Goal: Task Accomplishment & Management: Manage account settings

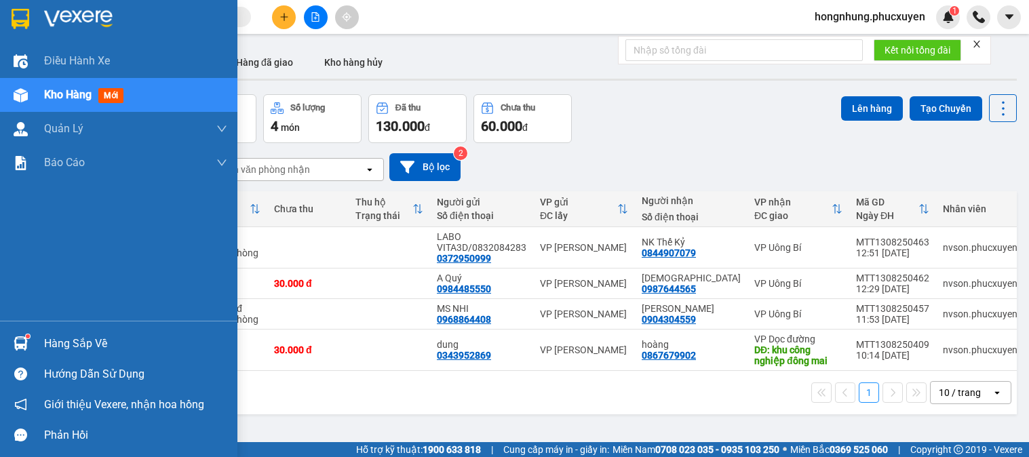
click at [14, 347] on img at bounding box center [21, 343] width 14 height 14
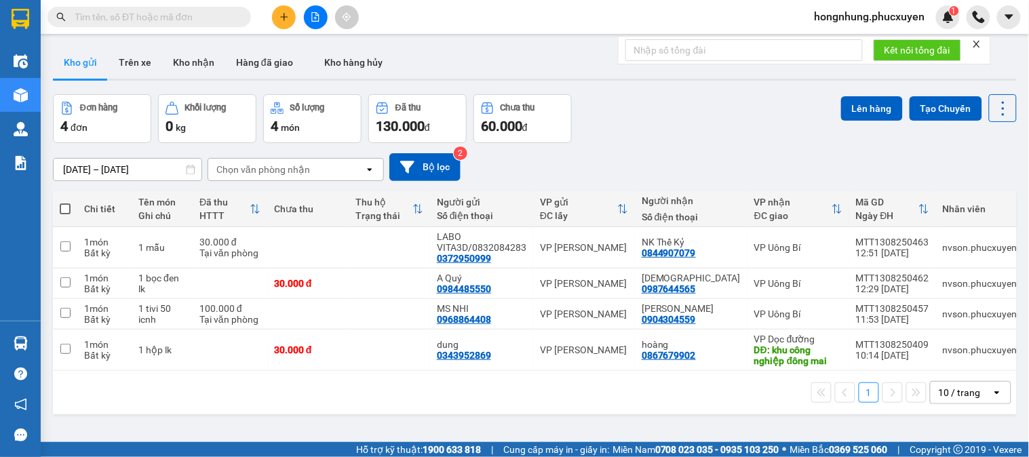
click at [695, 399] on section "Kết quả tìm kiếm ( 0 ) Bộ lọc No Data hongnhung.phucxuyen 1 Điều hành xe Kho hà…" at bounding box center [514, 228] width 1029 height 457
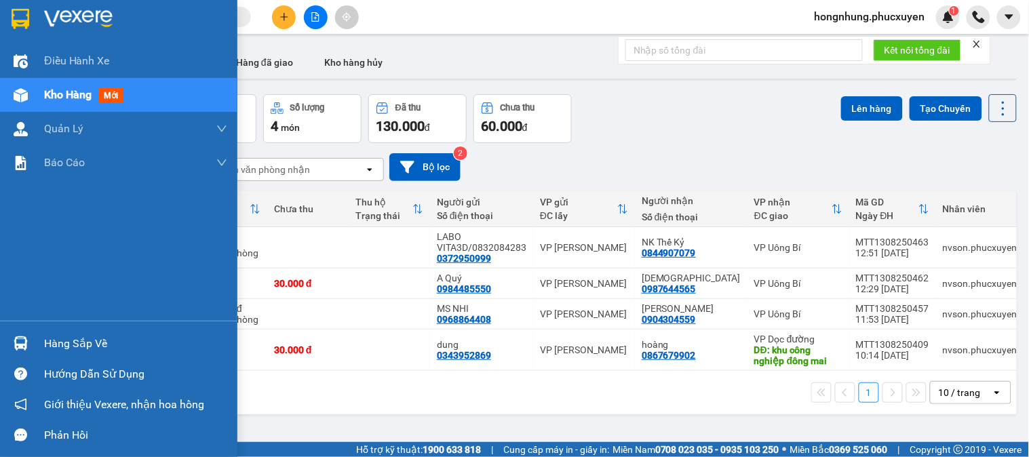
click at [28, 342] on div at bounding box center [21, 344] width 24 height 24
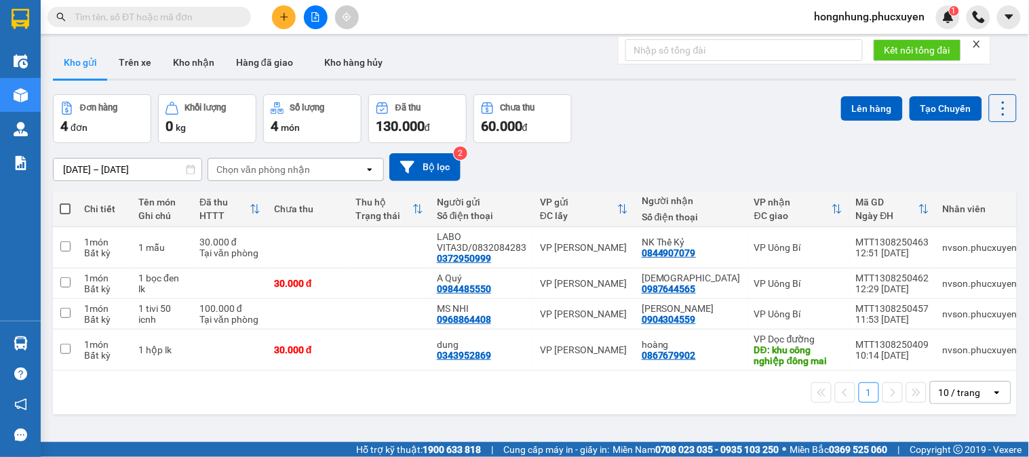
click at [979, 44] on icon "close" at bounding box center [976, 43] width 9 height 9
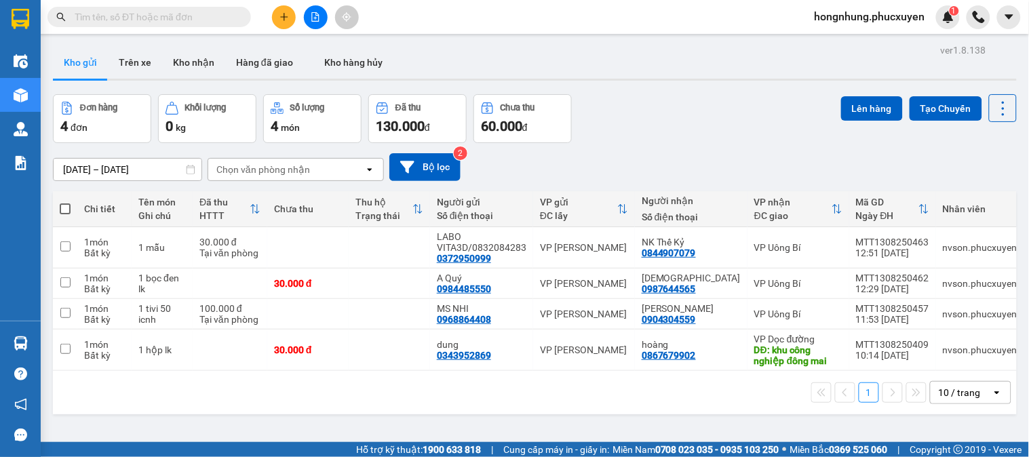
click at [662, 122] on div "Đơn hàng 4 đơn Khối lượng 0 kg Số lượng 4 món Đã thu 130.000 đ Chưa thu 60.000 …" at bounding box center [535, 118] width 964 height 49
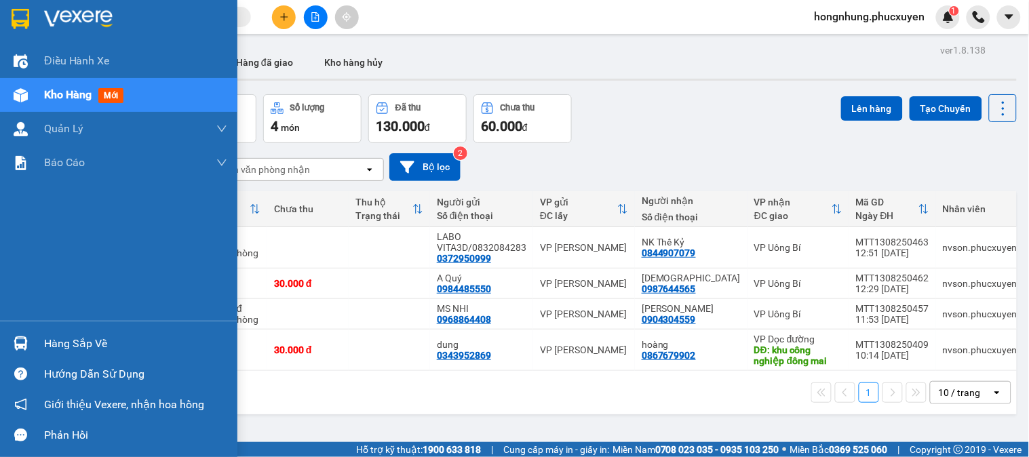
click at [21, 342] on img at bounding box center [21, 343] width 14 height 14
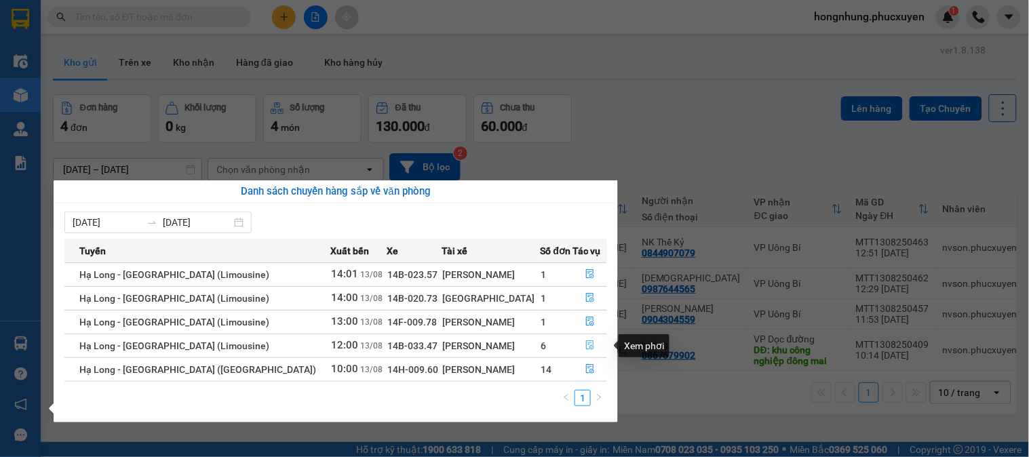
click at [585, 341] on icon "file-done" at bounding box center [589, 344] width 9 height 9
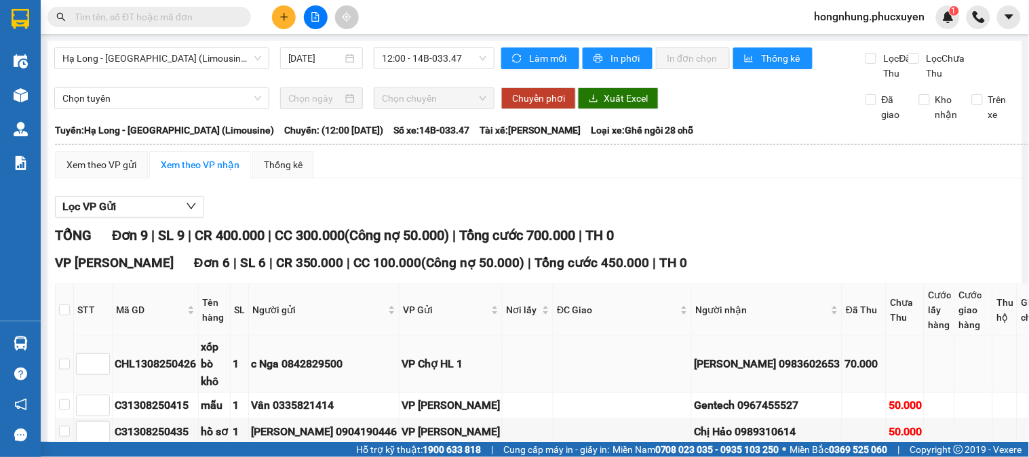
scroll to position [226, 0]
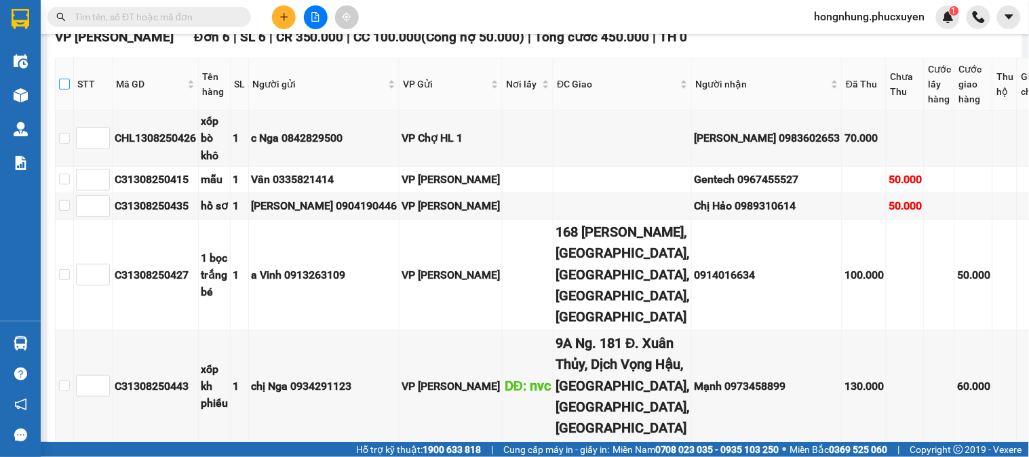
click at [70, 90] on input "checkbox" at bounding box center [64, 84] width 11 height 11
checkbox input "true"
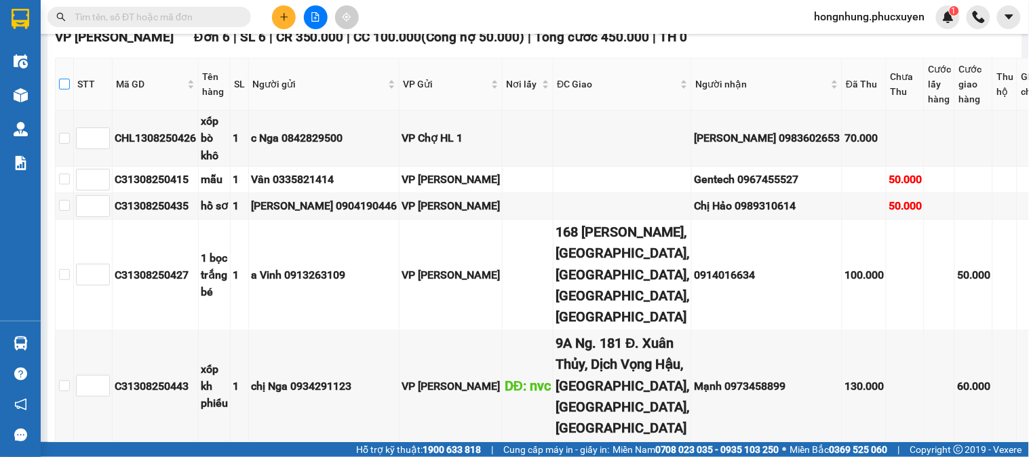
checkbox input "true"
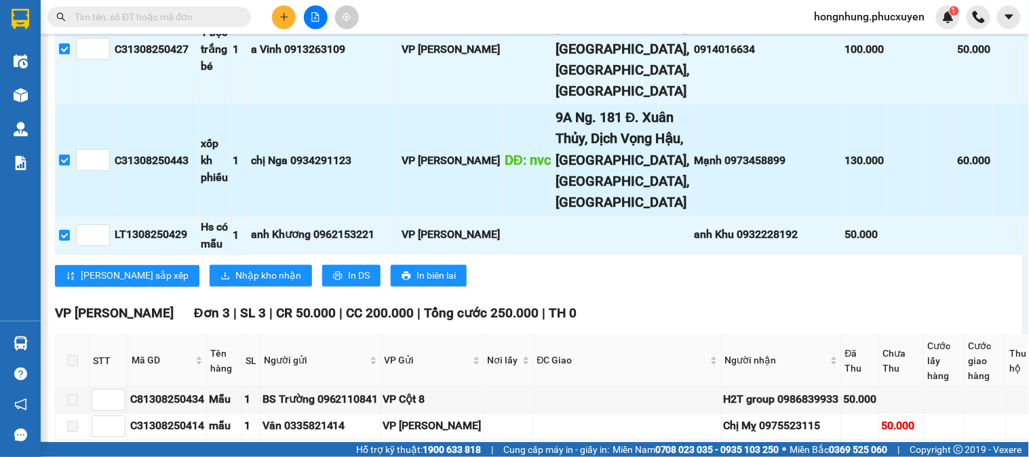
scroll to position [602, 0]
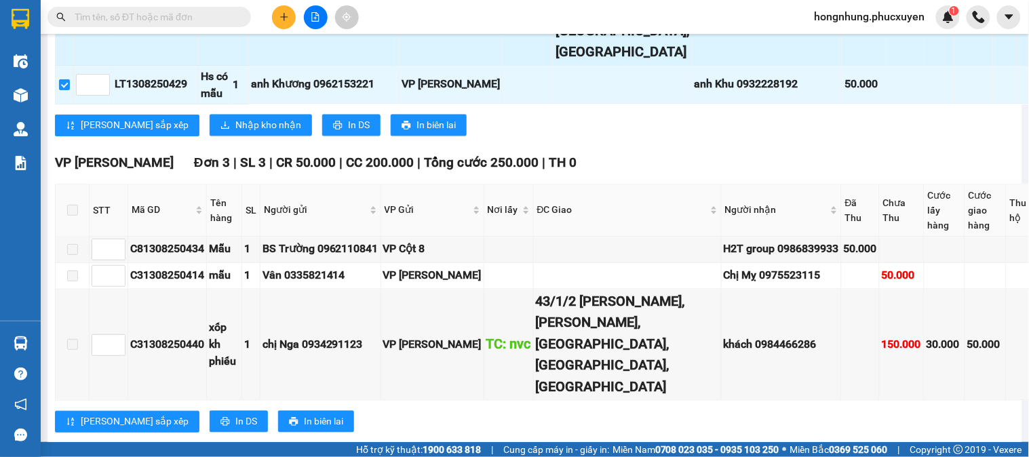
click at [189, 18] on div "C31308250443" at bounding box center [155, 9] width 81 height 17
copy div "C31308250443"
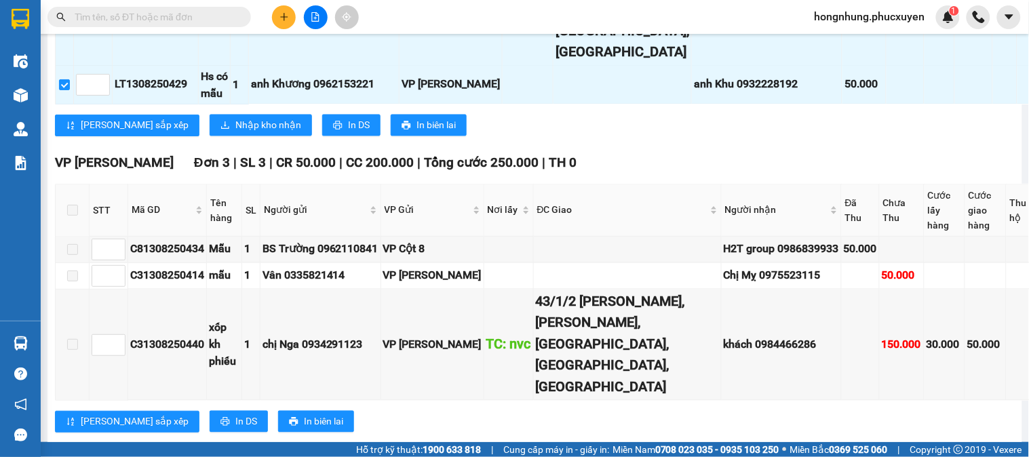
click at [225, 20] on input "text" at bounding box center [155, 16] width 160 height 15
paste input "C31308250443"
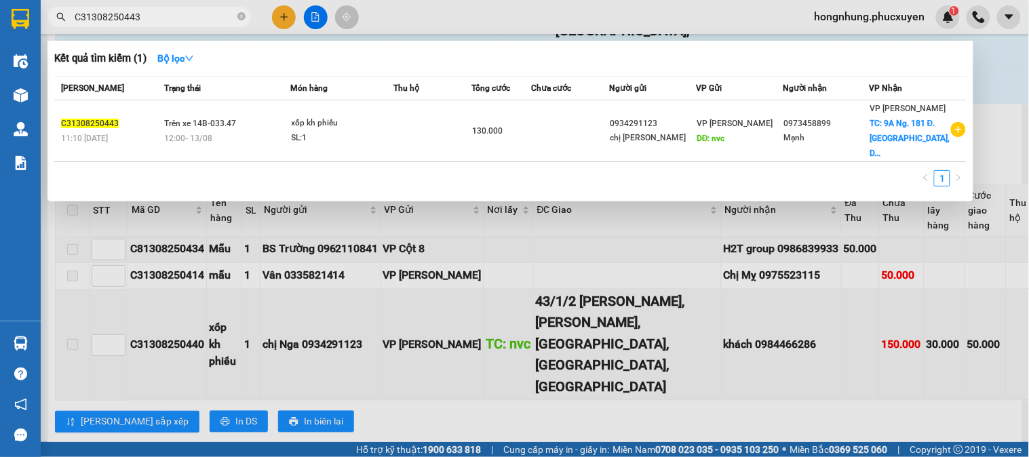
type input "C31308250443"
click at [382, 98] on th "Món hàng" at bounding box center [342, 89] width 103 height 24
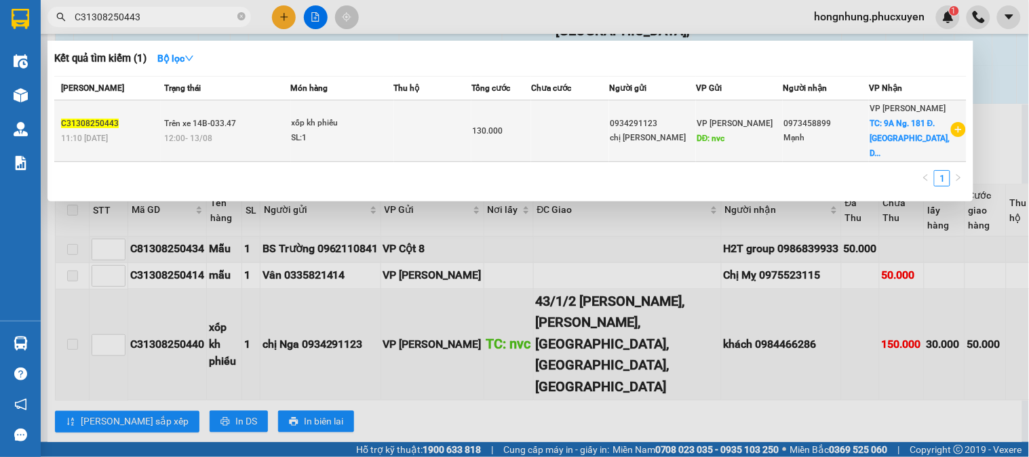
click at [393, 125] on div "xốp kh phiếu" at bounding box center [343, 123] width 102 height 15
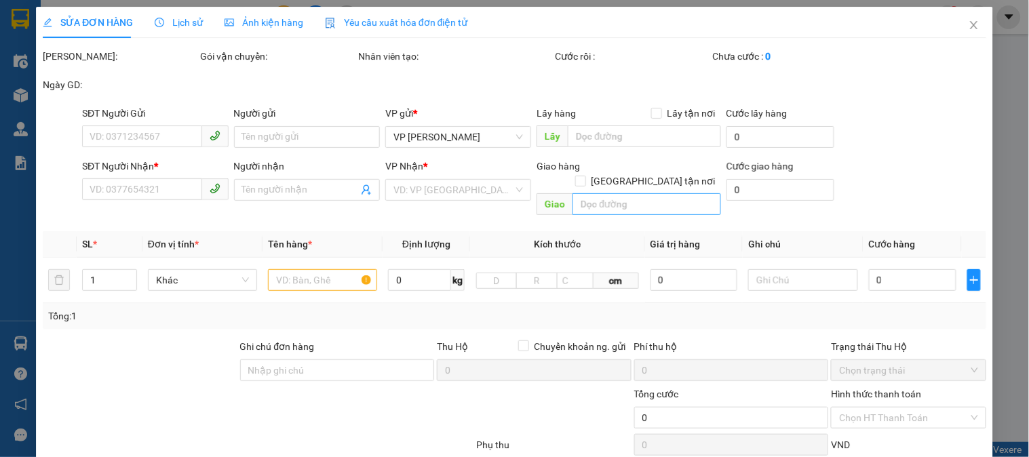
type input "0934291123"
type input "chị [PERSON_NAME]"
type input "nvc"
type input "0973458899"
type input "Mạnh"
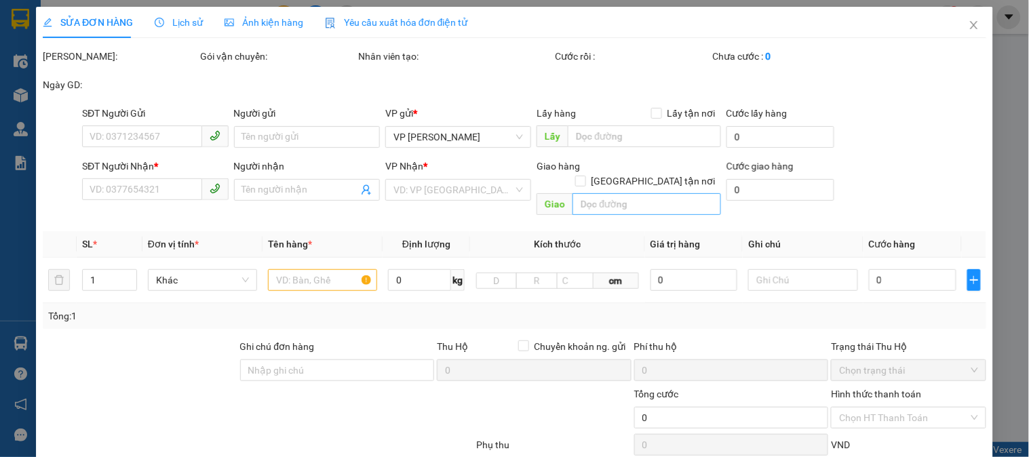
checkbox input "true"
type input "9A Ng. 181 Đ. Xuân Thủy, Dịch Vọng Hậu, Cầu Giấy, Hà Nội, Việt Nam"
type input "130.000"
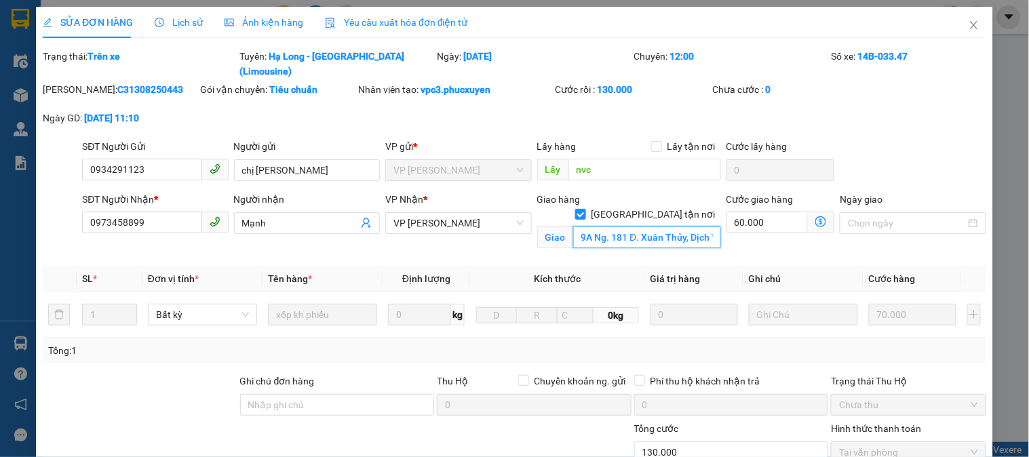
click at [700, 226] on input "9A Ng. 181 Đ. Xuân Thủy, Dịch Vọng Hậu, Cầu Giấy, Hà Nội, Việt Nam" at bounding box center [647, 237] width 148 height 22
click at [702, 226] on input "9A Ng. 181 Đ. Xuân Thủy, Dịch Vọng Hậu, Cầu Giấy, Hà Nội, Việt Nam" at bounding box center [647, 237] width 148 height 22
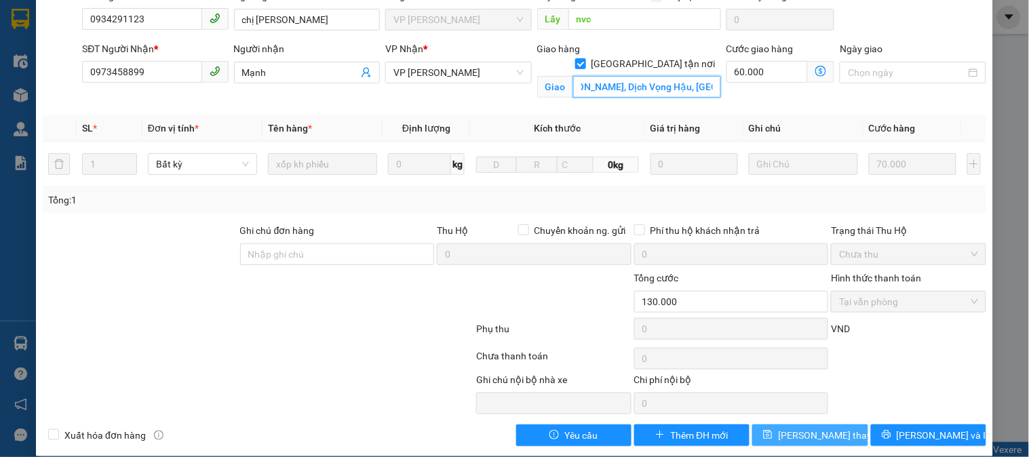
scroll to position [151, 0]
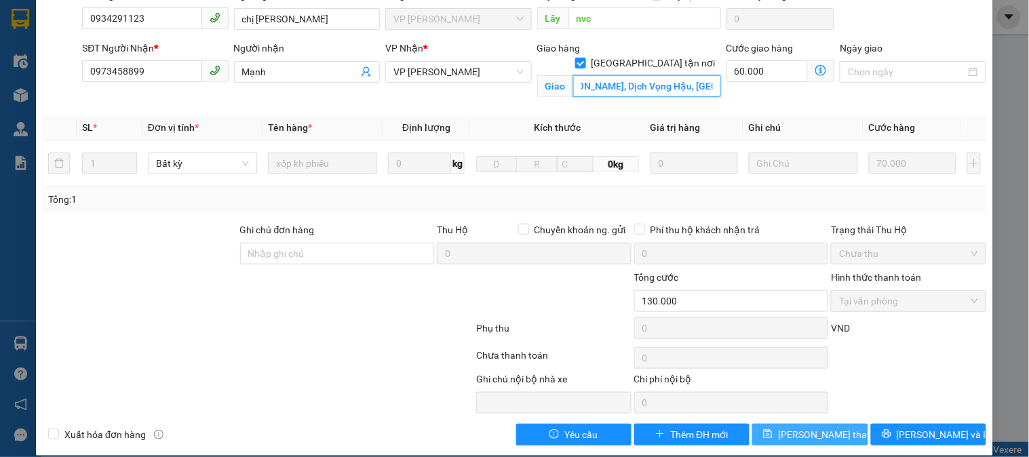
type input "9A Ng. 181 Đ. Xuân Thủy, Dịch Vọng Hậu, Cầu Giấy"
click at [795, 427] on span "Lưu thay đổi" at bounding box center [832, 434] width 108 height 15
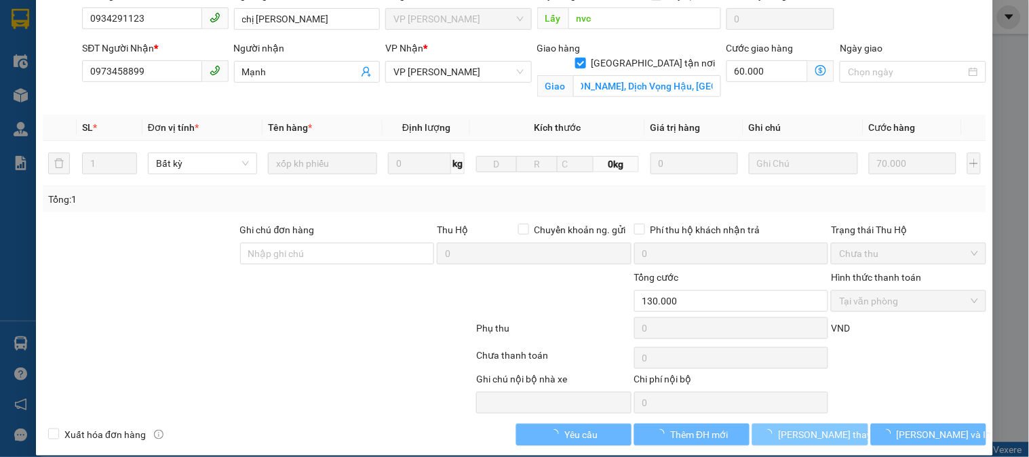
scroll to position [0, 0]
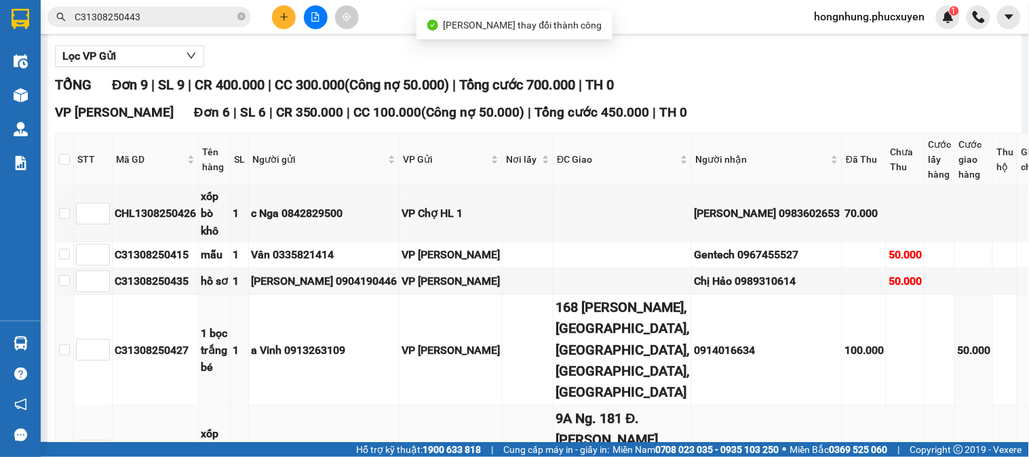
scroll to position [376, 0]
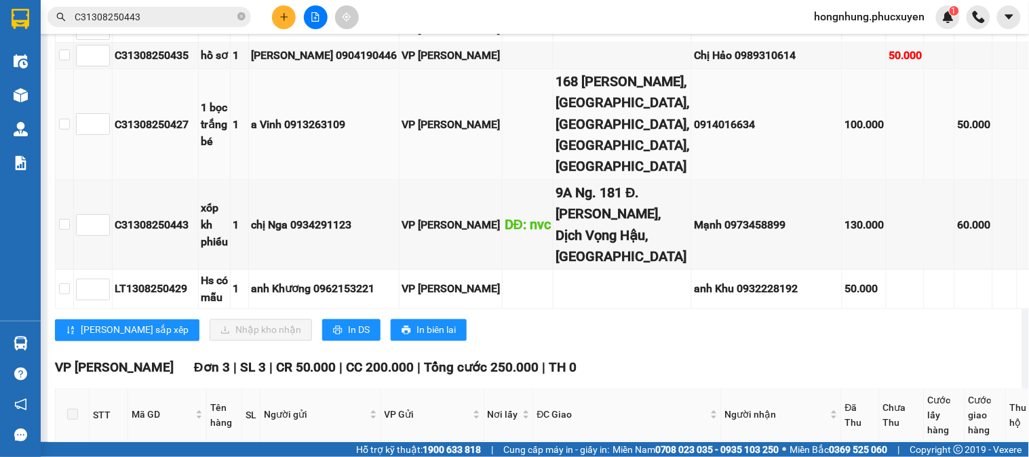
click at [174, 133] on div "C31308250427" at bounding box center [155, 124] width 81 height 17
copy div "C31308250427"
click at [241, 19] on icon "close-circle" at bounding box center [241, 16] width 8 height 8
paste input "C31308250427"
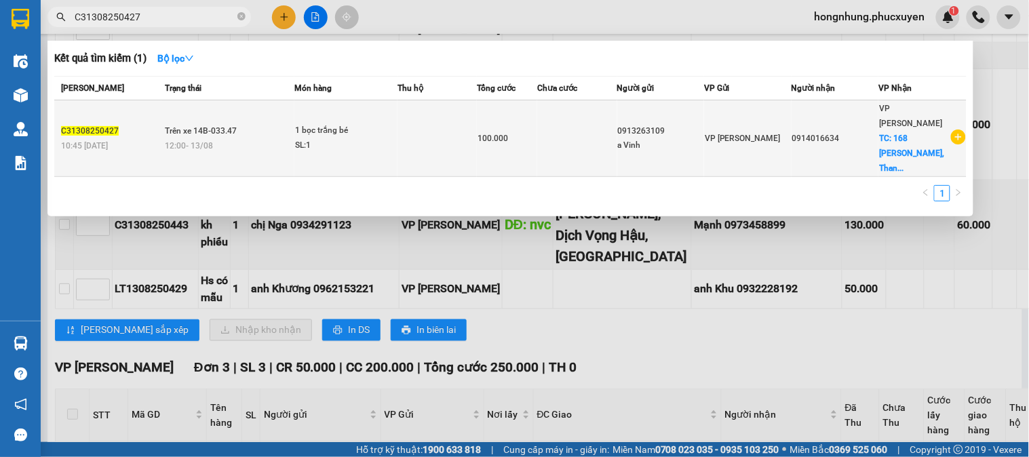
type input "C31308250427"
click at [429, 124] on td at bounding box center [436, 138] width 79 height 77
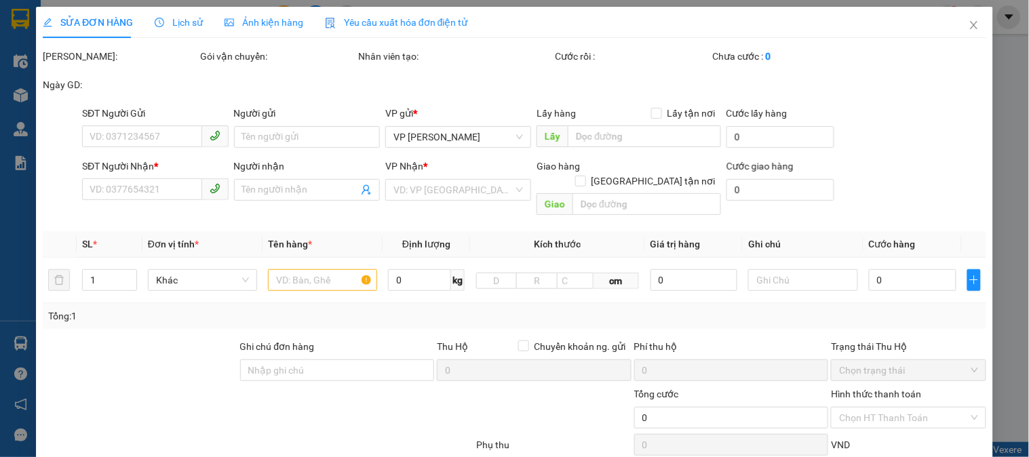
type input "0913263109"
type input "a Vinh"
type input "0914016634"
checkbox input "true"
type input "168 Nguyễn Huy Tưởng, Thanh Xuân Trung, Thanh Xuân, Hà Nội, Việt Nam"
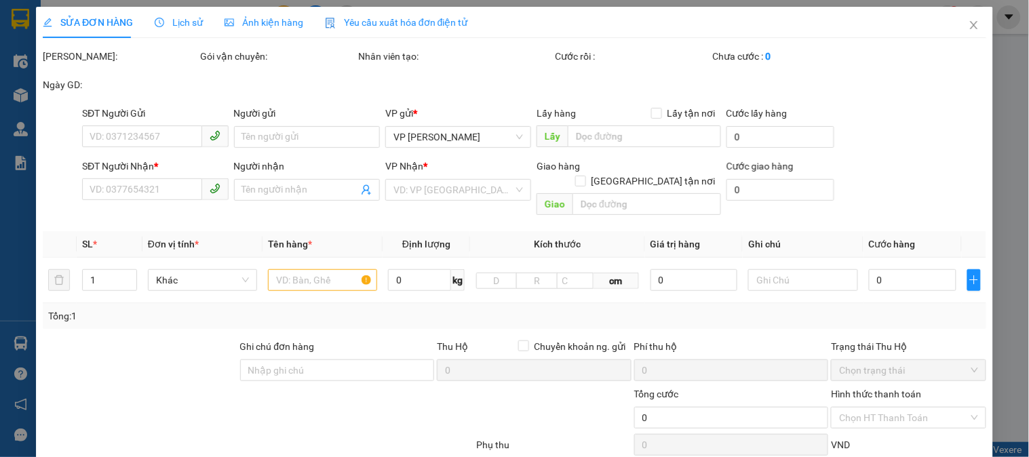
type input "100.000"
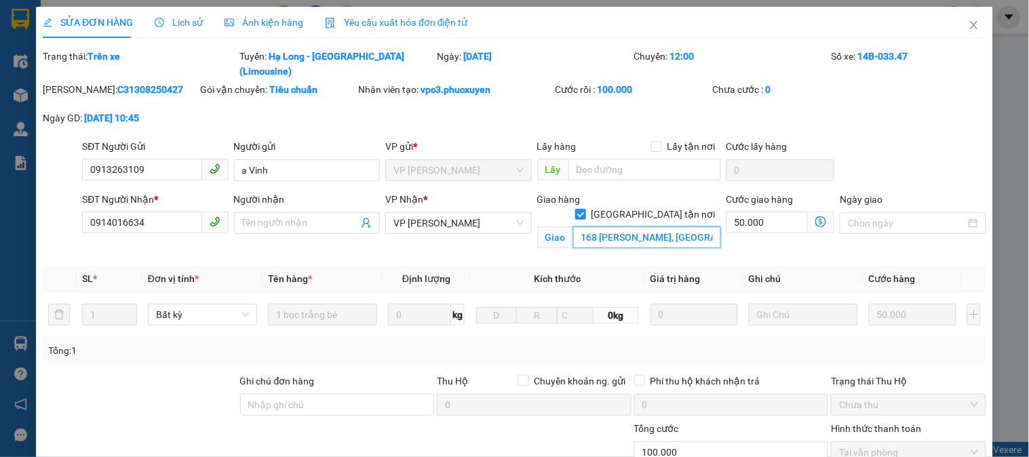
click at [700, 226] on input "168 Nguyễn Huy Tưởng, Thanh Xuân Trung, Thanh Xuân, Hà Nội, Việt Nam" at bounding box center [647, 237] width 148 height 22
click at [701, 226] on input "168 Nguyễn Huy Tưởng, Thanh Xuân Trung, Thanh Xuân, Hà Nội, Việt Nam" at bounding box center [647, 237] width 148 height 22
drag, startPoint x: 625, startPoint y: 208, endPoint x: 710, endPoint y: 210, distance: 85.5
click at [710, 226] on input "168 Nguyễn Huy Tưởng, Thanh Xuân Trung, Thanh Xuân, Hà Nội, Việt Nam" at bounding box center [647, 237] width 148 height 22
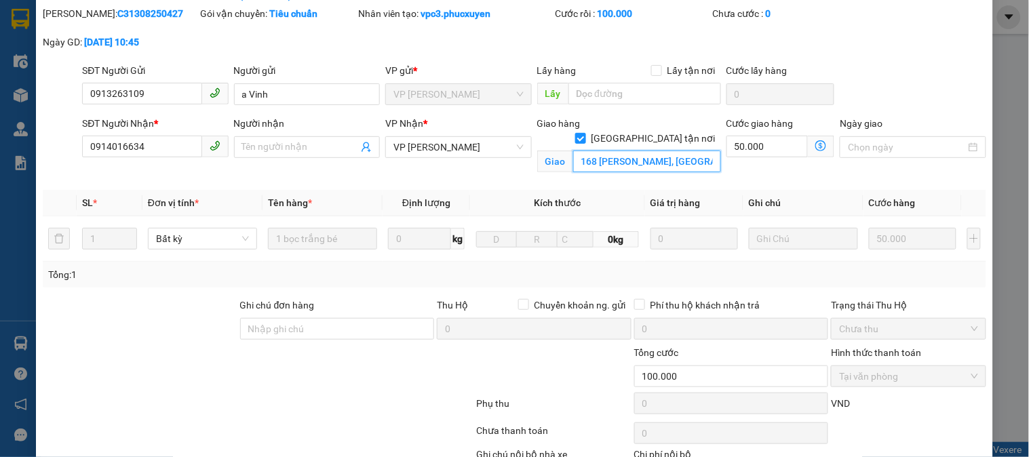
scroll to position [151, 0]
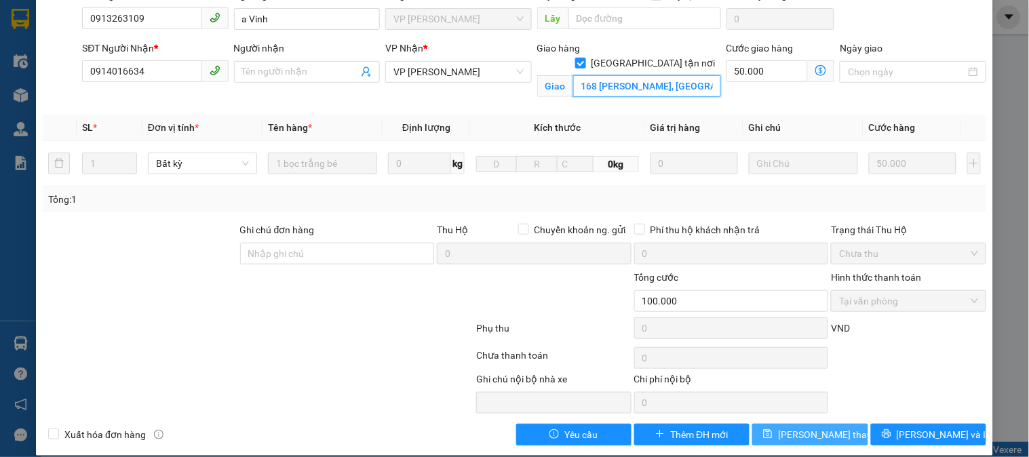
type input "168 Nguyễn Huy Tưởng, Thanh Xuân Trung, Thanh Xuân"
click at [814, 427] on span "Lưu thay đổi" at bounding box center [832, 434] width 108 height 15
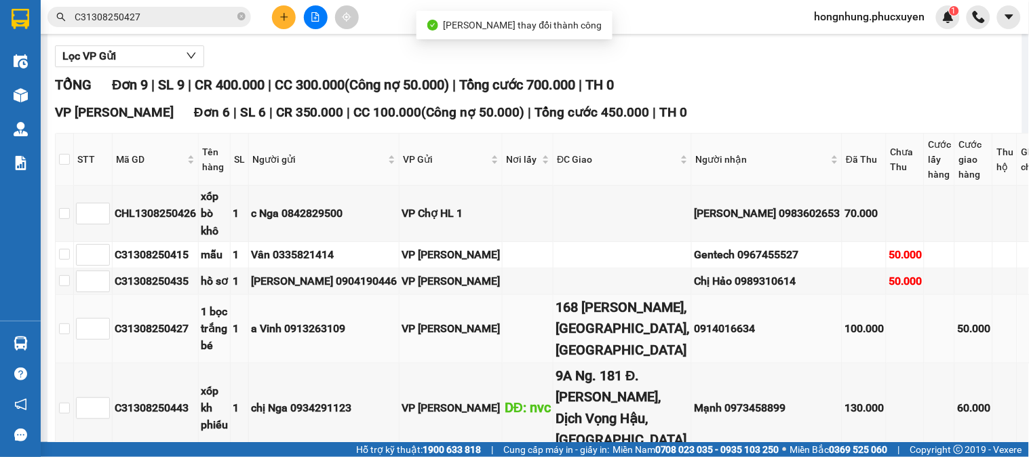
scroll to position [301, 0]
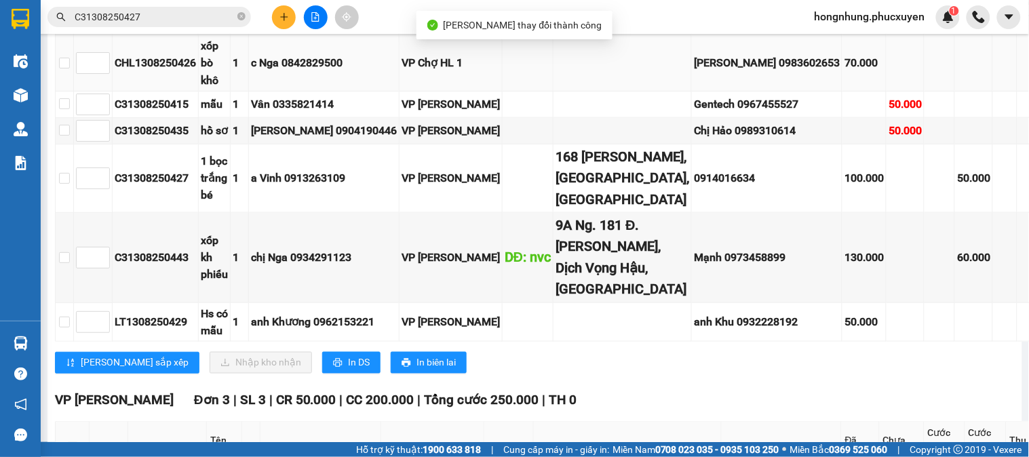
click at [74, 79] on td at bounding box center [65, 63] width 18 height 56
click at [70, 68] on input "checkbox" at bounding box center [64, 63] width 11 height 11
checkbox input "true"
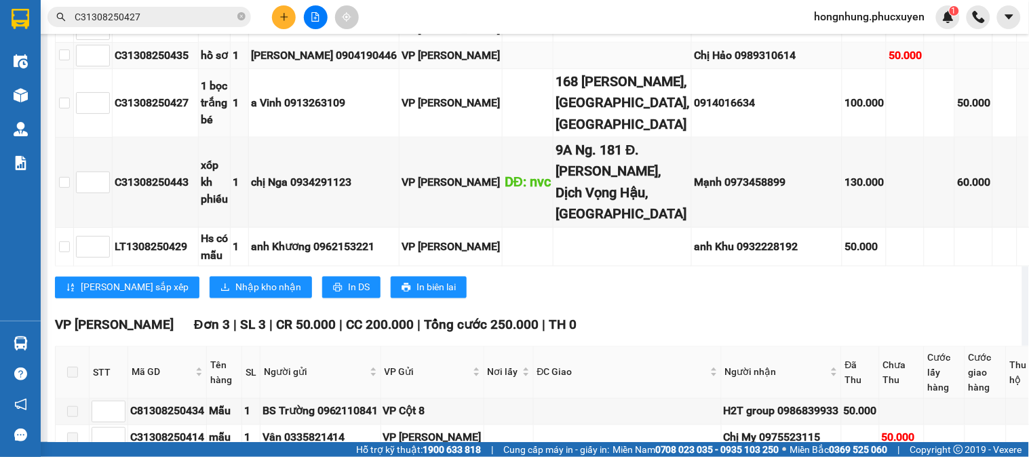
scroll to position [226, 0]
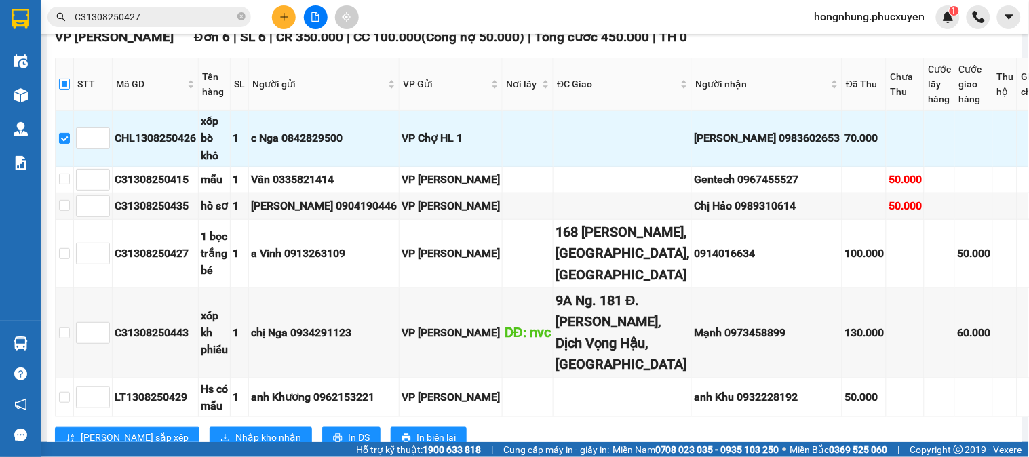
click at [70, 90] on input "checkbox" at bounding box center [64, 84] width 11 height 11
checkbox input "true"
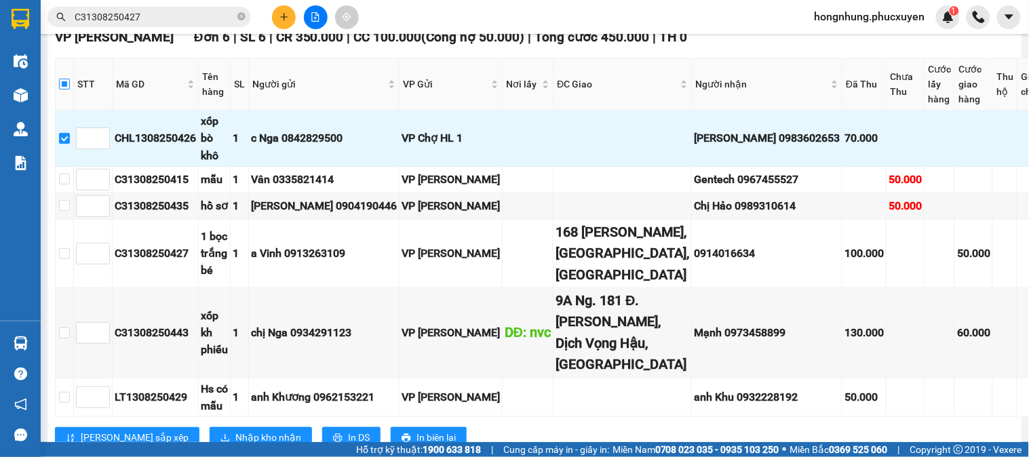
checkbox input "true"
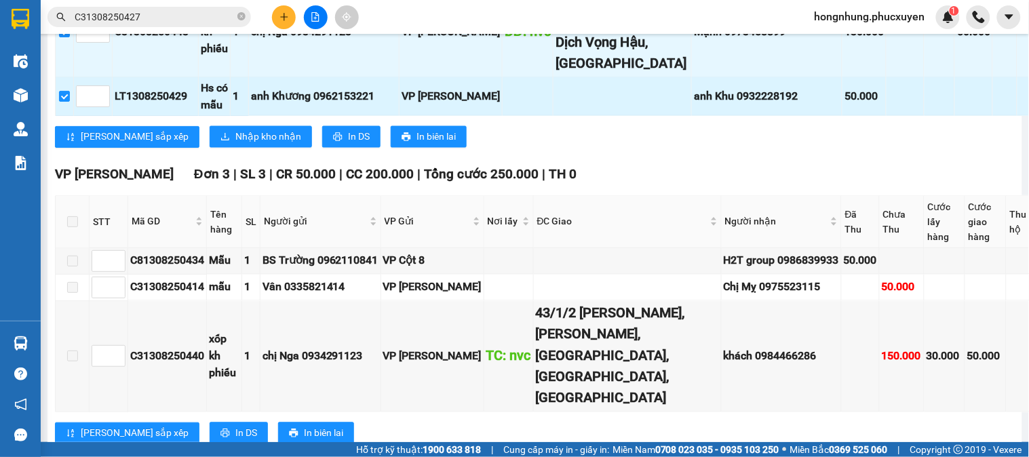
scroll to position [602, 0]
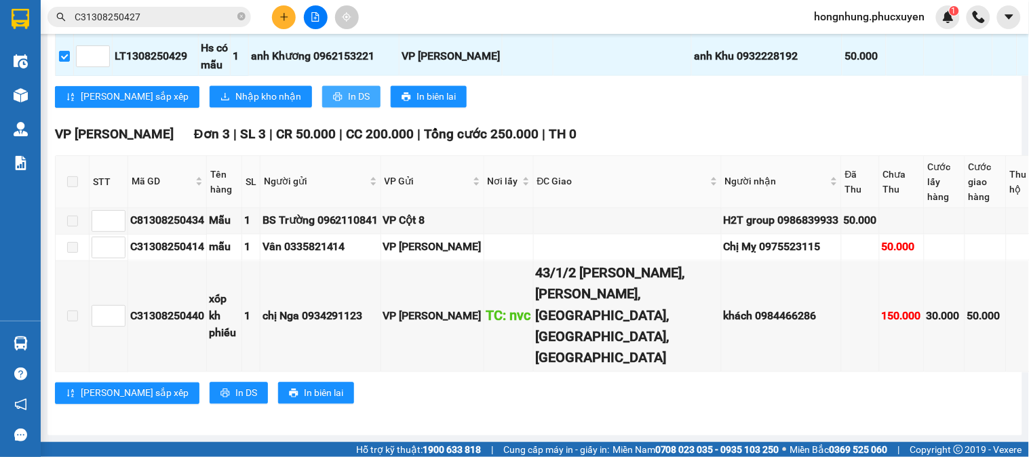
click at [322, 108] on button "In DS" at bounding box center [351, 97] width 58 height 22
click at [740, 108] on div "Lưu sắp xếp Nhập kho nhận In DS In biên lai" at bounding box center [589, 97] width 1069 height 22
click at [283, 14] on icon "plus" at bounding box center [283, 16] width 1 height 7
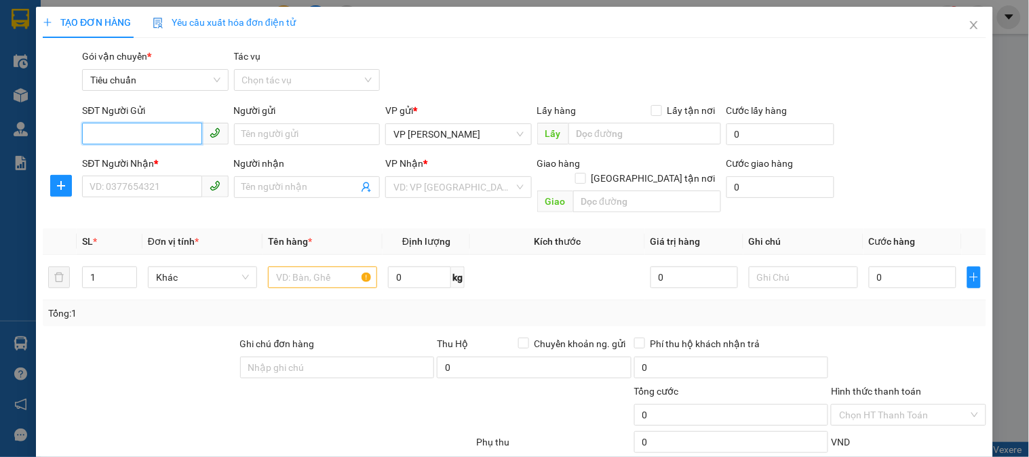
click at [132, 133] on input "SĐT Người Gửi" at bounding box center [141, 134] width 119 height 22
type input "0937073223"
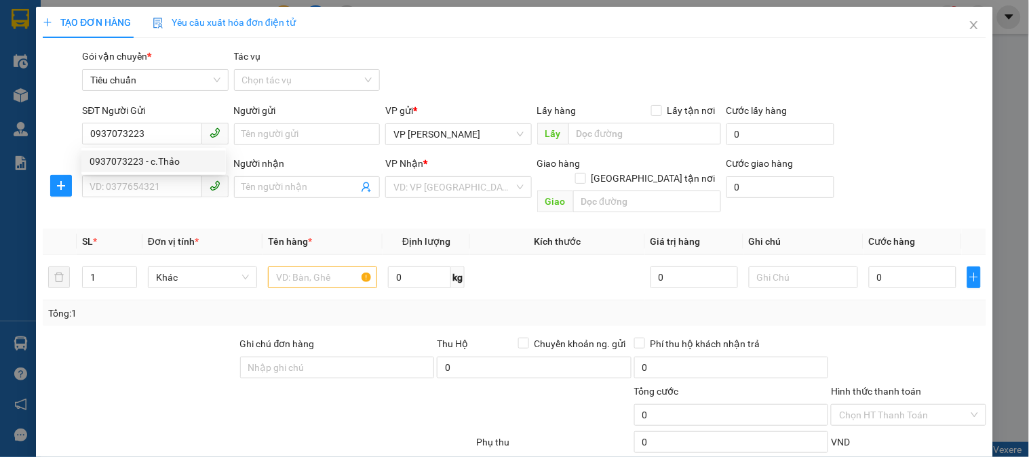
click at [137, 148] on div "0937073223 0937073223 - c.Thảo" at bounding box center [153, 161] width 144 height 27
click at [151, 161] on div "SĐT Người Nhận *" at bounding box center [155, 163] width 146 height 15
click at [151, 176] on input "SĐT Người Nhận *" at bounding box center [141, 187] width 119 height 22
click at [157, 186] on input "SĐT Người Nhận *" at bounding box center [141, 187] width 119 height 22
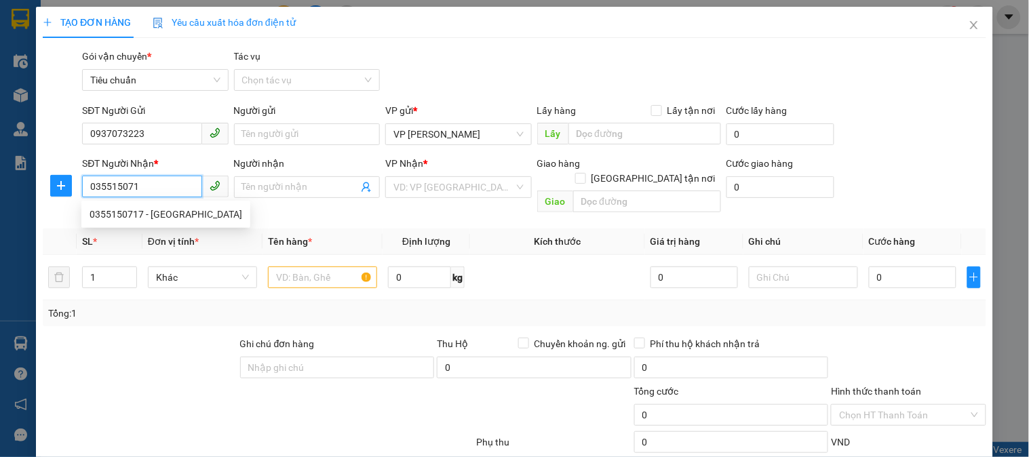
type input "0355150717"
click at [178, 209] on div "0355150717 - Vũ Quang" at bounding box center [166, 214] width 153 height 15
type input "Vũ Quang"
type input "Đông Triều"
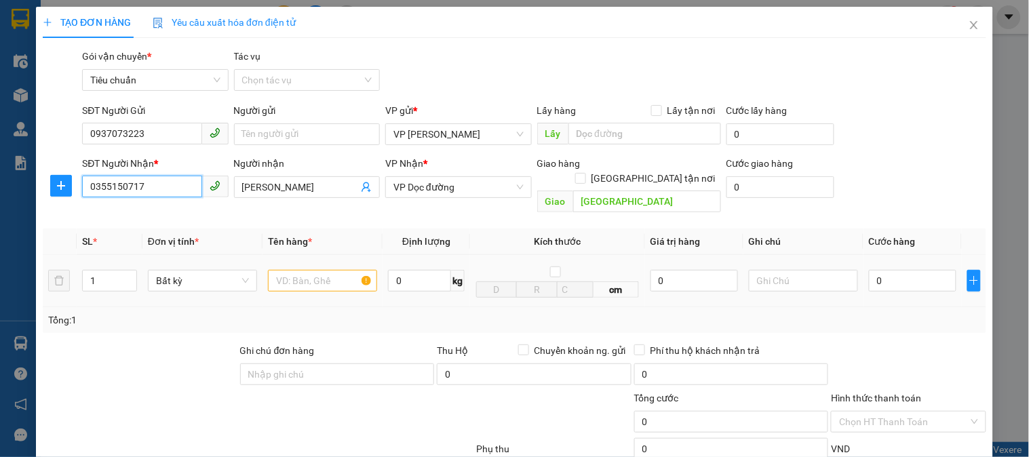
type input "0355150717"
click at [332, 273] on input "text" at bounding box center [322, 281] width 109 height 22
click at [652, 191] on input "Đông Triều" at bounding box center [647, 202] width 148 height 22
type input "n4 đông triều"
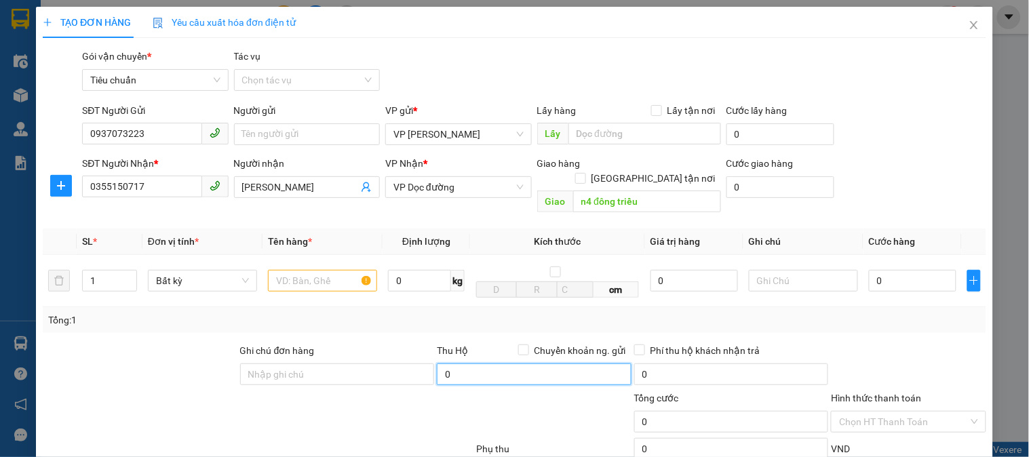
click at [461, 363] on input "0" at bounding box center [534, 374] width 195 height 22
type input "700.000"
click at [505, 313] on div "Tổng: 1" at bounding box center [514, 320] width 932 height 15
click at [306, 270] on input "text" at bounding box center [322, 281] width 109 height 22
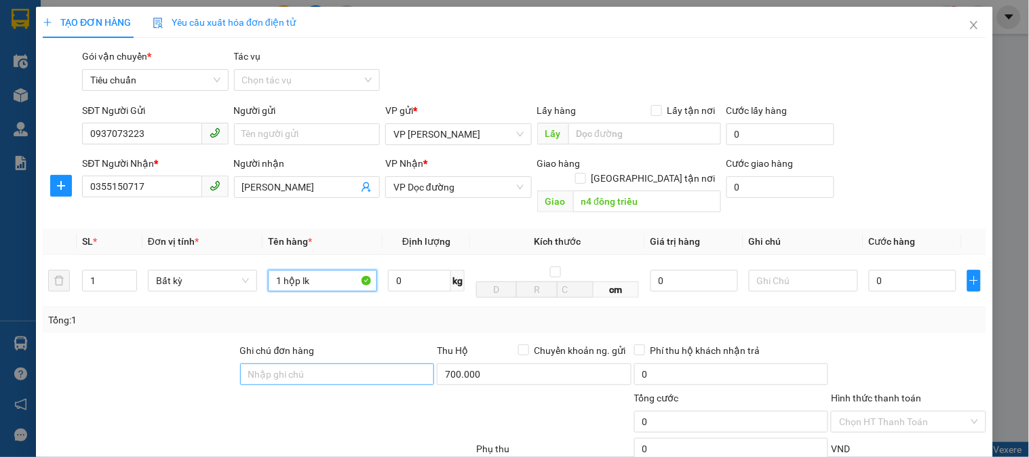
type input "1 hộp lk"
click at [297, 363] on input "Ghi chú đơn hàng" at bounding box center [337, 374] width 195 height 22
click at [937, 270] on input "0" at bounding box center [912, 281] width 87 height 22
type input "5"
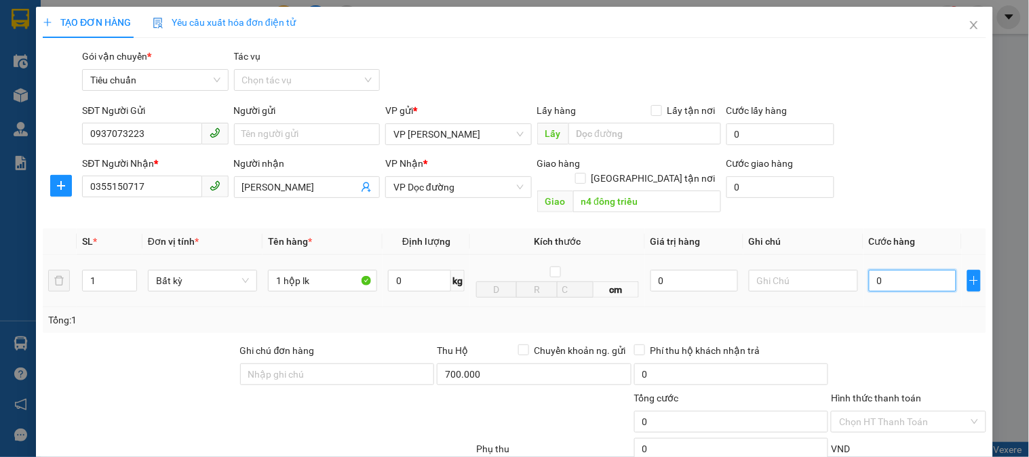
type input "5"
type input "50"
type input "50.000"
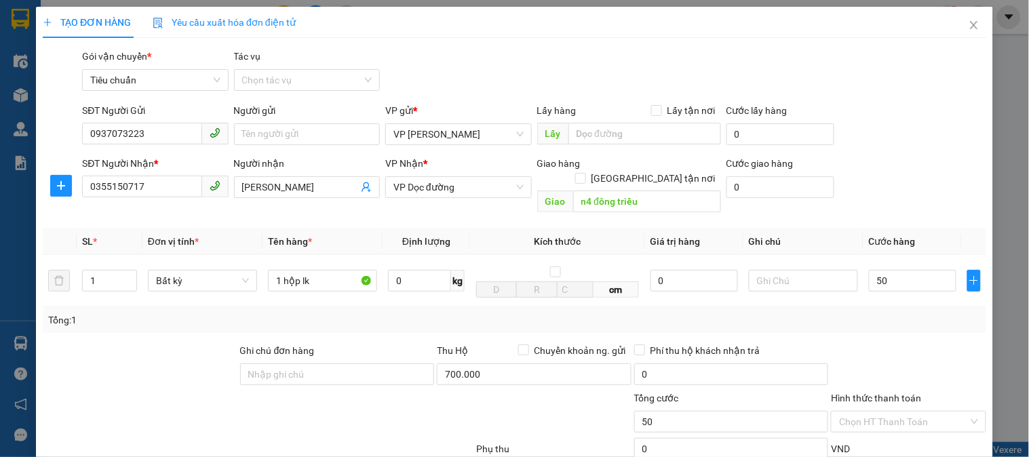
type input "50.000"
click at [873, 343] on div at bounding box center [907, 366] width 157 height 47
click at [296, 363] on input "Ghi chú đơn hàng" at bounding box center [337, 374] width 195 height 22
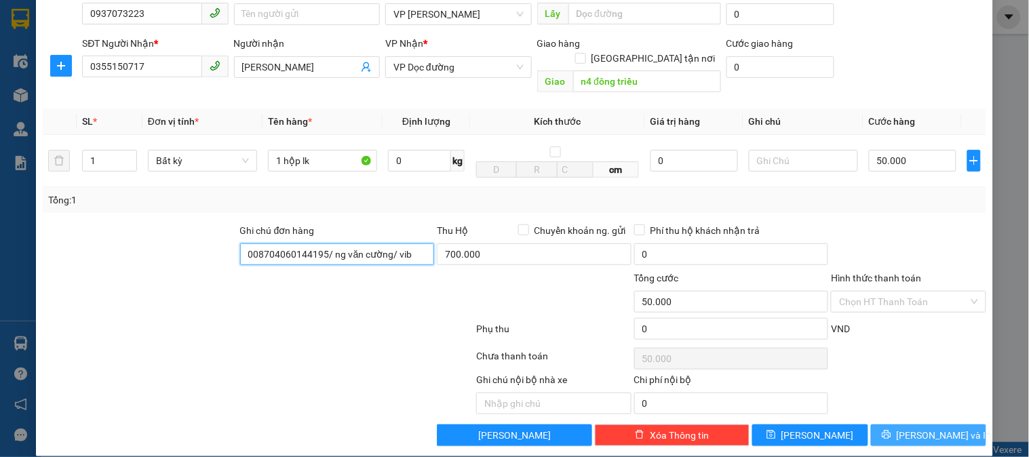
type input "008704060144195/ ng văn cường/ vib"
click at [919, 428] on span "Lưu và In" at bounding box center [943, 435] width 95 height 15
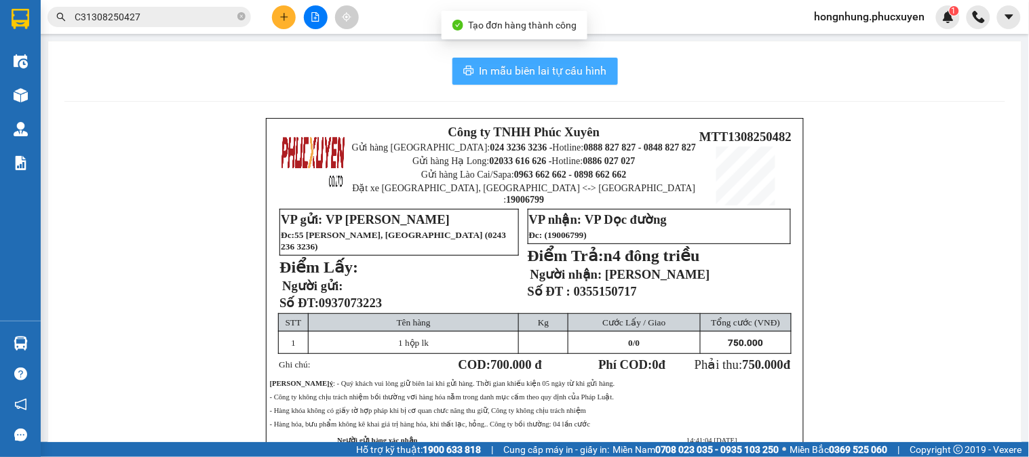
click at [564, 76] on span "In mẫu biên lai tự cấu hình" at bounding box center [542, 70] width 127 height 17
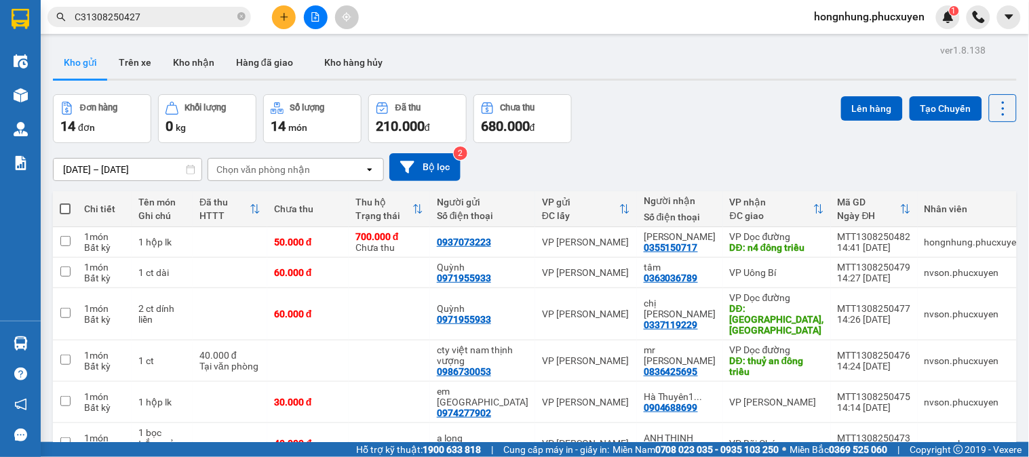
click at [695, 151] on div "11/08/2025 – 13/08/2025 Press the down arrow key to interact with the calendar …" at bounding box center [535, 167] width 964 height 48
click at [279, 14] on button at bounding box center [284, 17] width 24 height 24
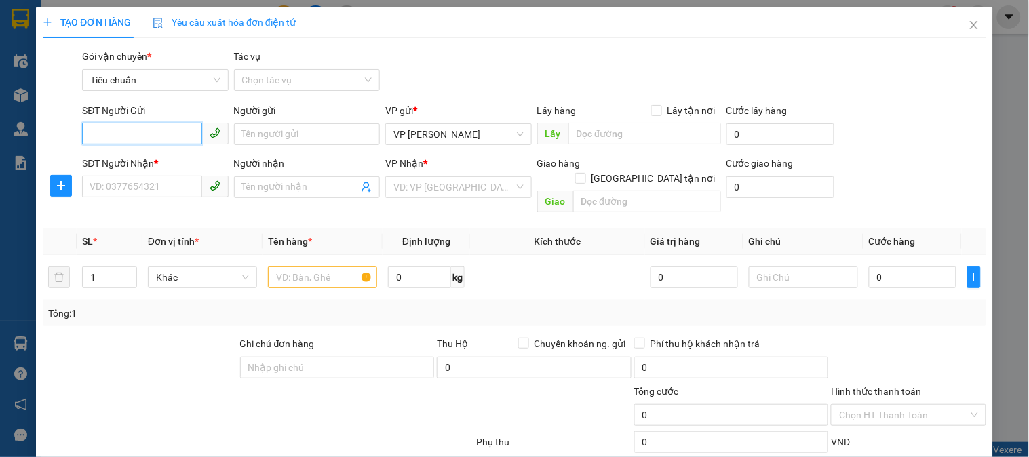
click at [141, 129] on input "SĐT Người Gửi" at bounding box center [141, 134] width 119 height 22
type input "0388800095"
click at [140, 163] on div "0388800095 - Mít" at bounding box center [154, 161] width 128 height 15
type input "Mít"
type input "0388800095"
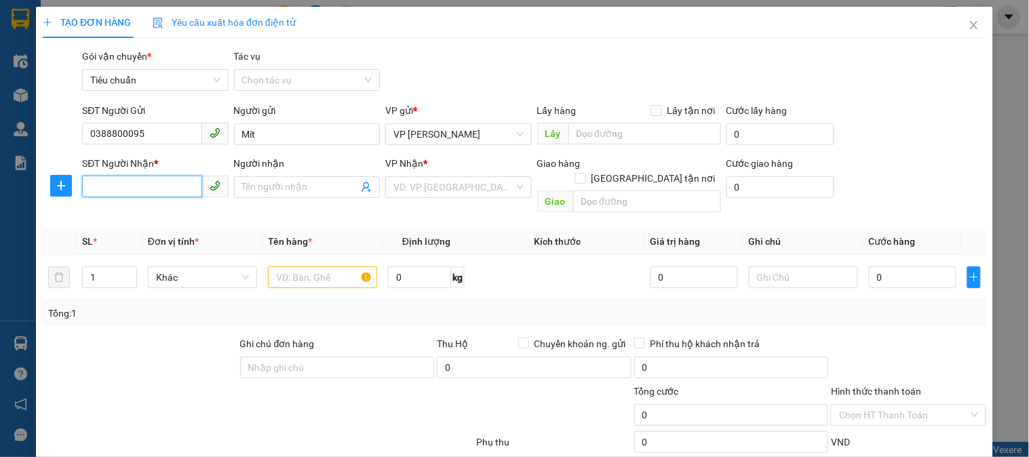
click at [157, 180] on input "SĐT Người Nhận *" at bounding box center [141, 187] width 119 height 22
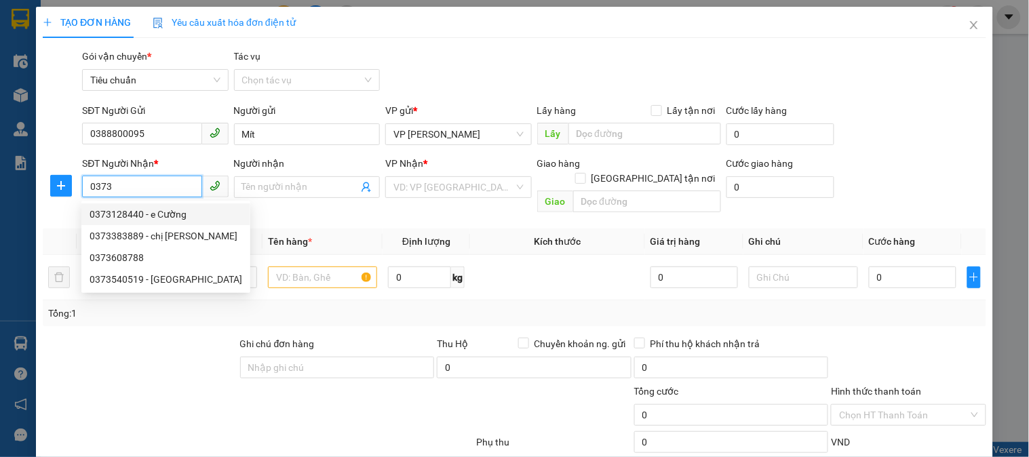
click at [153, 209] on div "0373128440 - e Cường" at bounding box center [166, 214] width 153 height 15
type input "0373128440"
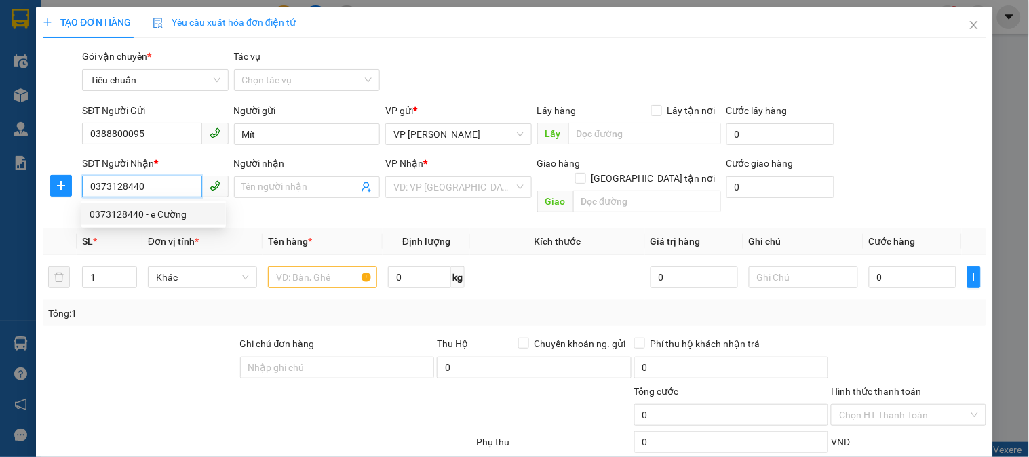
type input "e Cường"
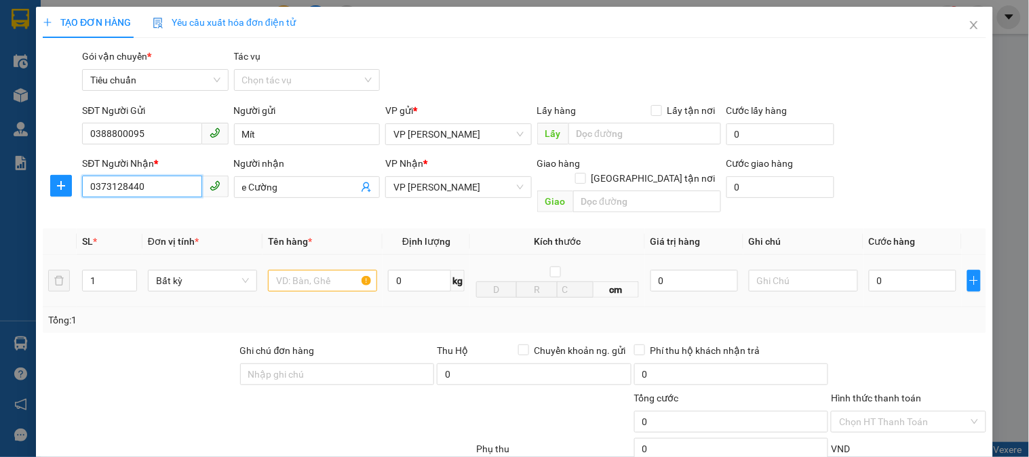
type input "0373128440"
click at [299, 270] on input "text" at bounding box center [322, 281] width 109 height 22
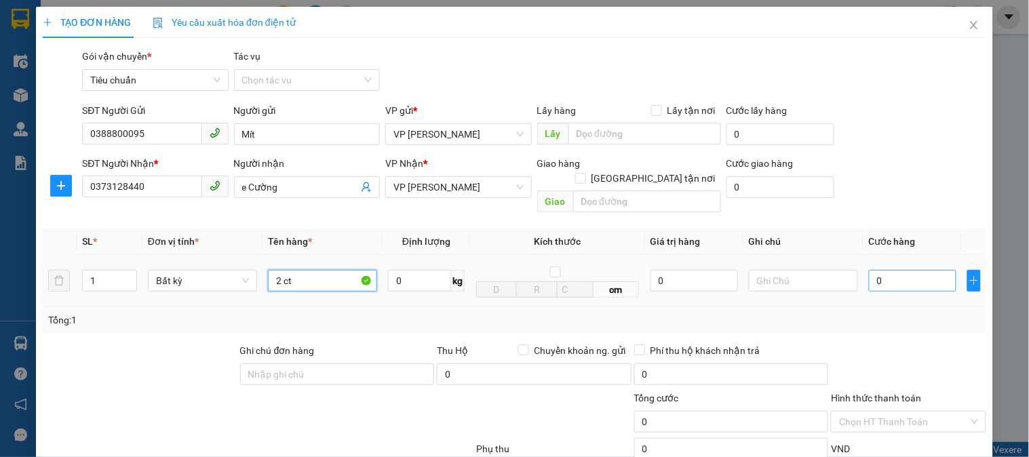
type input "2 ct"
click at [931, 270] on input "0" at bounding box center [912, 281] width 87 height 22
type input "1"
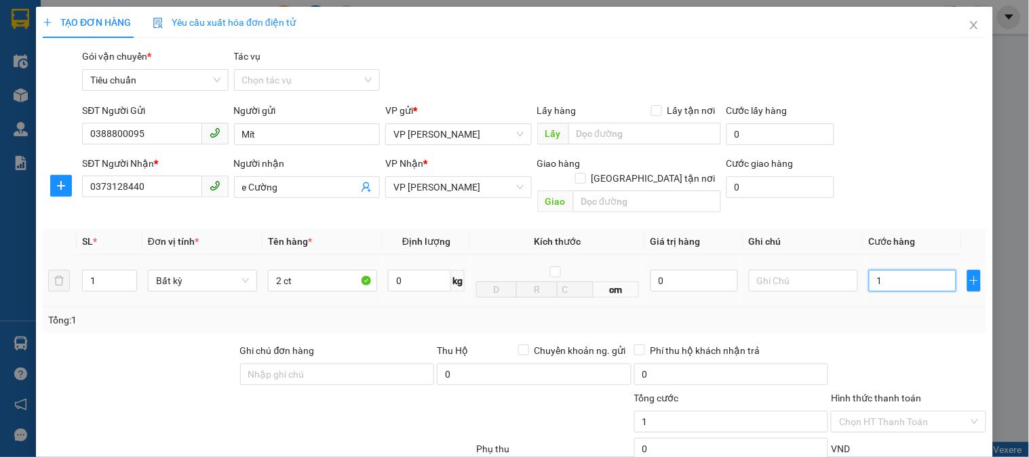
type input "14"
type input "140"
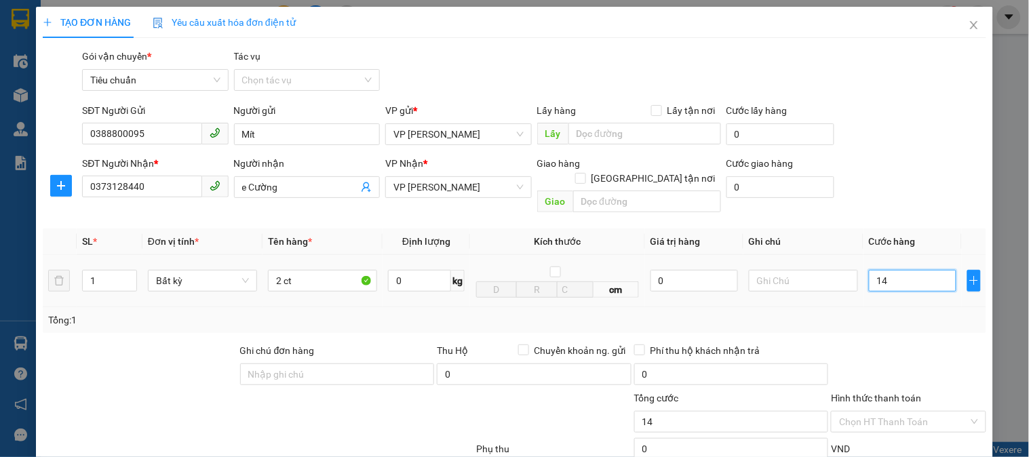
type input "140"
type input "140.000"
click at [911, 313] on div "Tổng: 1" at bounding box center [514, 320] width 932 height 15
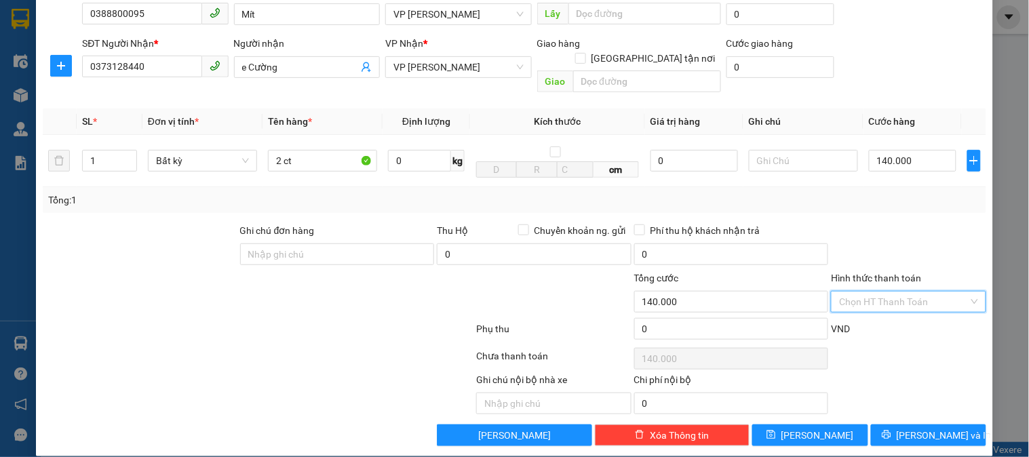
click at [913, 292] on input "Hình thức thanh toán" at bounding box center [903, 302] width 129 height 20
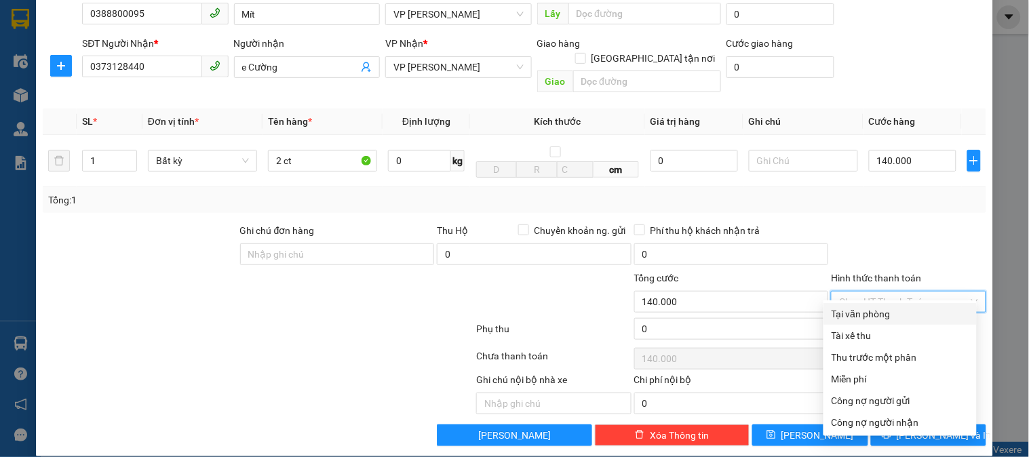
click at [907, 315] on div "Tại văn phòng" at bounding box center [899, 313] width 137 height 15
type input "0"
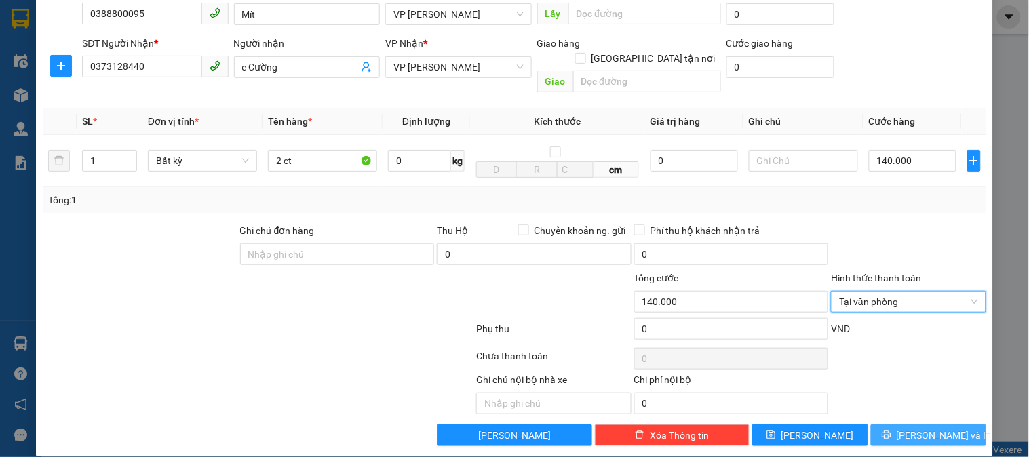
click at [919, 428] on span "Lưu và In" at bounding box center [943, 435] width 95 height 15
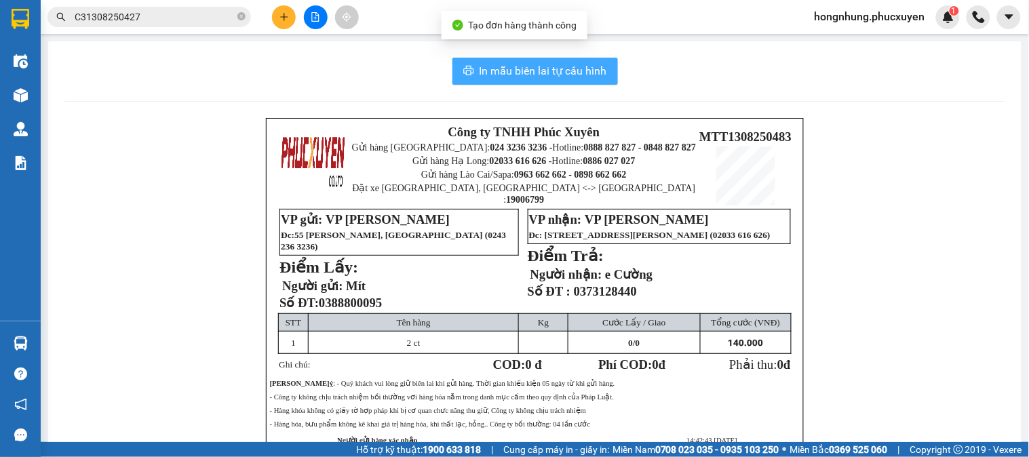
click at [557, 80] on button "In mẫu biên lai tự cấu hình" at bounding box center [534, 71] width 165 height 27
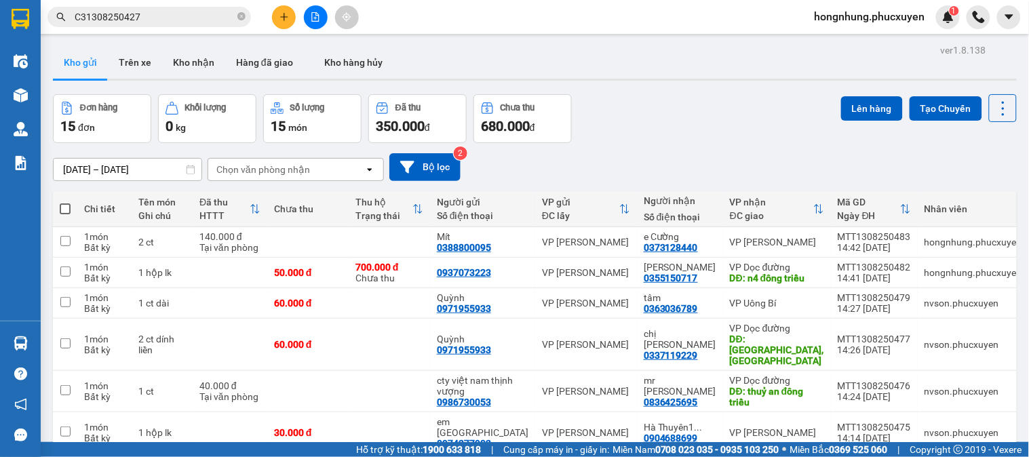
click at [687, 121] on div "Đơn hàng 15 đơn Khối lượng 0 kg Số lượng 15 món Đã thu 350.000 đ Chưa thu 680.0…" at bounding box center [535, 118] width 964 height 49
click at [188, 64] on button "Kho nhận" at bounding box center [193, 62] width 63 height 33
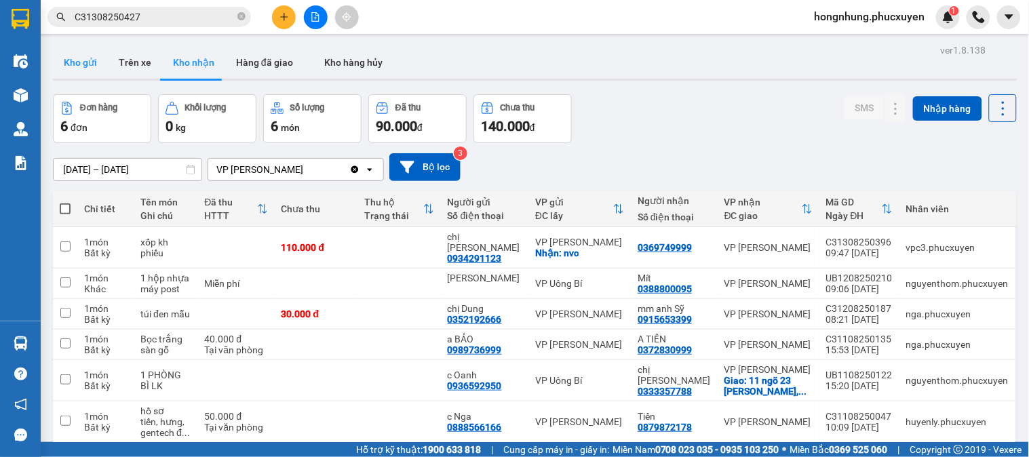
click at [72, 66] on button "Kho gửi" at bounding box center [80, 62] width 55 height 33
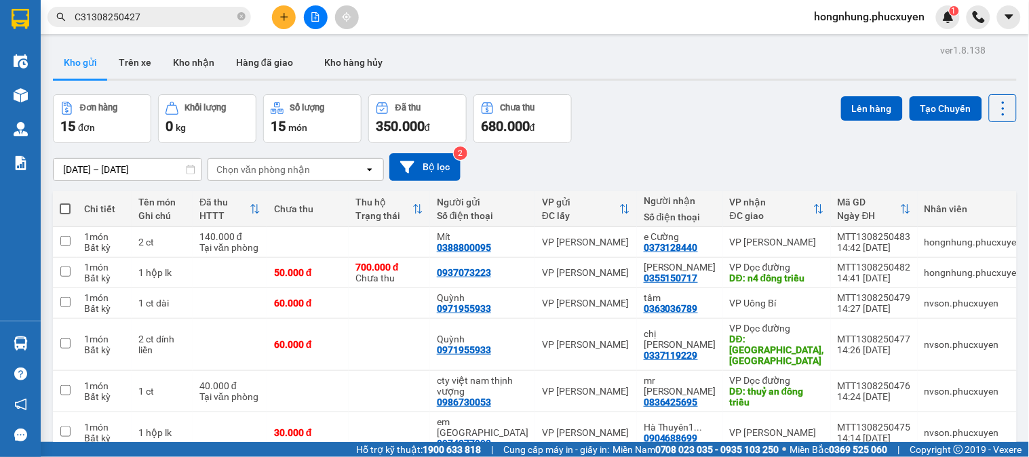
click at [692, 119] on div "Đơn hàng 15 đơn Khối lượng 0 kg Số lượng 15 món Đã thu 350.000 đ Chưa thu 680.0…" at bounding box center [535, 118] width 964 height 49
click at [202, 68] on button "Kho nhận" at bounding box center [193, 62] width 63 height 33
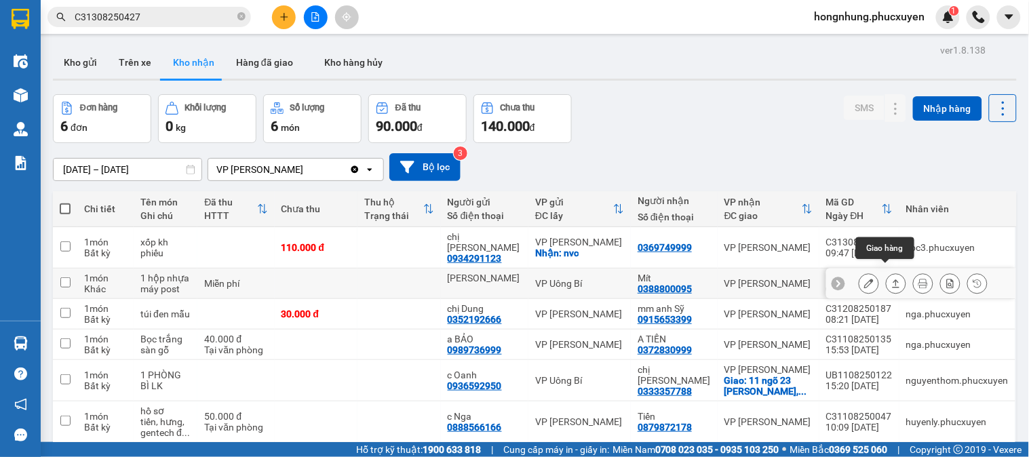
click at [891, 279] on icon at bounding box center [895, 283] width 9 height 9
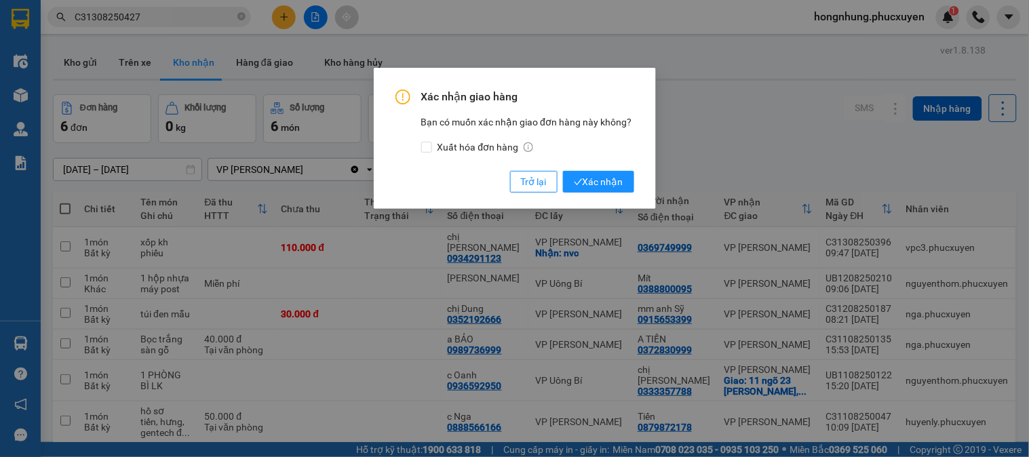
drag, startPoint x: 607, startPoint y: 184, endPoint x: 600, endPoint y: 195, distance: 12.8
click at [606, 184] on span "Xác nhận" at bounding box center [599, 181] width 50 height 15
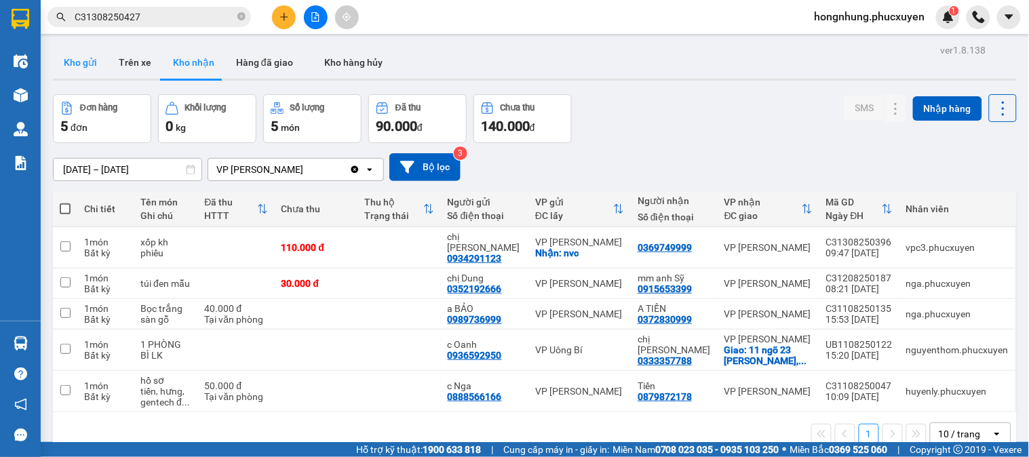
click at [92, 60] on button "Kho gửi" at bounding box center [80, 62] width 55 height 33
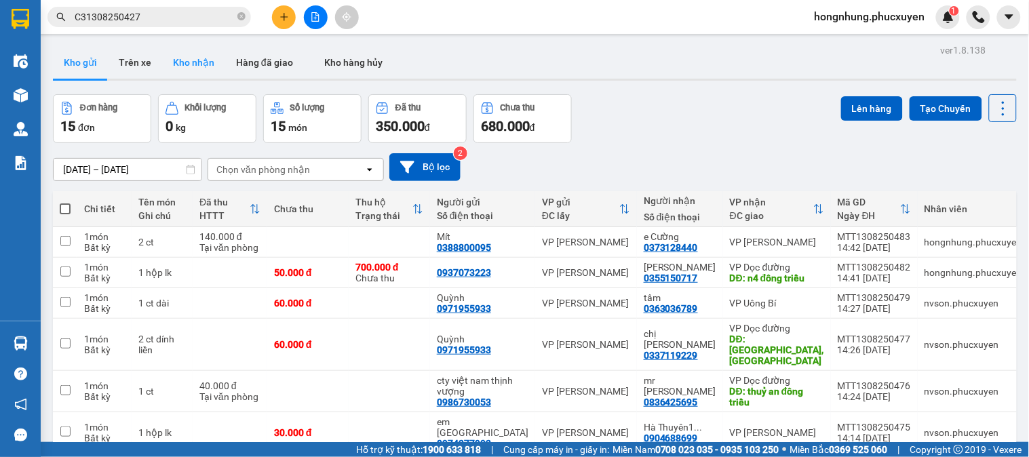
click at [200, 65] on button "Kho nhận" at bounding box center [193, 62] width 63 height 33
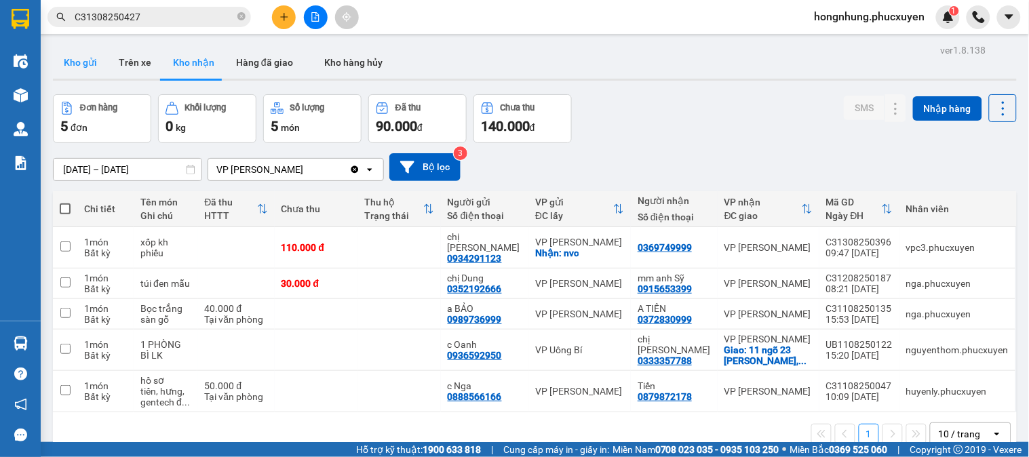
click at [71, 61] on button "Kho gửi" at bounding box center [80, 62] width 55 height 33
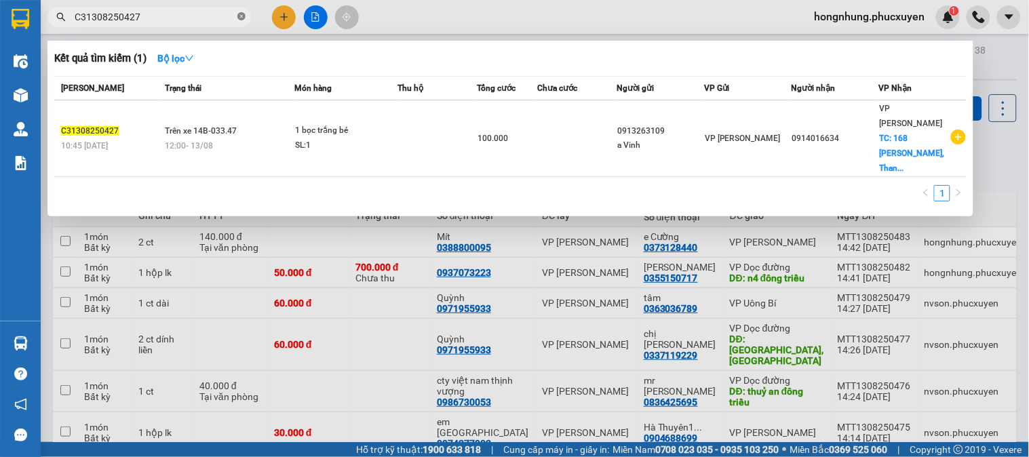
click at [242, 15] on icon "close-circle" at bounding box center [241, 16] width 8 height 8
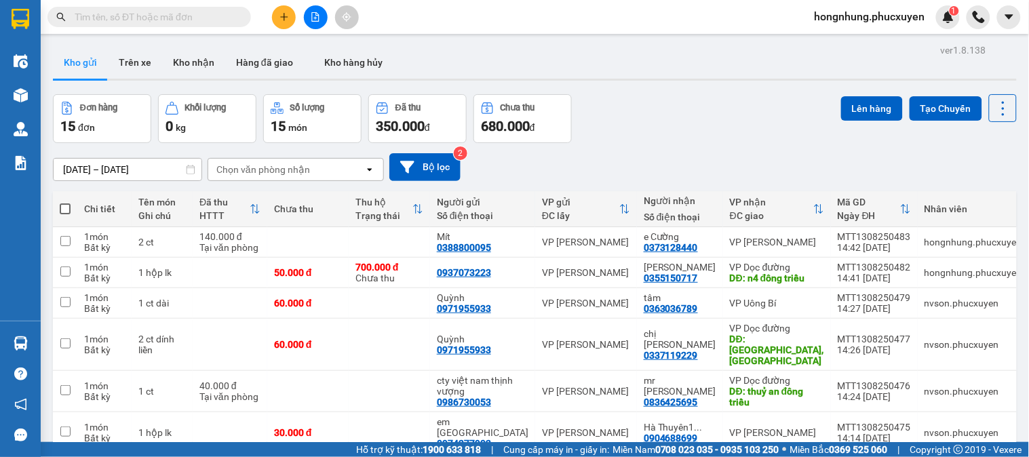
click at [216, 24] on input "text" at bounding box center [155, 16] width 160 height 15
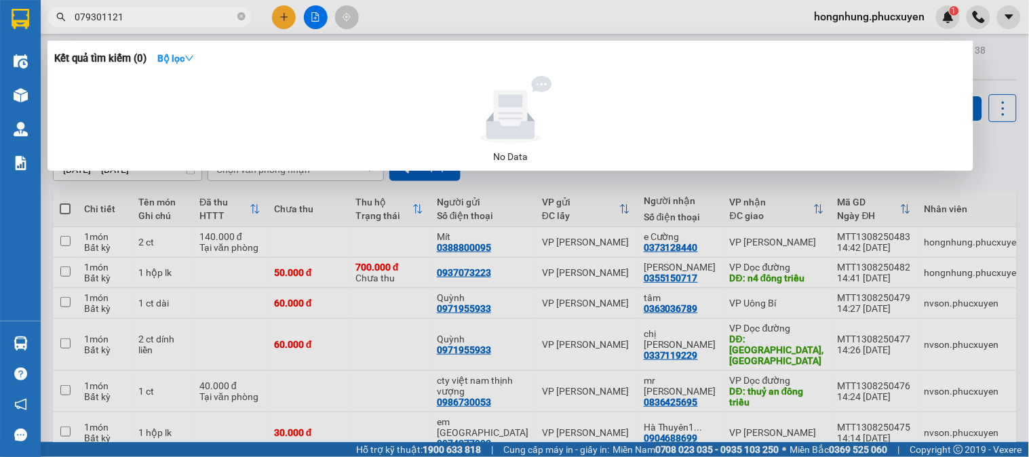
type input "0793011211"
click at [239, 16] on icon "close-circle" at bounding box center [241, 16] width 8 height 8
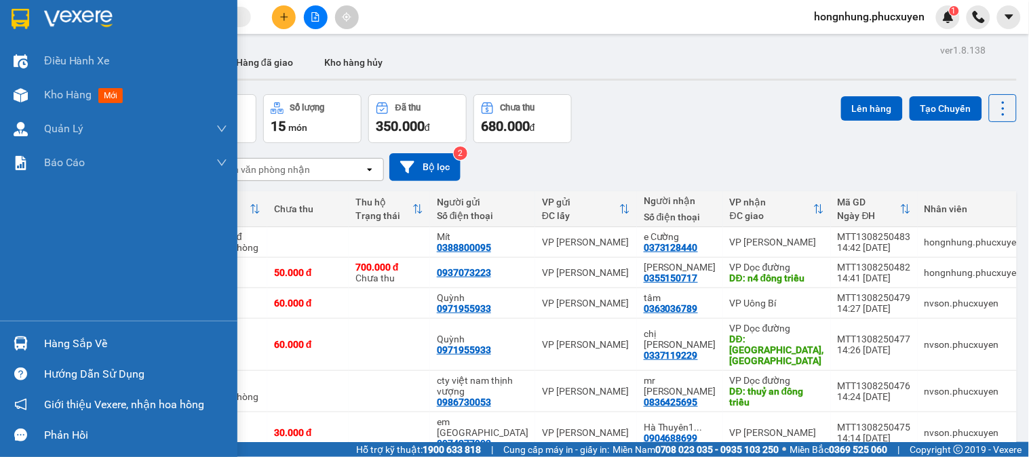
click at [11, 346] on div at bounding box center [21, 344] width 24 height 24
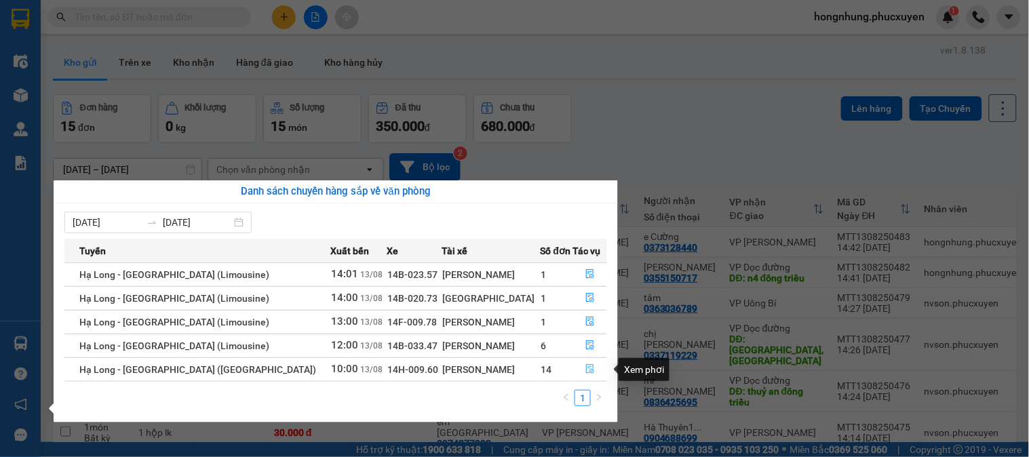
click at [586, 366] on icon "file-done" at bounding box center [590, 368] width 8 height 9
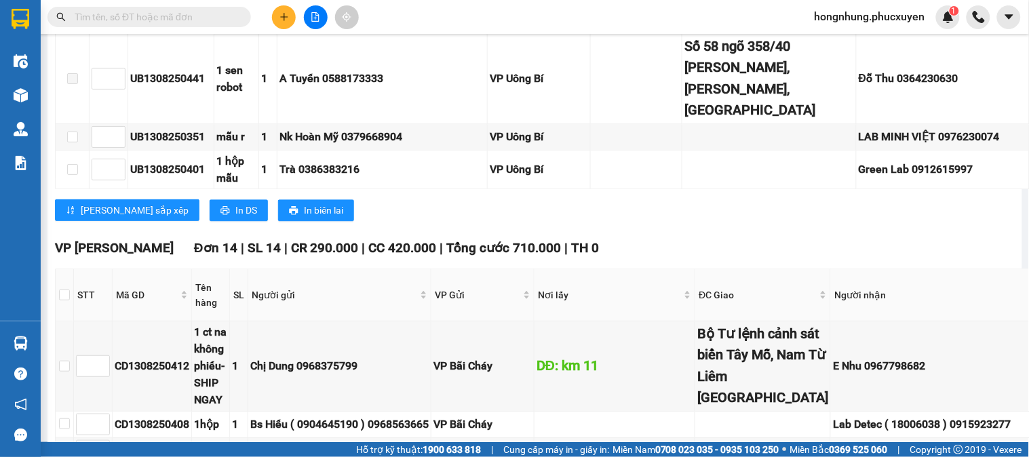
scroll to position [904, 0]
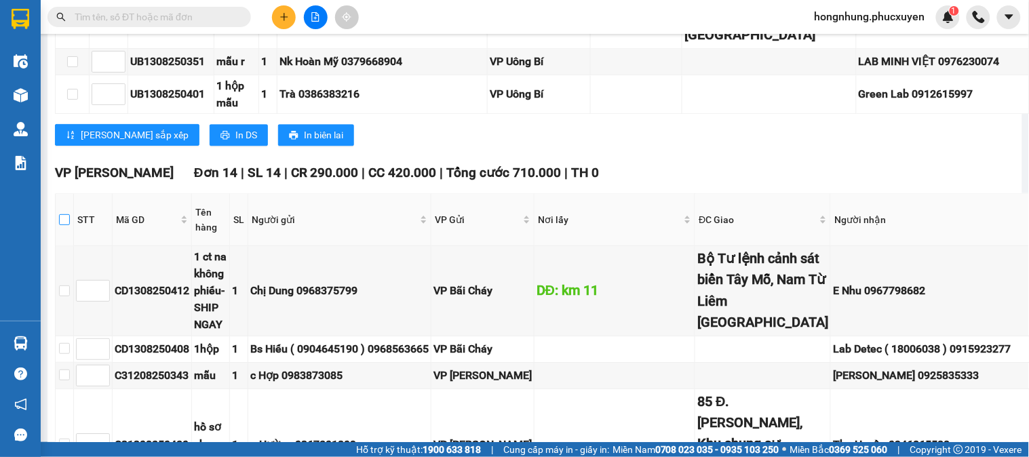
click at [65, 214] on input "checkbox" at bounding box center [64, 219] width 11 height 11
checkbox input "true"
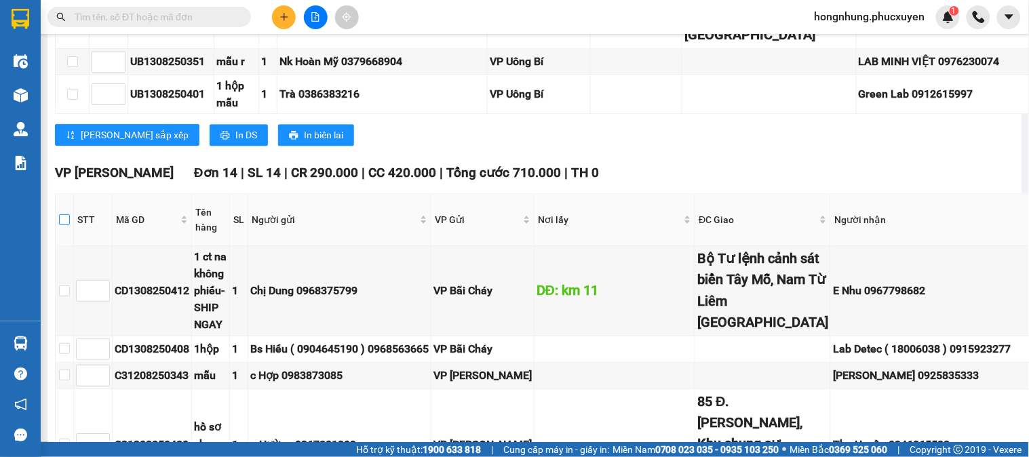
checkbox input "true"
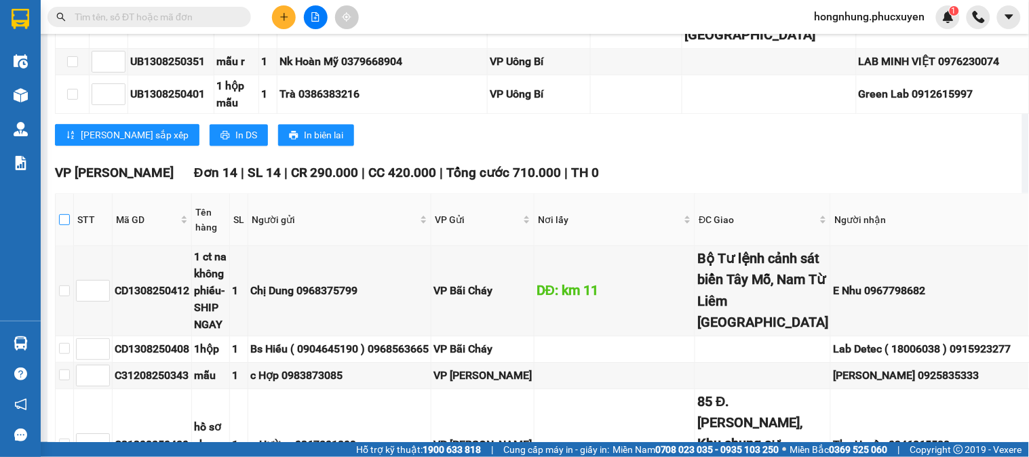
checkbox input "true"
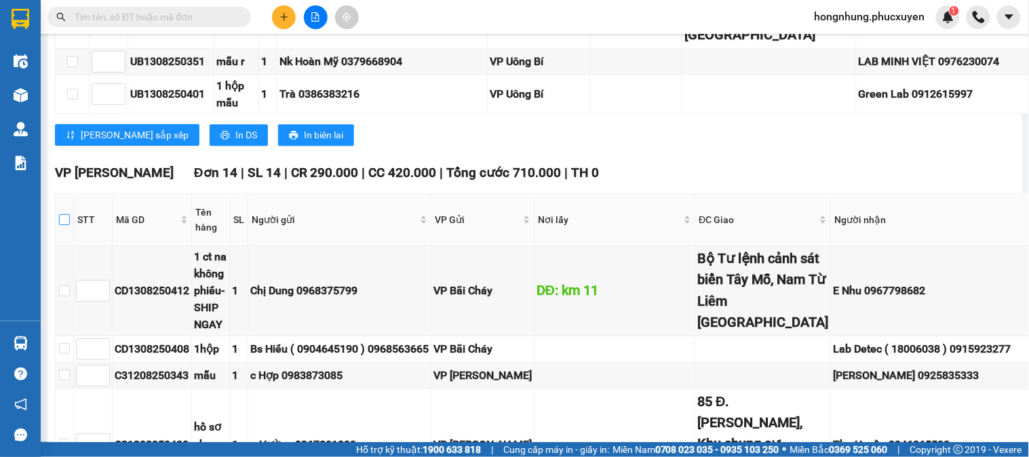
checkbox input "true"
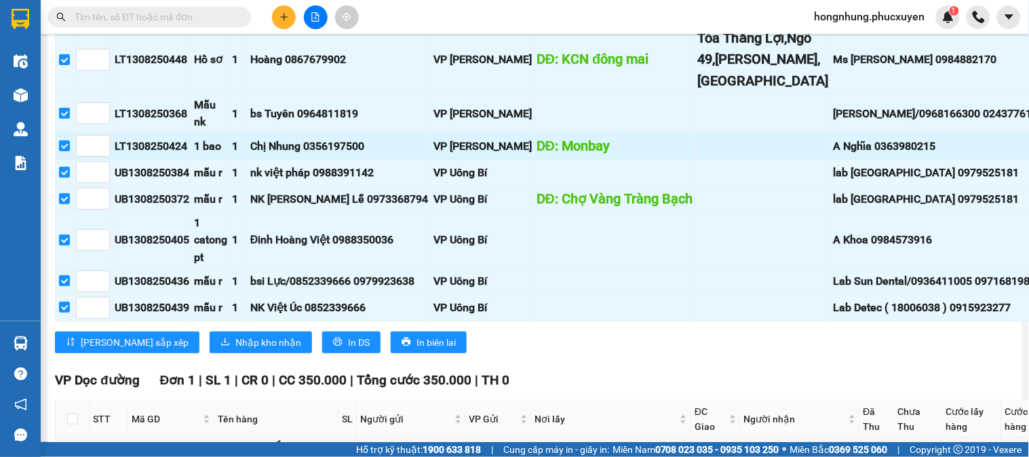
scroll to position [1582, 0]
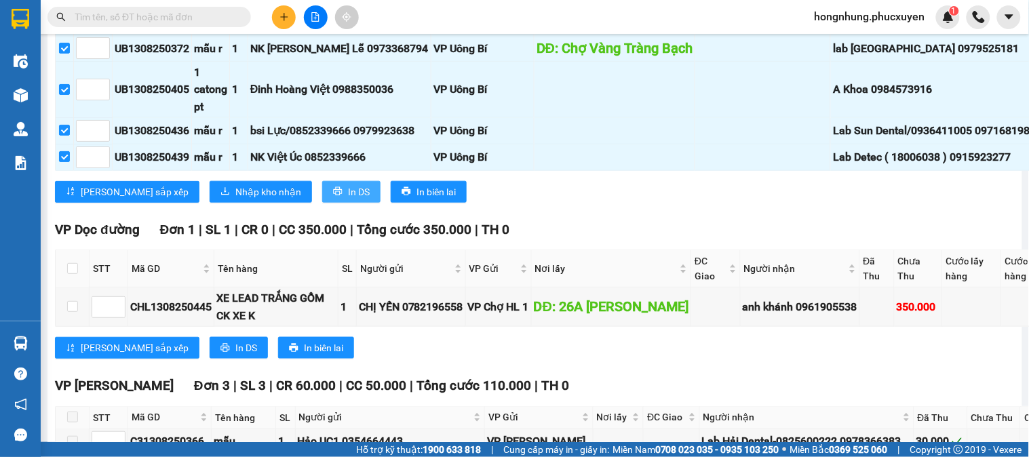
click at [348, 199] on span "In DS" at bounding box center [359, 191] width 22 height 15
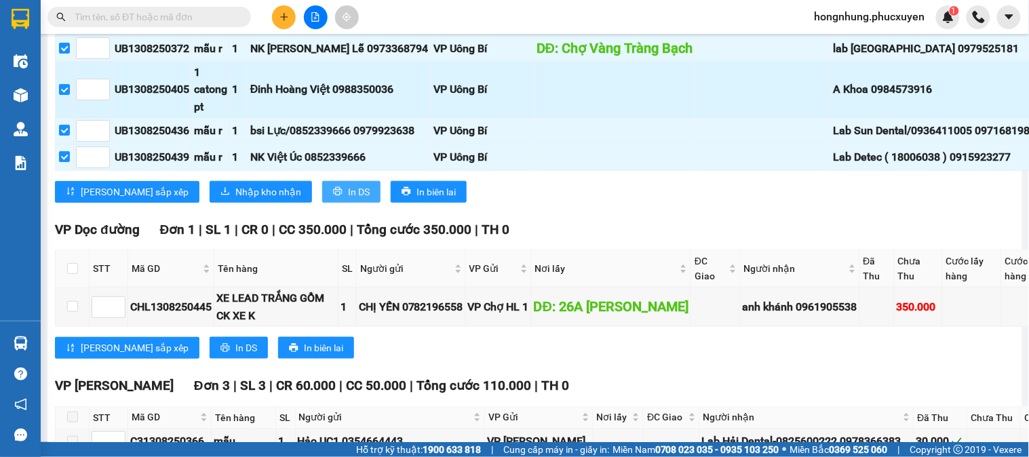
scroll to position [0, 0]
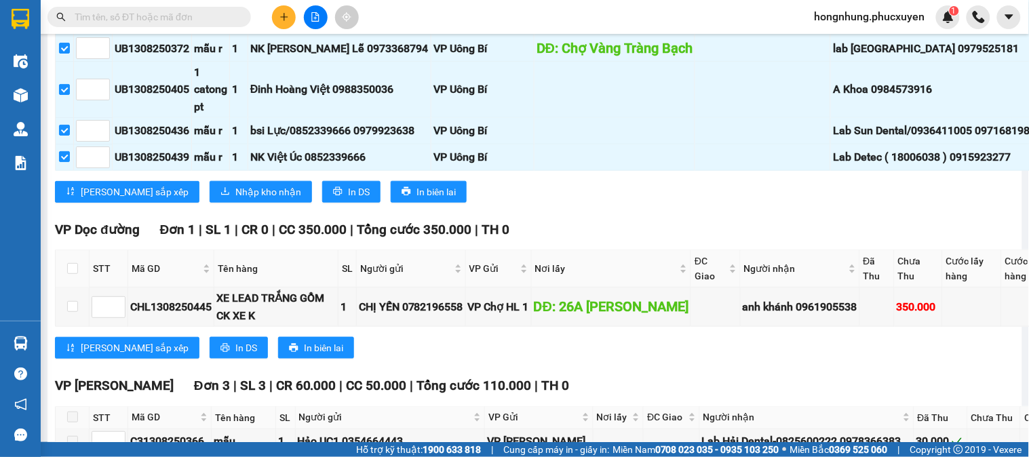
click at [283, 11] on button at bounding box center [284, 17] width 24 height 24
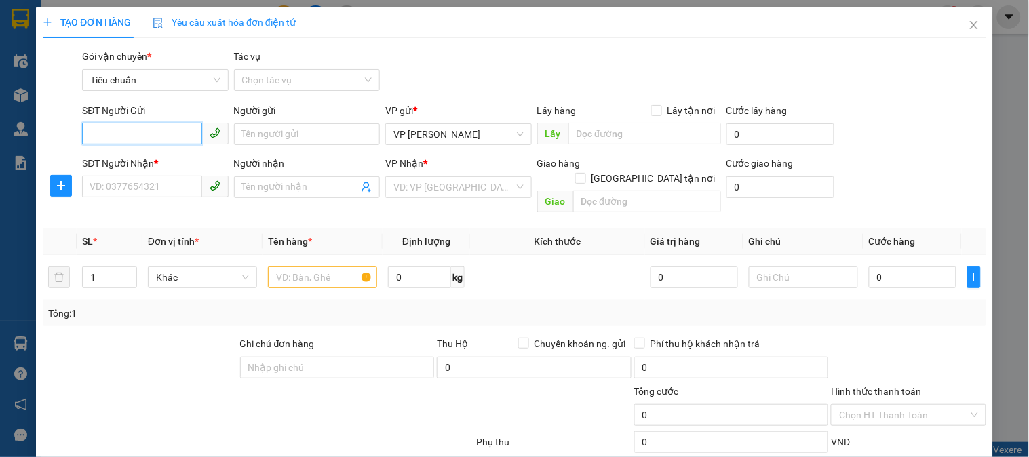
click at [173, 134] on input "SĐT Người Gửi" at bounding box center [141, 134] width 119 height 22
type input "0369749999"
click at [309, 138] on input "Người gửi" at bounding box center [307, 134] width 146 height 22
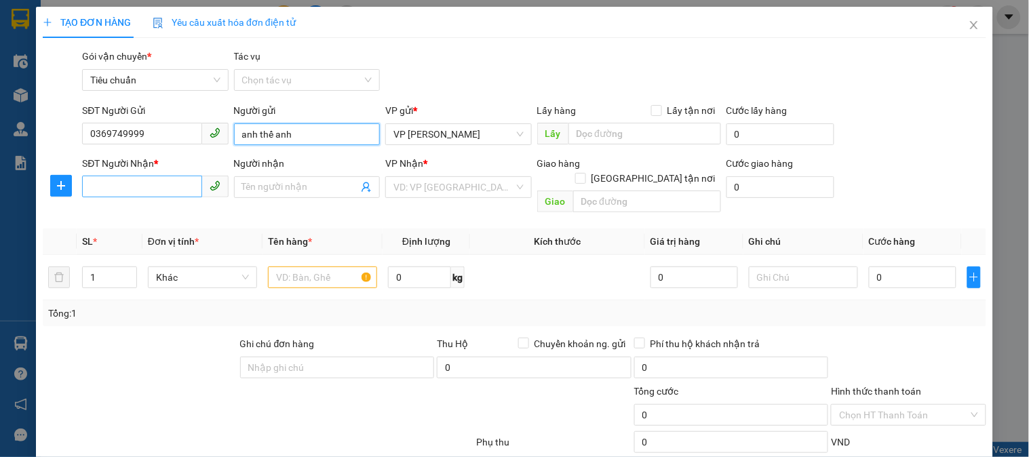
type input "anh thế anh"
click at [154, 184] on input "SĐT Người Nhận *" at bounding box center [141, 187] width 119 height 22
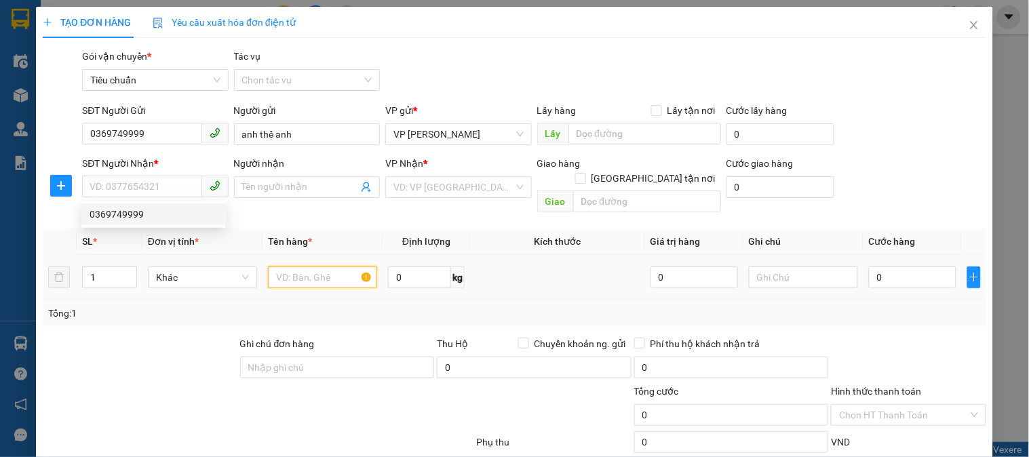
click at [299, 266] on input "text" at bounding box center [322, 277] width 109 height 22
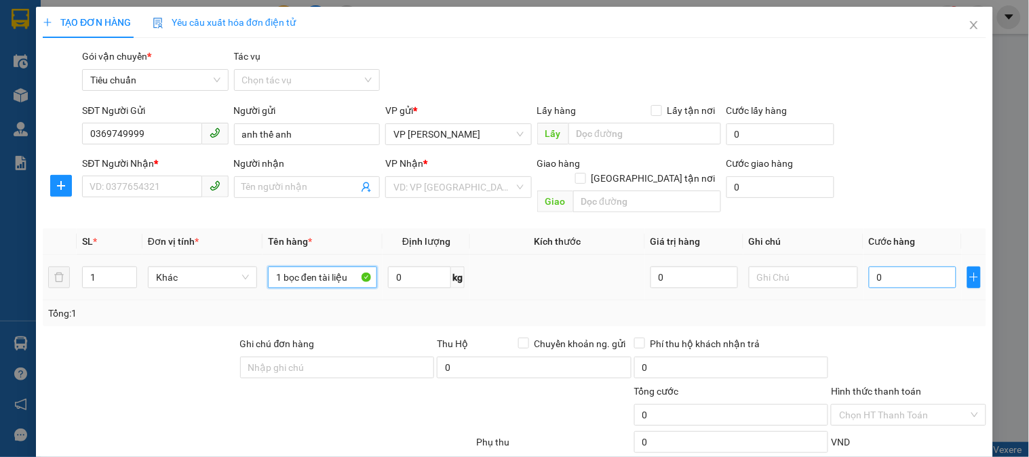
type input "1 bọc đen tài liệu"
click at [902, 266] on input "0" at bounding box center [912, 277] width 87 height 22
type input "3"
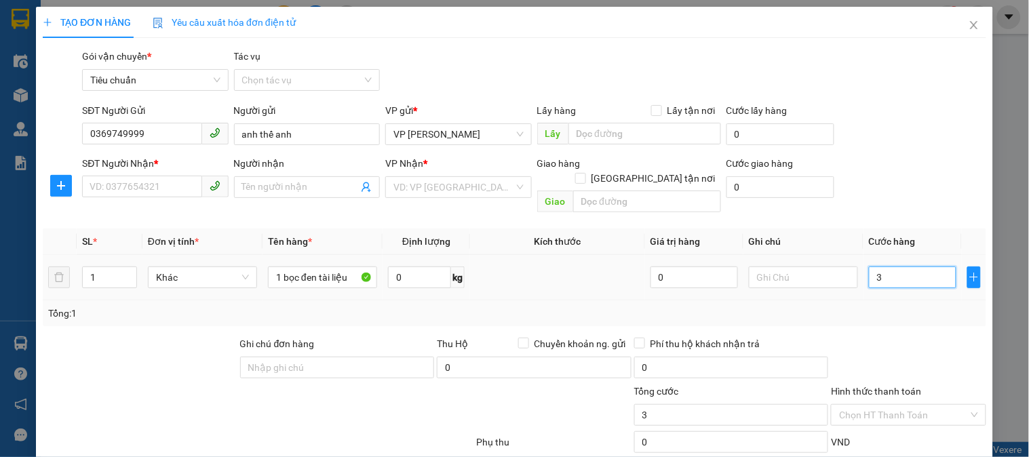
type input "30"
type input "30.000"
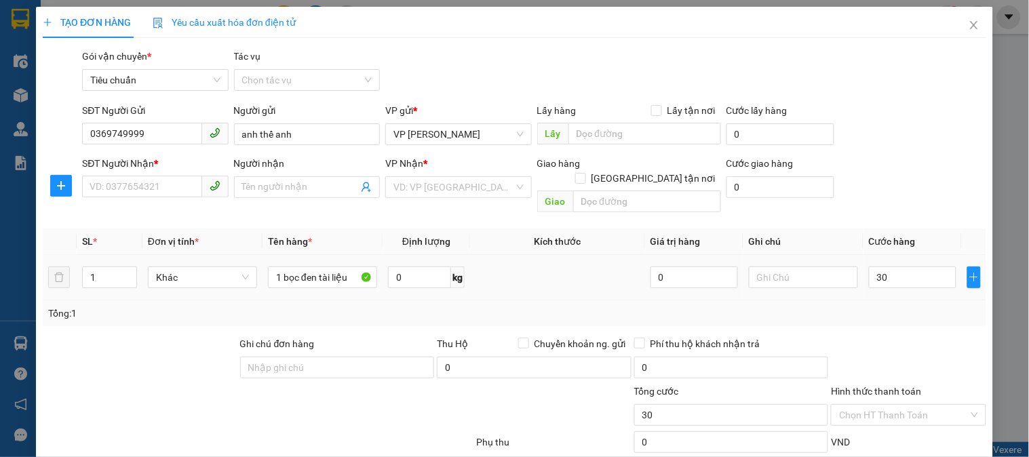
type input "30.000"
click at [912, 300] on div "Tổng: 1" at bounding box center [514, 313] width 943 height 26
click at [157, 185] on input "SĐT Người Nhận *" at bounding box center [141, 187] width 119 height 22
type input "0839230670"
click at [312, 190] on input "Người nhận" at bounding box center [300, 187] width 116 height 15
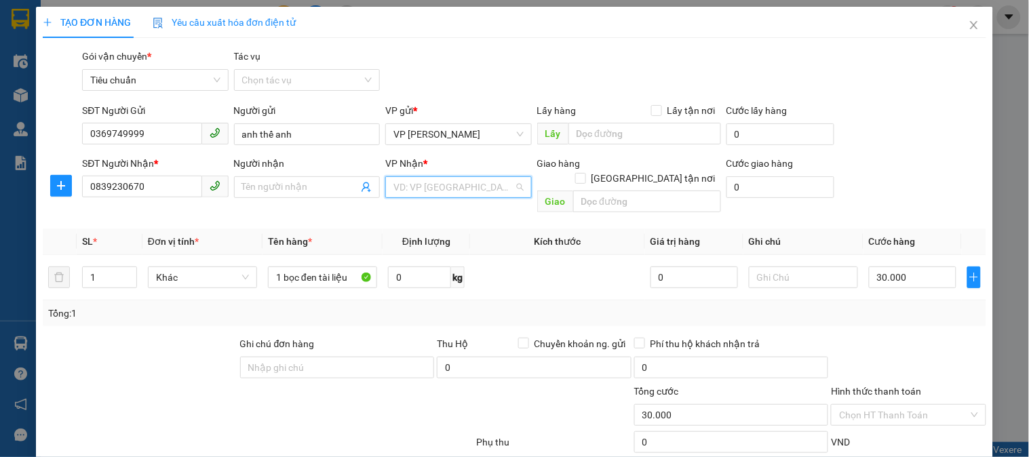
click at [437, 195] on input "search" at bounding box center [453, 187] width 120 height 20
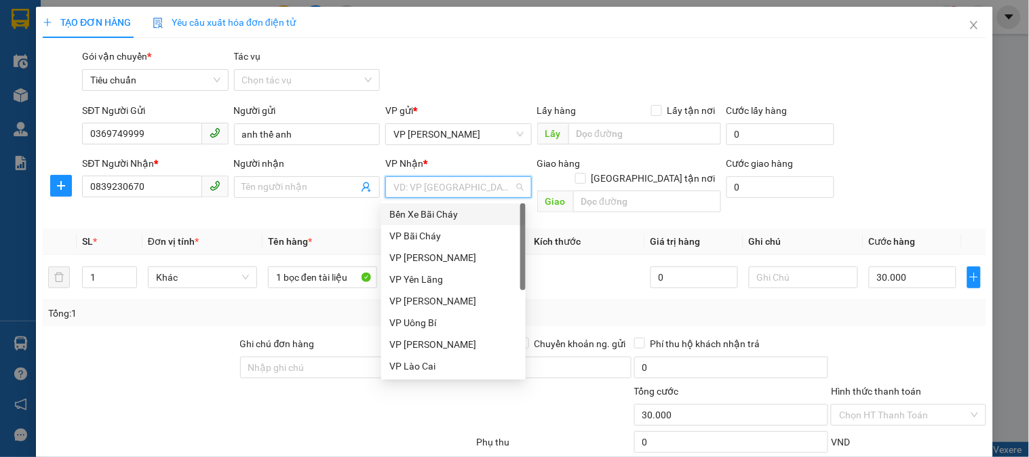
scroll to position [217, 0]
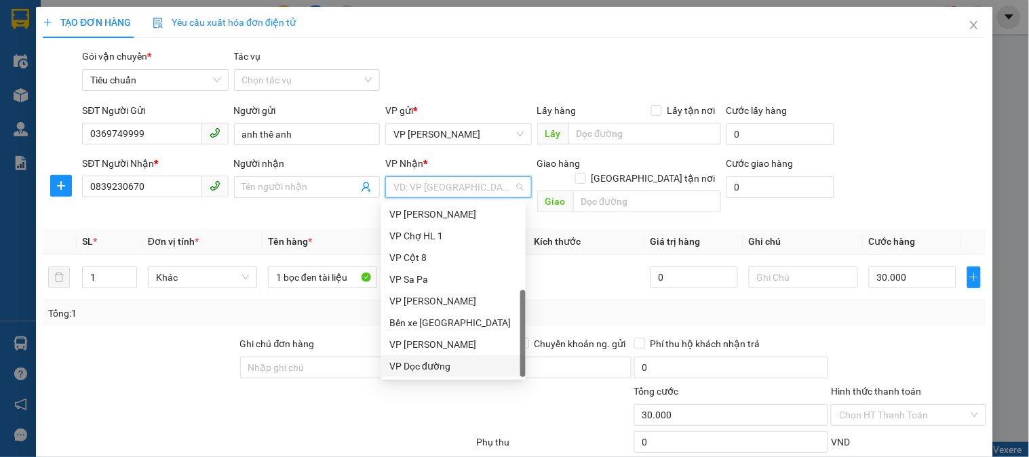
click at [438, 364] on div "VP Dọc đường" at bounding box center [453, 366] width 128 height 15
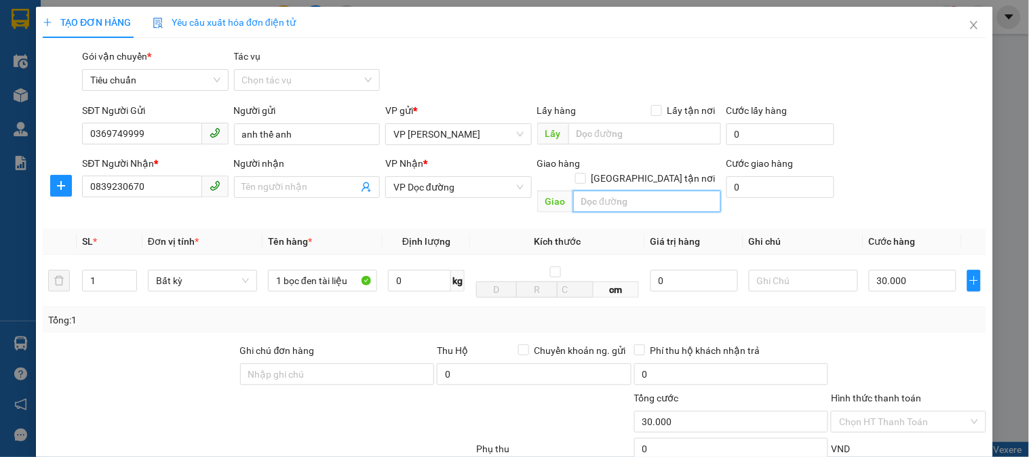
click at [624, 191] on input "text" at bounding box center [647, 202] width 148 height 22
type input "kinh tế nam khê ubi"
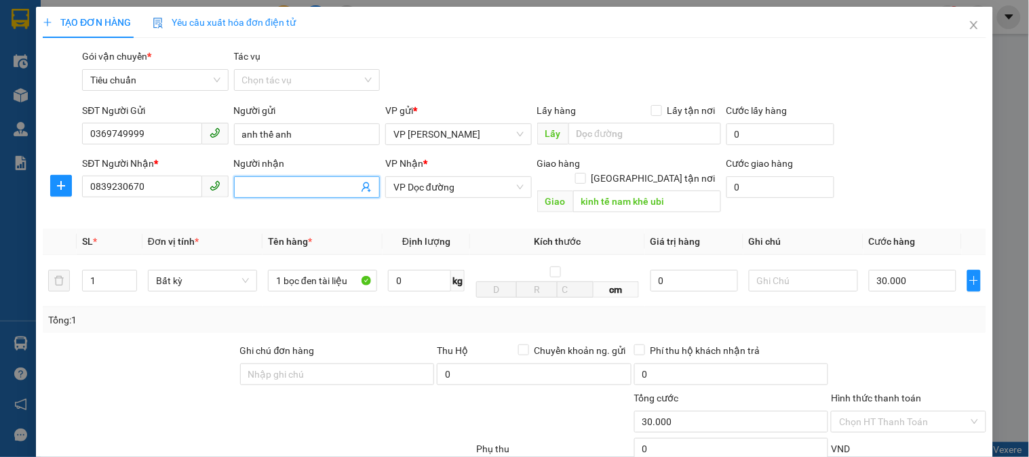
click at [273, 191] on input "Người nhận" at bounding box center [300, 187] width 116 height 15
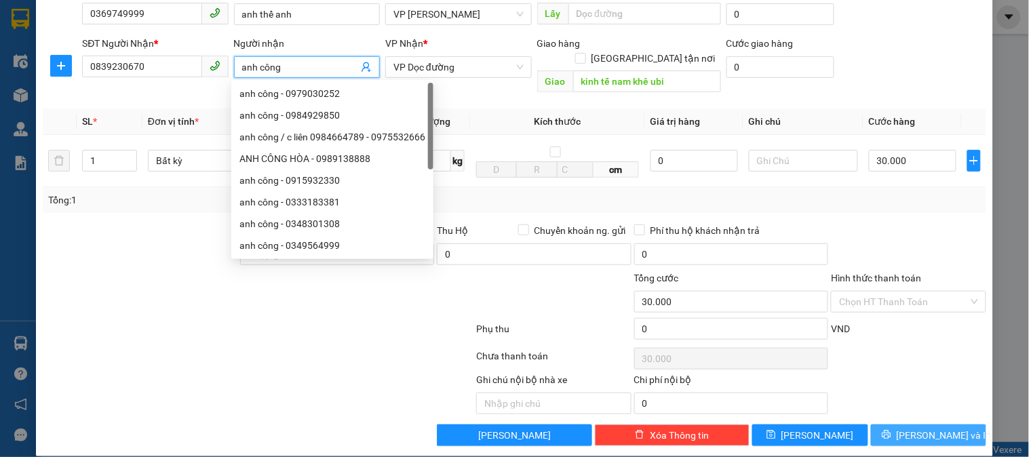
type input "anh công"
click at [926, 428] on span "Lưu và In" at bounding box center [943, 435] width 95 height 15
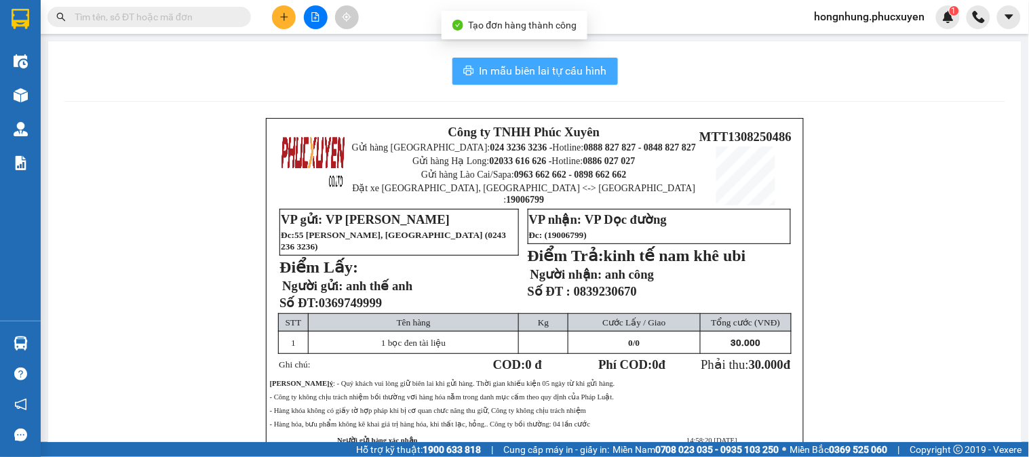
click at [536, 65] on span "In mẫu biên lai tự cấu hình" at bounding box center [542, 70] width 127 height 17
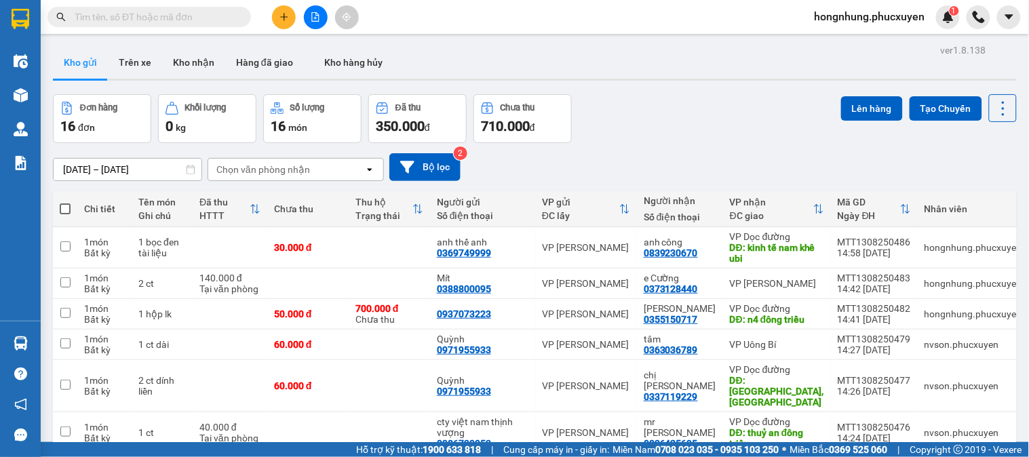
click at [701, 136] on div "Đơn hàng 16 đơn Khối lượng 0 kg Số lượng 16 món Đã thu 350.000 đ Chưa thu 710.0…" at bounding box center [535, 118] width 964 height 49
click at [191, 55] on button "Kho nhận" at bounding box center [193, 62] width 63 height 33
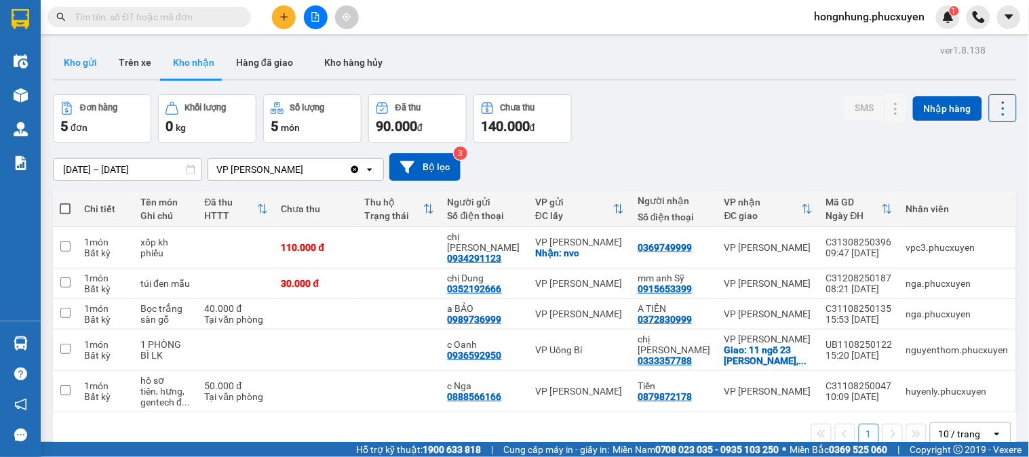
click at [84, 62] on button "Kho gửi" at bounding box center [80, 62] width 55 height 33
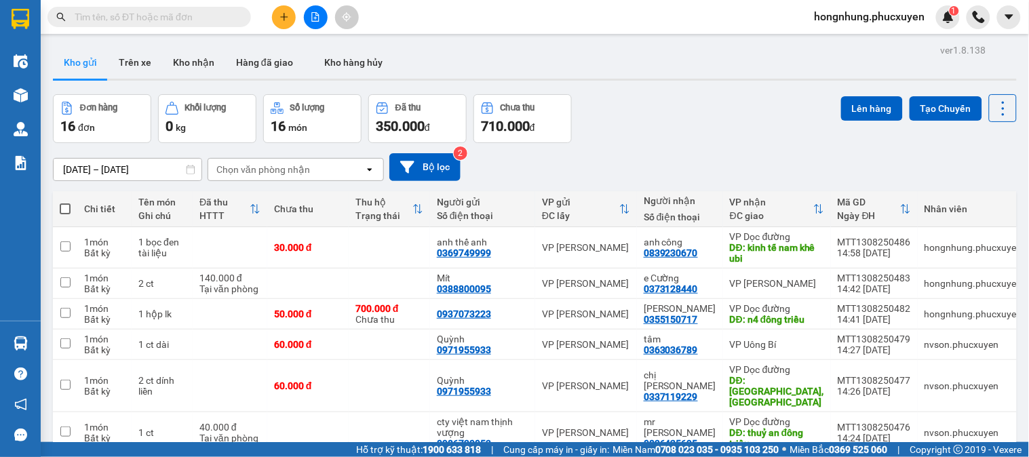
click at [700, 117] on div "Đơn hàng 16 đơn Khối lượng 0 kg Số lượng 16 món Đã thu 350.000 đ Chưa thu 710.0…" at bounding box center [535, 118] width 964 height 49
click at [286, 20] on icon "plus" at bounding box center [283, 16] width 9 height 9
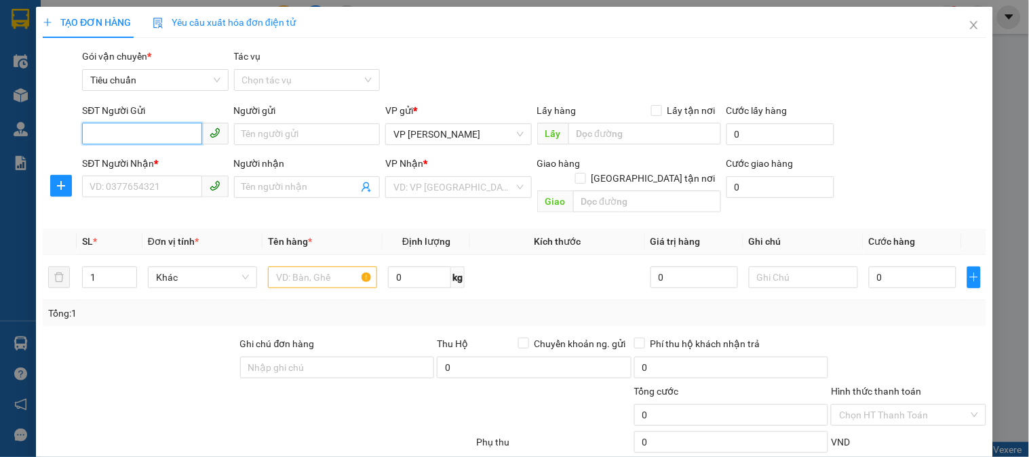
click at [159, 136] on input "SĐT Người Gửi" at bounding box center [141, 134] width 119 height 22
type input "0989127357"
click at [178, 134] on input "0989127357" at bounding box center [141, 134] width 119 height 22
click at [178, 163] on div "0989127357 - A Hưng" at bounding box center [154, 161] width 128 height 15
type input "A Hưng"
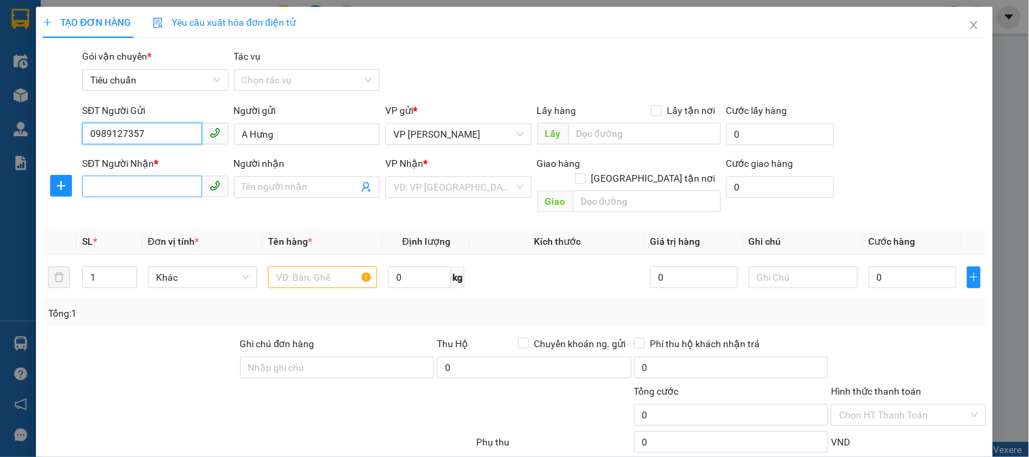
type input "0989127357"
click at [158, 186] on input "SĐT Người Nhận *" at bounding box center [141, 187] width 119 height 22
type input "0984559358"
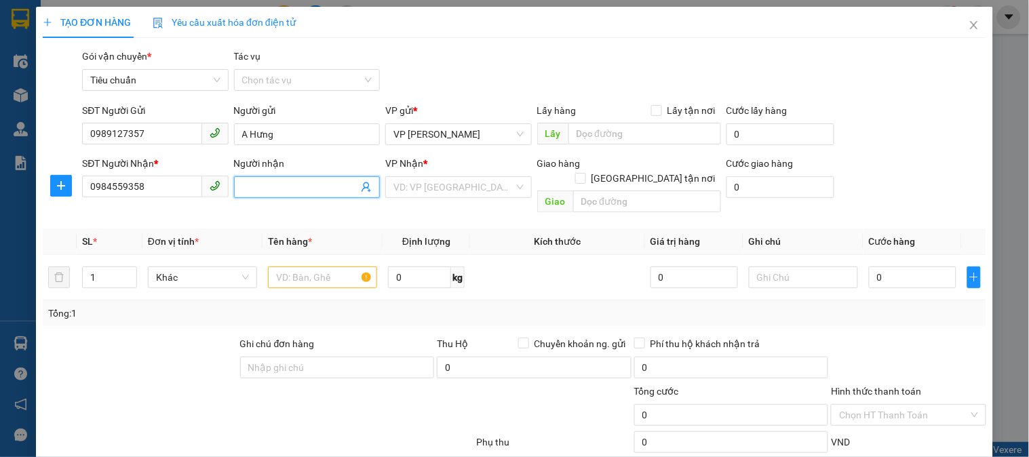
click at [298, 189] on input "Người nhận" at bounding box center [300, 187] width 116 height 15
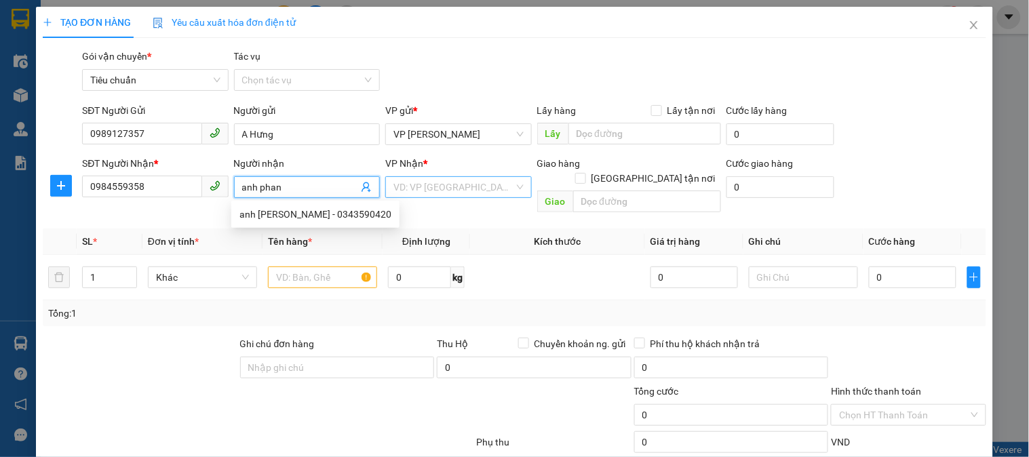
type input "anh phan"
click at [498, 187] on input "search" at bounding box center [453, 187] width 120 height 20
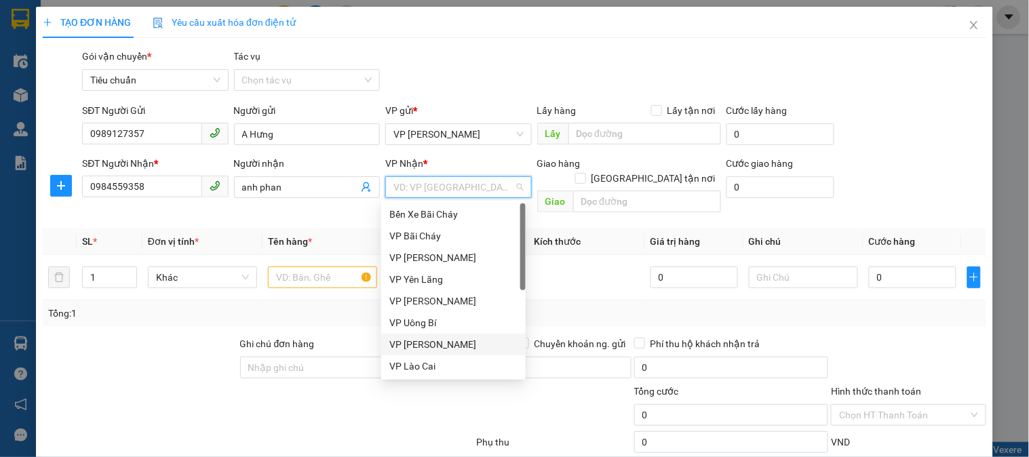
click at [431, 342] on div "VP [PERSON_NAME]" at bounding box center [453, 344] width 128 height 15
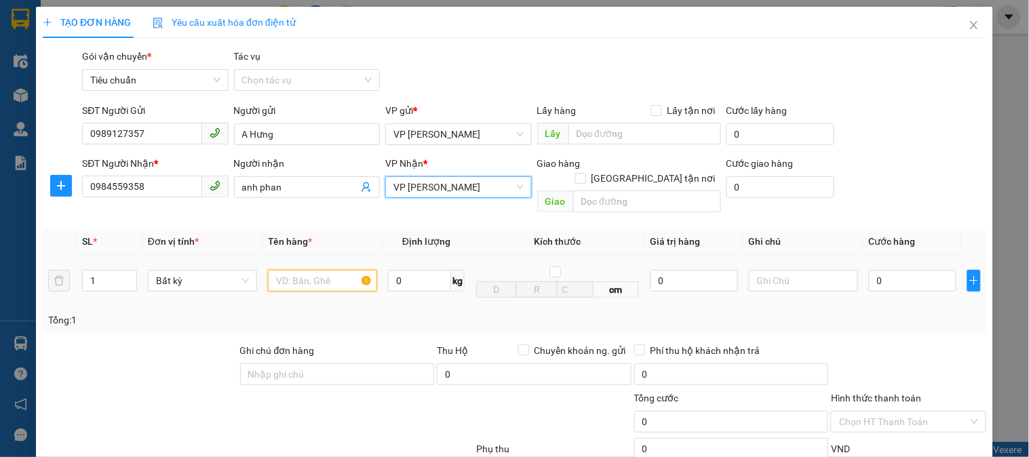
click at [292, 270] on input "text" at bounding box center [322, 281] width 109 height 22
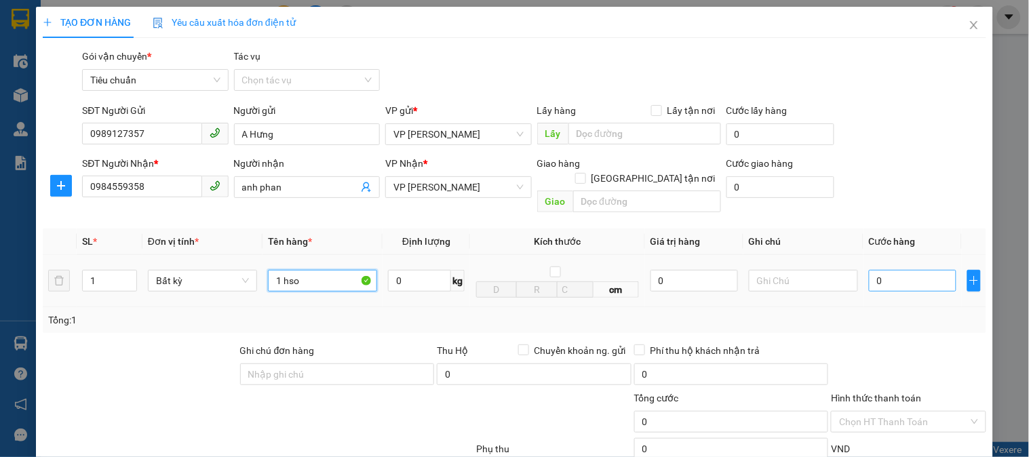
type input "1 hso"
click at [896, 270] on input "0" at bounding box center [912, 281] width 87 height 22
type input "3"
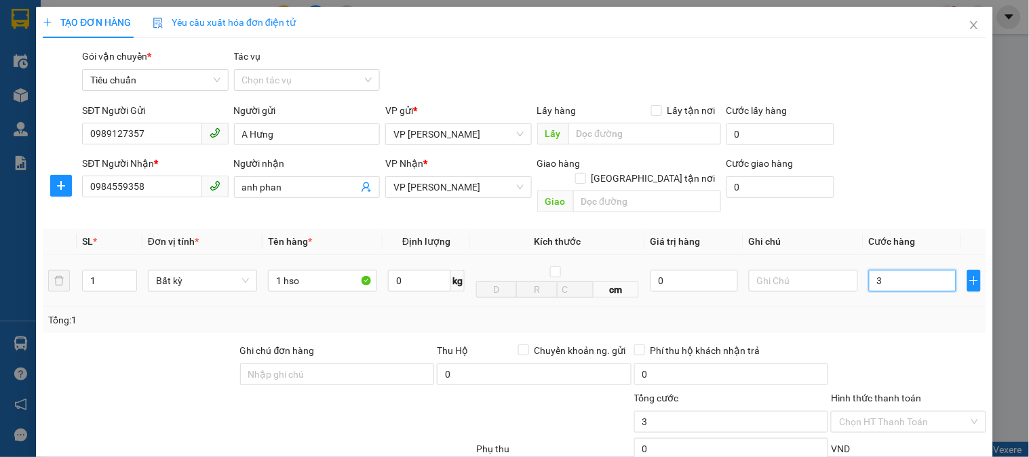
type input "30"
type input "30.000"
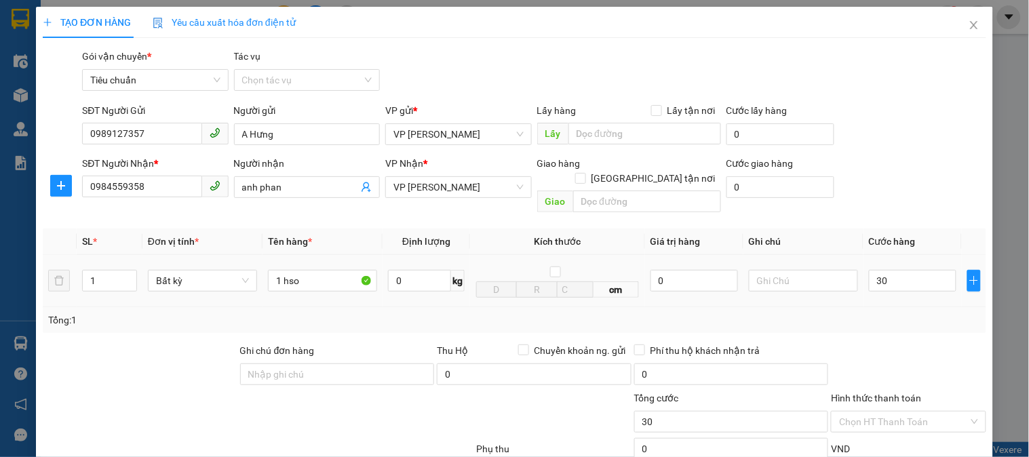
type input "30.000"
click at [905, 357] on div at bounding box center [907, 366] width 157 height 47
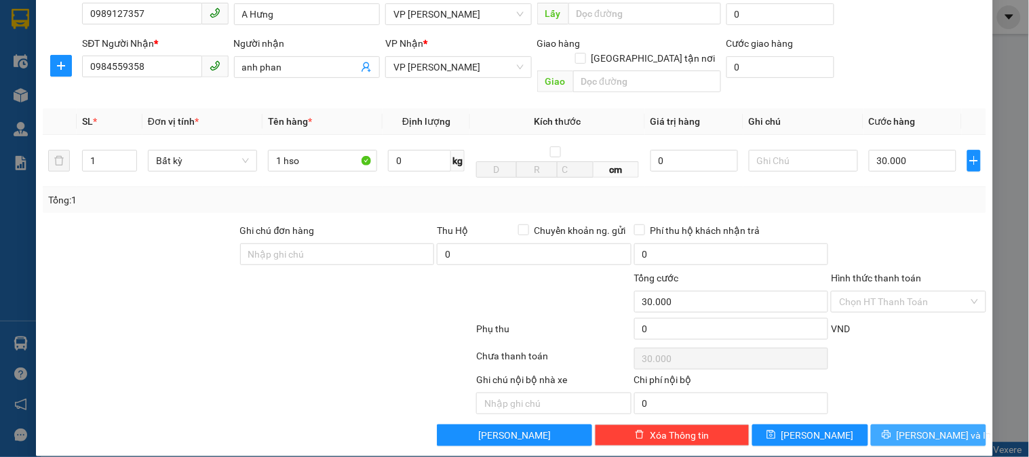
click at [938, 428] on span "Lưu và In" at bounding box center [943, 435] width 95 height 15
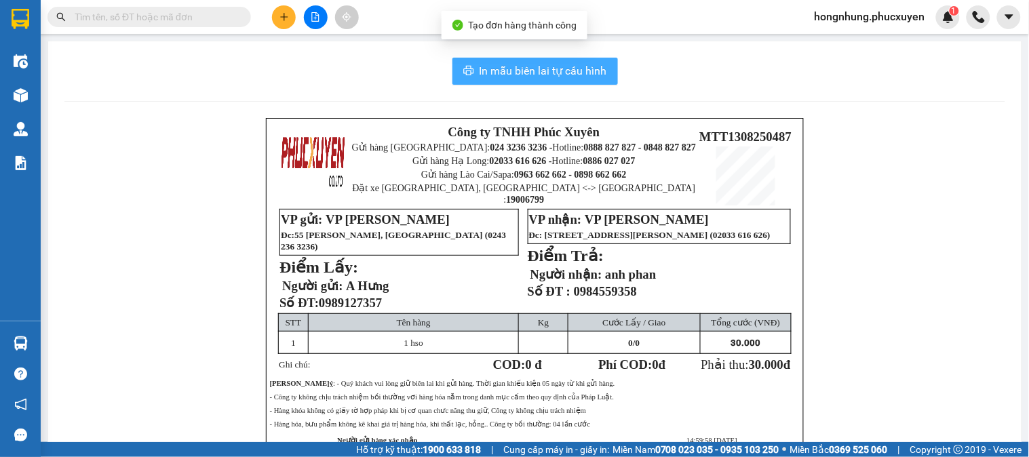
click at [579, 79] on button "In mẫu biên lai tự cấu hình" at bounding box center [534, 71] width 165 height 27
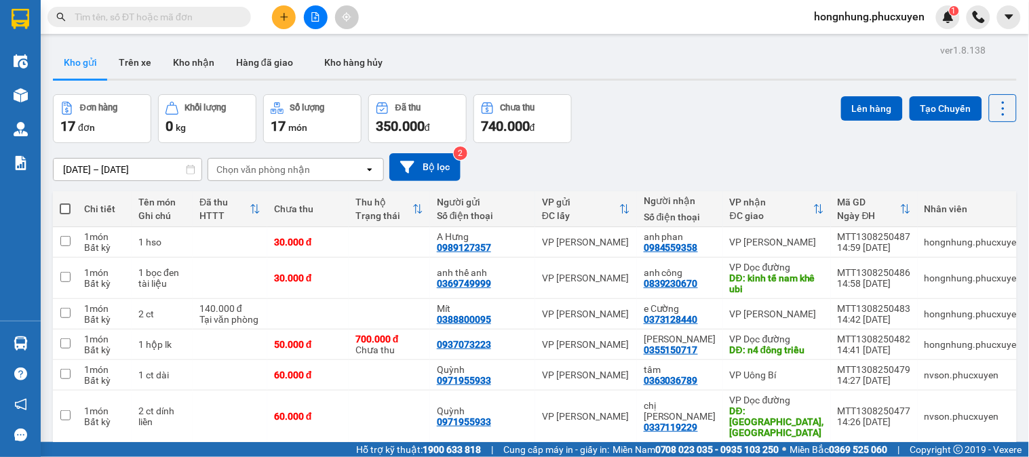
click at [700, 117] on div "Đơn hàng 17 đơn Khối lượng 0 kg Số lượng 17 món Đã thu 350.000 đ Chưa thu 740.0…" at bounding box center [535, 118] width 964 height 49
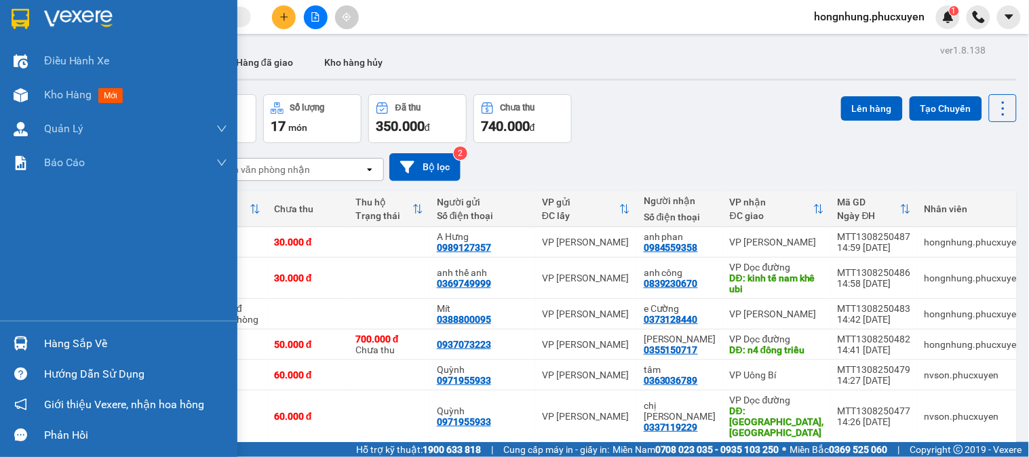
click at [44, 334] on div "Hàng sắp về" at bounding box center [135, 344] width 183 height 20
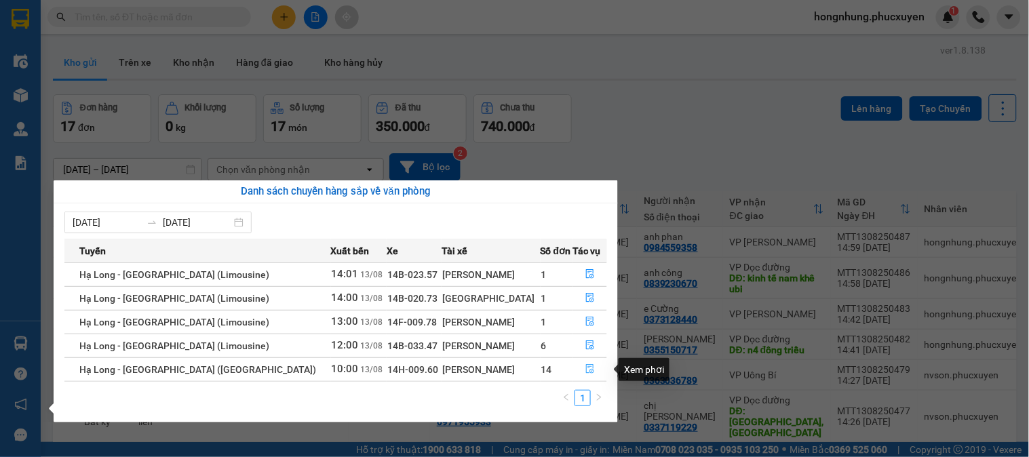
click at [593, 368] on button "button" at bounding box center [590, 370] width 33 height 22
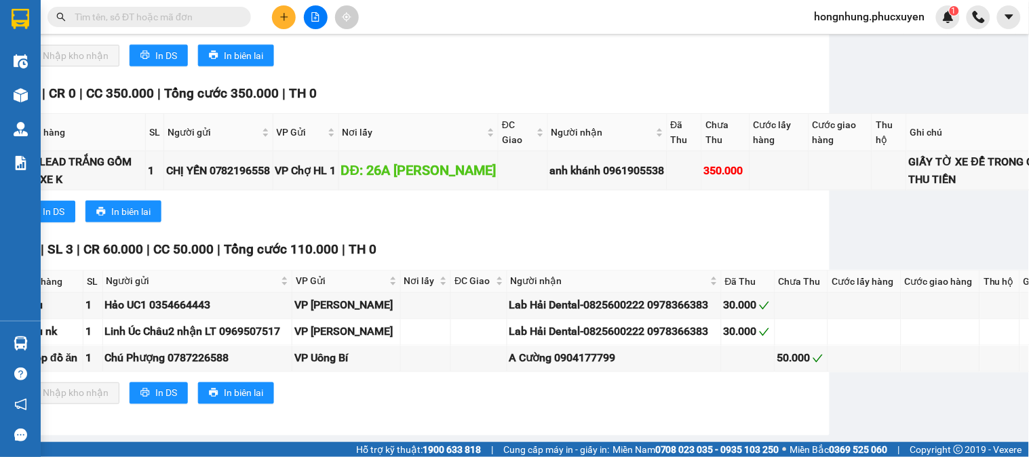
scroll to position [1938, 201]
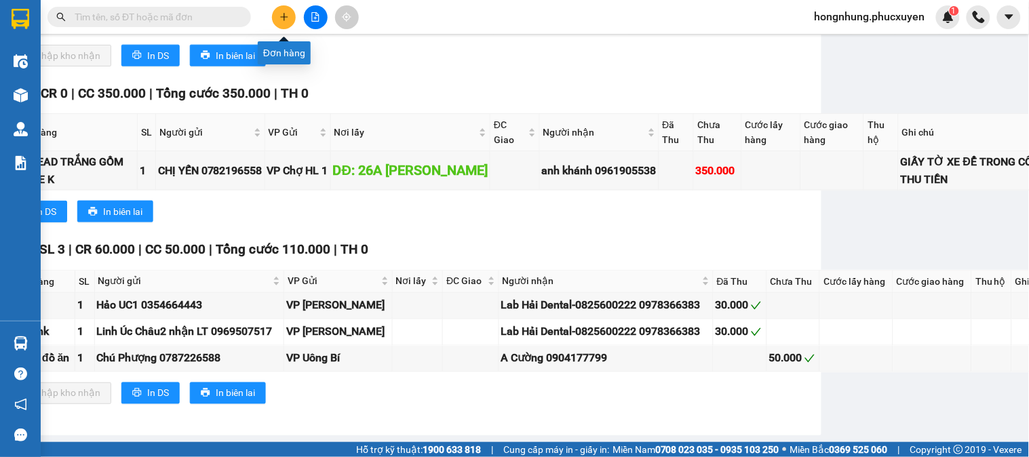
click at [285, 15] on icon "plus" at bounding box center [283, 16] width 9 height 9
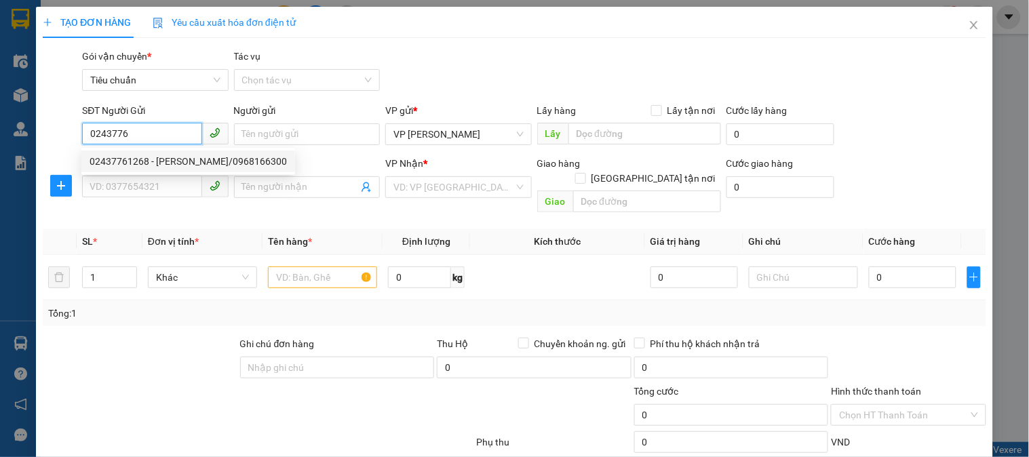
click at [213, 158] on div "02437761268 - Lad Vũ Gia/0968166300" at bounding box center [188, 161] width 197 height 15
type input "02437761268"
type input "Lad Vũ Gia/0968166300"
type input "02437761268"
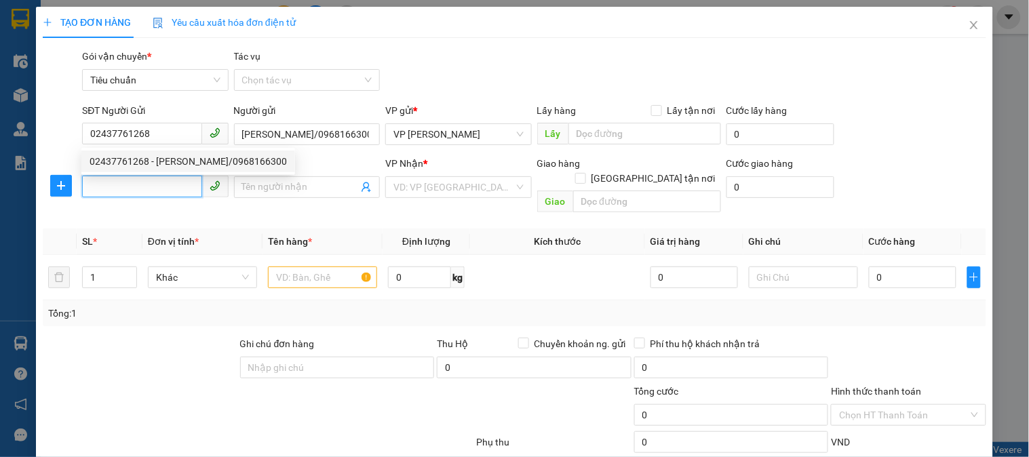
click at [170, 184] on input "SĐT Người Nhận *" at bounding box center [141, 187] width 119 height 22
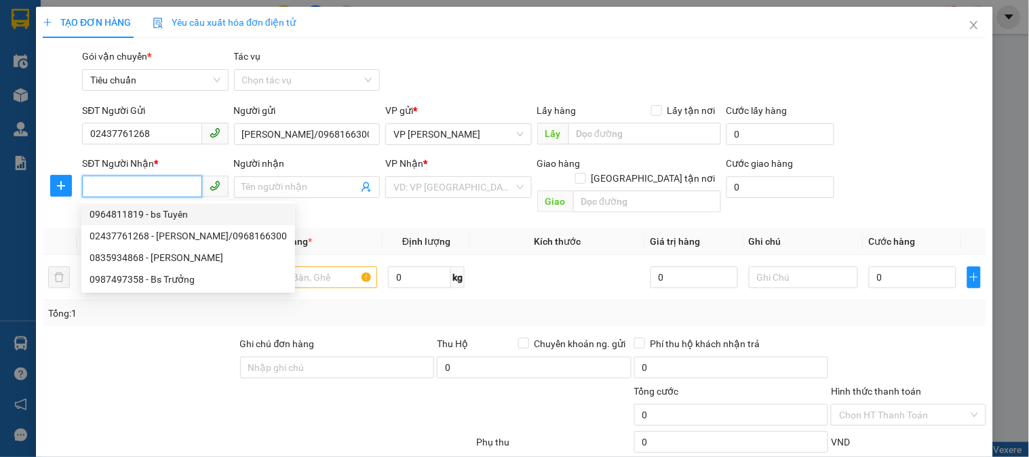
click at [177, 216] on div "0964811819 - bs Tuyên" at bounding box center [188, 214] width 197 height 15
type input "0964811819"
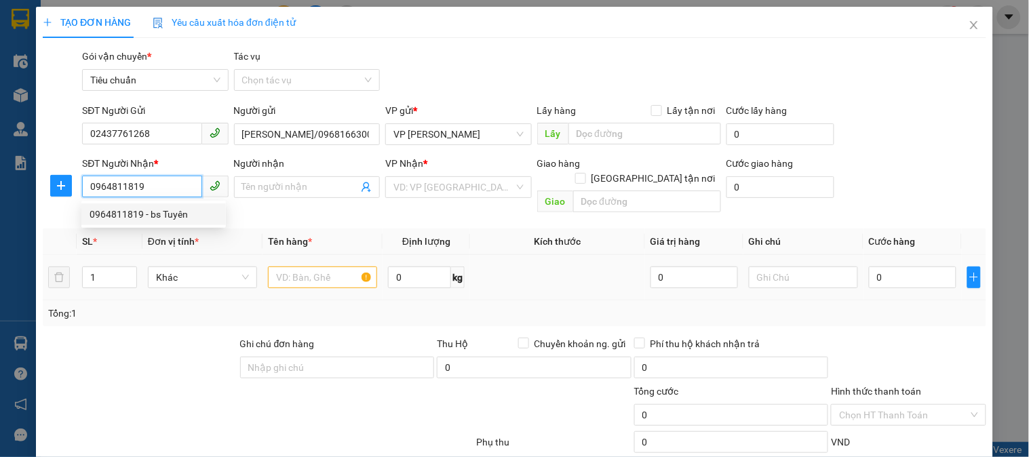
type input "bs Tuyên"
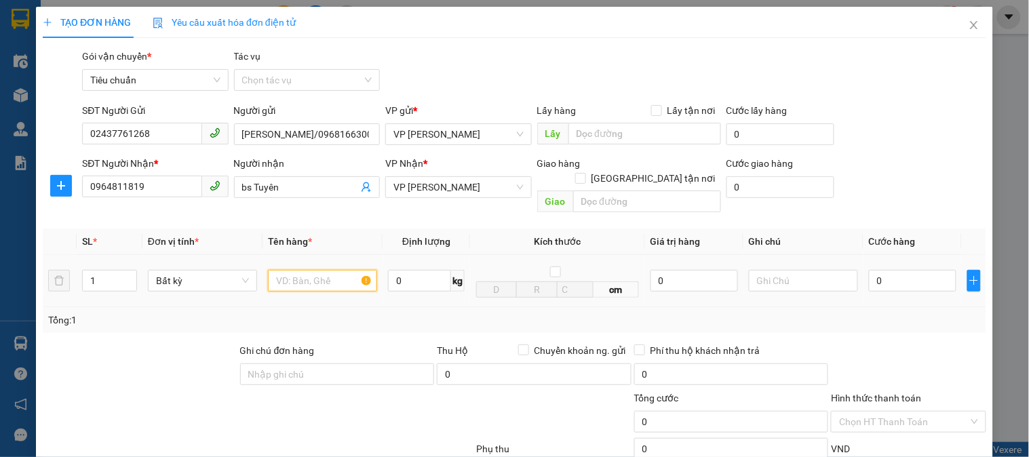
click at [330, 270] on input "text" at bounding box center [322, 281] width 109 height 22
type input "r"
click at [923, 272] on input "0" at bounding box center [912, 281] width 87 height 22
type input "3"
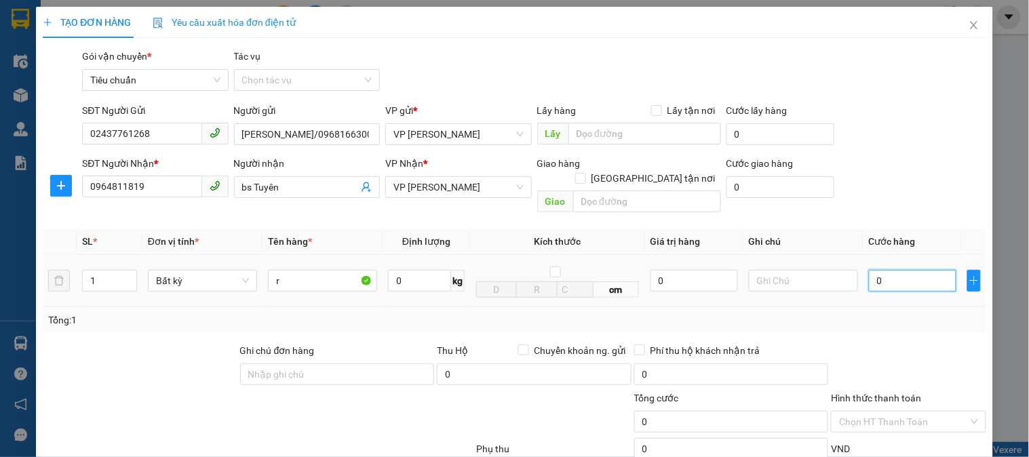
type input "3"
type input "30"
type input "30.000"
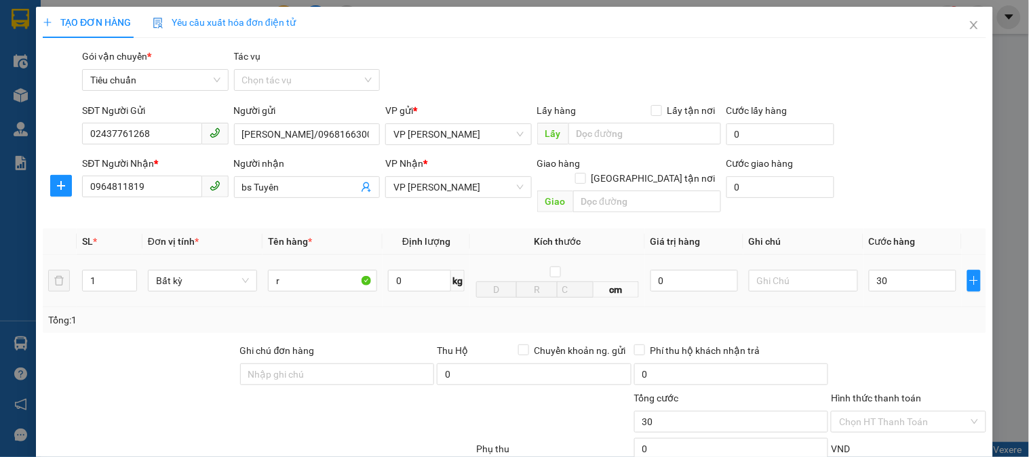
type input "30.000"
click at [924, 324] on div "Transit Pickup Surcharge Ids Transit Deliver Surcharge Ids Transit Deliver Surc…" at bounding box center [514, 307] width 943 height 517
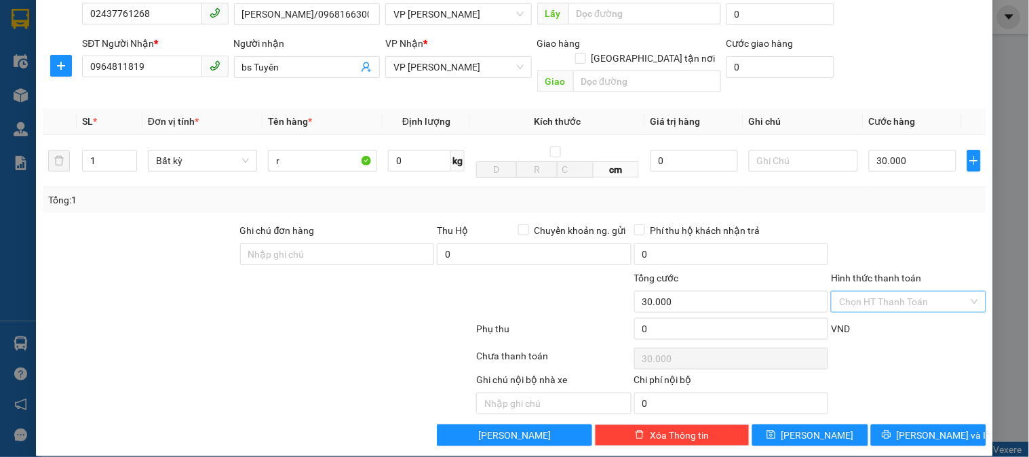
click at [919, 292] on input "Hình thức thanh toán" at bounding box center [903, 302] width 129 height 20
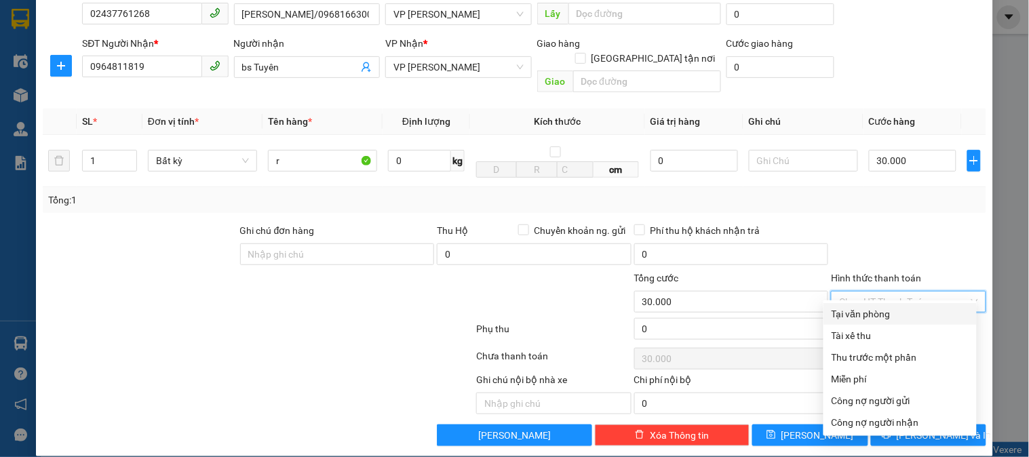
click at [884, 314] on div "Tại văn phòng" at bounding box center [899, 313] width 137 height 15
type input "0"
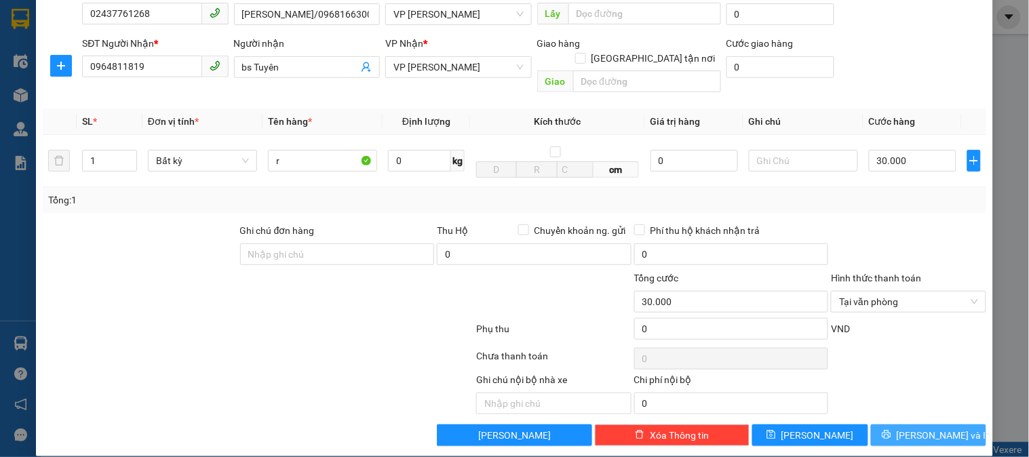
click at [932, 428] on button "Lưu và In" at bounding box center [928, 435] width 115 height 22
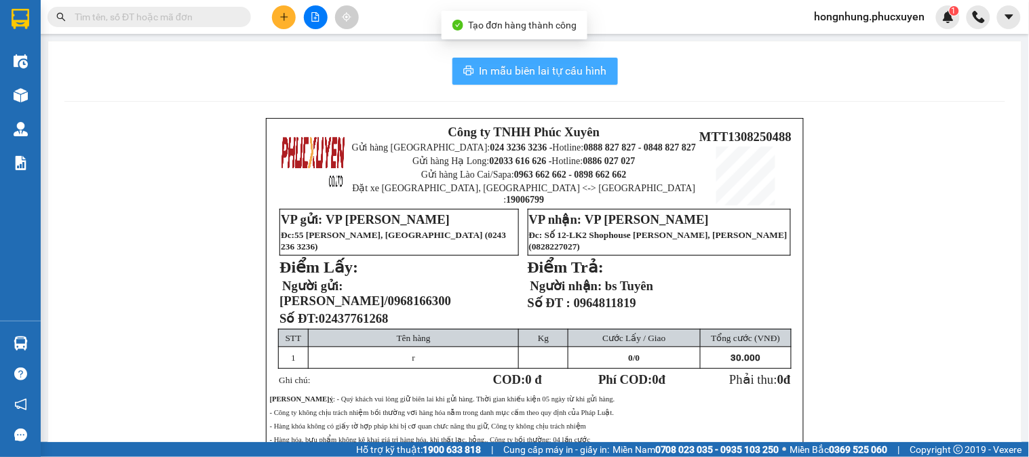
click at [559, 79] on button "In mẫu biên lai tự cấu hình" at bounding box center [534, 71] width 165 height 27
click at [452, 58] on button "In mẫu biên lai tự cấu hình" at bounding box center [534, 71] width 165 height 27
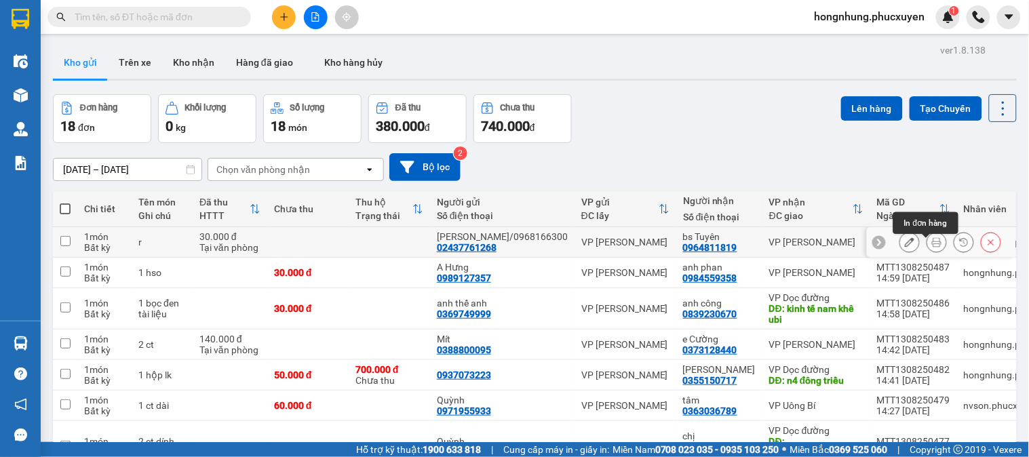
click at [932, 247] on icon at bounding box center [936, 241] width 9 height 9
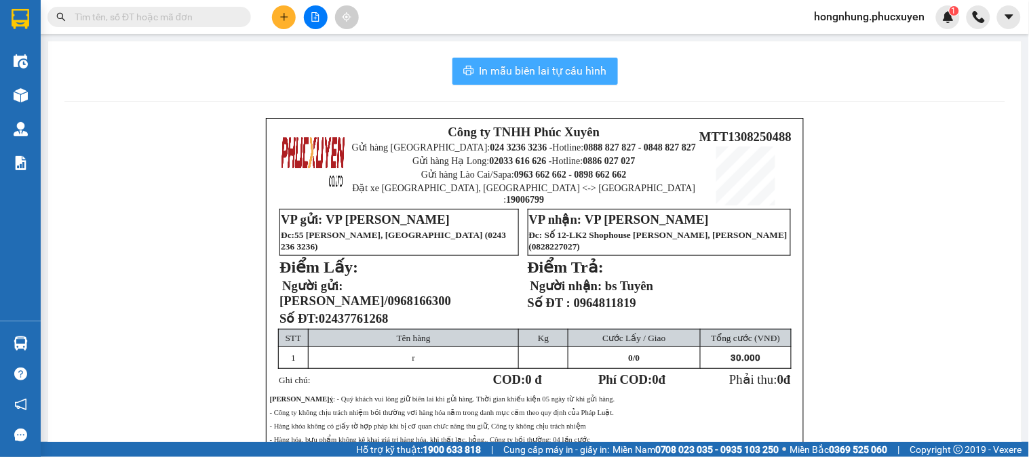
click at [566, 73] on span "In mẫu biên lai tự cấu hình" at bounding box center [542, 70] width 127 height 17
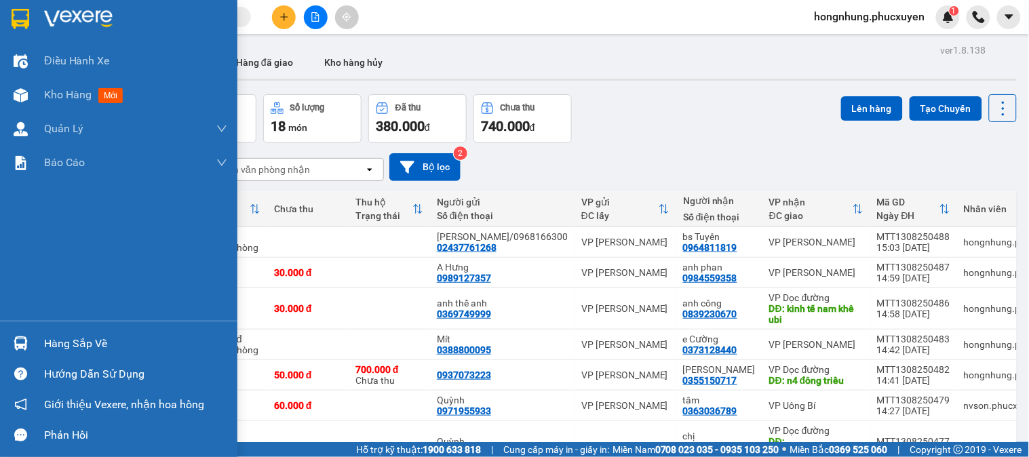
click at [52, 343] on div "Hàng sắp về" at bounding box center [135, 344] width 183 height 20
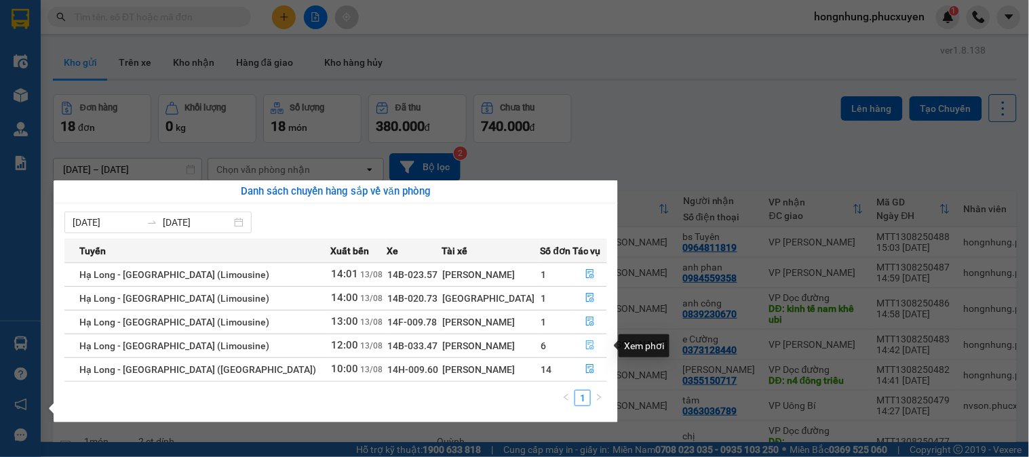
click at [586, 344] on icon "file-done" at bounding box center [589, 344] width 9 height 9
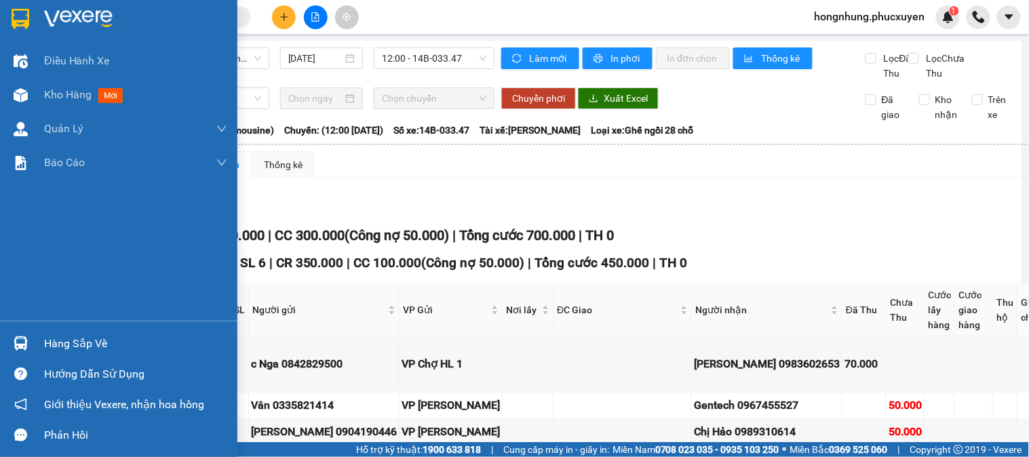
click at [15, 334] on div at bounding box center [21, 344] width 24 height 24
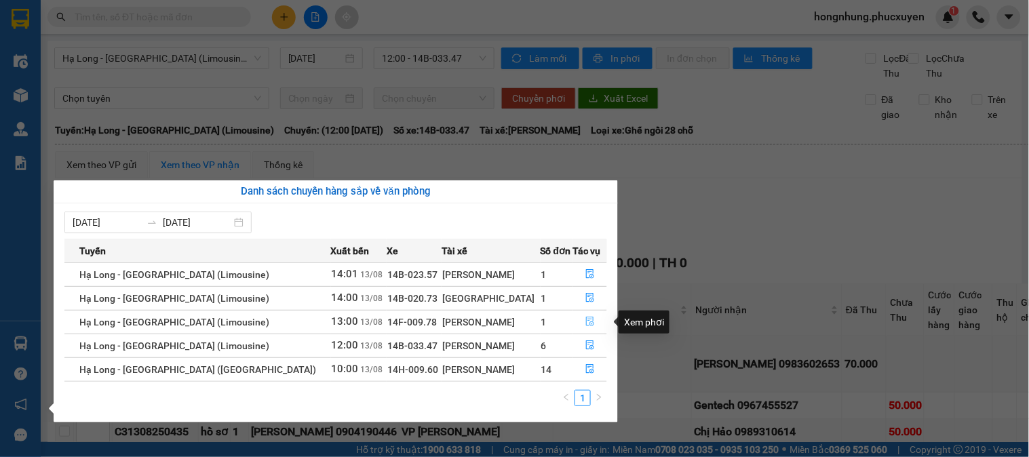
click at [597, 321] on button "button" at bounding box center [590, 322] width 33 height 22
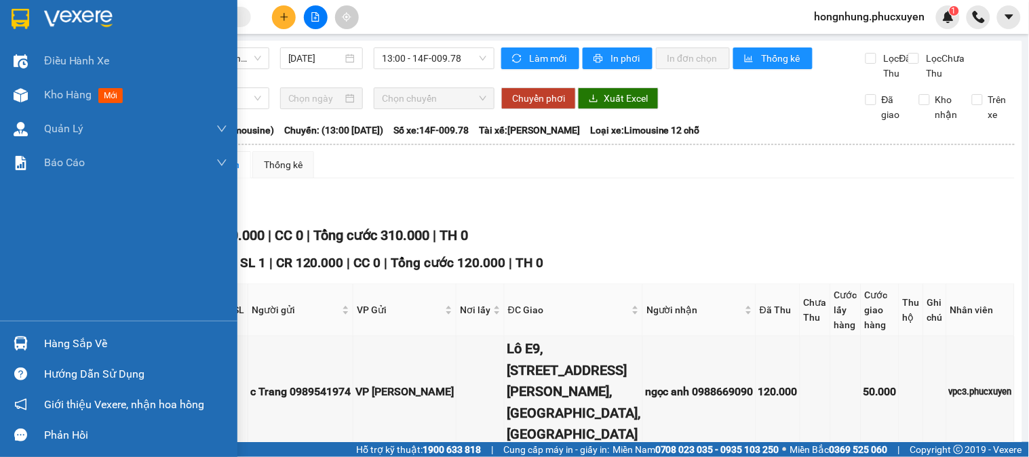
click at [31, 336] on div at bounding box center [21, 344] width 24 height 24
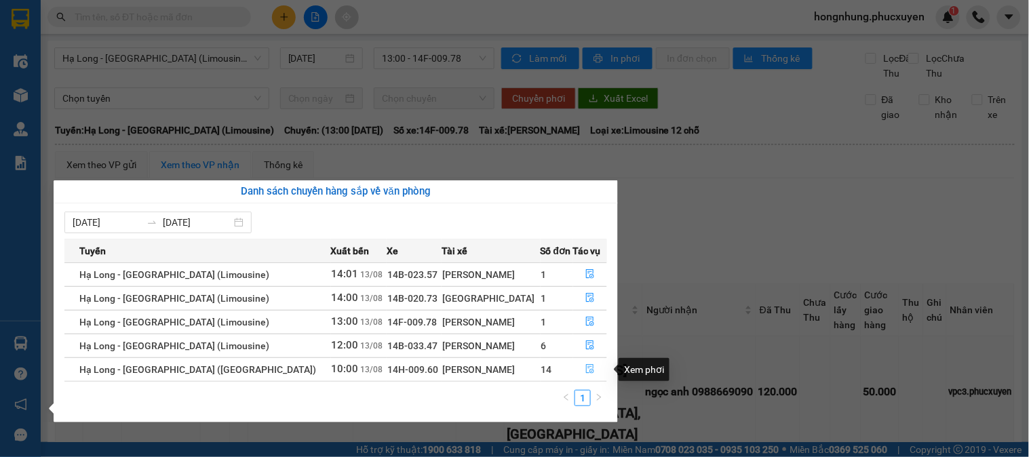
click at [587, 369] on icon "file-done" at bounding box center [589, 368] width 9 height 9
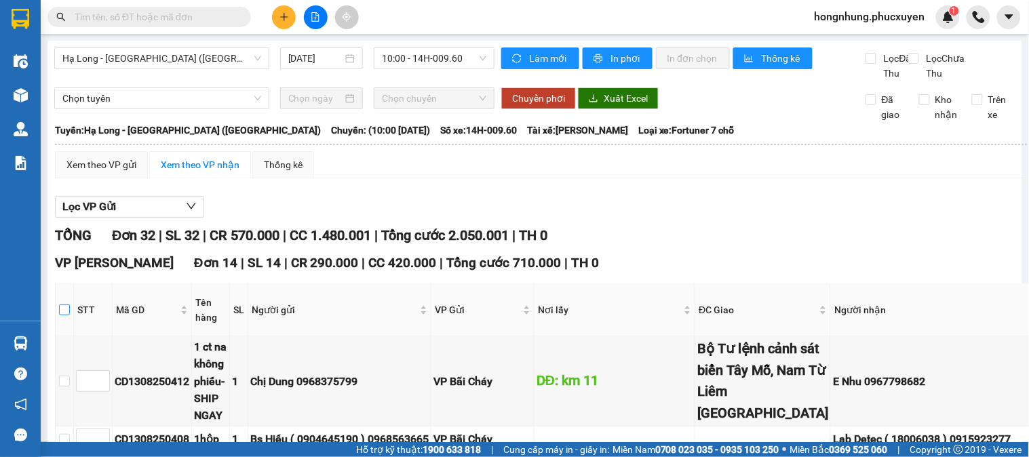
click at [63, 315] on input "checkbox" at bounding box center [64, 309] width 11 height 11
checkbox input "true"
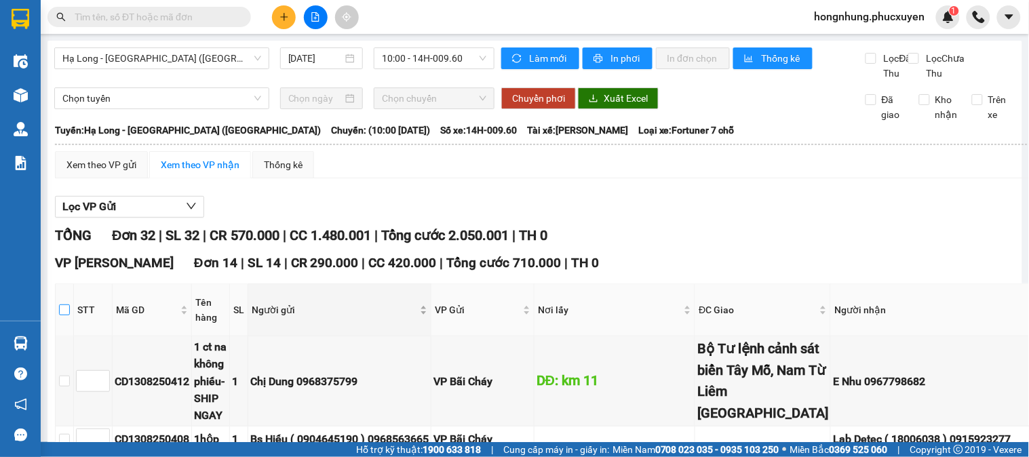
checkbox input "true"
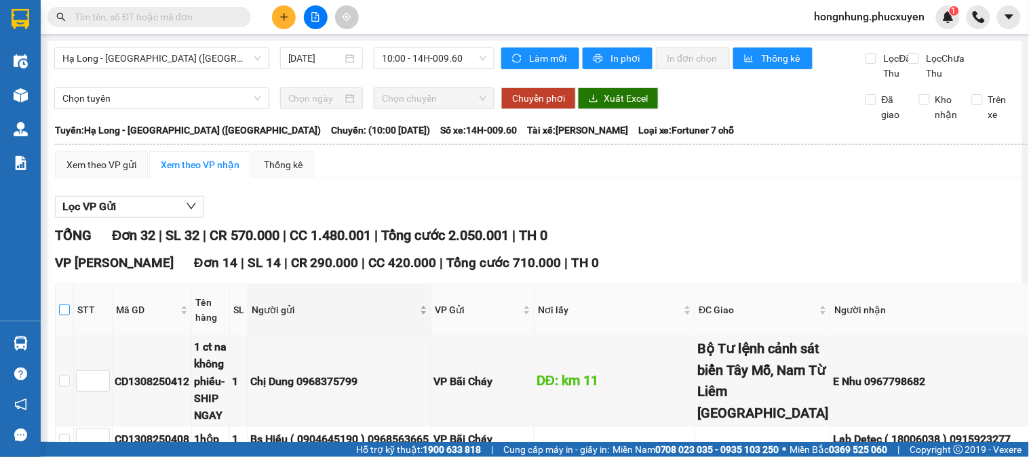
checkbox input "true"
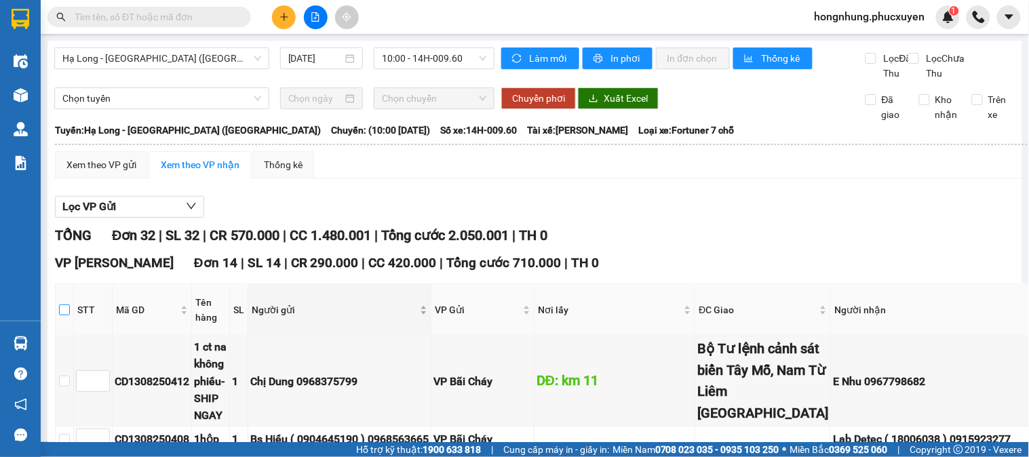
checkbox input "true"
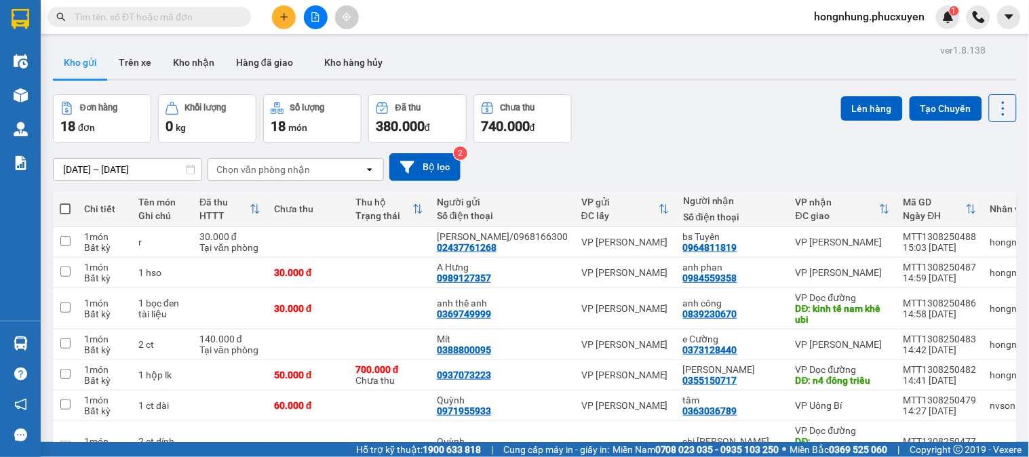
click at [282, 14] on icon "plus" at bounding box center [283, 16] width 9 height 9
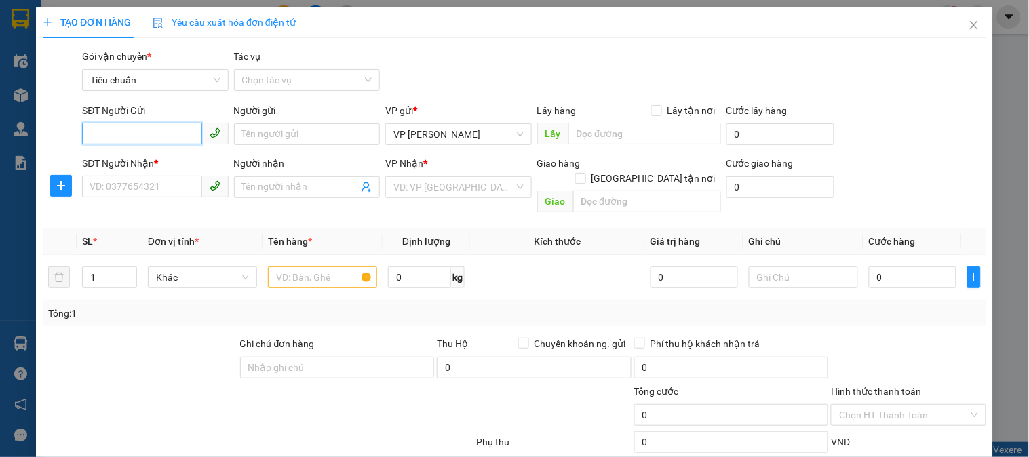
click at [153, 136] on input "SĐT Người Gửi" at bounding box center [141, 134] width 119 height 22
click at [147, 130] on input "SĐT Người Gửi" at bounding box center [141, 134] width 119 height 22
type input "0866208369"
click at [159, 190] on input "SĐT Người Nhận *" at bounding box center [141, 187] width 119 height 22
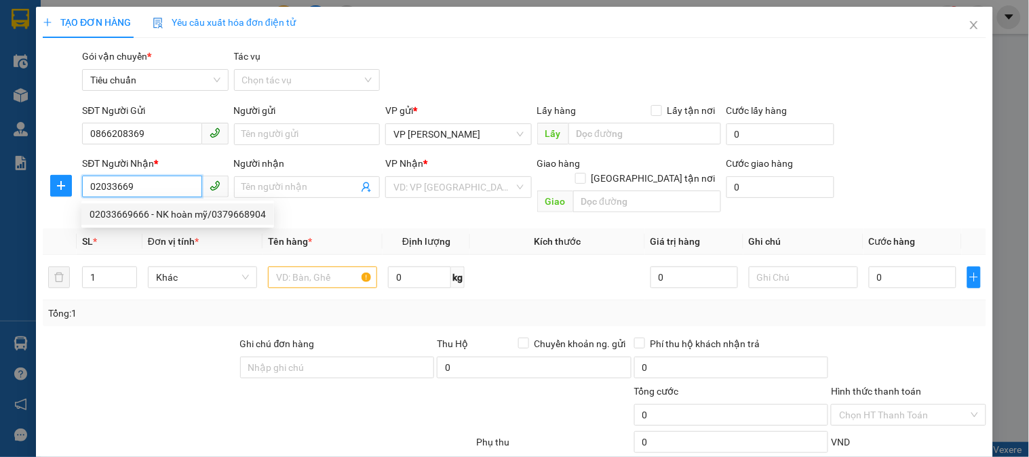
click at [184, 214] on div "02033669666 - NK hoàn mỹ/0379668904" at bounding box center [178, 214] width 176 height 15
type input "02033669666"
type input "NK hoàn mỹ/0379668904"
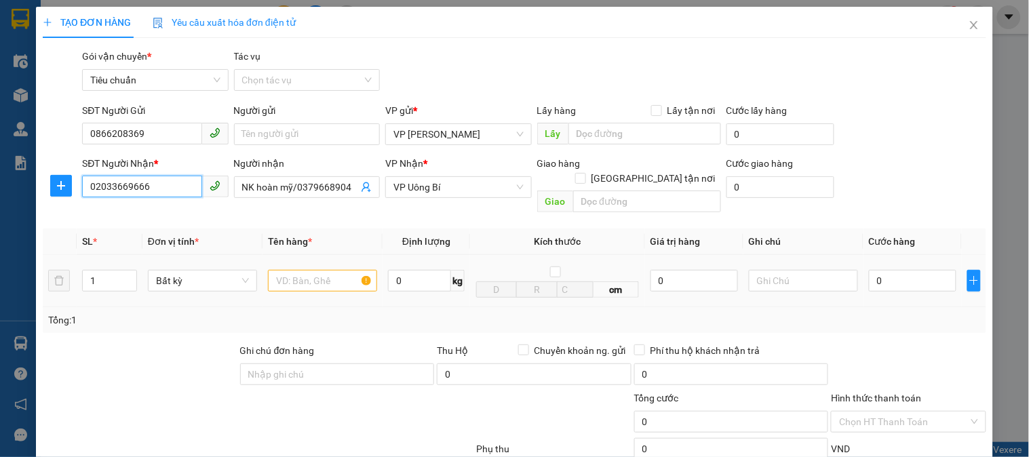
type input "02033669666"
click at [315, 270] on input "text" at bounding box center [322, 281] width 109 height 22
type input "r"
click at [895, 277] on div "0" at bounding box center [912, 280] width 87 height 27
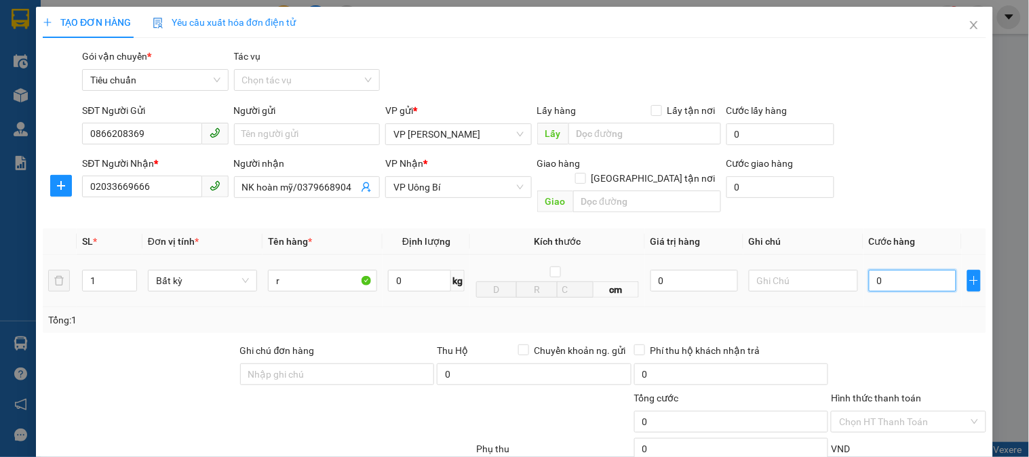
type input "3"
type input "30"
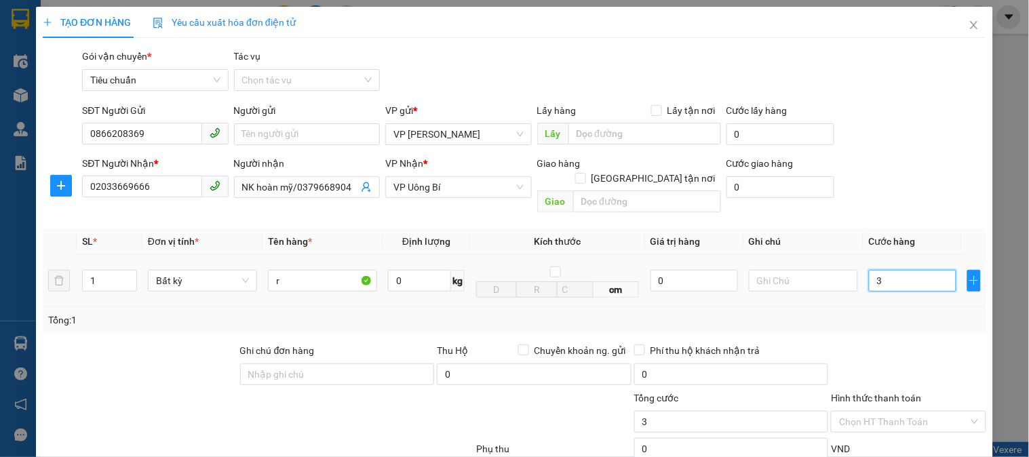
type input "30"
type input "30.000"
click at [867, 147] on div "SĐT Người Gửi 0866208369 Người gửi Tên người gửi VP gửi * VP Dương Đình Nghệ Lấ…" at bounding box center [533, 126] width 909 height 47
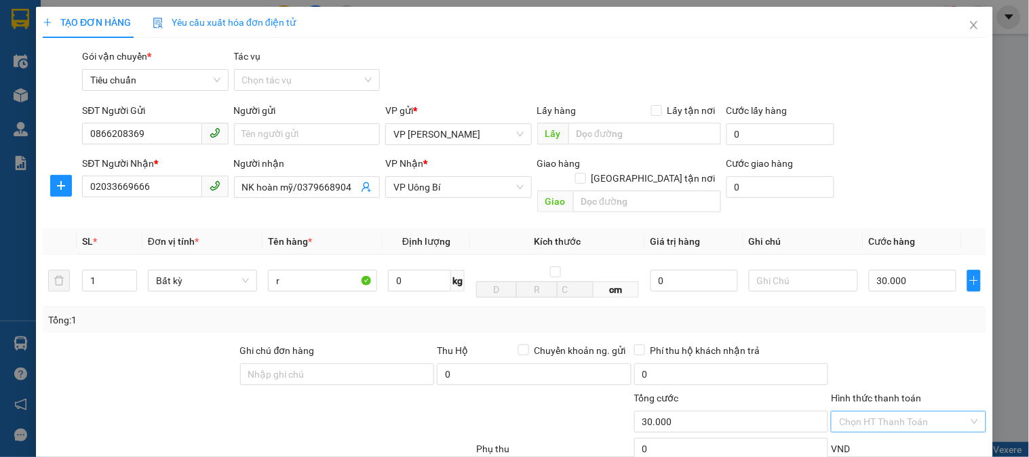
click at [904, 412] on input "Hình thức thanh toán" at bounding box center [903, 422] width 129 height 20
click at [879, 427] on div "Tại văn phòng" at bounding box center [899, 434] width 137 height 15
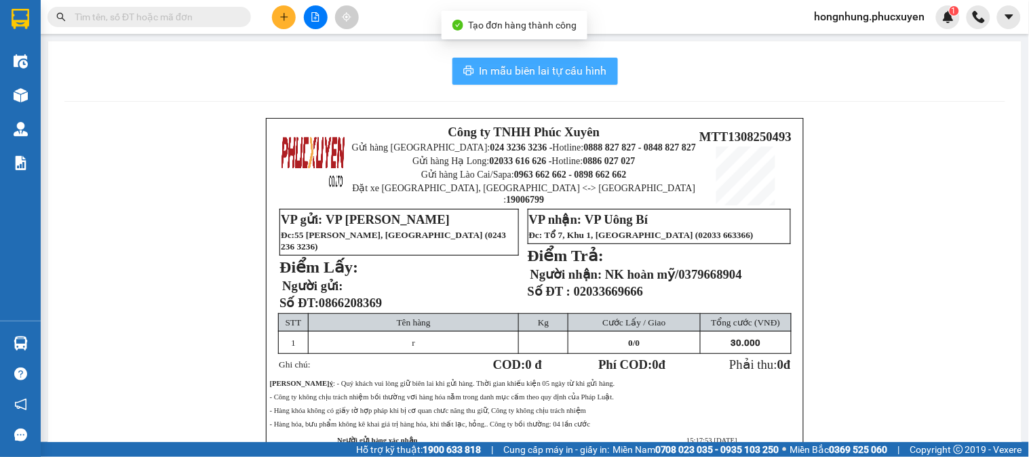
click at [575, 77] on span "In mẫu biên lai tự cấu hình" at bounding box center [542, 70] width 127 height 17
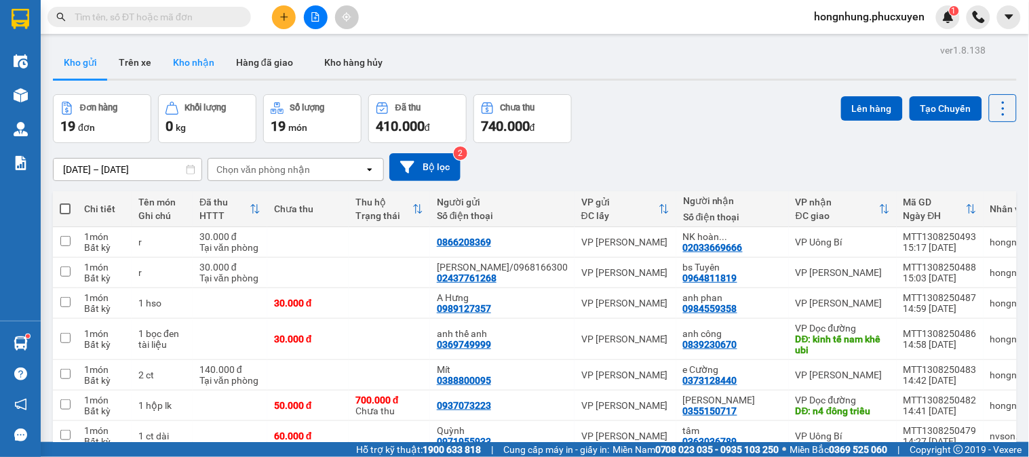
click at [202, 58] on button "Kho nhận" at bounding box center [193, 62] width 63 height 33
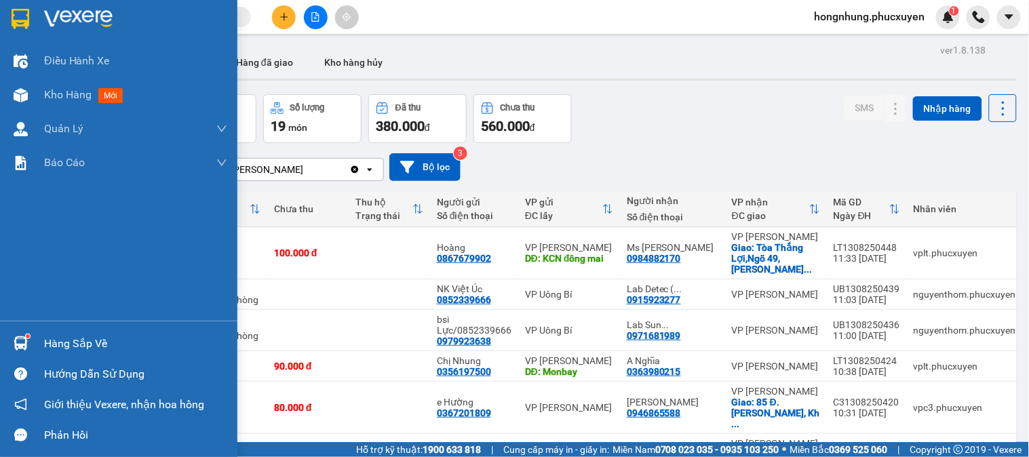
click at [28, 349] on div at bounding box center [21, 344] width 24 height 24
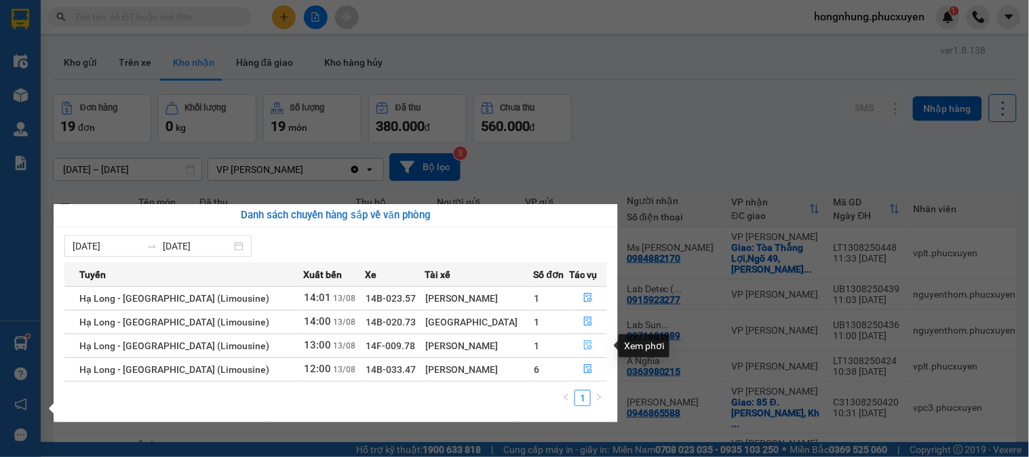
click at [595, 344] on button "button" at bounding box center [588, 346] width 37 height 22
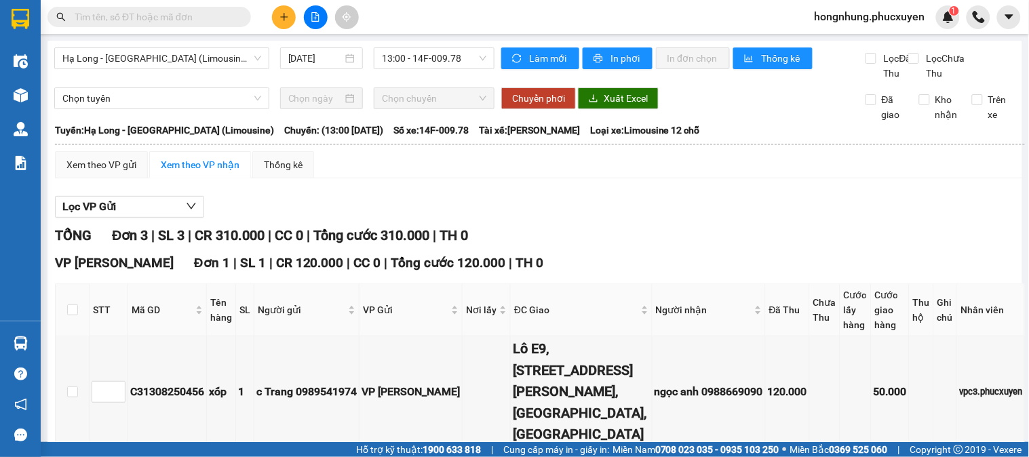
click at [211, 16] on input "text" at bounding box center [155, 16] width 160 height 15
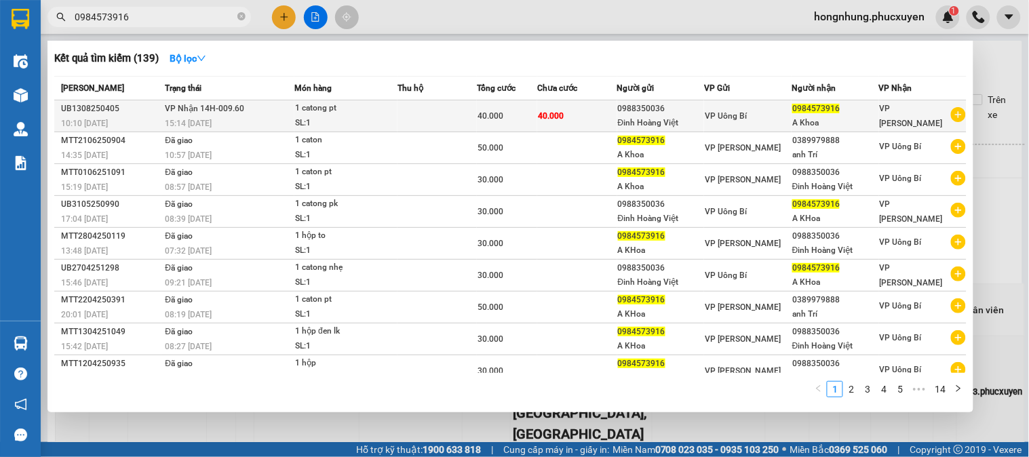
type input "0984573916"
click at [551, 113] on span "40.000" at bounding box center [551, 115] width 26 height 9
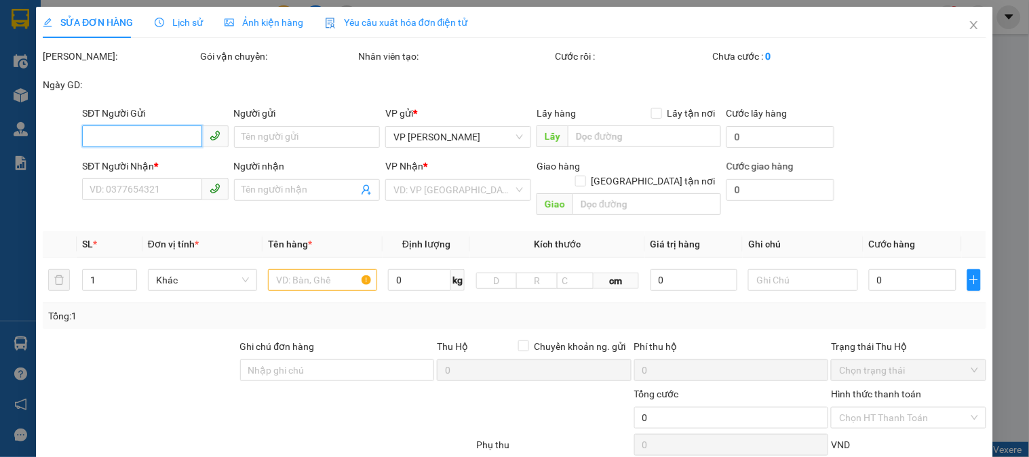
type input "0988350036"
type input "Đinh Hoàng Việt"
type input "0984573916"
type input "A Khoa"
type input "40.000"
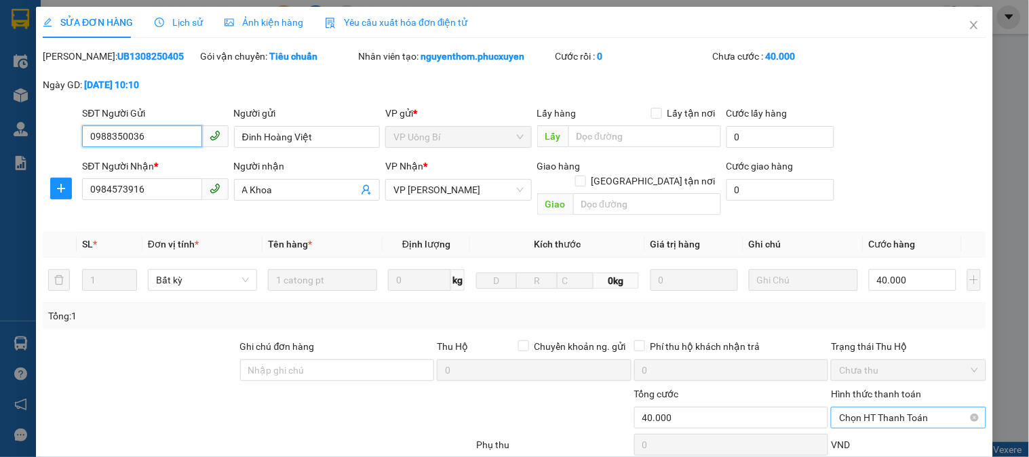
click at [884, 408] on span "Chọn HT Thanh Toán" at bounding box center [908, 418] width 138 height 20
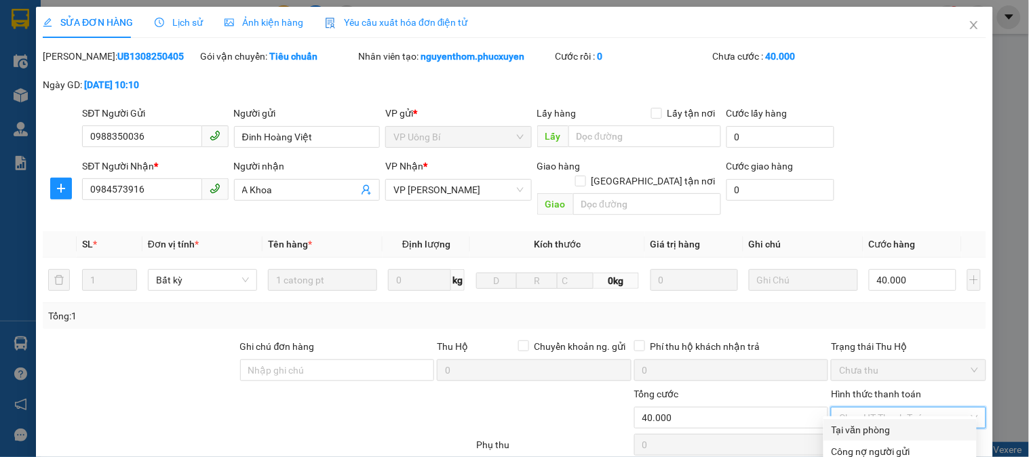
drag, startPoint x: 883, startPoint y: 309, endPoint x: 799, endPoint y: 346, distance: 91.7
click at [882, 422] on div "Tại văn phòng" at bounding box center [899, 429] width 137 height 15
type input "0"
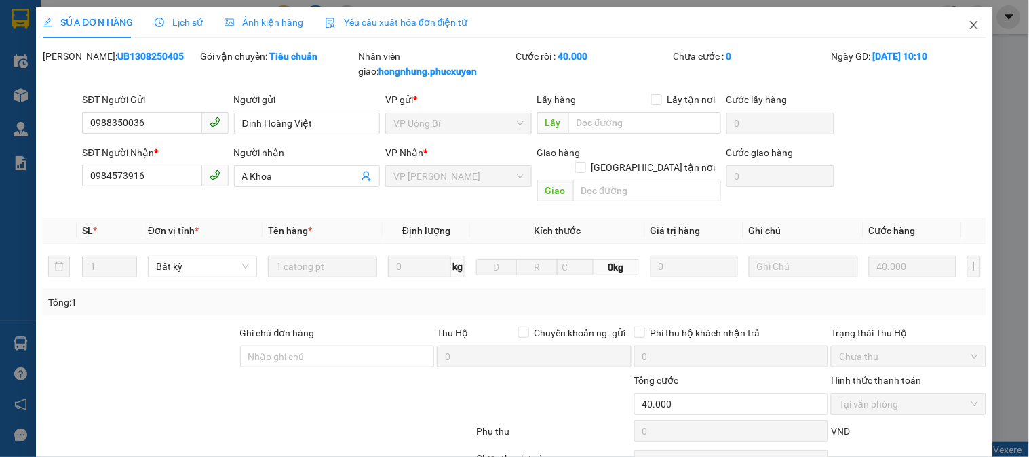
click at [968, 24] on icon "close" at bounding box center [973, 25] width 11 height 11
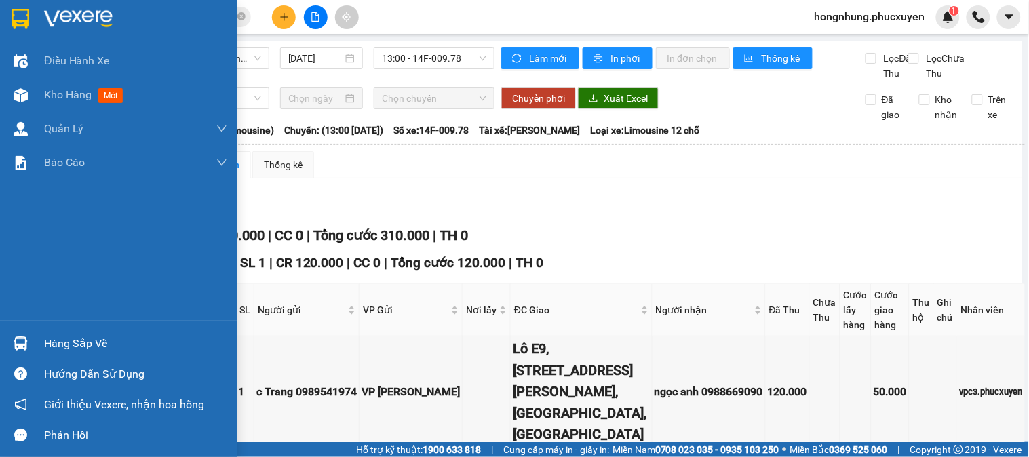
click at [30, 347] on div at bounding box center [21, 344] width 24 height 24
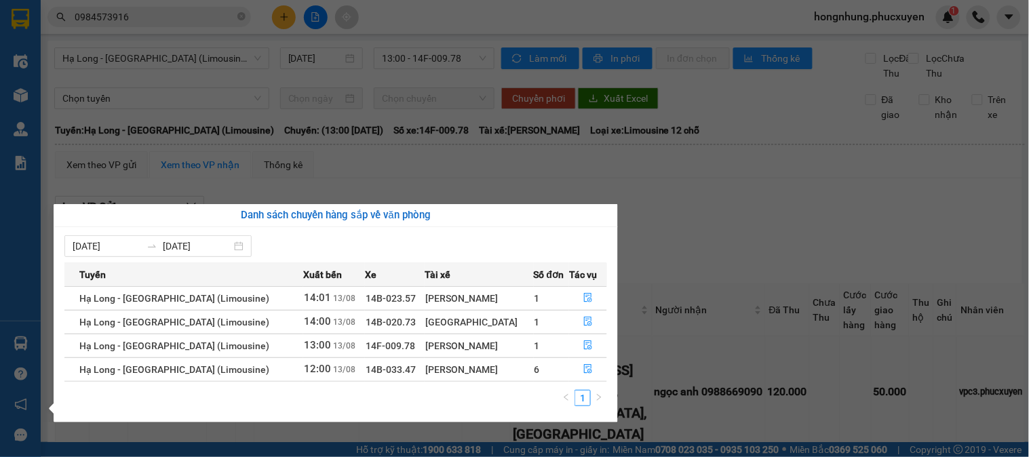
click at [740, 255] on section "Kết quả tìm kiếm ( 139 ) Bộ lọc Mã ĐH Trạng thái Món hàng Thu hộ Tổng cước Chưa…" at bounding box center [514, 228] width 1029 height 457
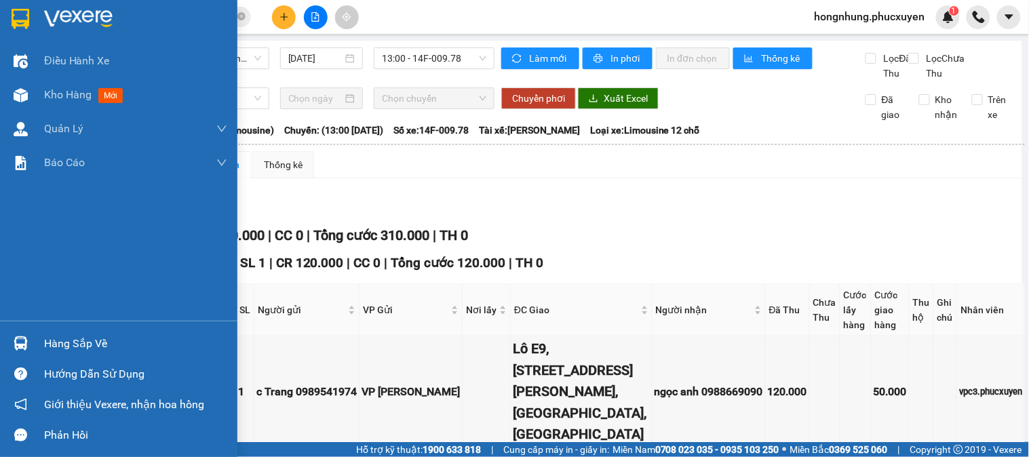
drag, startPoint x: 20, startPoint y: 344, endPoint x: 53, endPoint y: 344, distance: 32.5
click at [21, 344] on img at bounding box center [21, 343] width 14 height 14
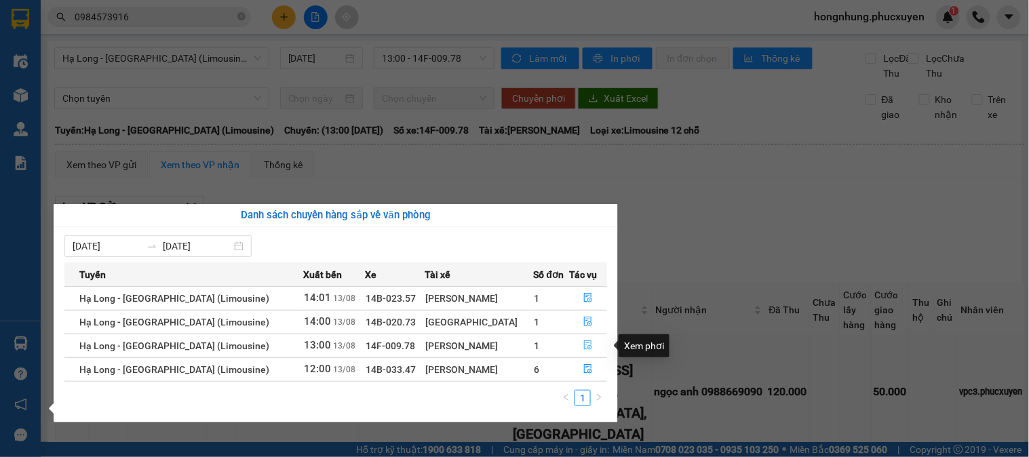
click at [587, 343] on icon "file-done" at bounding box center [589, 344] width 8 height 9
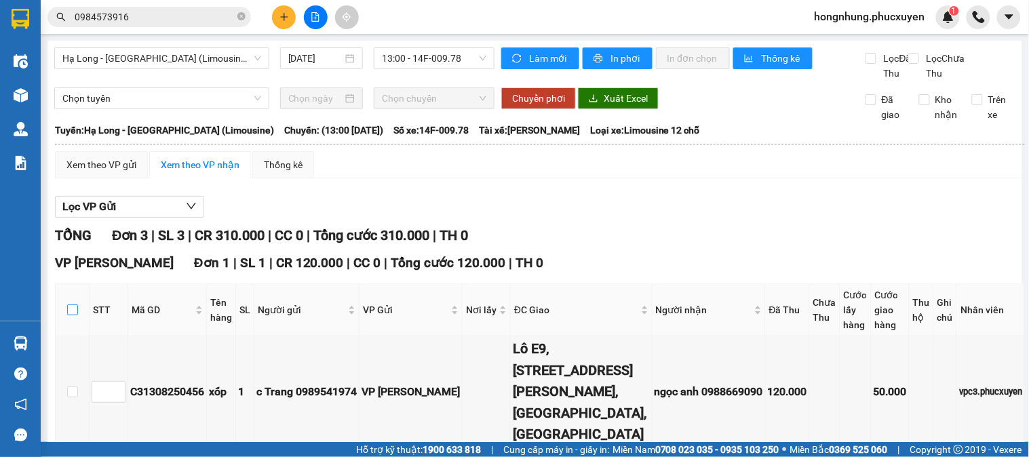
click at [73, 304] on input "checkbox" at bounding box center [72, 309] width 11 height 11
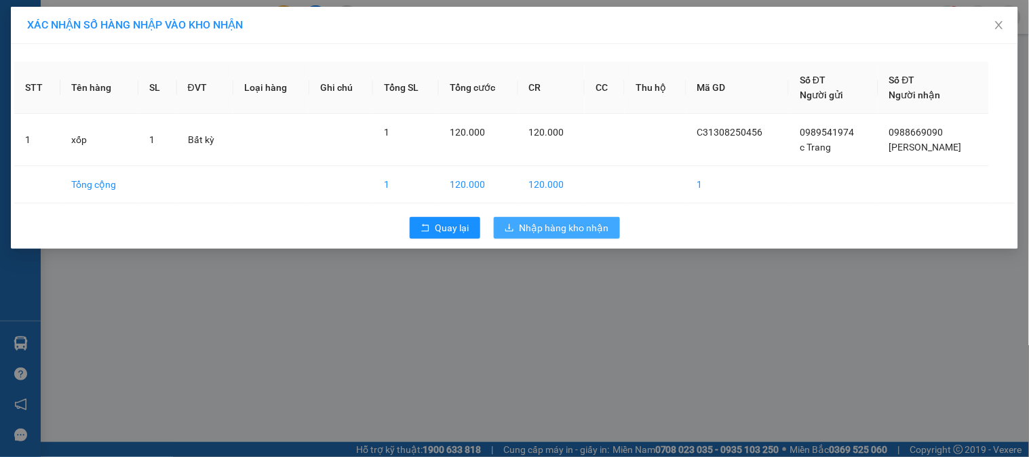
click at [591, 232] on span "Nhập hàng kho nhận" at bounding box center [564, 227] width 90 height 15
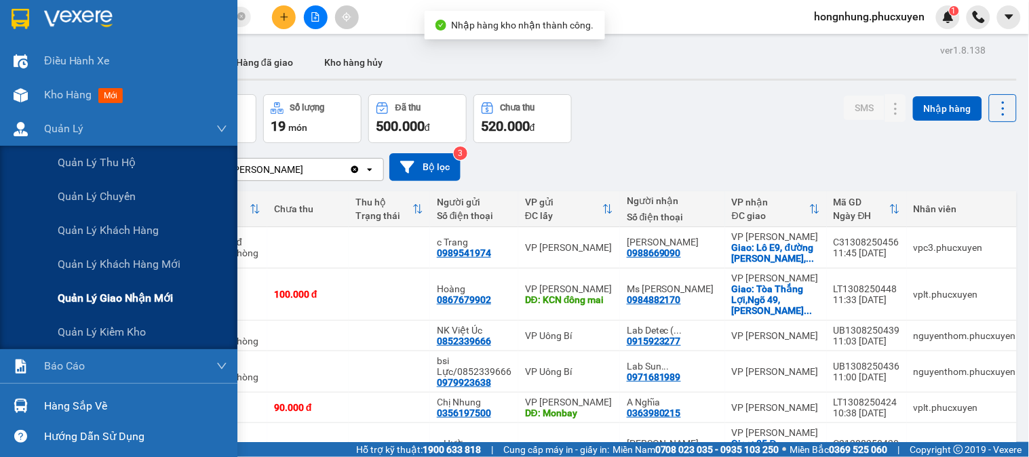
click at [144, 285] on div "Quản lý giao nhận mới" at bounding box center [143, 298] width 170 height 34
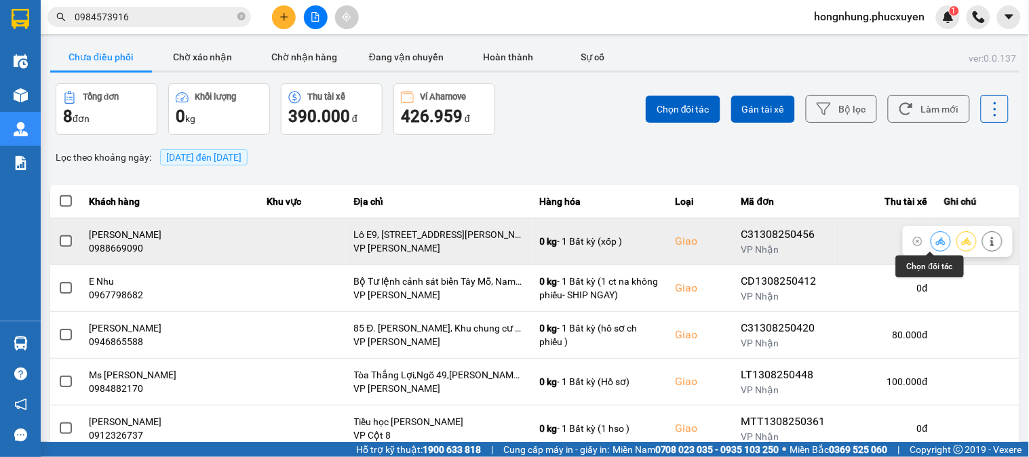
click at [936, 241] on icon at bounding box center [940, 240] width 9 height 7
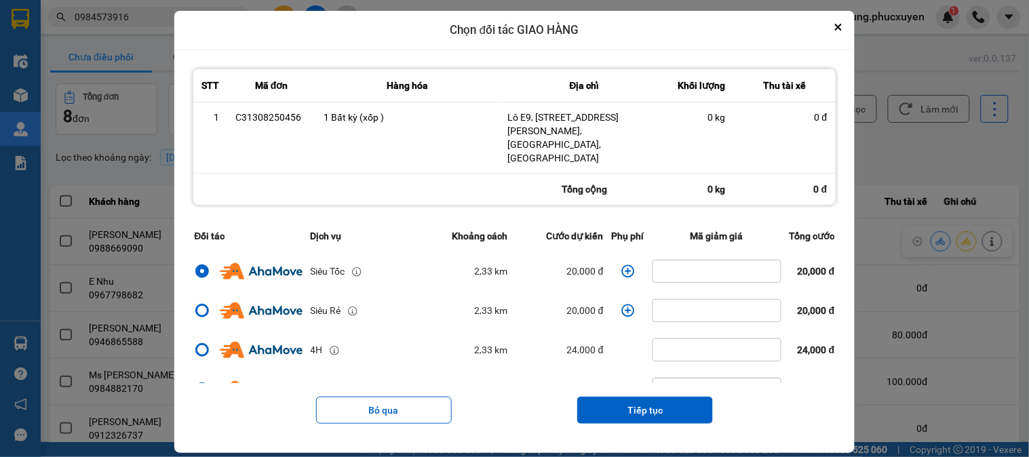
click at [625, 264] on icon "dialog" at bounding box center [628, 271] width 14 height 14
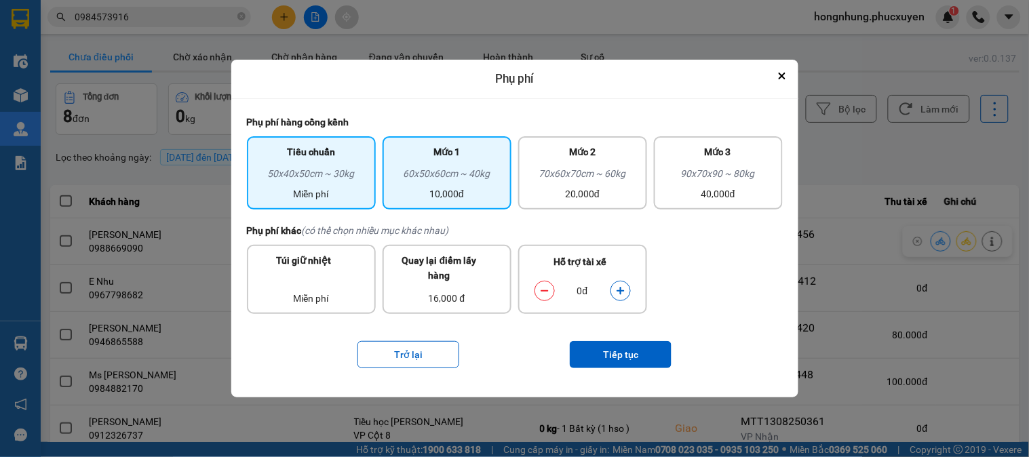
click at [423, 186] on div "60x50x60cm ~ 40kg" at bounding box center [447, 176] width 113 height 20
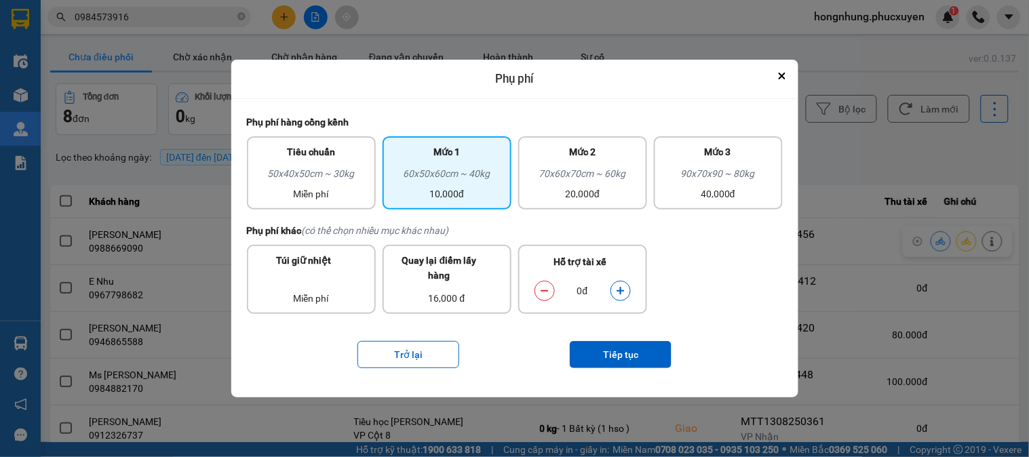
click at [626, 285] on button "dialog" at bounding box center [620, 291] width 19 height 24
click at [625, 359] on button "Tiếp tục" at bounding box center [621, 354] width 102 height 27
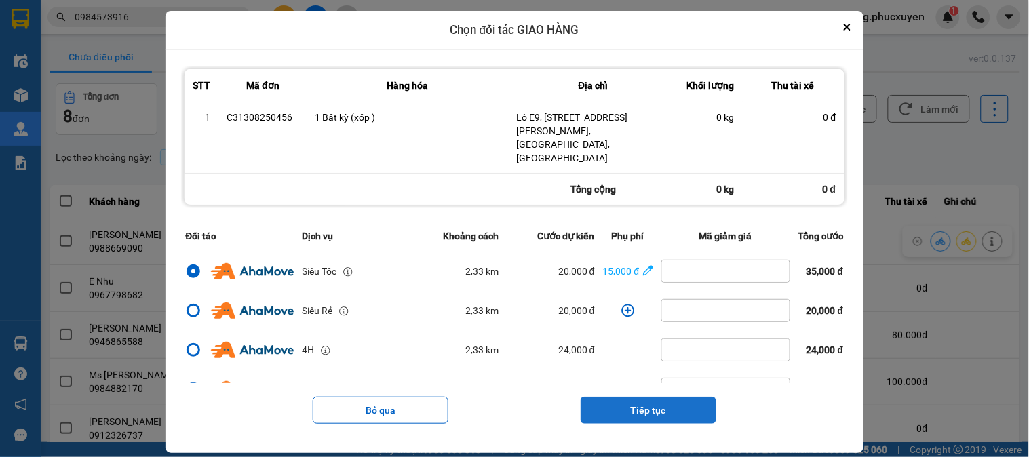
click at [652, 401] on button "Tiếp tục" at bounding box center [648, 410] width 136 height 27
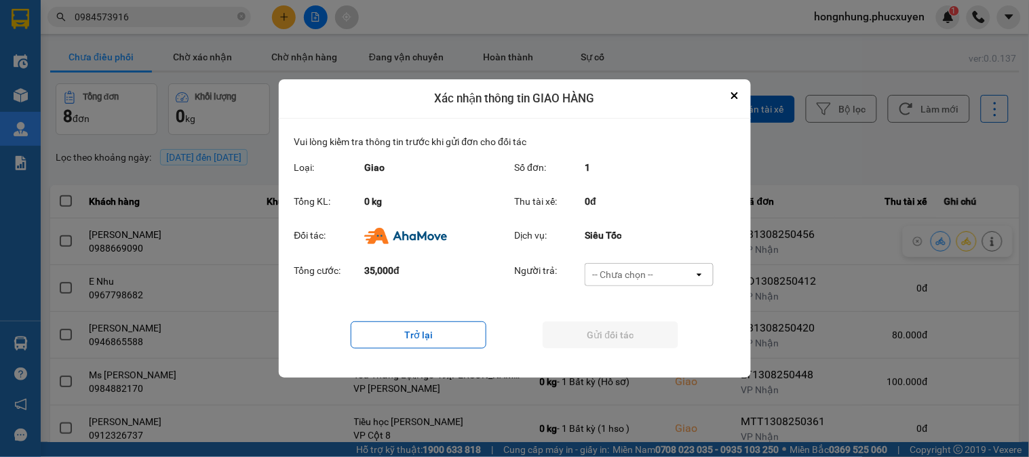
click at [620, 276] on div "-- Chưa chọn --" at bounding box center [622, 275] width 61 height 14
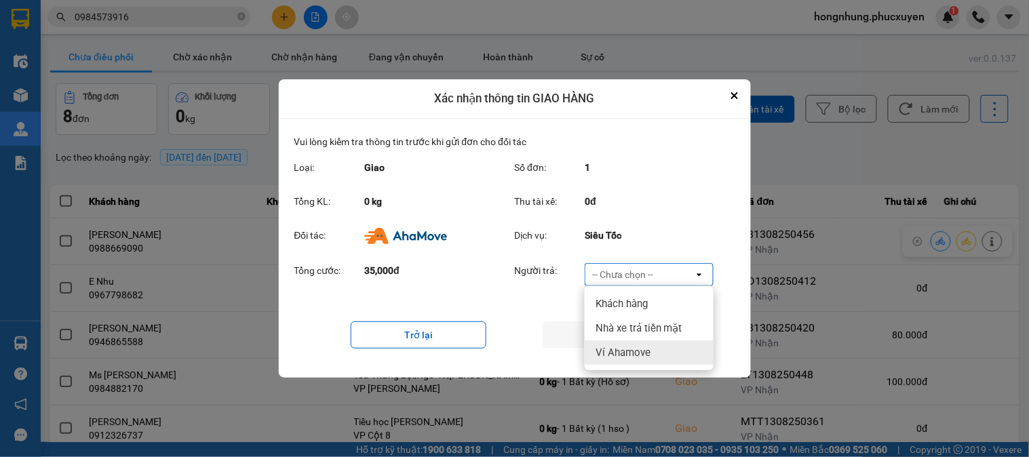
click at [622, 350] on span "Ví Ahamove" at bounding box center [622, 353] width 55 height 14
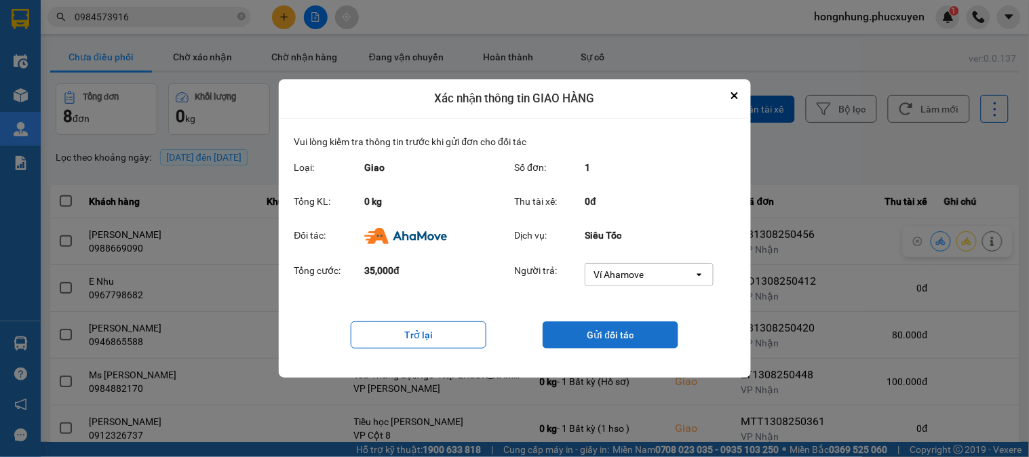
click at [618, 333] on button "Gửi đối tác" at bounding box center [610, 334] width 136 height 27
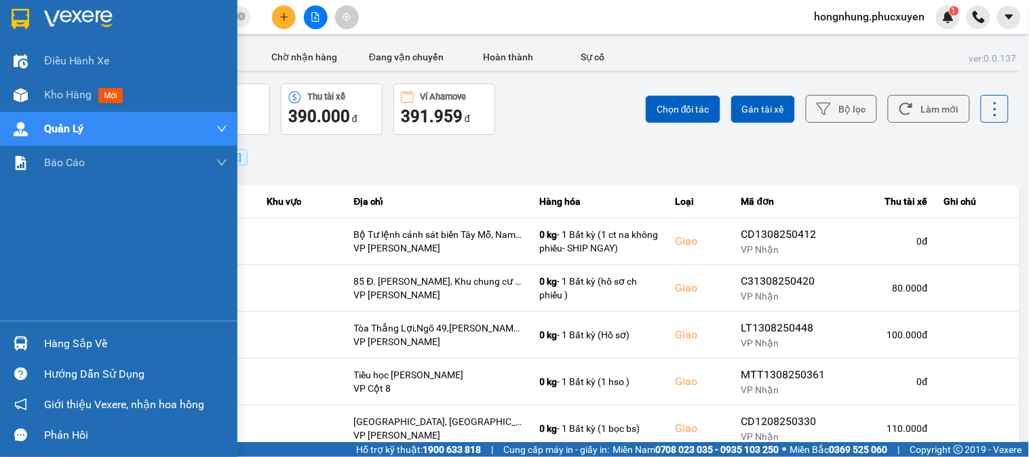
click at [15, 332] on div at bounding box center [21, 344] width 24 height 24
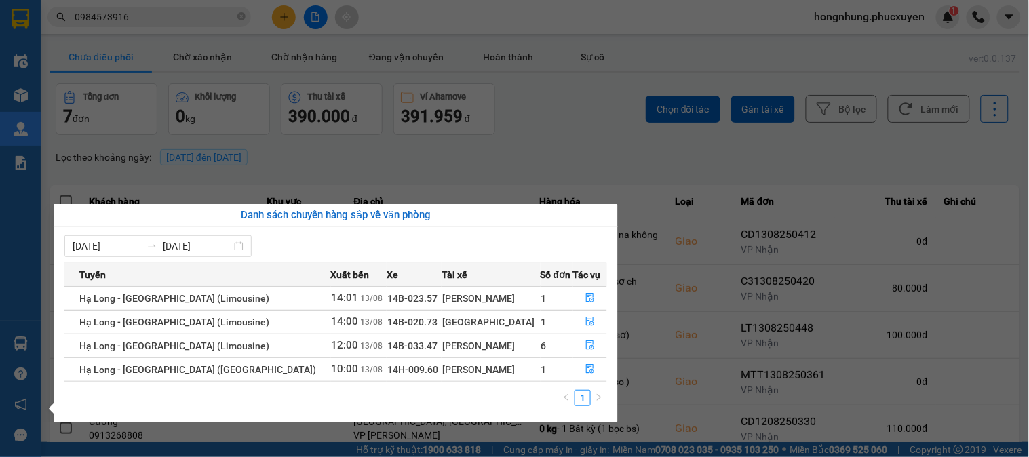
click at [571, 143] on section "Kết quả tìm kiếm ( 139 ) Bộ lọc Mã ĐH Trạng thái Món hàng Thu hộ Tổng cước Chưa…" at bounding box center [514, 228] width 1029 height 457
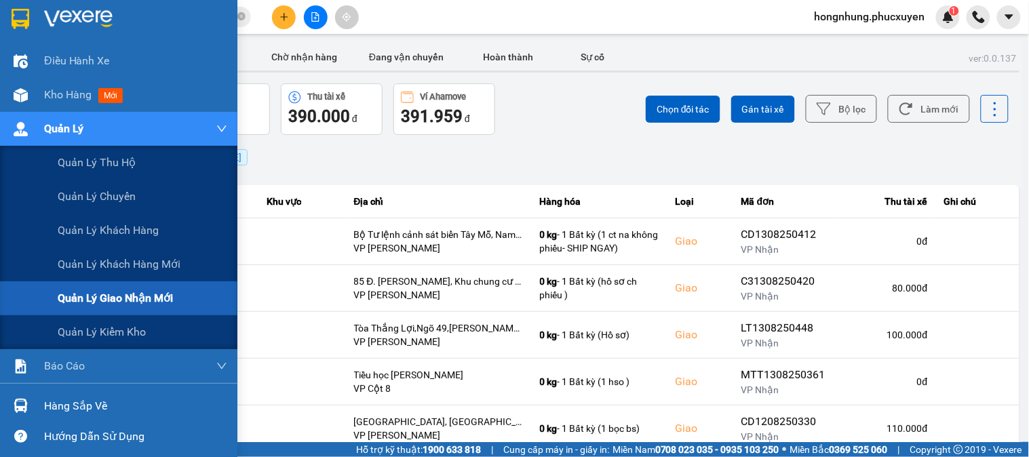
drag, startPoint x: 163, startPoint y: 298, endPoint x: 448, endPoint y: 182, distance: 307.8
click at [164, 297] on span "Quản lý giao nhận mới" at bounding box center [115, 298] width 115 height 17
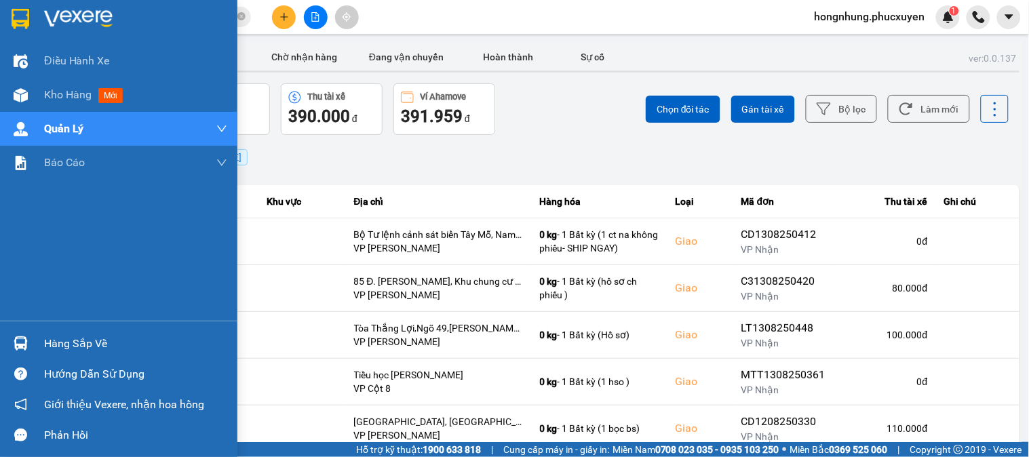
click at [5, 336] on div "Hàng sắp về" at bounding box center [118, 343] width 237 height 31
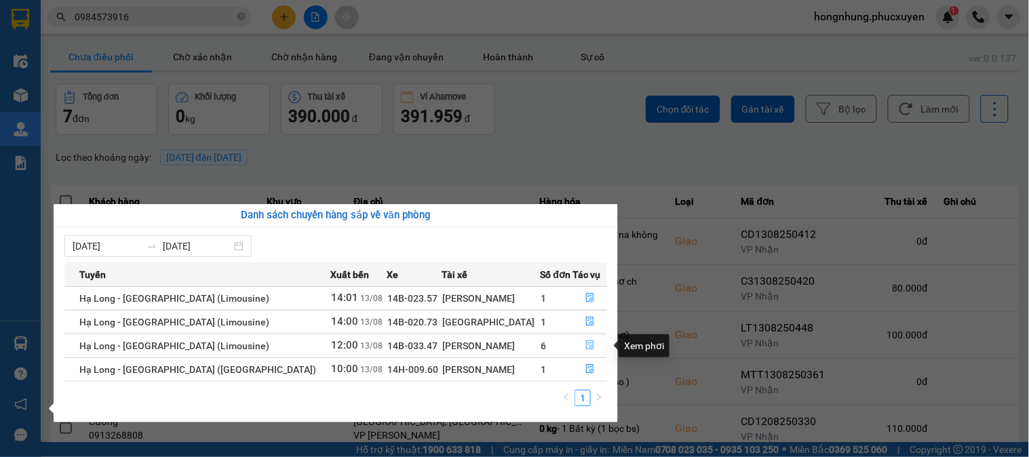
click at [593, 343] on button "button" at bounding box center [590, 346] width 33 height 22
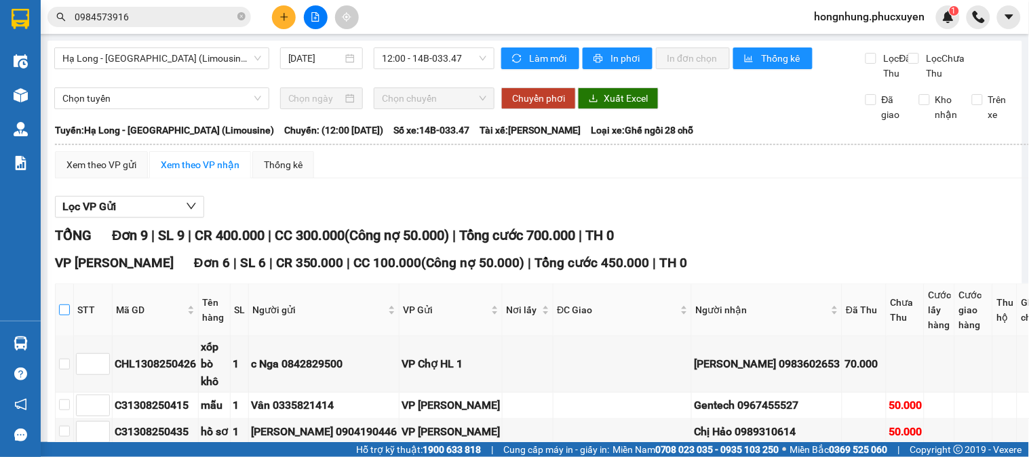
click at [70, 304] on input "checkbox" at bounding box center [64, 309] width 11 height 11
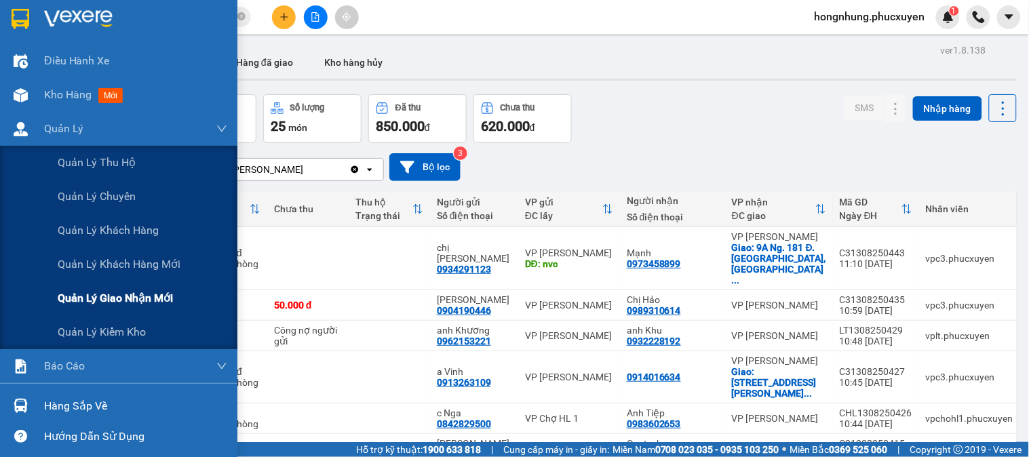
click at [127, 293] on span "Quản lý giao nhận mới" at bounding box center [115, 298] width 115 height 17
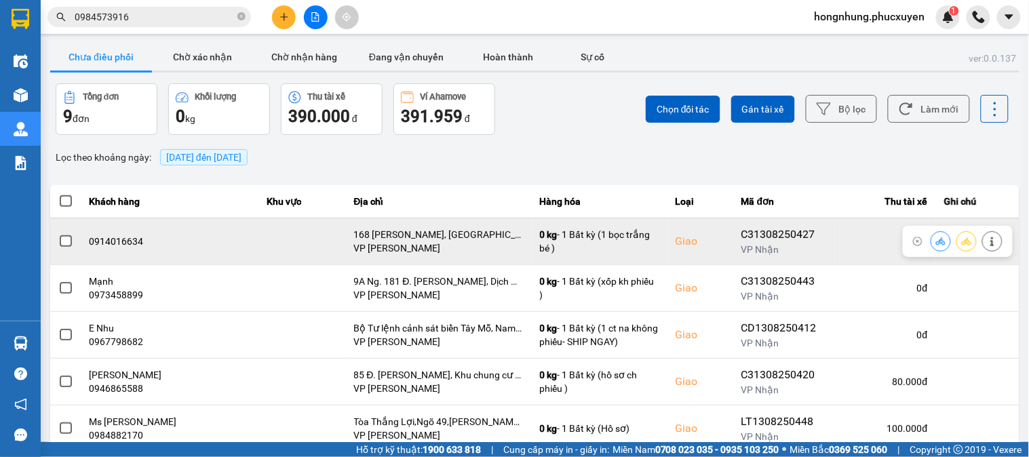
click at [138, 243] on div "0914016634" at bounding box center [170, 242] width 161 height 14
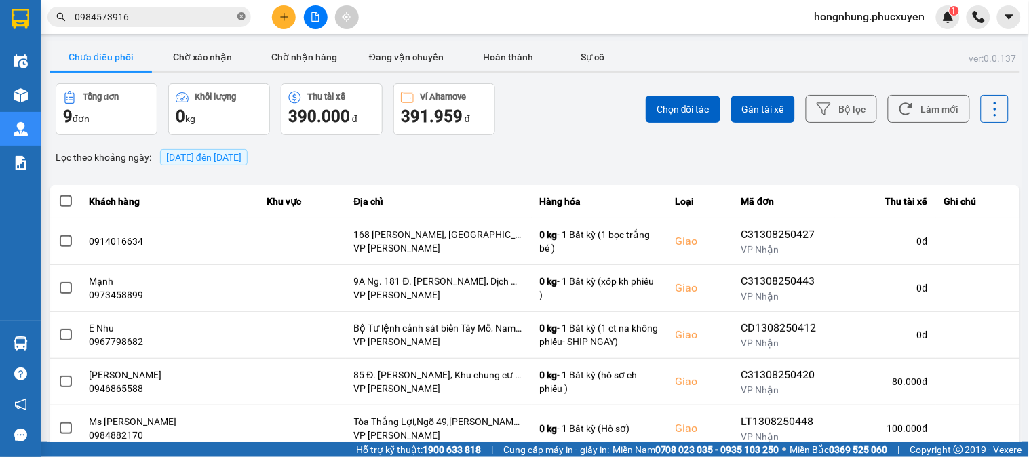
click at [240, 16] on icon "close-circle" at bounding box center [241, 16] width 8 height 8
paste input "0914016634"
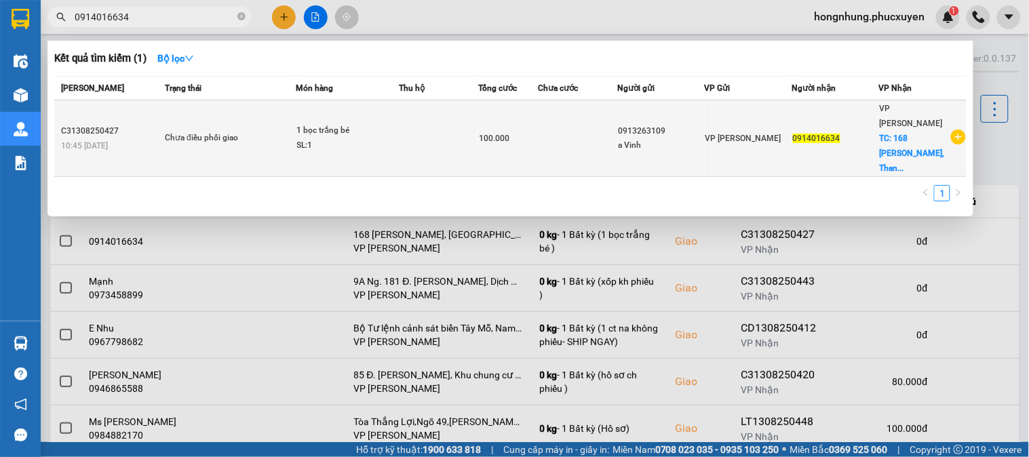
type input "0914016634"
click at [269, 122] on td "Chưa điều phối giao" at bounding box center [228, 138] width 135 height 77
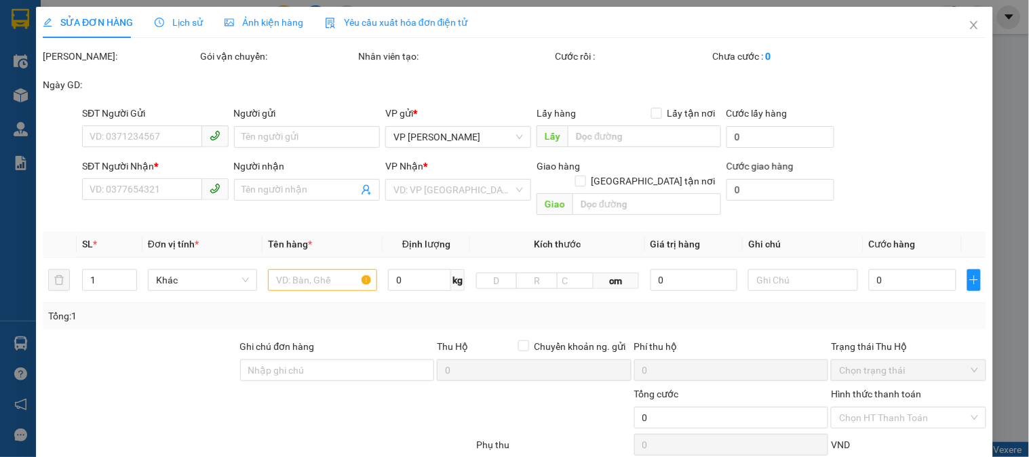
type input "0913263109"
type input "a Vinh"
type input "0914016634"
checkbox input "true"
type input "168 Nguyễn Huy Tưởng, Thanh Xuân Trung, Thanh Xuân"
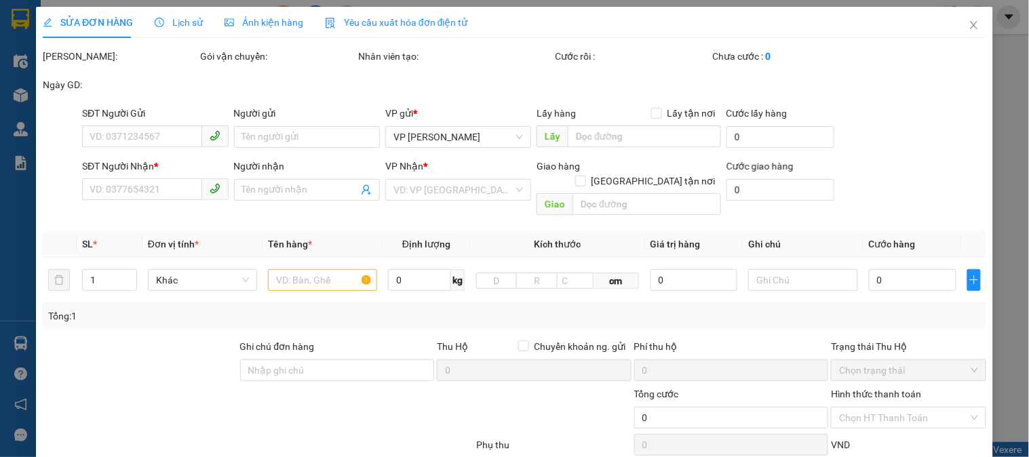
type input "100.000"
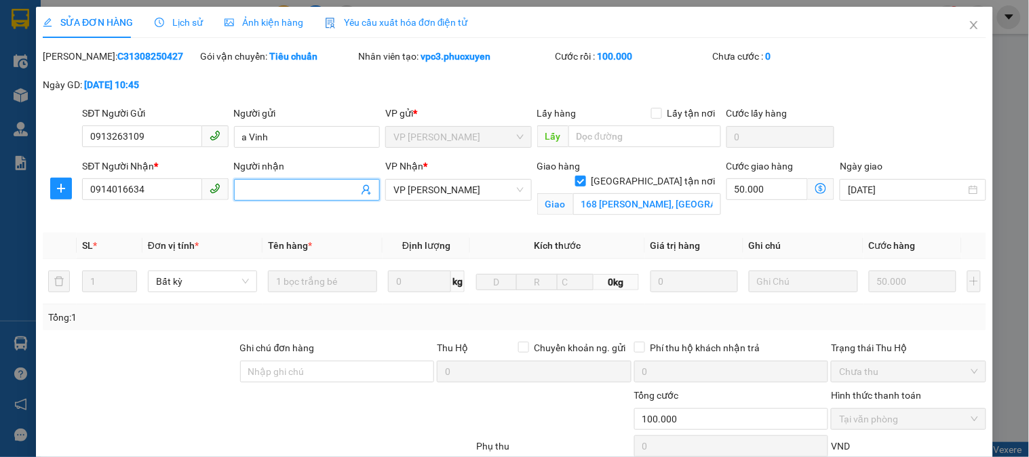
click at [256, 187] on input "Người nhận" at bounding box center [300, 189] width 116 height 15
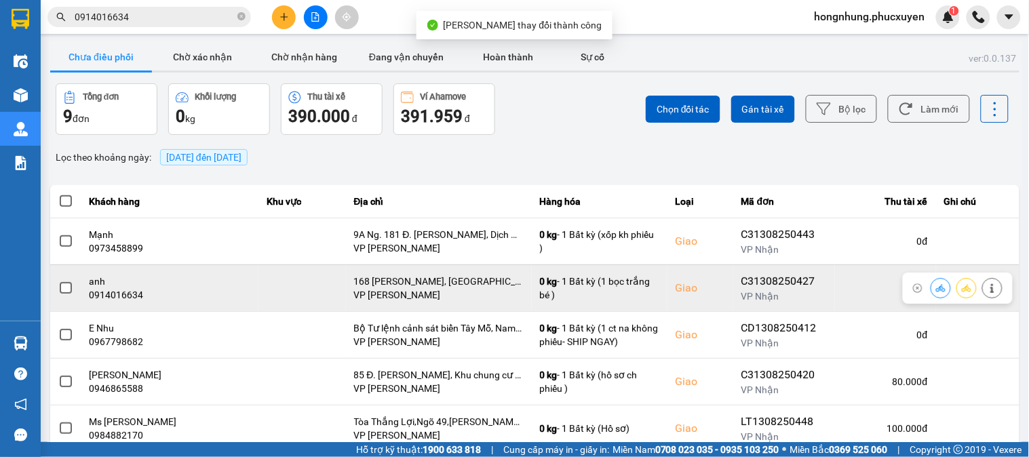
click at [936, 292] on icon at bounding box center [940, 287] width 9 height 9
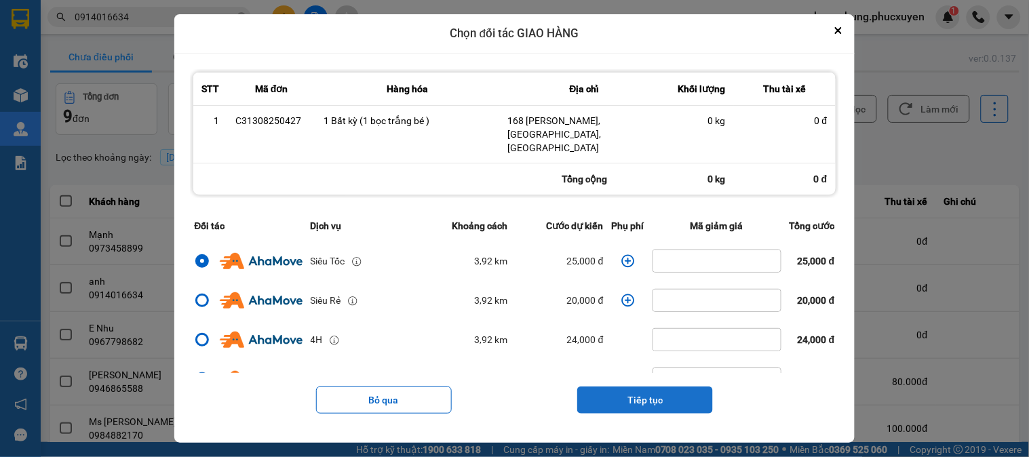
click at [634, 388] on button "Tiếp tục" at bounding box center [645, 400] width 136 height 27
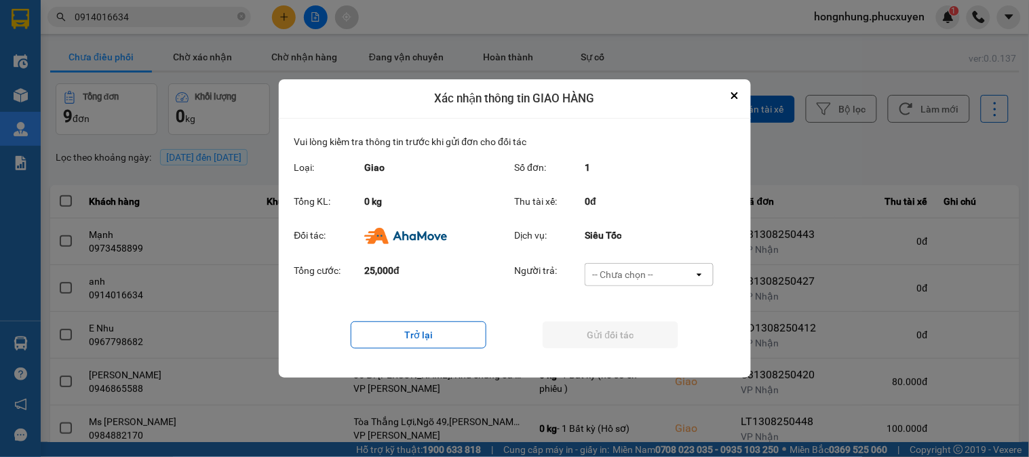
click at [622, 278] on div "-- Chưa chọn --" at bounding box center [622, 275] width 61 height 14
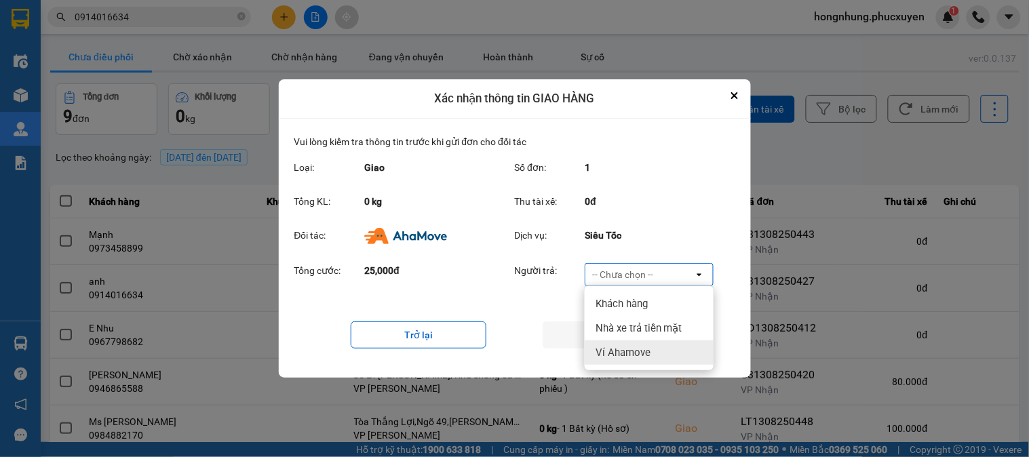
click at [632, 353] on span "Ví Ahamove" at bounding box center [622, 353] width 55 height 14
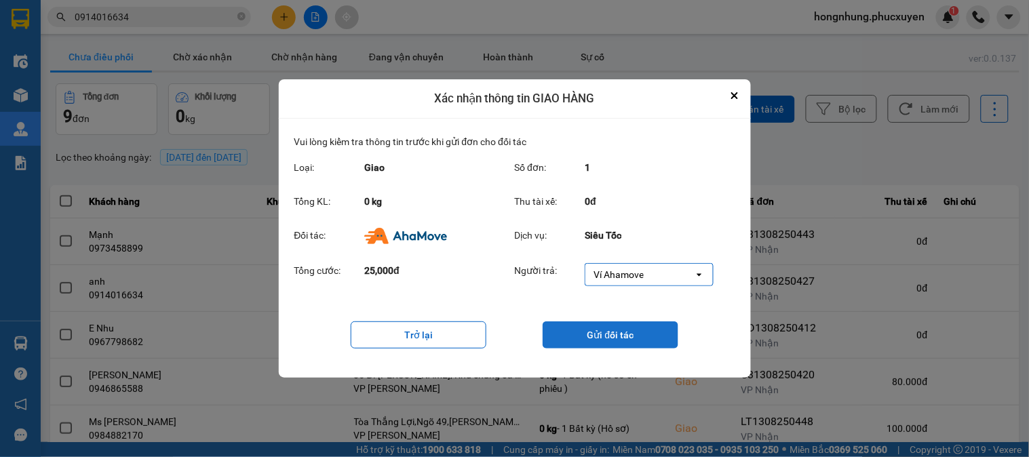
click at [633, 337] on button "Gửi đối tác" at bounding box center [610, 334] width 136 height 27
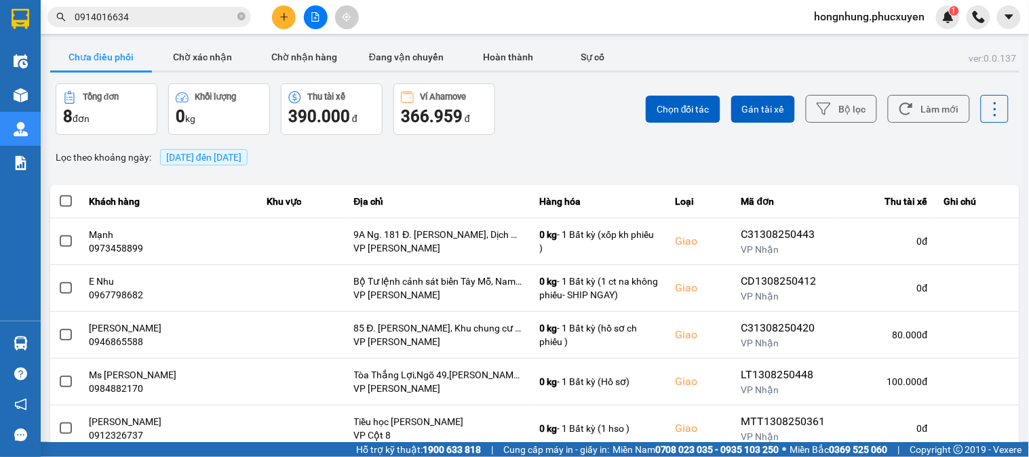
click at [553, 140] on div "ver: 0.0.137 Chưa điều phối Chờ xác nhận Chờ nhận hàng Đang vận chuyển Hoàn thà…" at bounding box center [534, 329] width 974 height 576
click at [314, 59] on button "Chờ nhận hàng" at bounding box center [305, 56] width 102 height 27
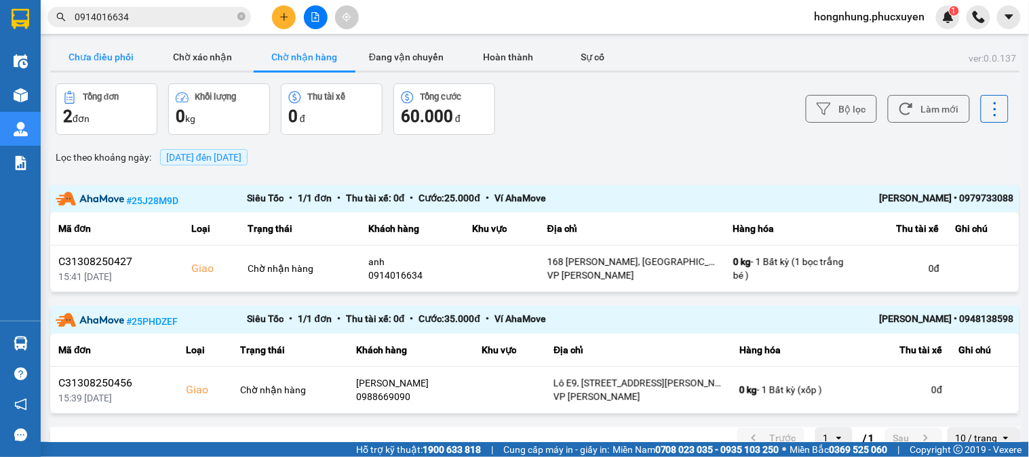
click at [100, 55] on button "Chưa điều phối" at bounding box center [101, 56] width 102 height 27
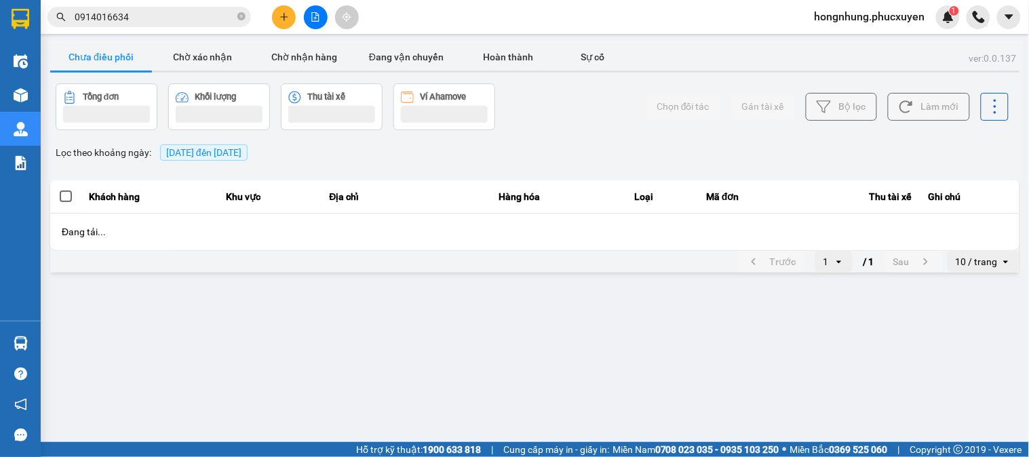
click at [100, 55] on button "Chưa điều phối" at bounding box center [101, 56] width 102 height 27
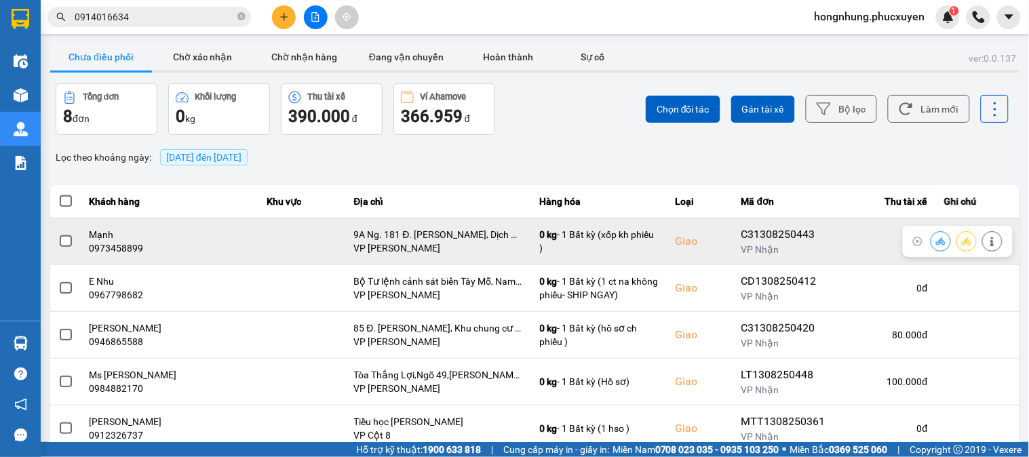
click at [936, 240] on icon at bounding box center [940, 240] width 9 height 7
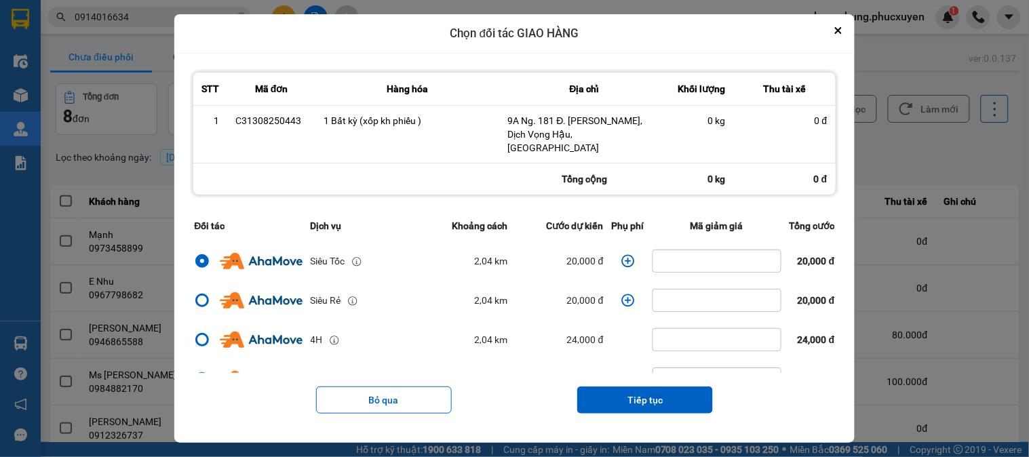
click at [621, 256] on icon "dialog" at bounding box center [627, 260] width 13 height 13
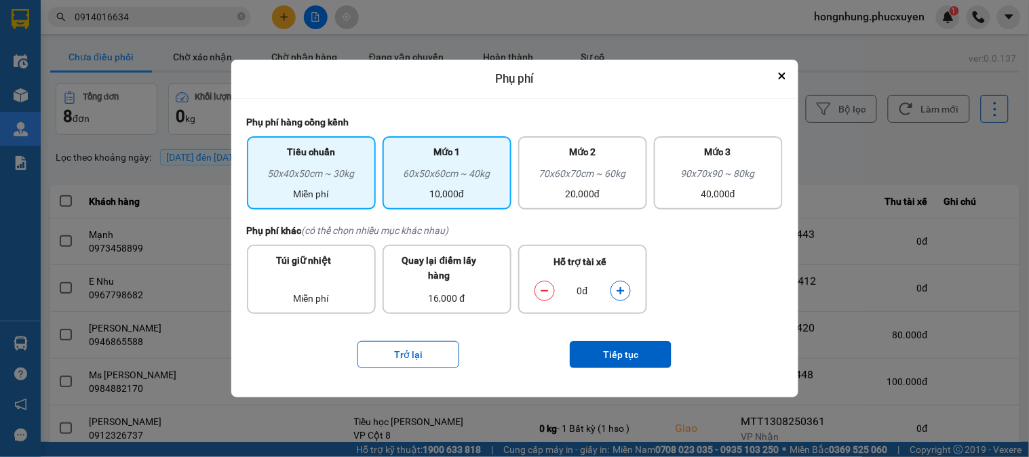
click at [466, 150] on div "Mức 1" at bounding box center [447, 155] width 113 height 22
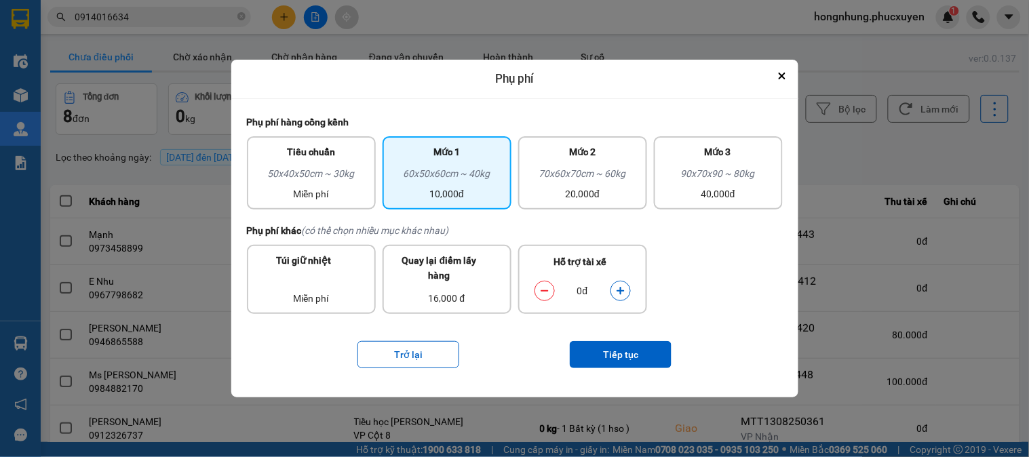
click at [622, 289] on icon "dialog" at bounding box center [620, 290] width 9 height 9
click at [632, 356] on button "Tiếp tục" at bounding box center [621, 354] width 102 height 27
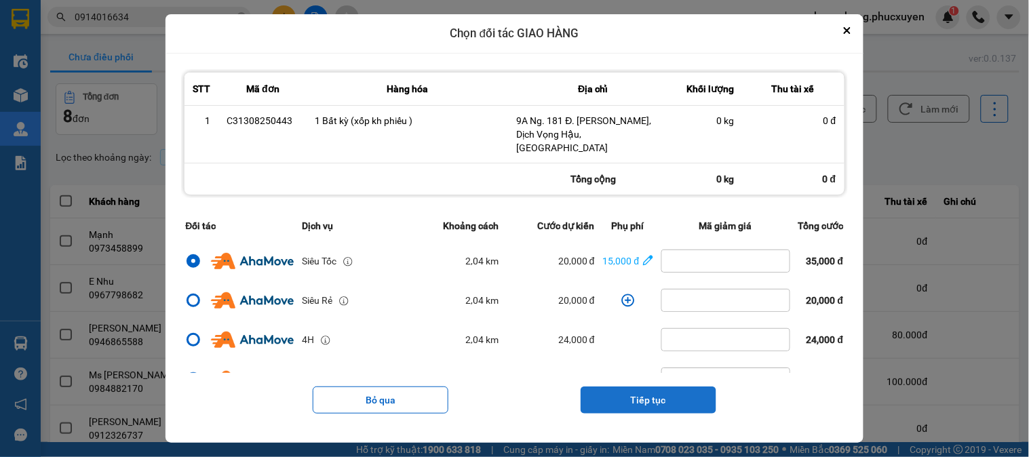
click at [659, 395] on button "Tiếp tục" at bounding box center [648, 400] width 136 height 27
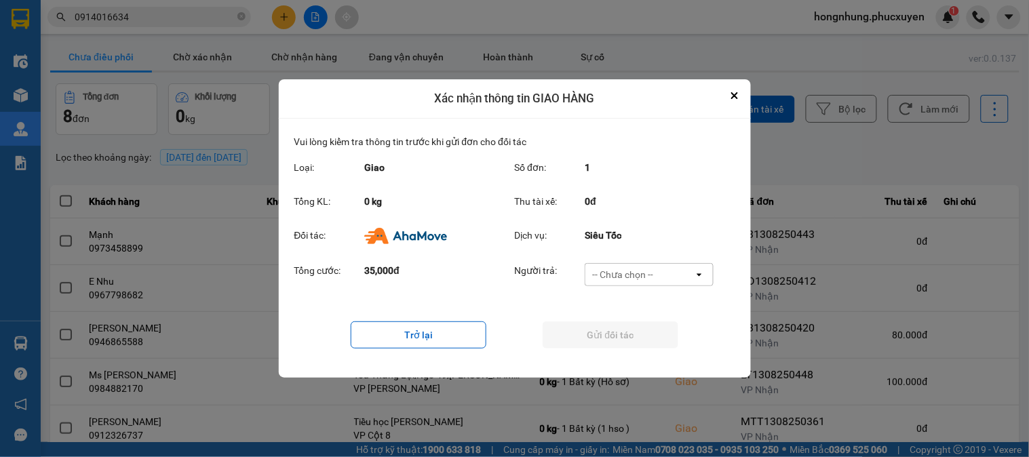
click at [641, 275] on div "-- Chưa chọn --" at bounding box center [622, 275] width 61 height 14
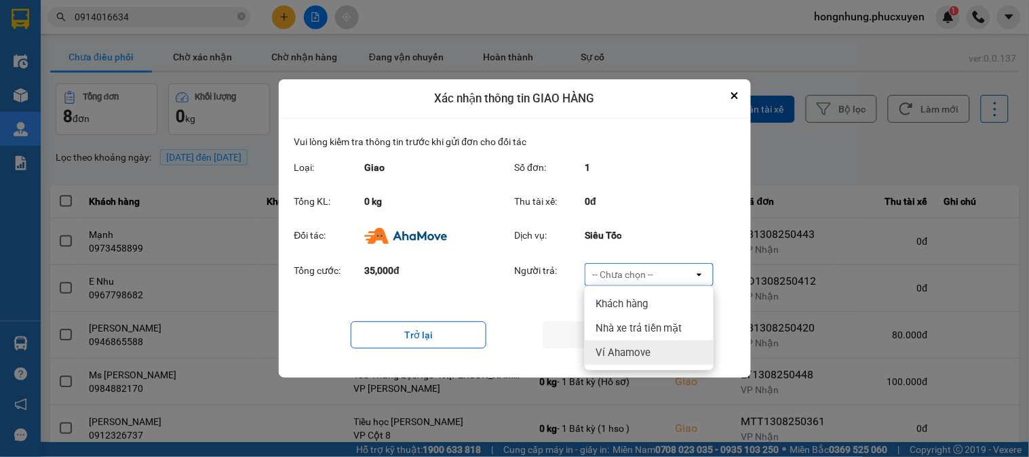
click at [626, 355] on span "Ví Ahamove" at bounding box center [622, 353] width 55 height 14
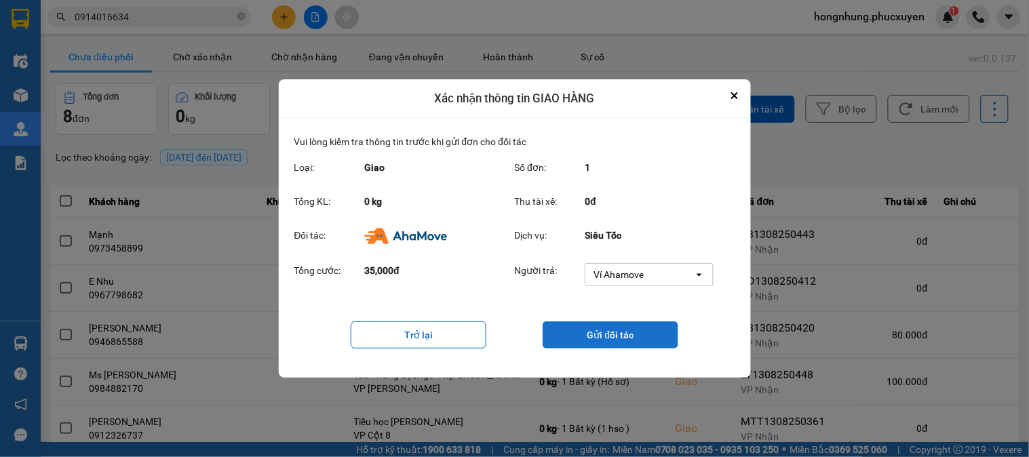
click at [632, 339] on button "Gửi đối tác" at bounding box center [610, 334] width 136 height 27
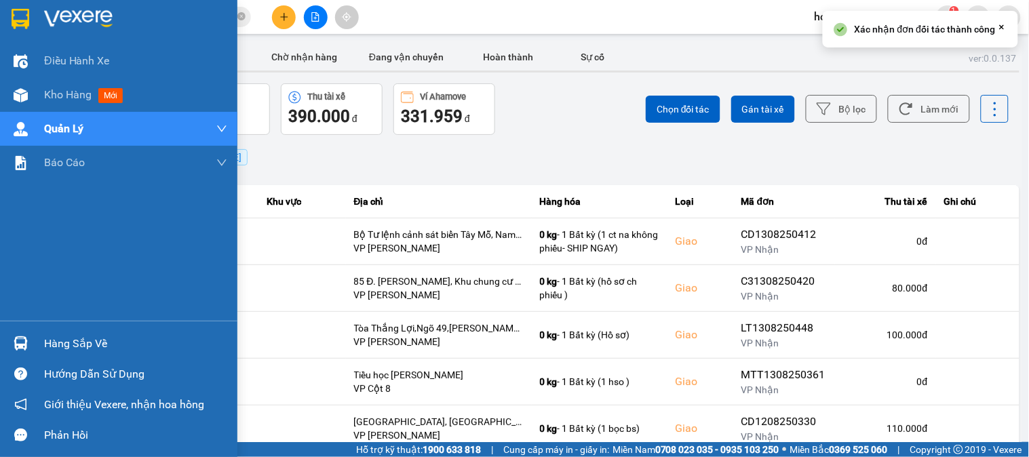
click at [17, 344] on img at bounding box center [21, 343] width 14 height 14
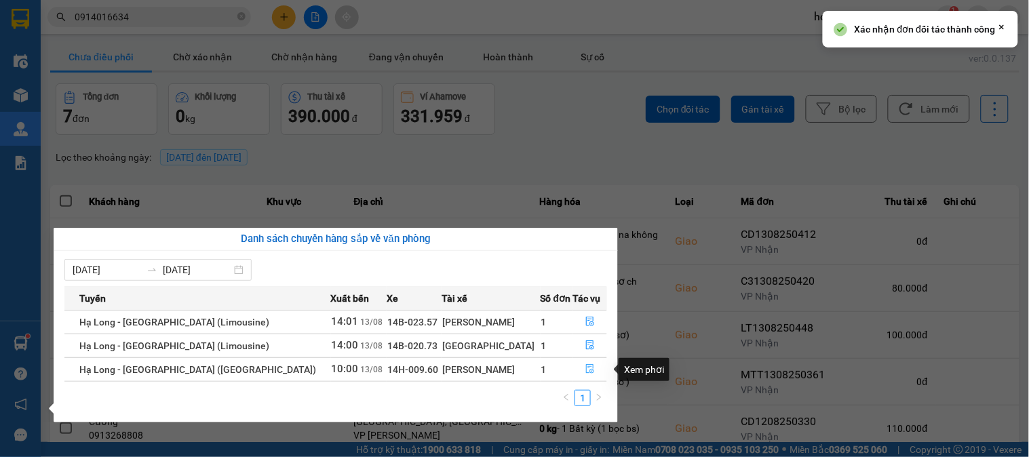
click at [587, 364] on icon "file-done" at bounding box center [589, 368] width 9 height 9
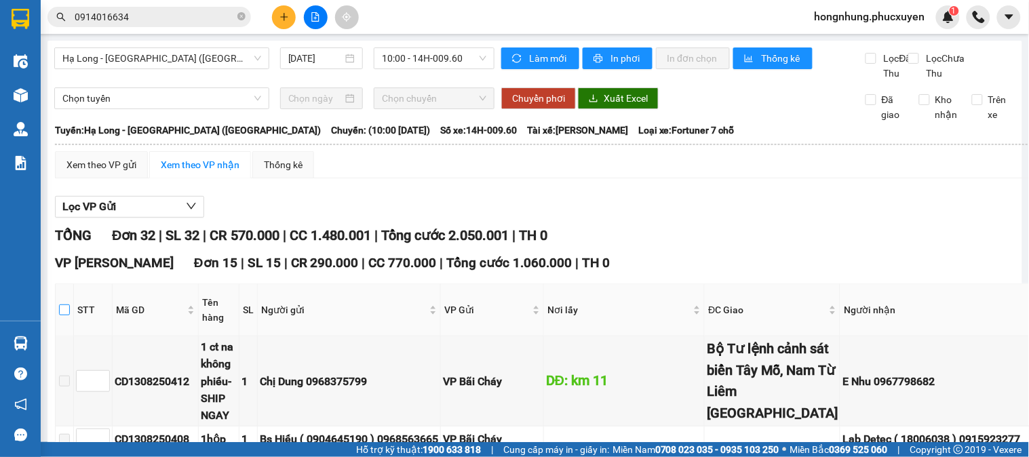
click at [66, 304] on input "checkbox" at bounding box center [64, 309] width 11 height 11
checkbox input "true"
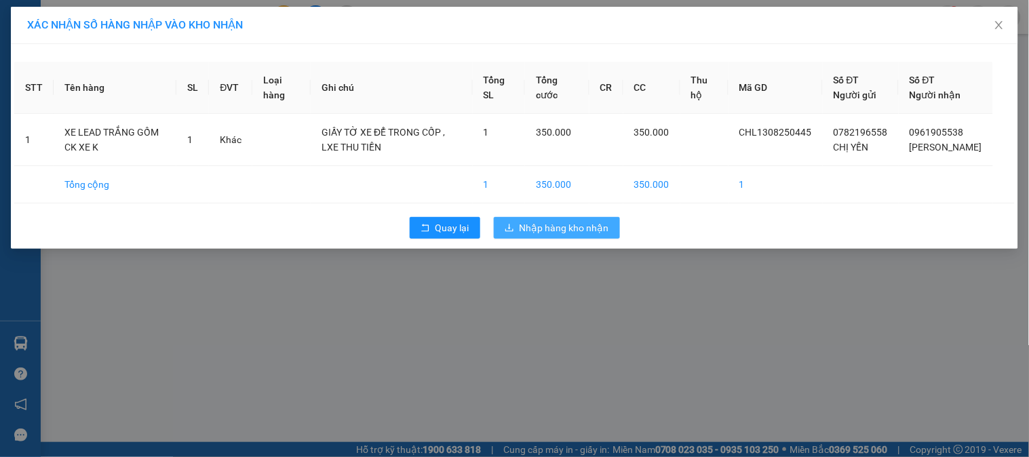
click at [578, 235] on span "Nhập hàng kho nhận" at bounding box center [564, 227] width 90 height 15
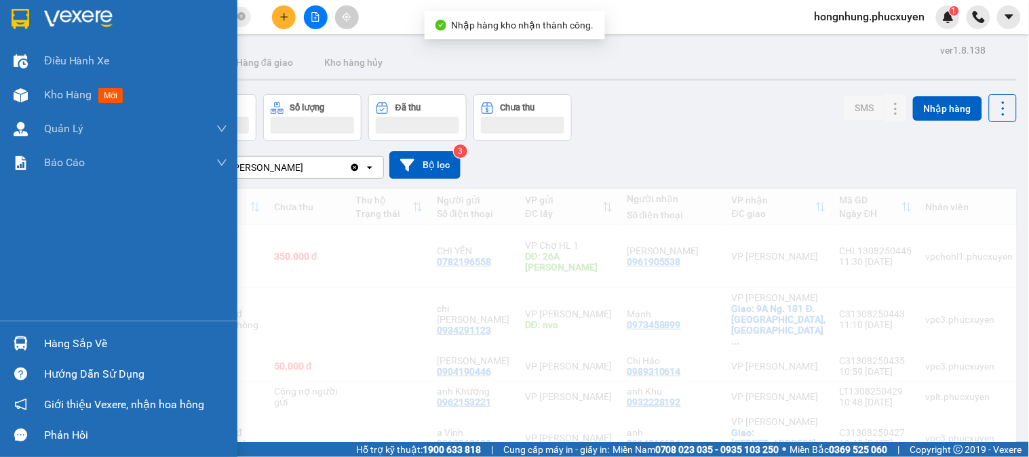
click at [23, 342] on img at bounding box center [21, 343] width 14 height 14
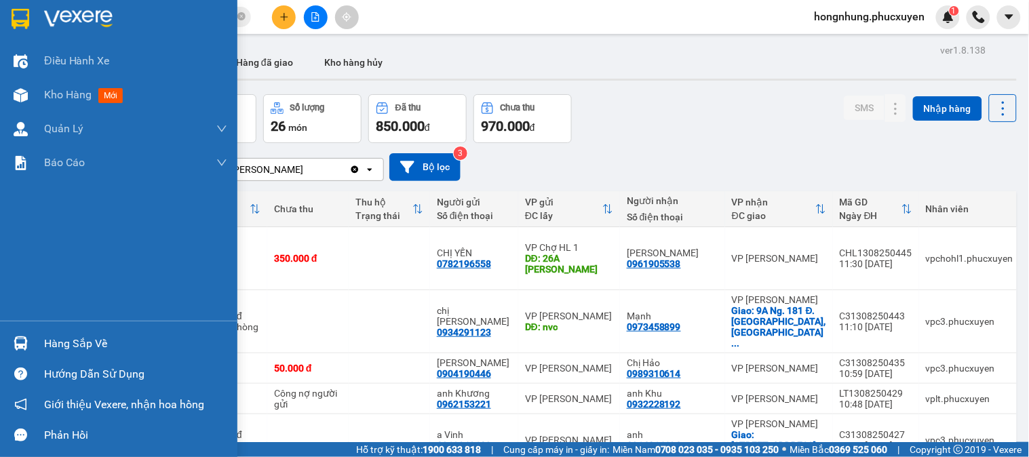
click at [21, 94] on div "Điều hành xe Kho hàng mới Quản Lý Quản lý thu hộ Quản lý chuyến Quản lý khách h…" at bounding box center [118, 228] width 237 height 457
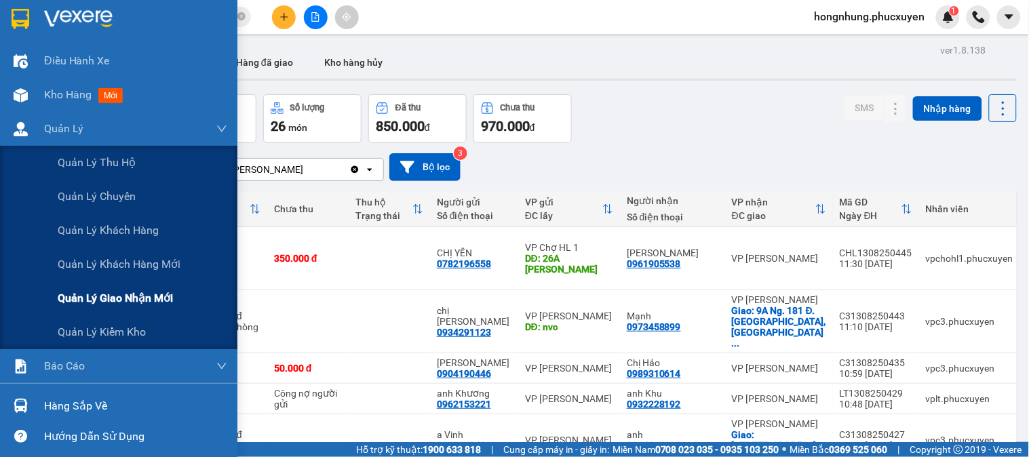
click at [139, 306] on span "Quản lý giao nhận mới" at bounding box center [115, 298] width 115 height 17
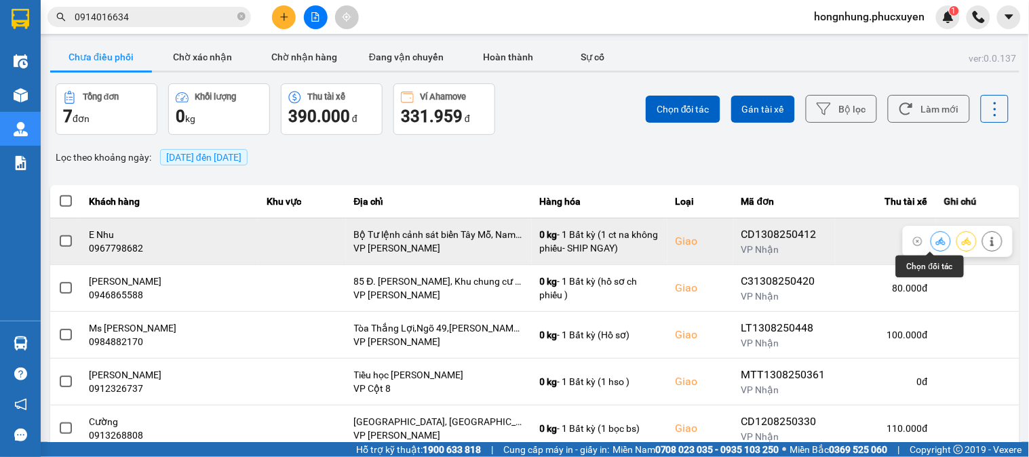
click at [936, 241] on icon at bounding box center [940, 240] width 9 height 7
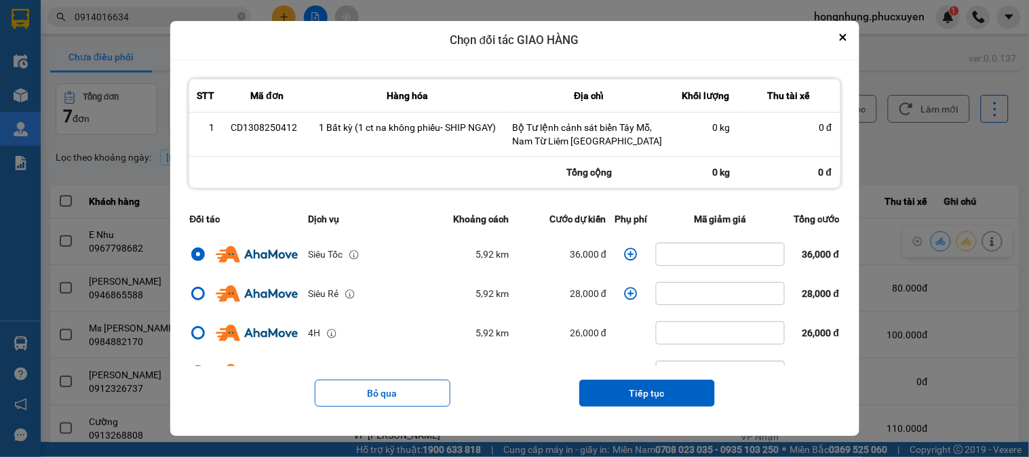
click at [624, 256] on icon "dialog" at bounding box center [631, 255] width 14 height 14
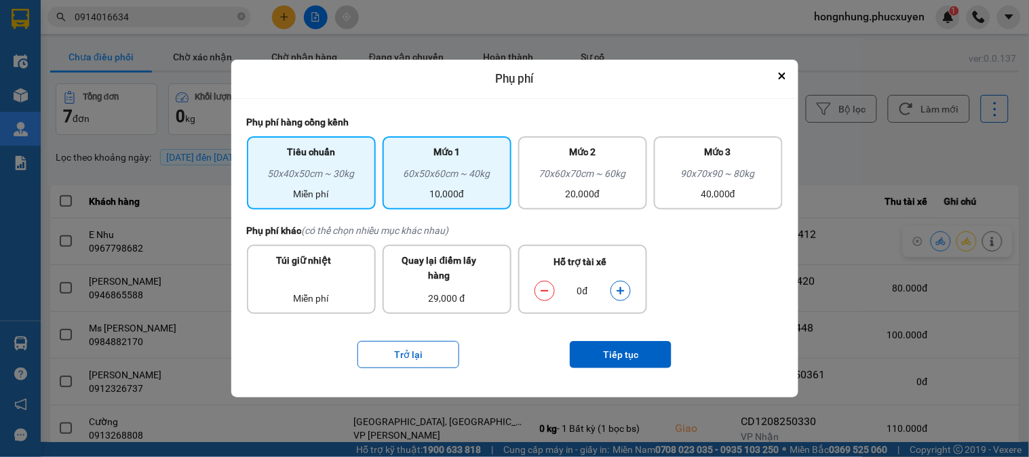
click at [464, 180] on div "60x50x60cm ~ 40kg" at bounding box center [447, 176] width 113 height 20
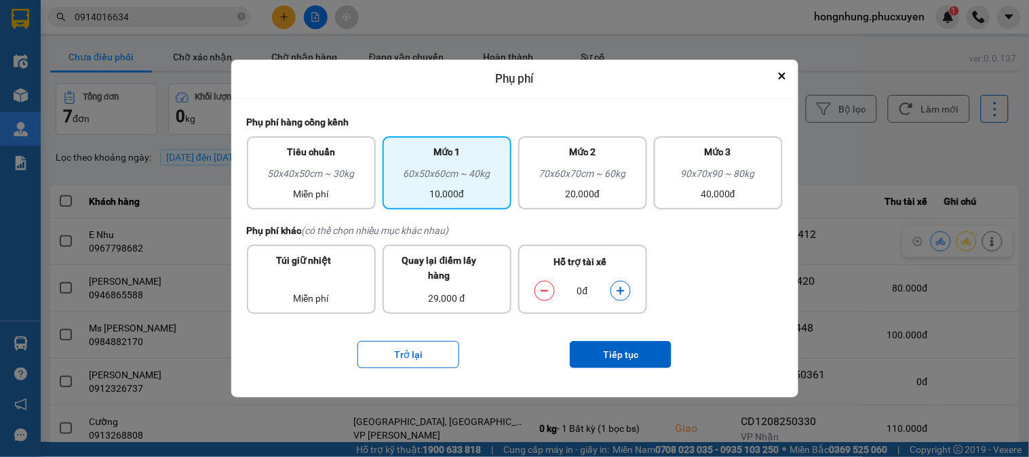
click at [620, 288] on icon "dialog" at bounding box center [619, 290] width 7 height 7
click at [627, 353] on button "Tiếp tục" at bounding box center [621, 354] width 102 height 27
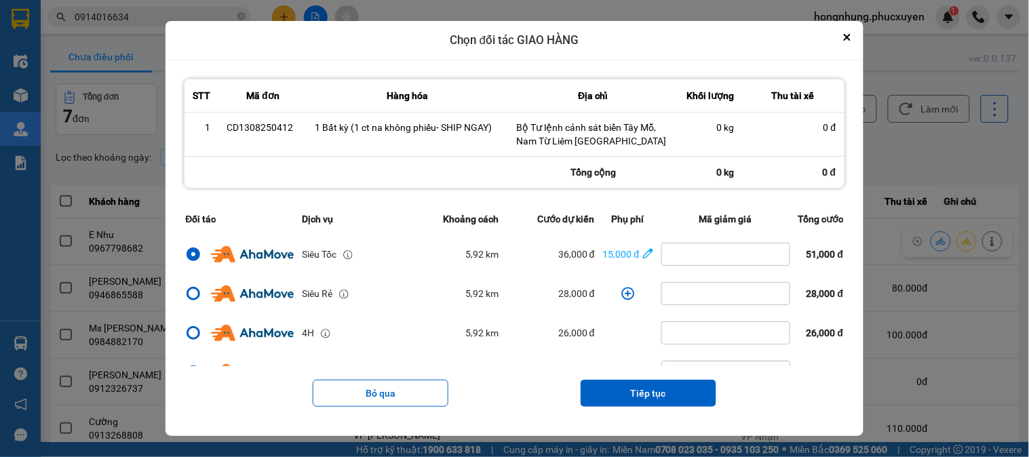
drag, startPoint x: 651, startPoint y: 395, endPoint x: 654, endPoint y: 372, distance: 23.3
click at [652, 392] on button "Tiếp tục" at bounding box center [648, 393] width 136 height 27
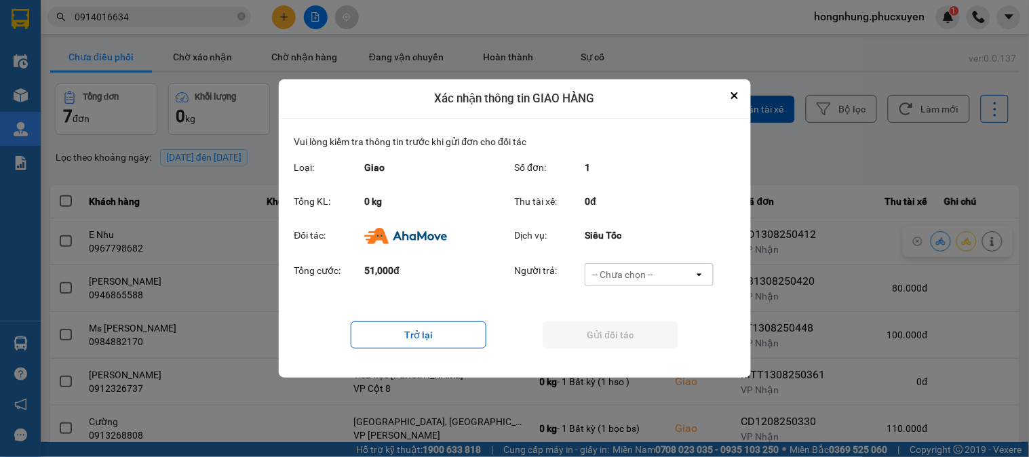
click at [620, 266] on div "-- Chưa chọn --" at bounding box center [639, 275] width 108 height 22
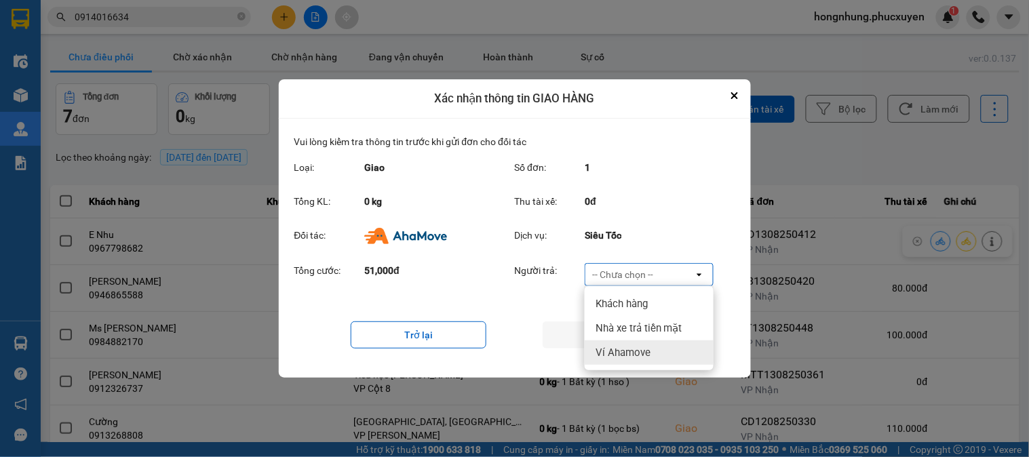
click at [627, 350] on span "Ví Ahamove" at bounding box center [622, 353] width 55 height 14
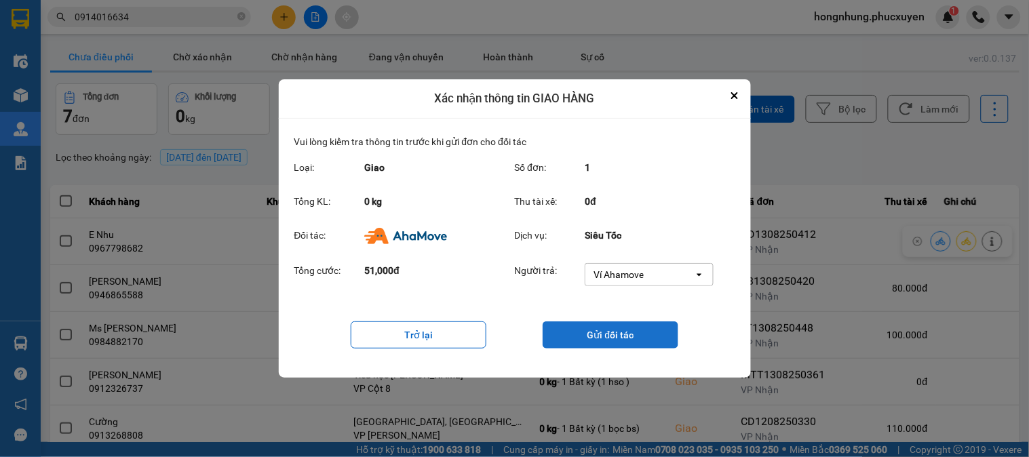
click at [626, 333] on button "Gửi đối tác" at bounding box center [610, 334] width 136 height 27
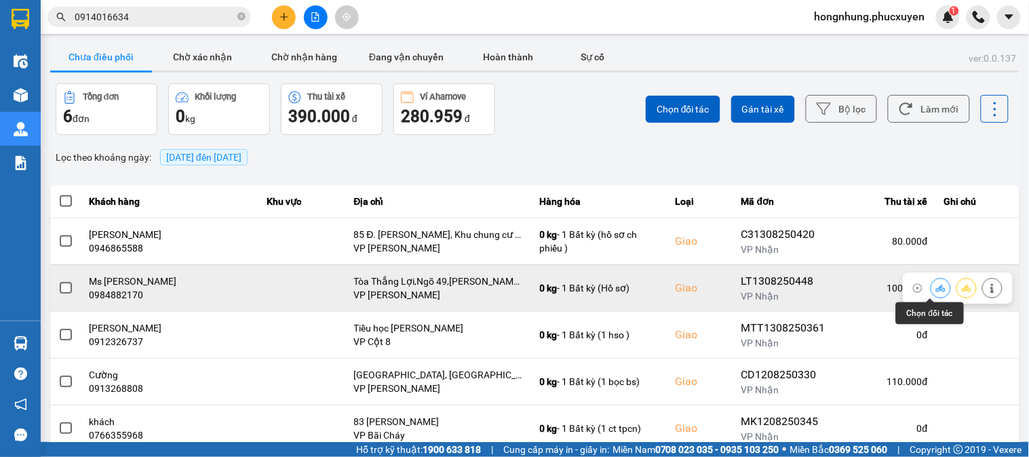
click at [936, 293] on icon at bounding box center [940, 287] width 9 height 9
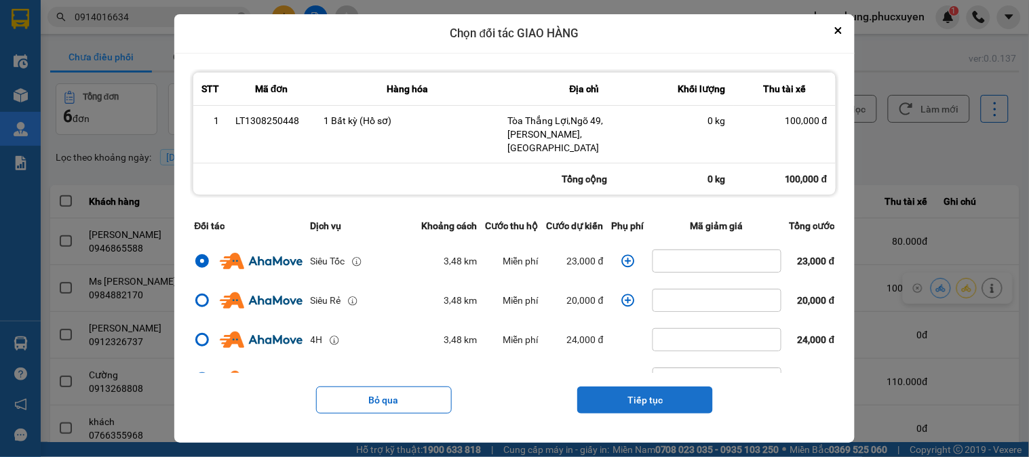
click at [674, 396] on button "Tiếp tục" at bounding box center [645, 400] width 136 height 27
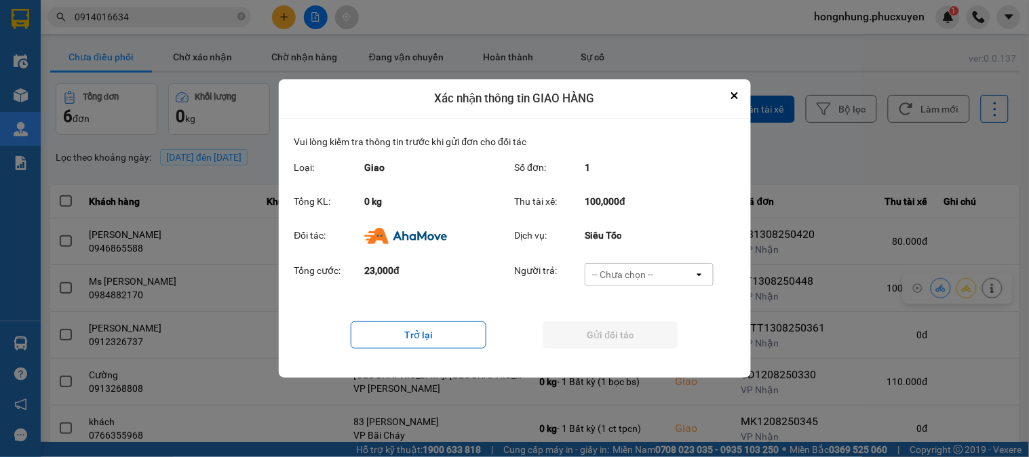
click at [656, 269] on div "-- Chưa chọn --" at bounding box center [639, 275] width 108 height 22
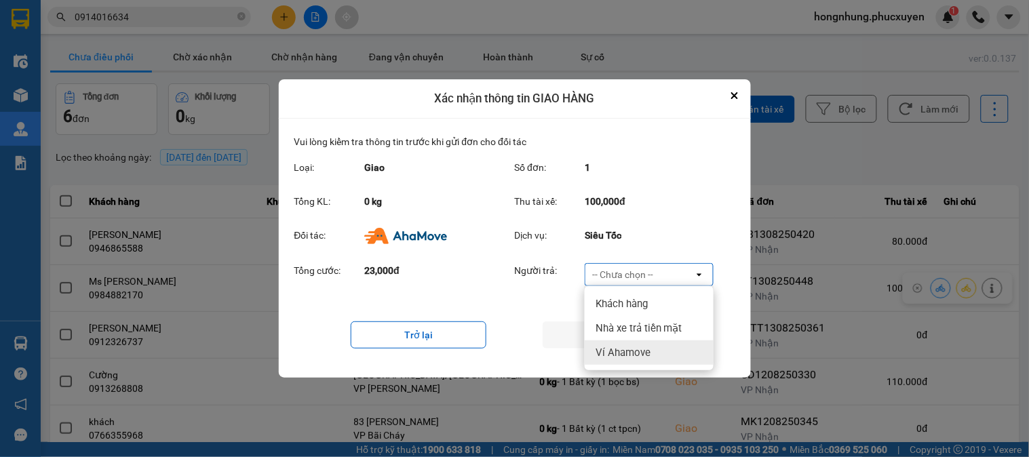
click at [650, 351] on div "Ví Ahamove" at bounding box center [649, 352] width 129 height 24
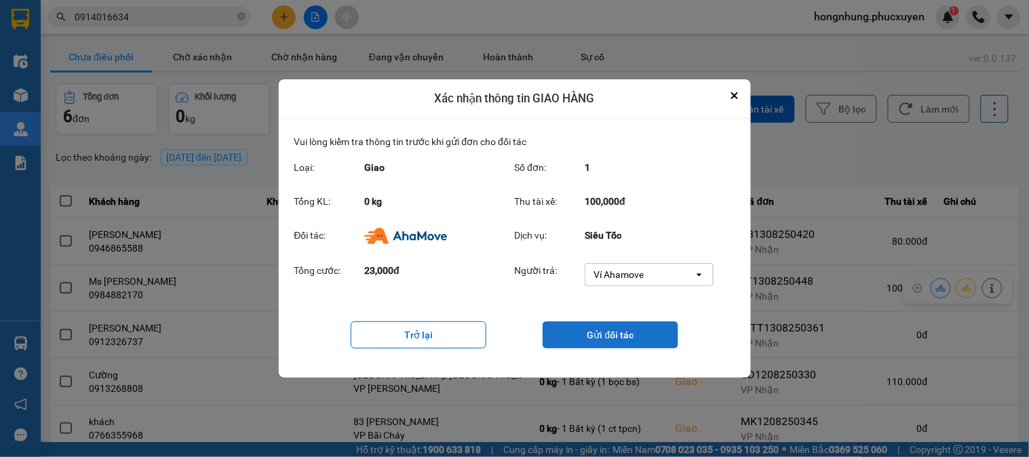
click at [632, 334] on button "Gửi đối tác" at bounding box center [610, 334] width 136 height 27
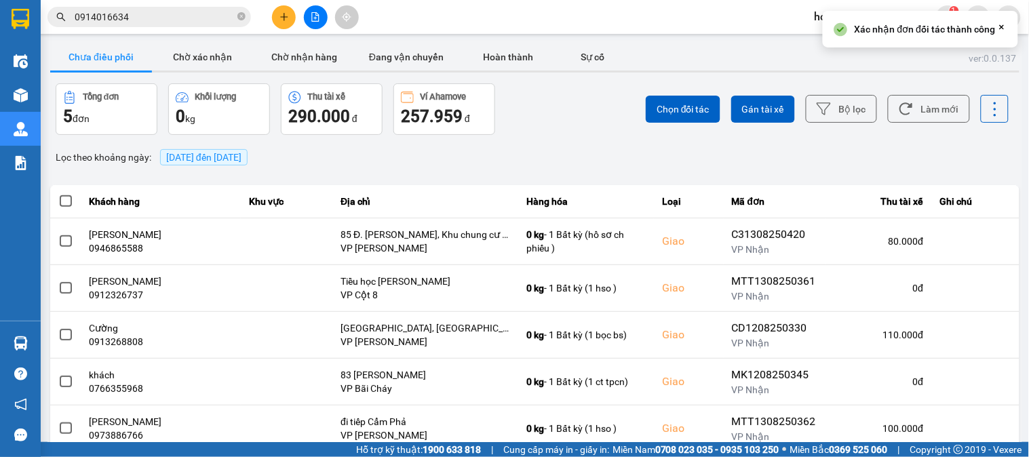
click at [583, 117] on div "Chọn đối tác Gán tài xế Bộ lọc Làm mới" at bounding box center [770, 109] width 477 height 52
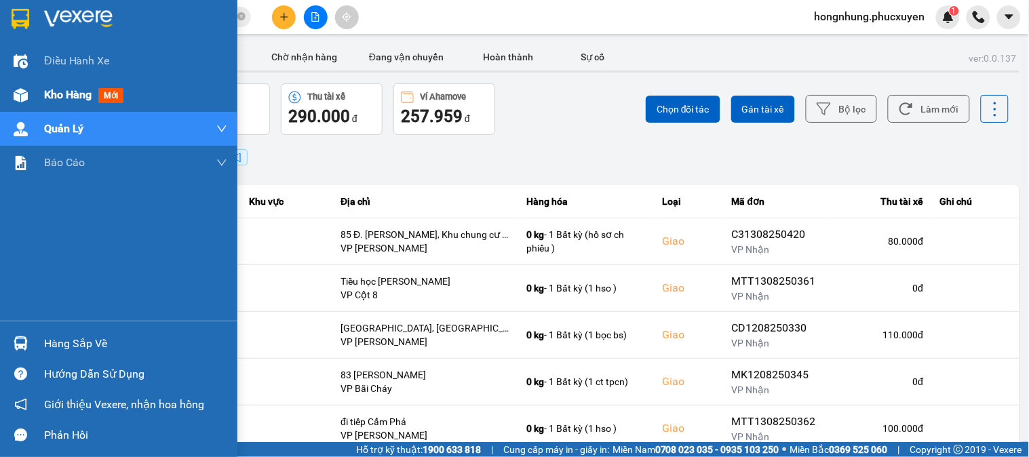
click at [24, 92] on img at bounding box center [21, 95] width 14 height 14
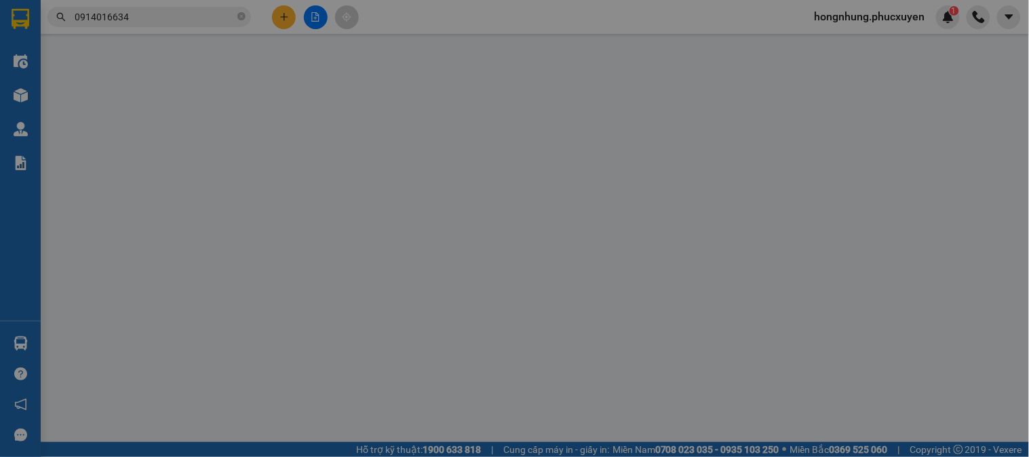
type input "0367201809"
type input "e Hường"
type input "0946865588"
type input "Thu Huyền"
checkbox input "true"
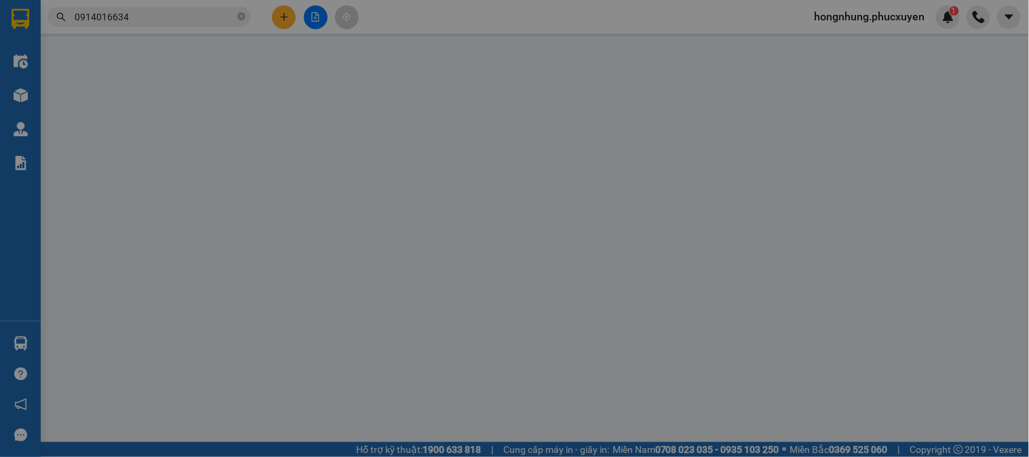
type input "85 Đ. Vũ Trọng Phụng, Khu chung cư Hapulico, Thanh Xuân"
type input "80.000"
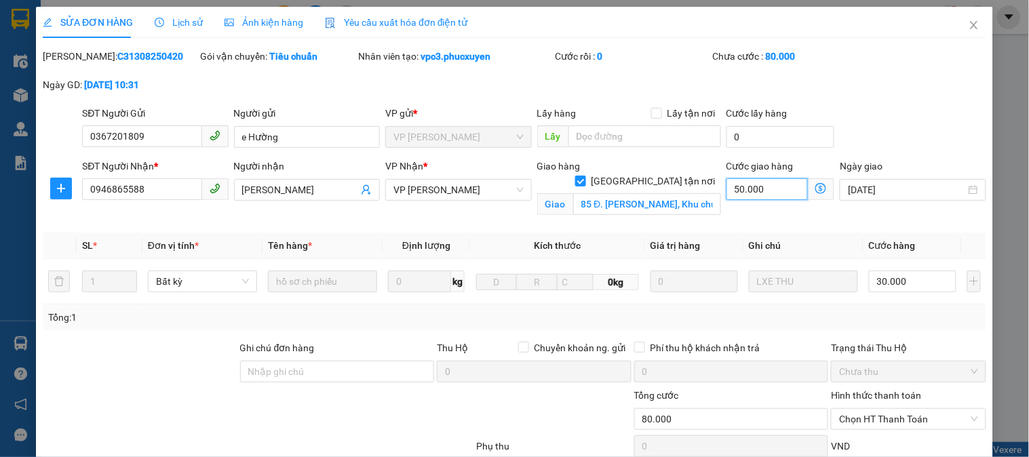
click at [772, 178] on input "50.000" at bounding box center [767, 189] width 82 height 22
type input "30.000"
type input "0"
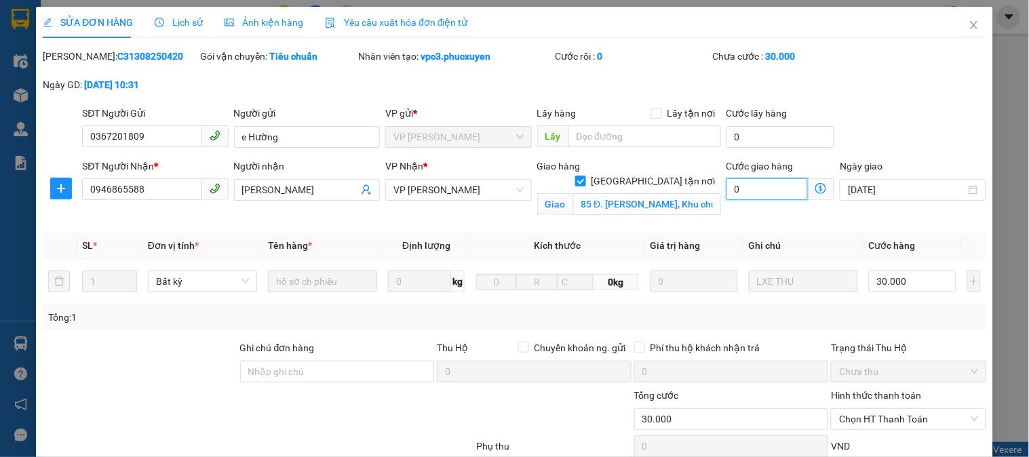
scroll to position [132, 0]
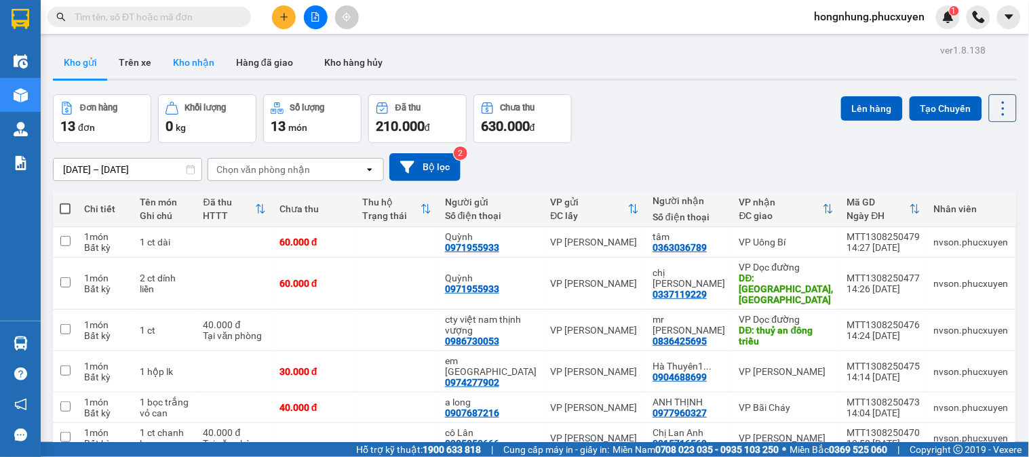
click at [199, 58] on button "Kho nhận" at bounding box center [193, 62] width 63 height 33
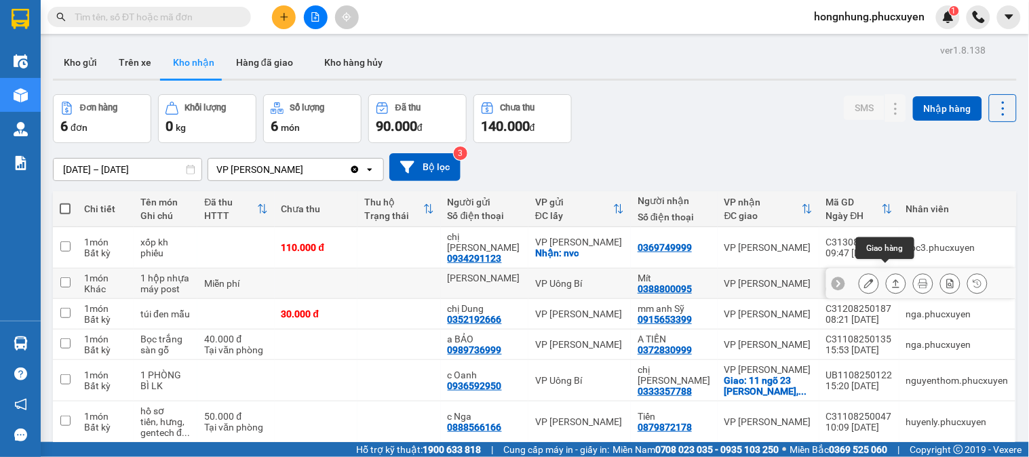
click at [891, 279] on icon at bounding box center [895, 283] width 9 height 9
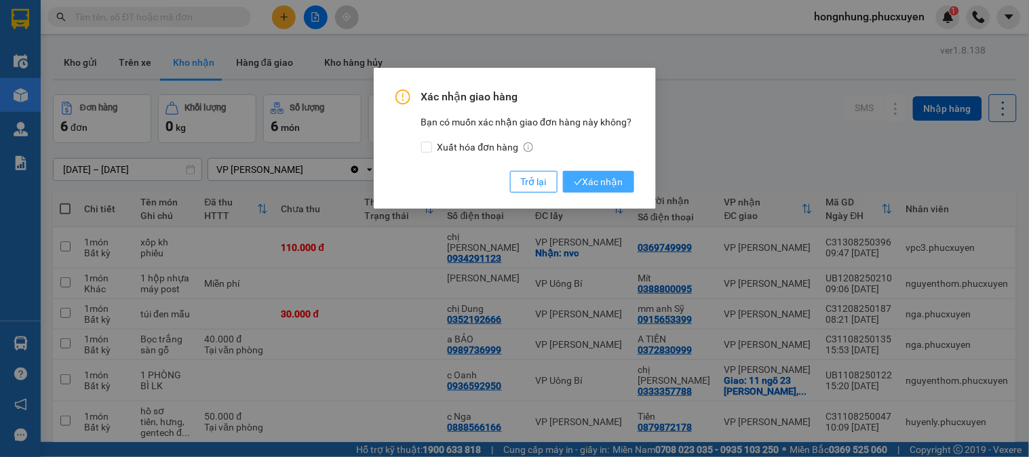
click at [598, 188] on span "Xác nhận" at bounding box center [599, 181] width 50 height 15
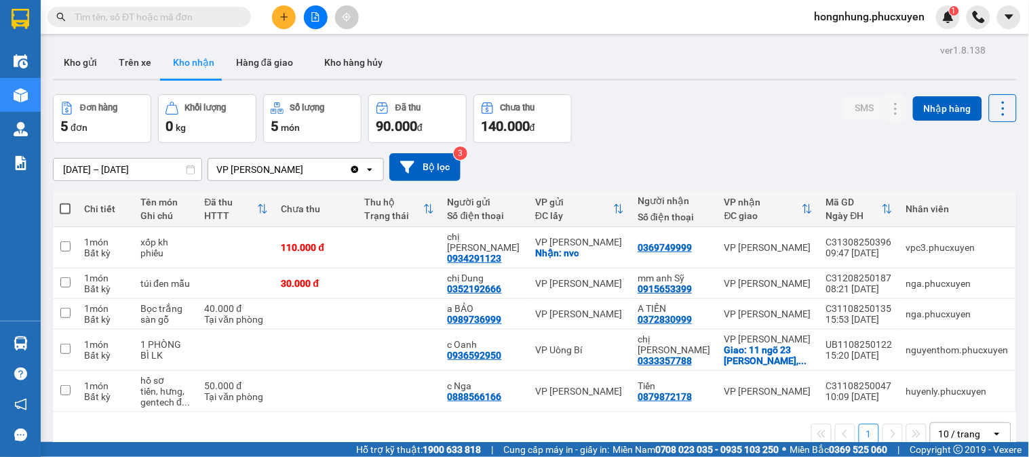
click at [659, 136] on div "Đơn hàng 5 đơn Khối lượng 0 kg Số lượng 5 món Đã thu 90.000 đ Chưa thu 140.000 …" at bounding box center [535, 118] width 964 height 49
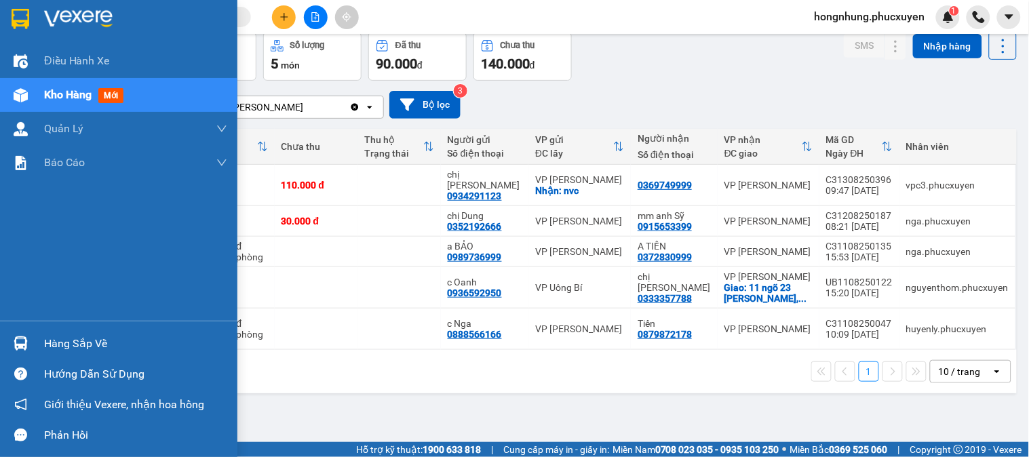
click at [23, 337] on img at bounding box center [21, 343] width 14 height 14
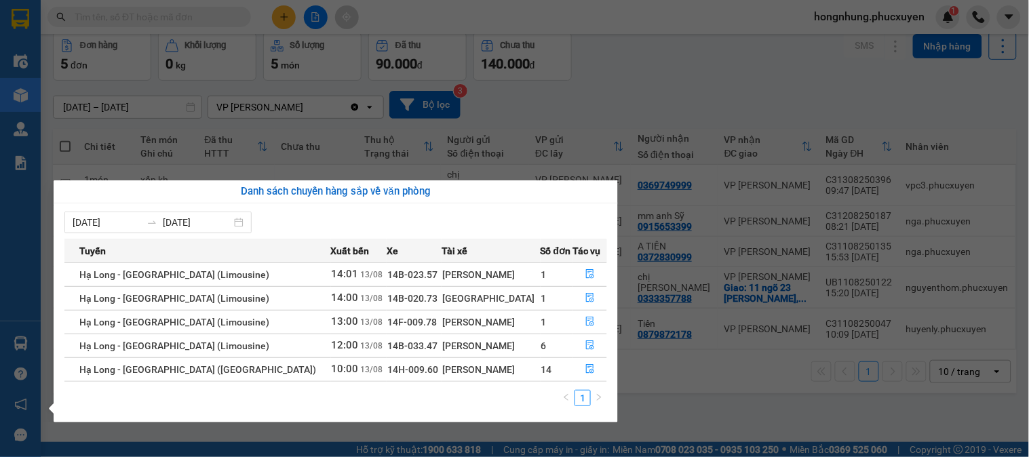
click at [721, 399] on section "Kết quả tìm kiếm ( 0 ) Bộ lọc No Data hongnhung.phucxuyen 1 Điều hành xe Kho hà…" at bounding box center [514, 228] width 1029 height 457
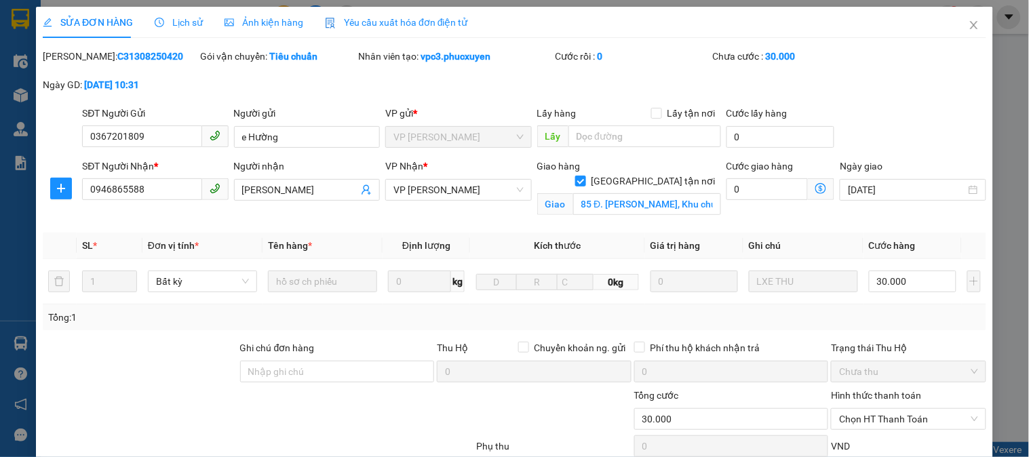
scroll to position [132, 0]
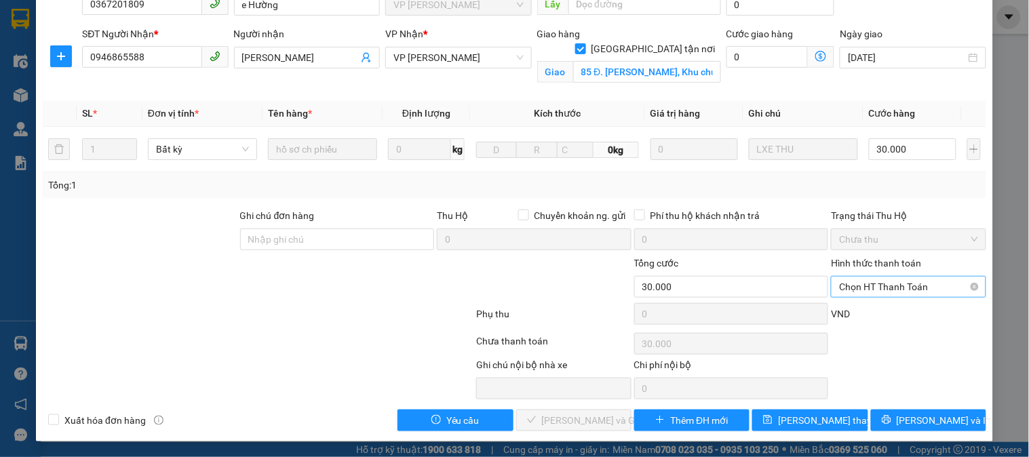
click at [905, 290] on span "Chọn HT Thanh Toán" at bounding box center [908, 287] width 138 height 20
type input "0"
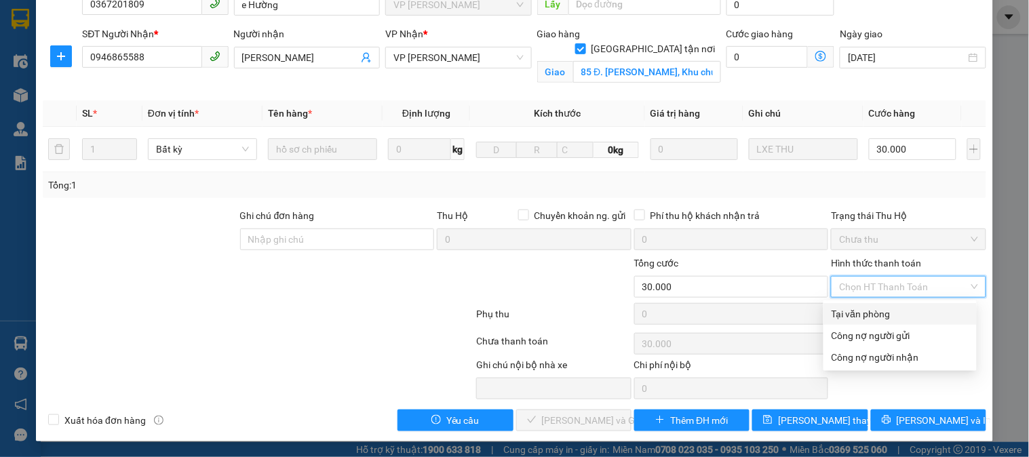
click at [898, 312] on div "Tại văn phòng" at bounding box center [899, 313] width 137 height 15
type input "0"
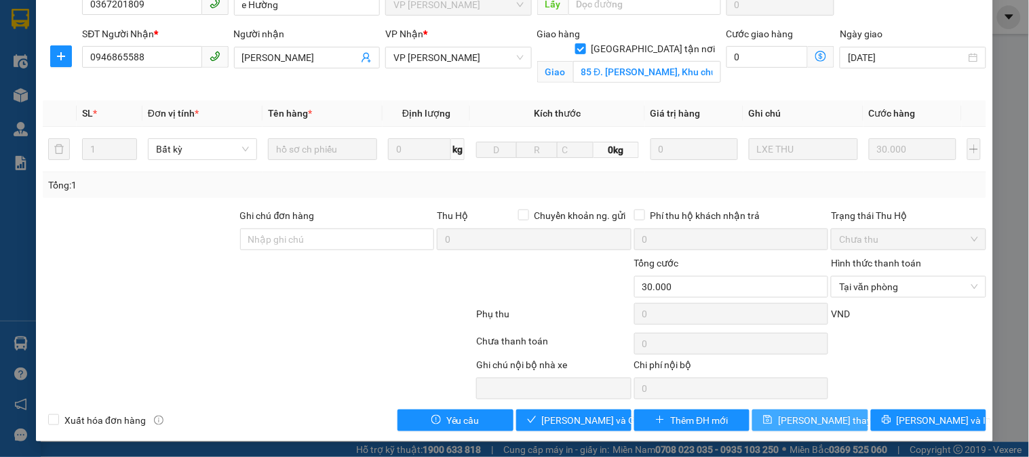
click at [804, 419] on span "Lưu thay đổi" at bounding box center [832, 420] width 108 height 15
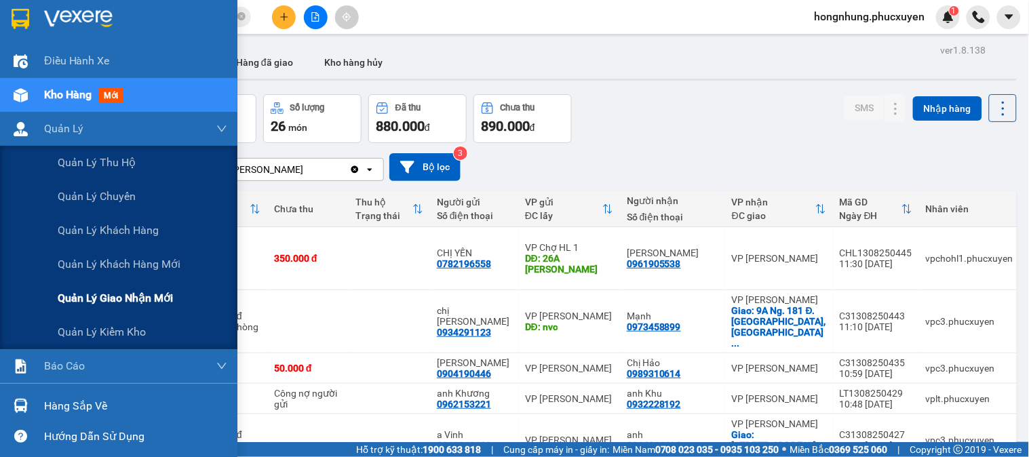
click at [141, 301] on span "Quản lý giao nhận mới" at bounding box center [115, 298] width 115 height 17
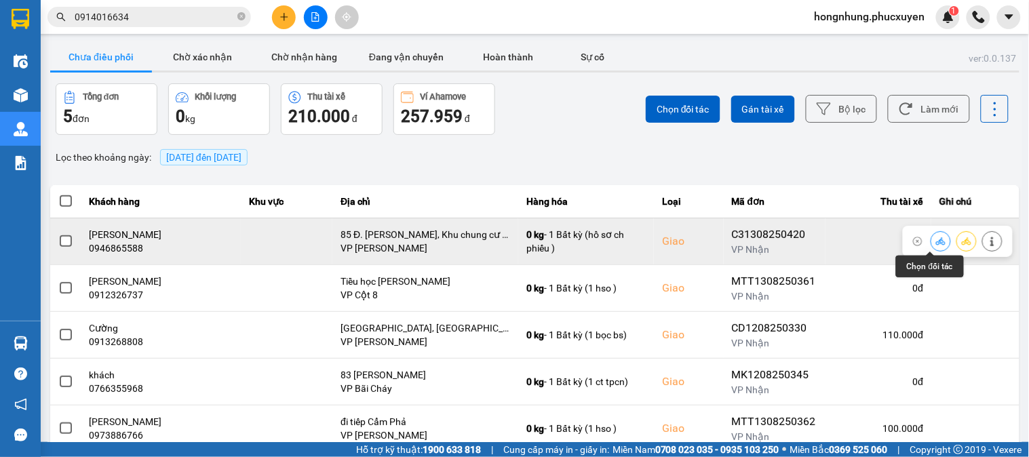
click at [936, 244] on icon at bounding box center [940, 241] width 9 height 9
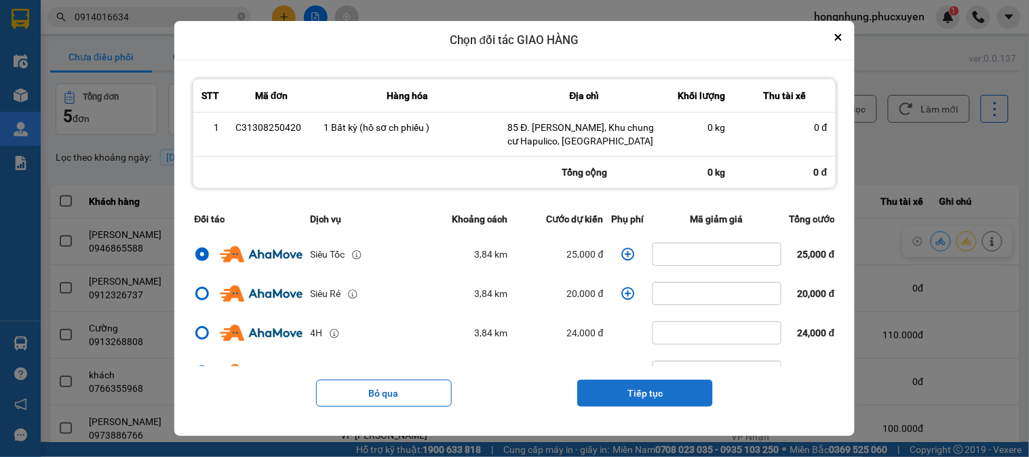
click at [647, 390] on button "Tiếp tục" at bounding box center [645, 393] width 136 height 27
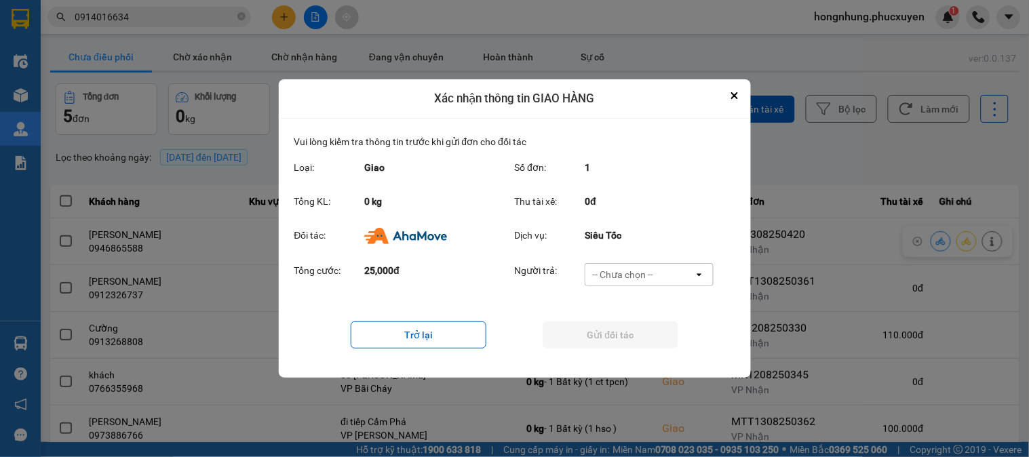
click at [635, 273] on div "-- Chưa chọn --" at bounding box center [622, 275] width 61 height 14
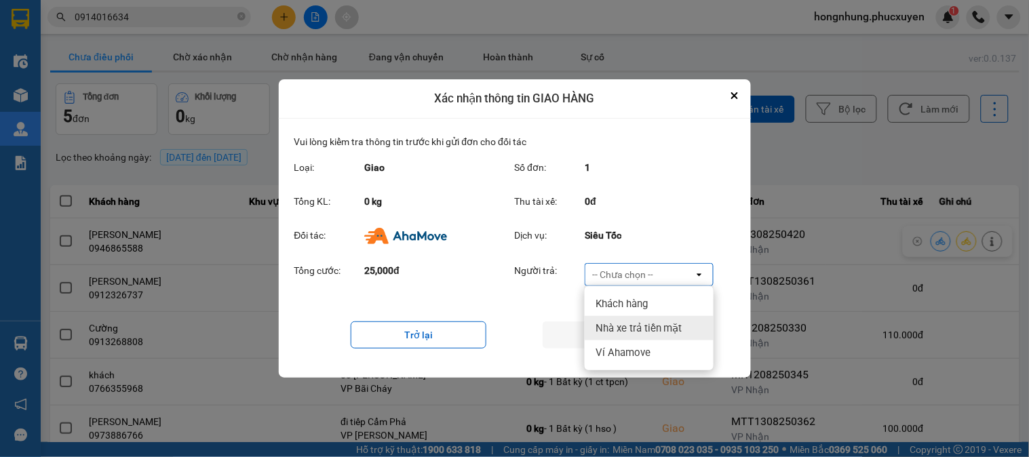
click at [644, 330] on span "Nhà xe trả tiền mặt" at bounding box center [638, 328] width 87 height 14
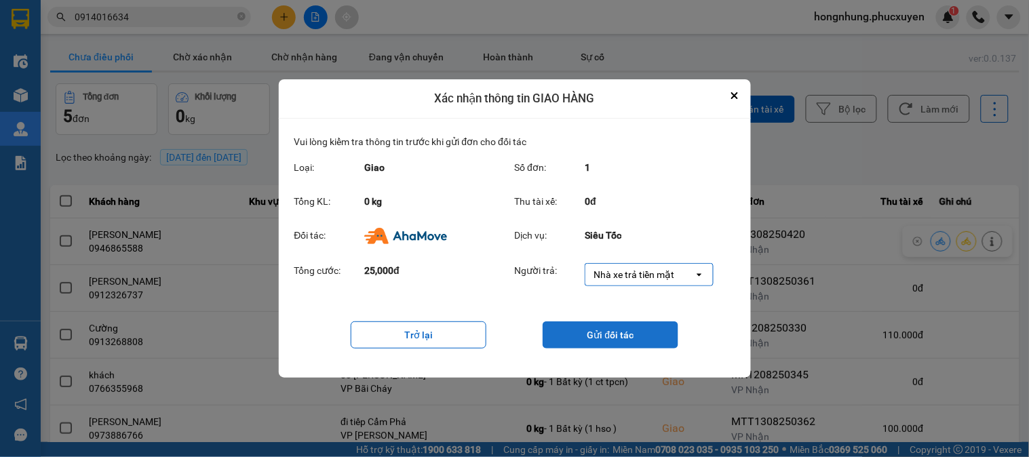
click at [620, 334] on button "Gửi đối tác" at bounding box center [610, 334] width 136 height 27
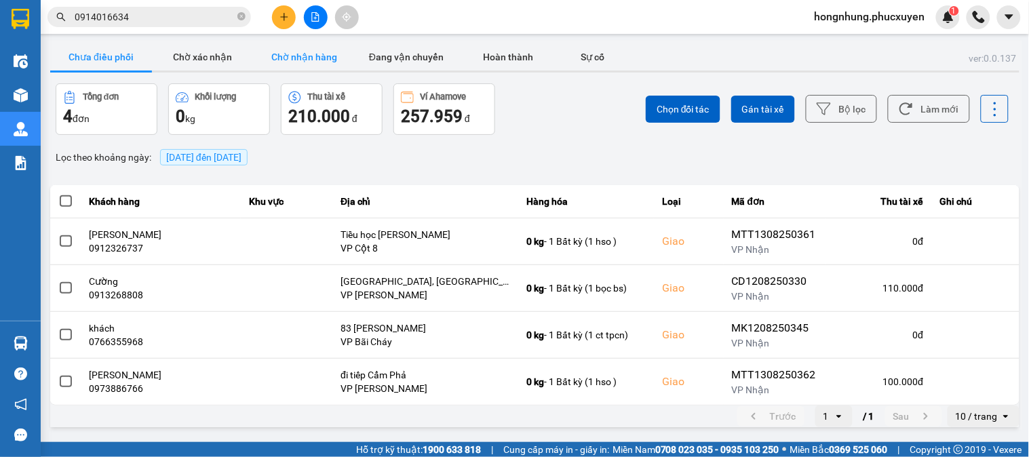
click at [311, 56] on button "Chờ nhận hàng" at bounding box center [305, 56] width 102 height 27
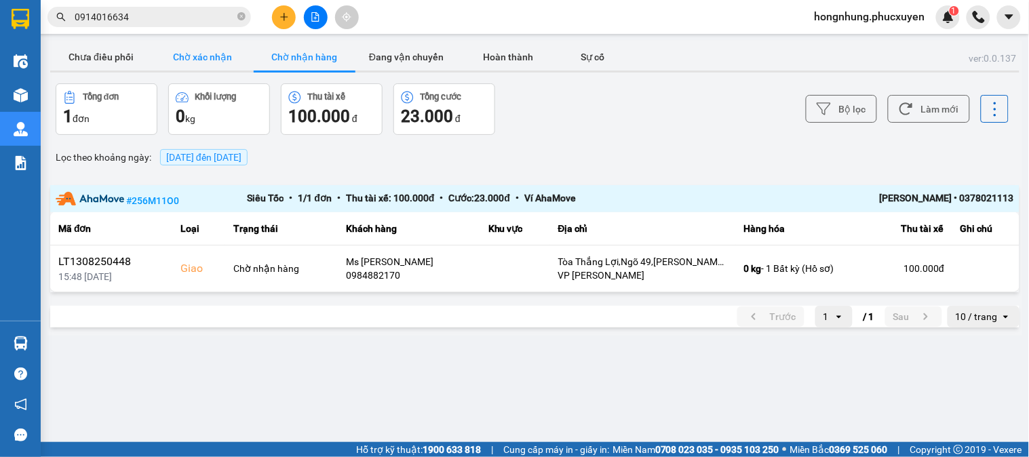
click at [221, 62] on button "Chờ xác nhận" at bounding box center [203, 56] width 102 height 27
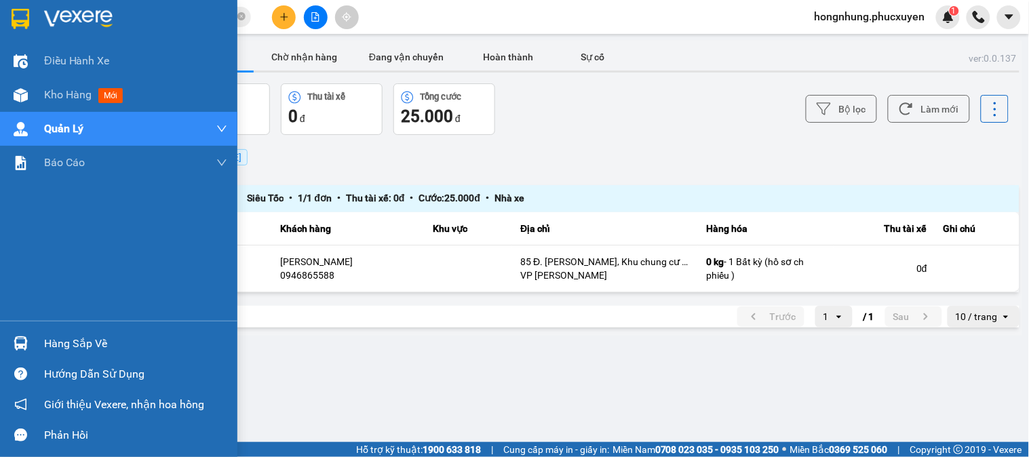
click at [28, 340] on div at bounding box center [21, 344] width 24 height 24
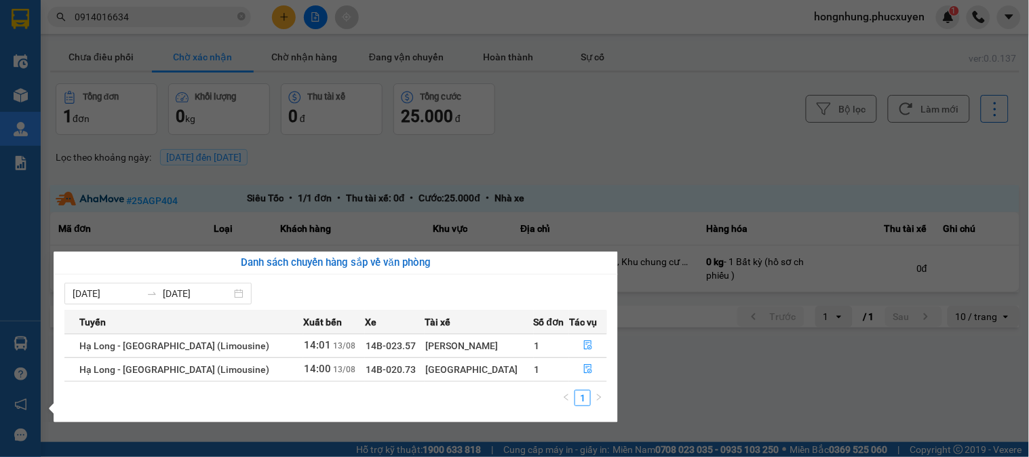
click at [662, 163] on section "Kết quả tìm kiếm ( 1 ) Bộ lọc Mã ĐH Trạng thái Món hàng Thu hộ Tổng cước Chưa c…" at bounding box center [514, 228] width 1029 height 457
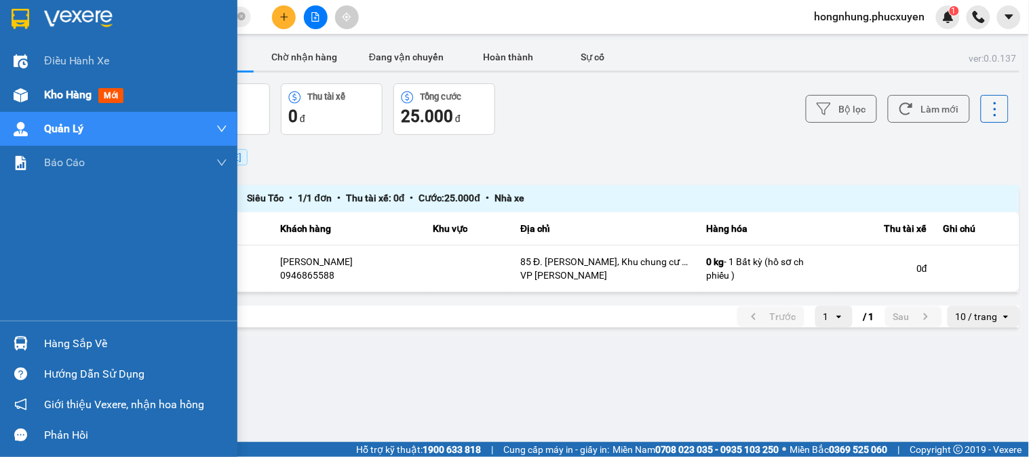
click at [57, 90] on span "Kho hàng" at bounding box center [67, 94] width 47 height 13
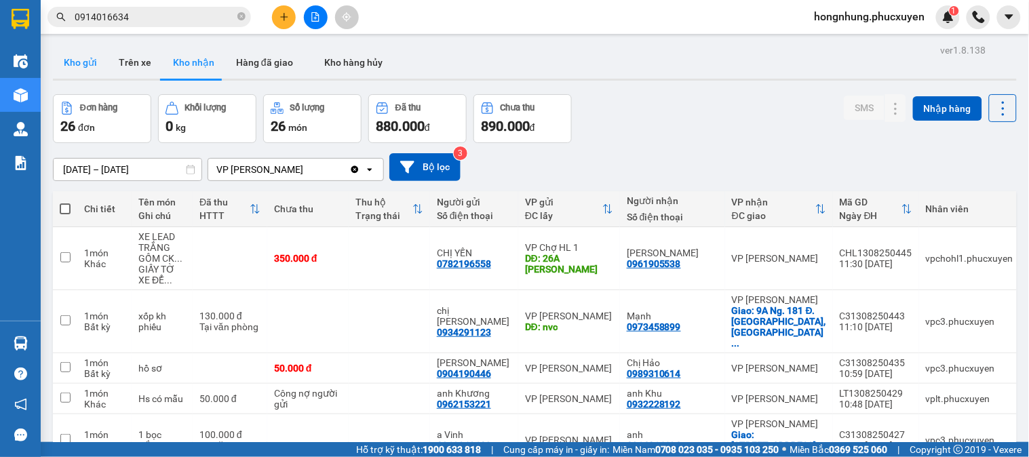
click at [95, 66] on button "Kho gửi" at bounding box center [80, 62] width 55 height 33
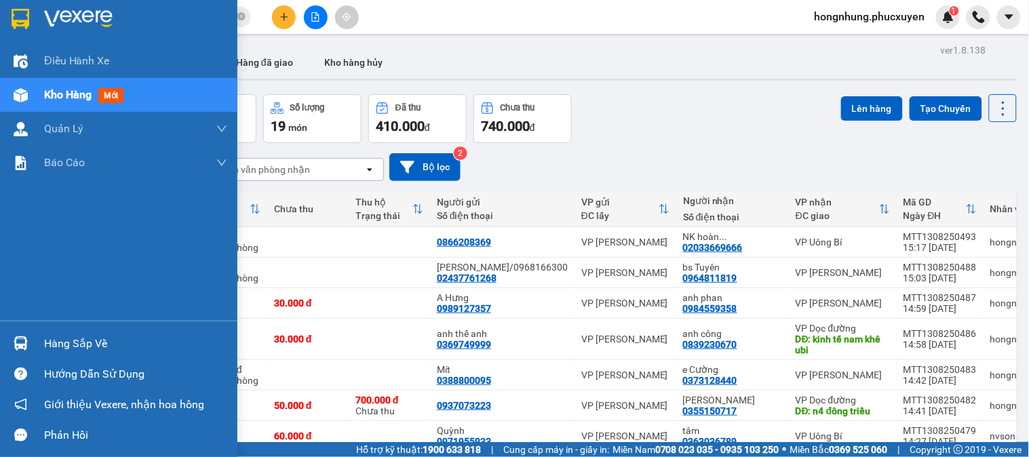
click at [15, 337] on img at bounding box center [21, 343] width 14 height 14
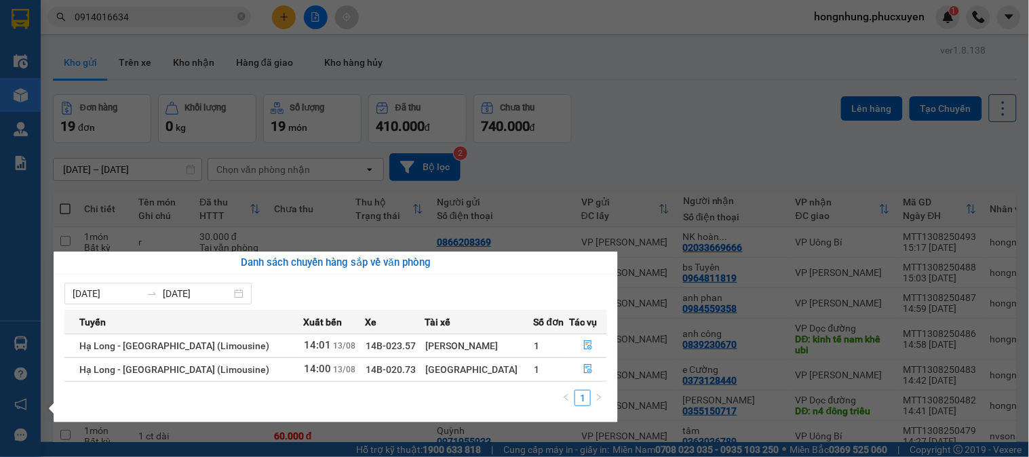
click at [667, 142] on section "Kết quả tìm kiếm ( 1 ) Bộ lọc Mã ĐH Trạng thái Món hàng Thu hộ Tổng cước Chưa c…" at bounding box center [514, 228] width 1029 height 457
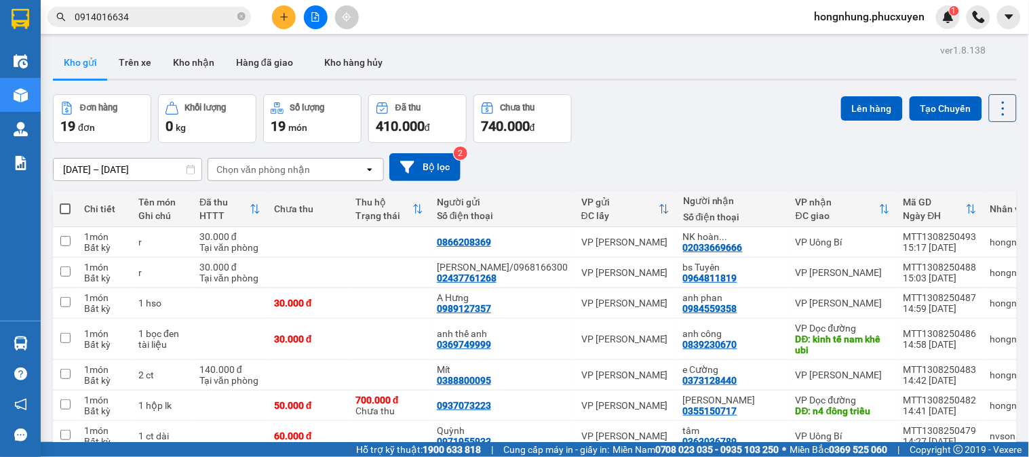
click at [277, 10] on button at bounding box center [284, 17] width 24 height 24
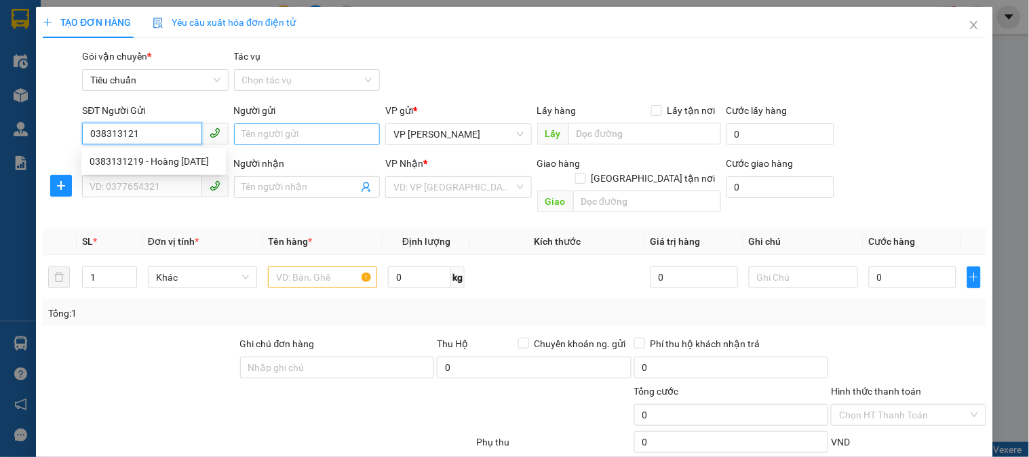
type input "0383131219"
click at [166, 155] on div "0383131219 - Hoàng Carnival" at bounding box center [154, 161] width 128 height 15
type input "Hoàng Carnival"
type input "0383131219"
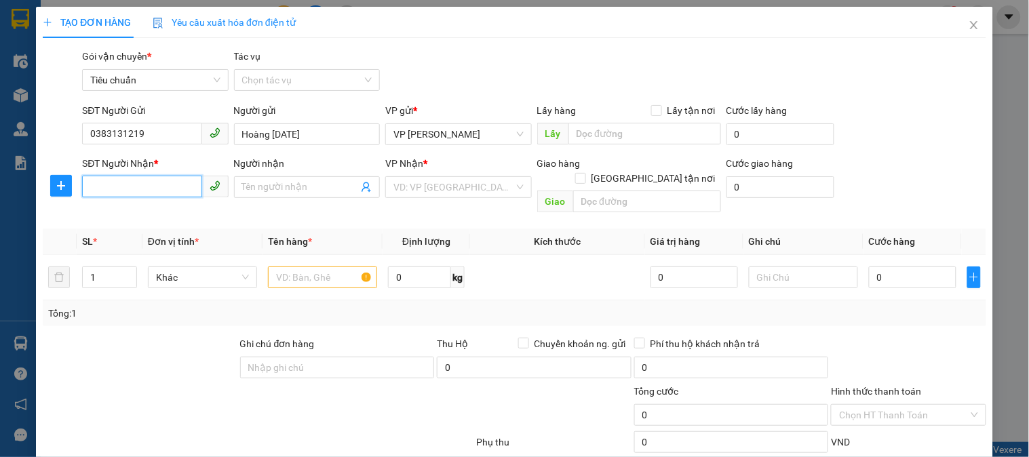
click at [165, 190] on input "SĐT Người Nhận *" at bounding box center [141, 187] width 119 height 22
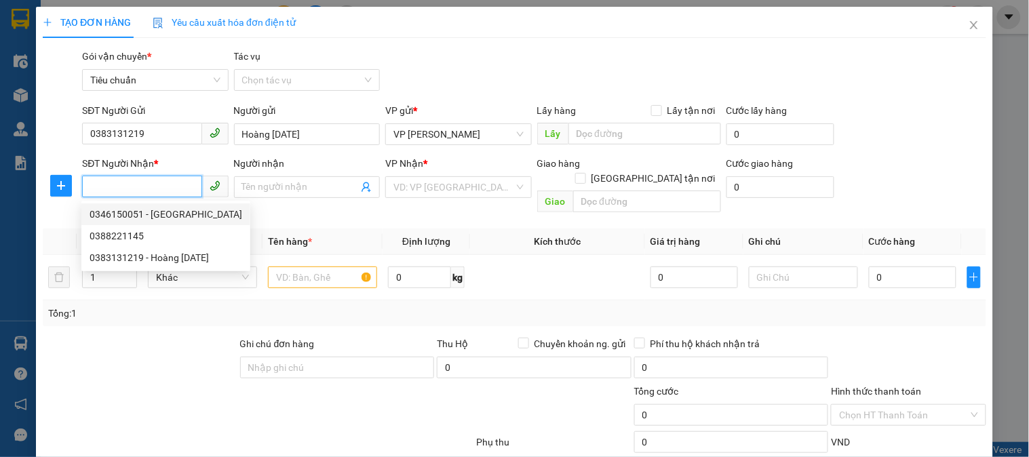
click at [157, 184] on input "SĐT Người Nhận *" at bounding box center [141, 187] width 119 height 22
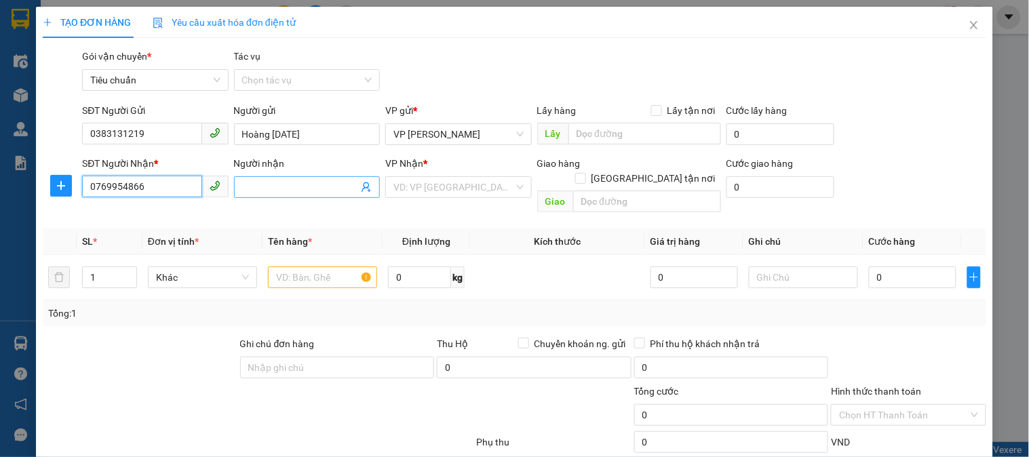
type input "0769954866"
click at [314, 183] on input "Người nhận" at bounding box center [300, 187] width 116 height 15
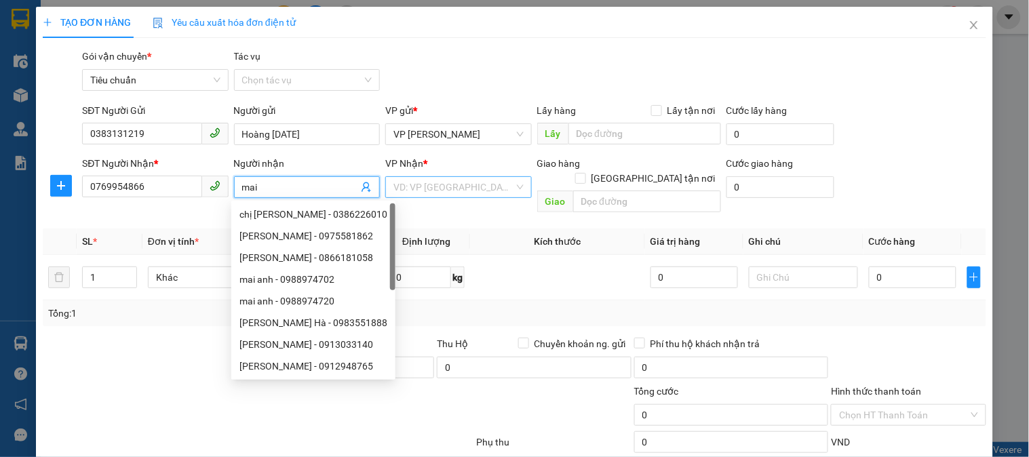
type input "mai"
click at [468, 185] on input "search" at bounding box center [453, 187] width 120 height 20
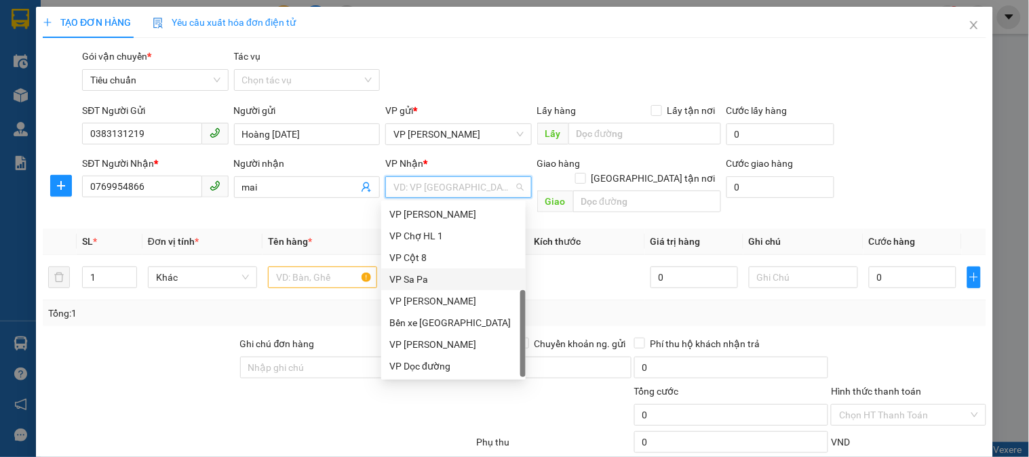
scroll to position [217, 0]
click at [478, 344] on div "VP [PERSON_NAME]" at bounding box center [453, 344] width 128 height 15
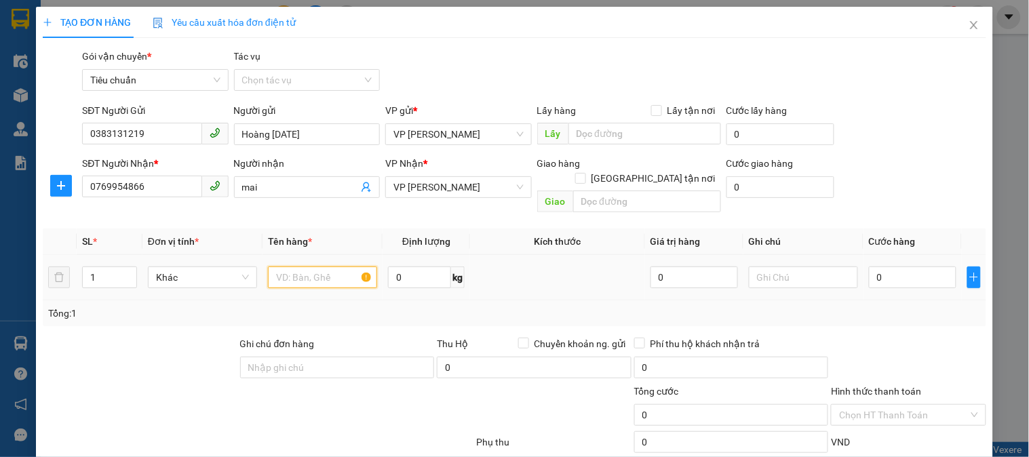
click at [330, 266] on input "text" at bounding box center [322, 277] width 109 height 22
type input "hso"
click at [911, 266] on input "0" at bounding box center [912, 277] width 87 height 22
type input "3"
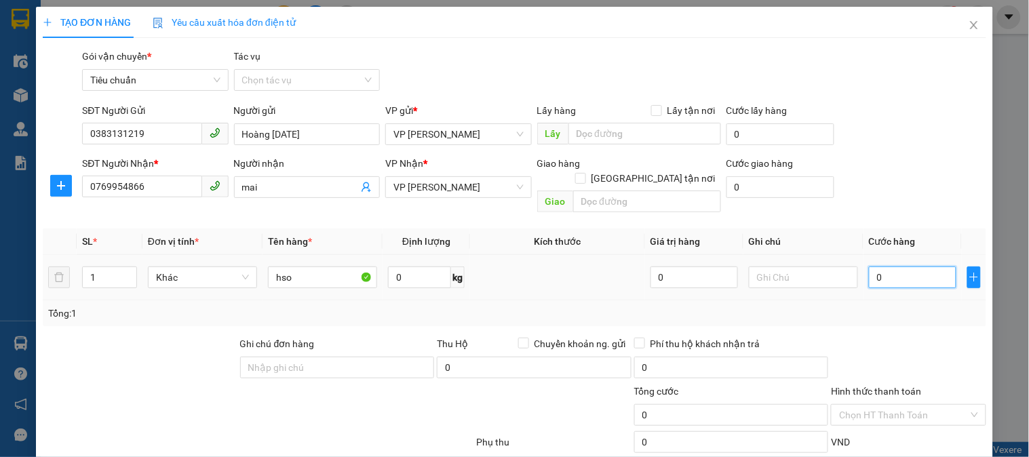
type input "3"
type input "30"
type input "30.000"
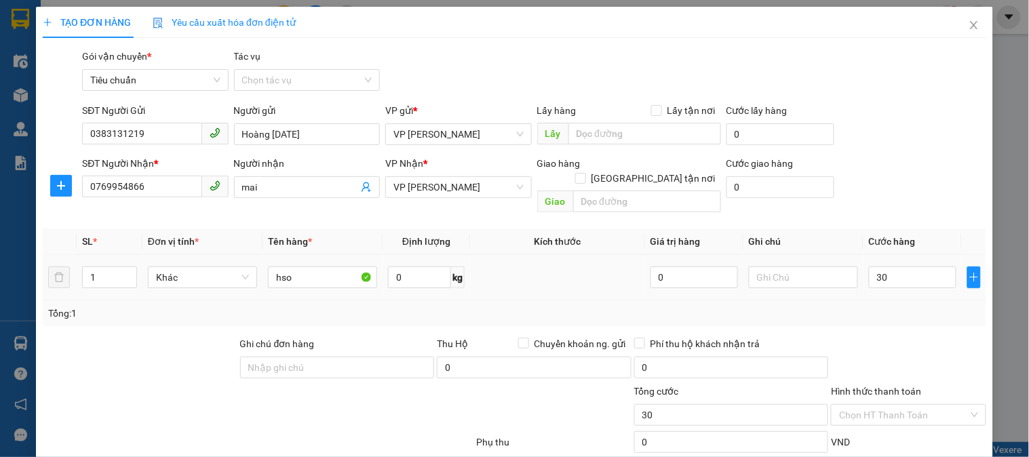
type input "30.000"
click at [899, 306] on div "Tổng: 1" at bounding box center [514, 313] width 932 height 15
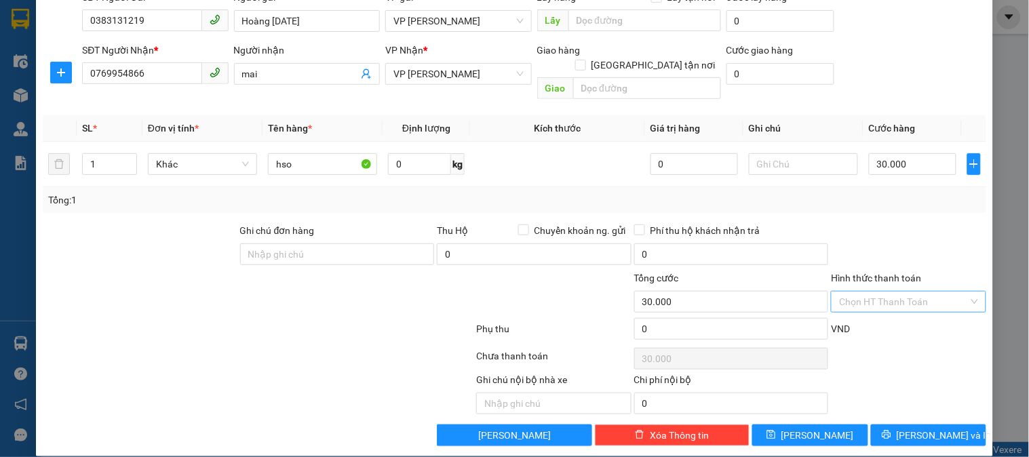
click at [898, 292] on input "Hình thức thanh toán" at bounding box center [903, 302] width 129 height 20
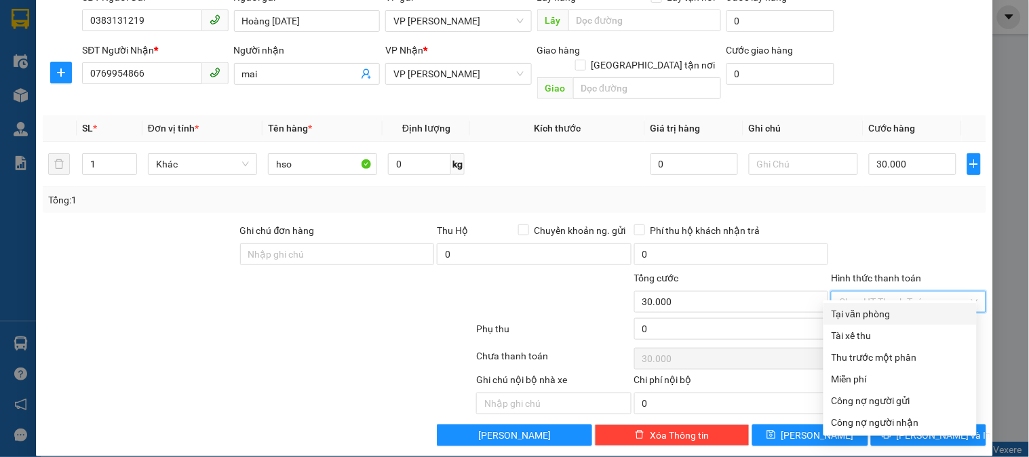
click at [890, 313] on div "Tại văn phòng" at bounding box center [899, 313] width 137 height 15
type input "0"
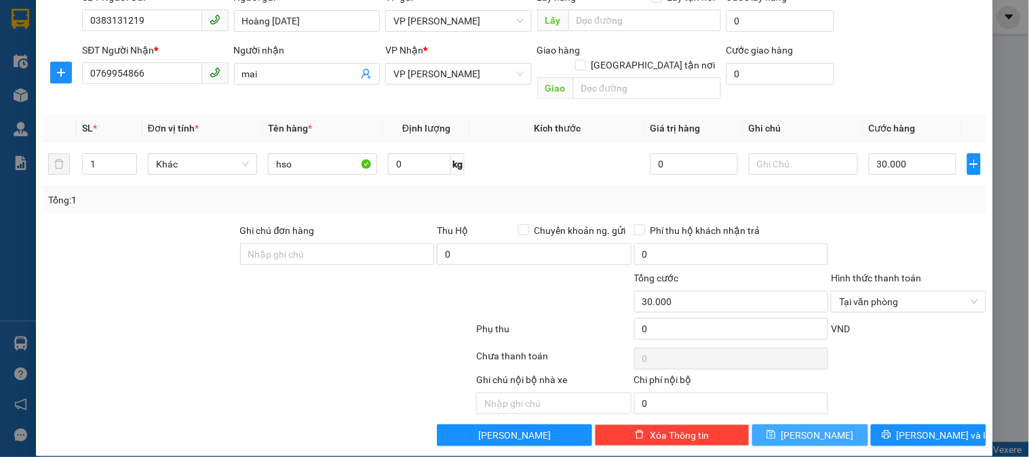
click at [829, 424] on button "Lưu" at bounding box center [809, 435] width 115 height 22
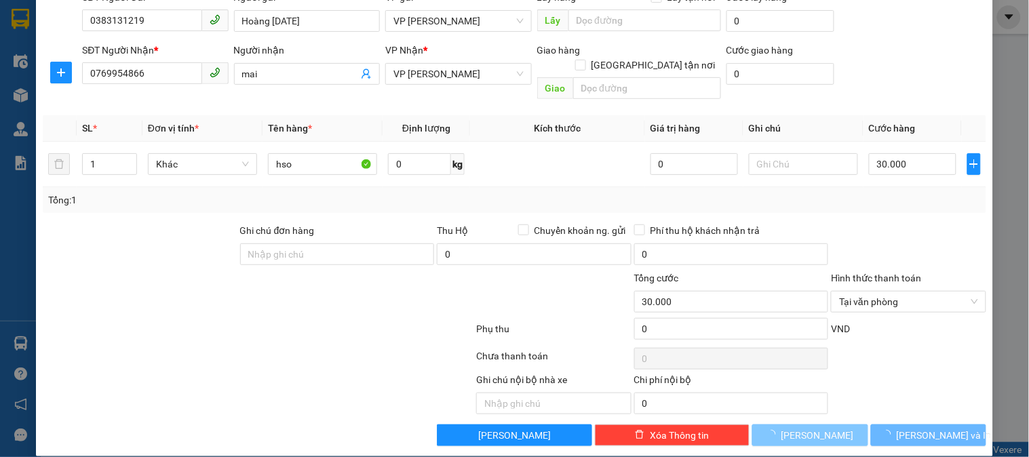
type input "0"
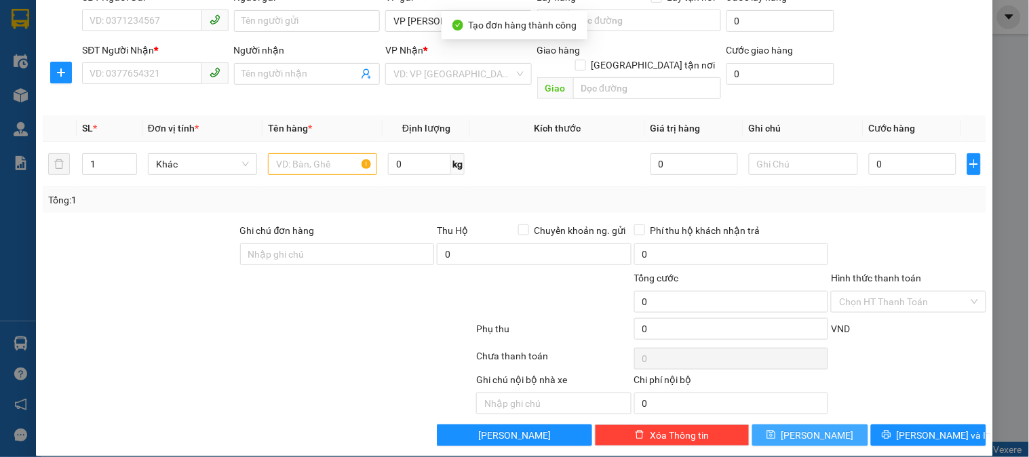
scroll to position [0, 0]
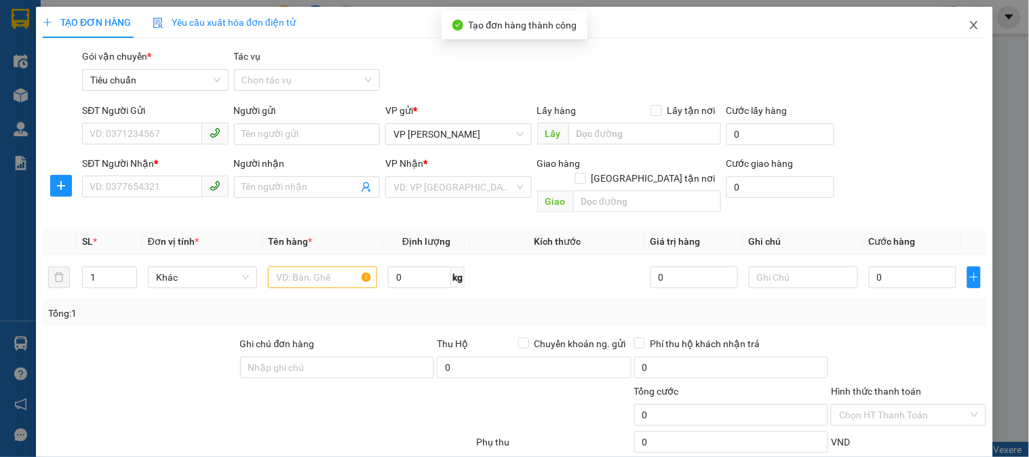
click at [970, 29] on icon "close" at bounding box center [973, 25] width 7 height 8
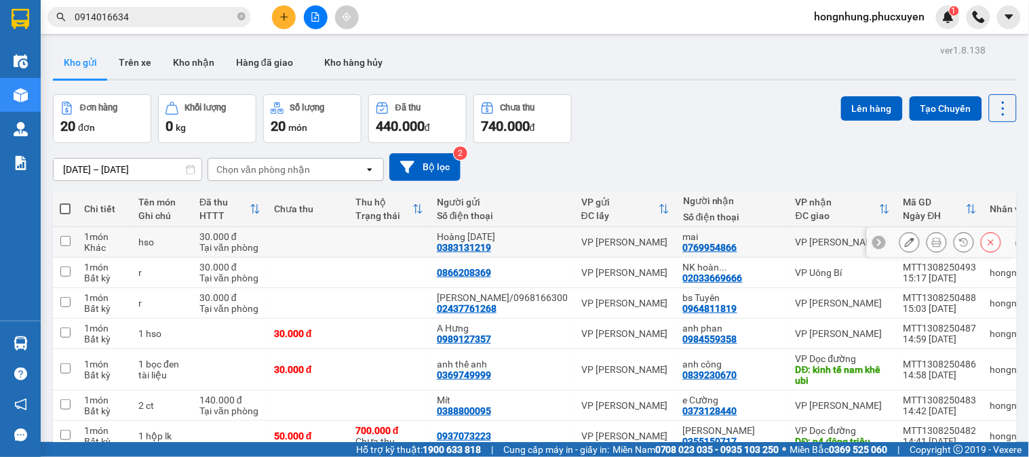
click at [103, 239] on div "1 món" at bounding box center [104, 236] width 41 height 11
checkbox input "true"
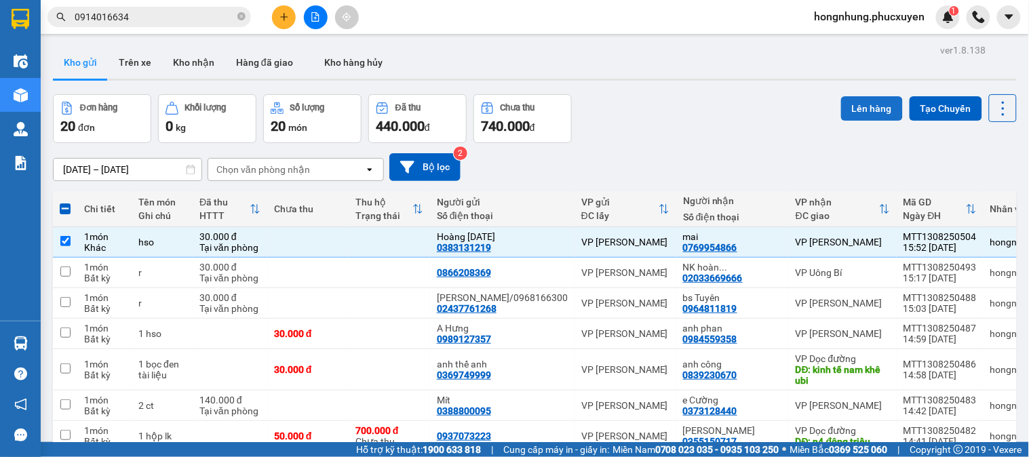
click at [869, 108] on button "Lên hàng" at bounding box center [872, 108] width 62 height 24
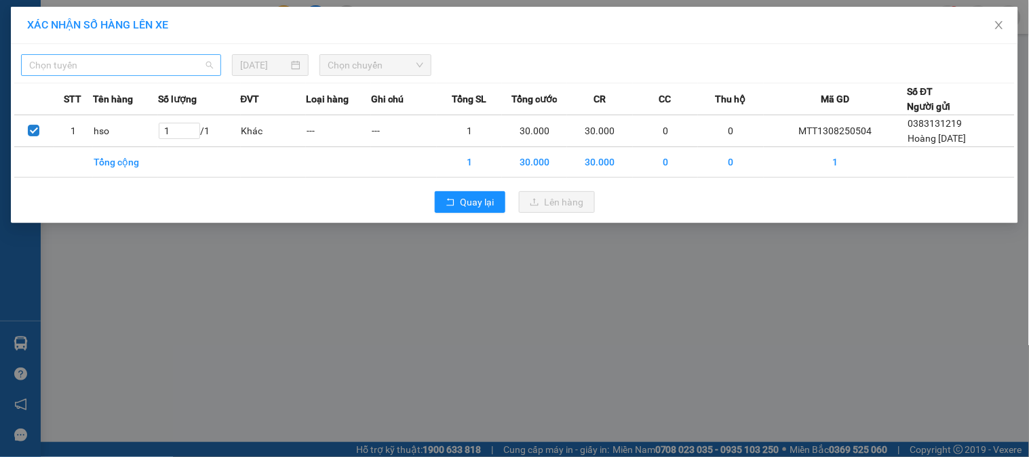
click at [154, 68] on span "Chọn tuyến" at bounding box center [121, 65] width 184 height 20
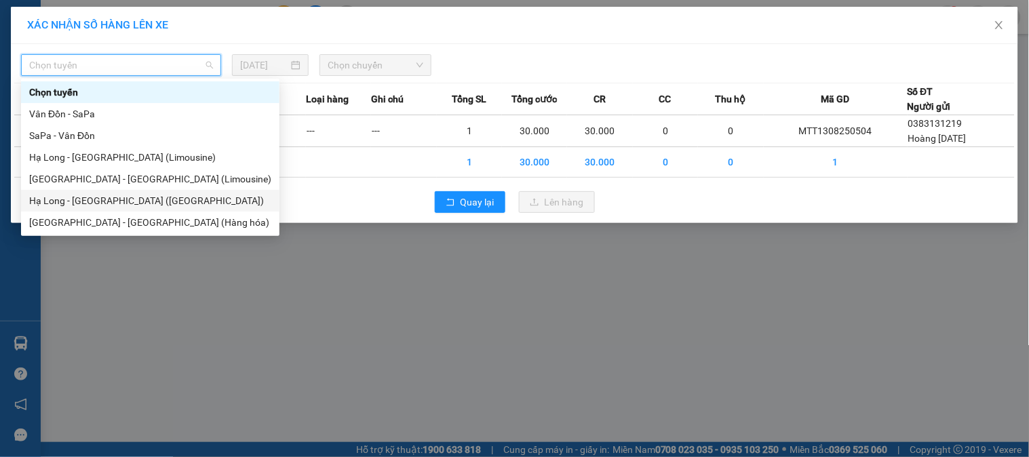
click at [100, 201] on div "Hạ Long - [GEOGRAPHIC_DATA] ([GEOGRAPHIC_DATA])" at bounding box center [150, 200] width 242 height 15
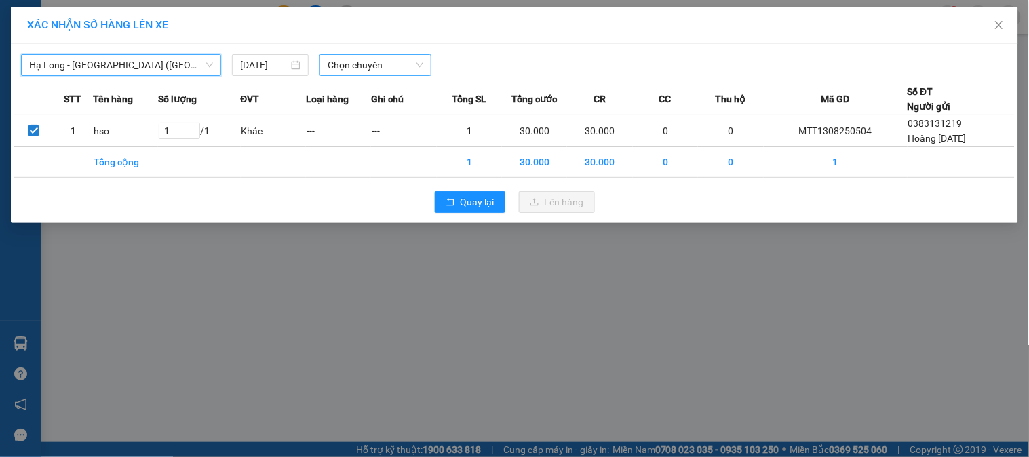
click at [363, 70] on span "Chọn chuyến" at bounding box center [376, 65] width 96 height 20
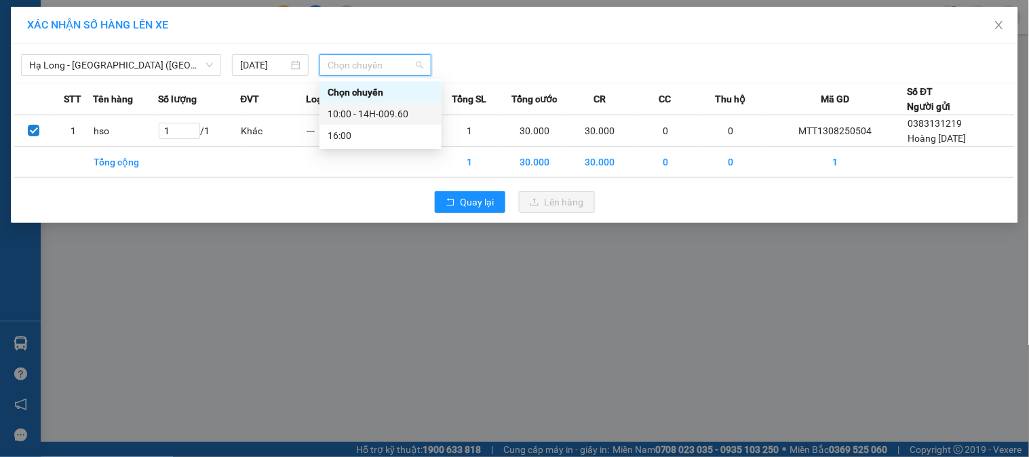
click at [377, 113] on div "10:00 - 14H-009.60" at bounding box center [381, 113] width 106 height 15
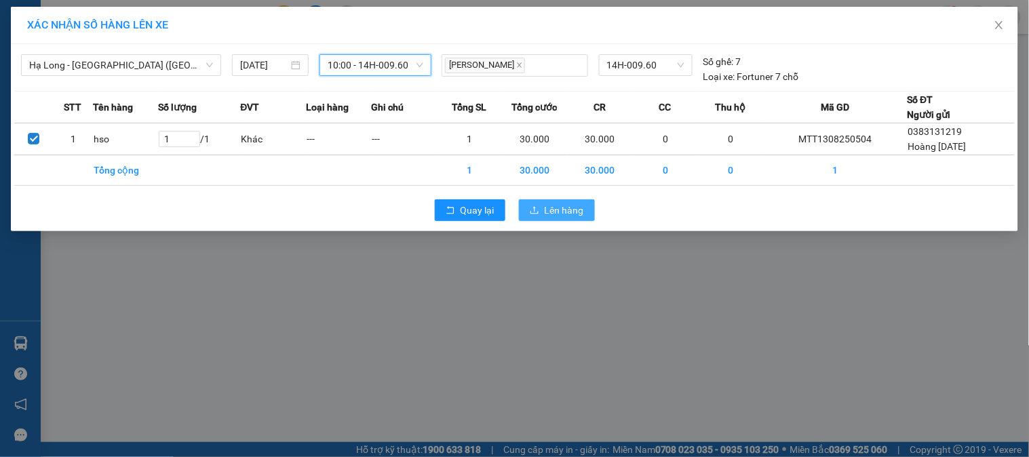
click at [570, 214] on span "Lên hàng" at bounding box center [564, 210] width 39 height 15
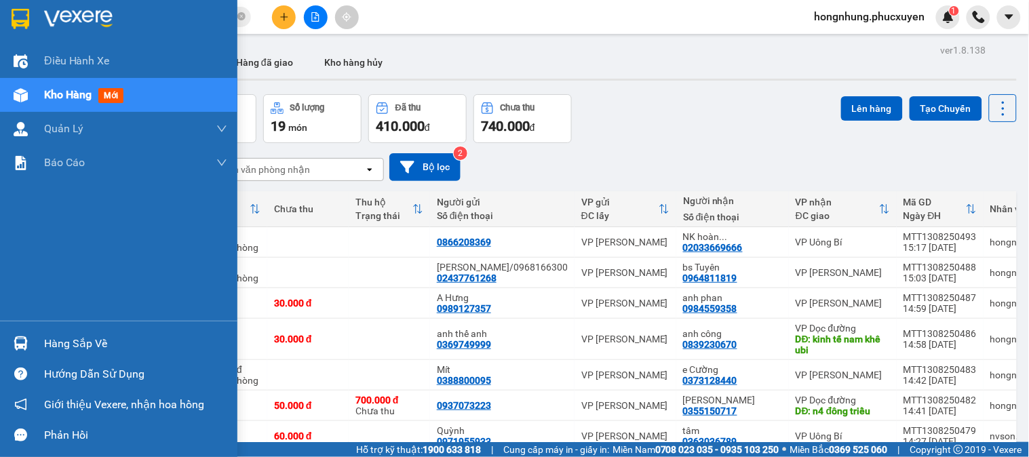
click at [25, 339] on img at bounding box center [21, 343] width 14 height 14
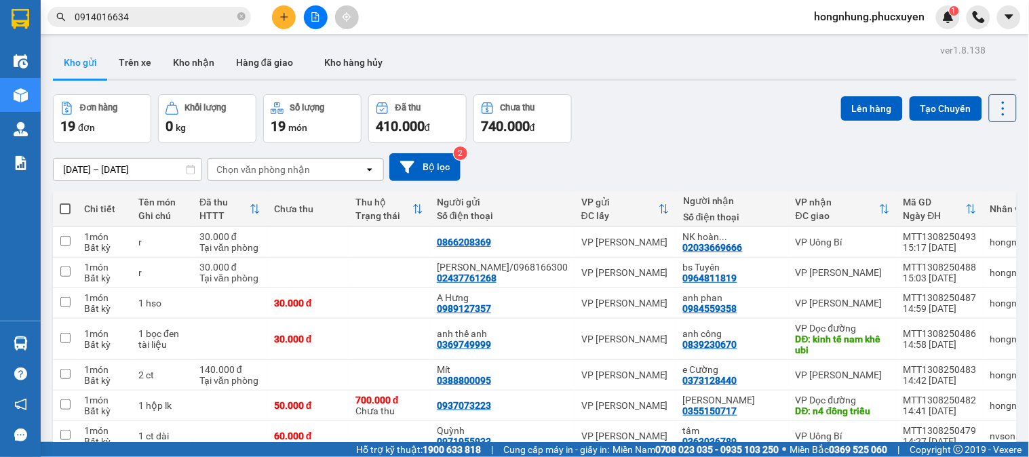
click at [724, 125] on section "Kết quả tìm kiếm ( 1 ) Bộ lọc Mã ĐH Trạng thái Món hàng Thu hộ Tổng cước Chưa c…" at bounding box center [514, 228] width 1029 height 457
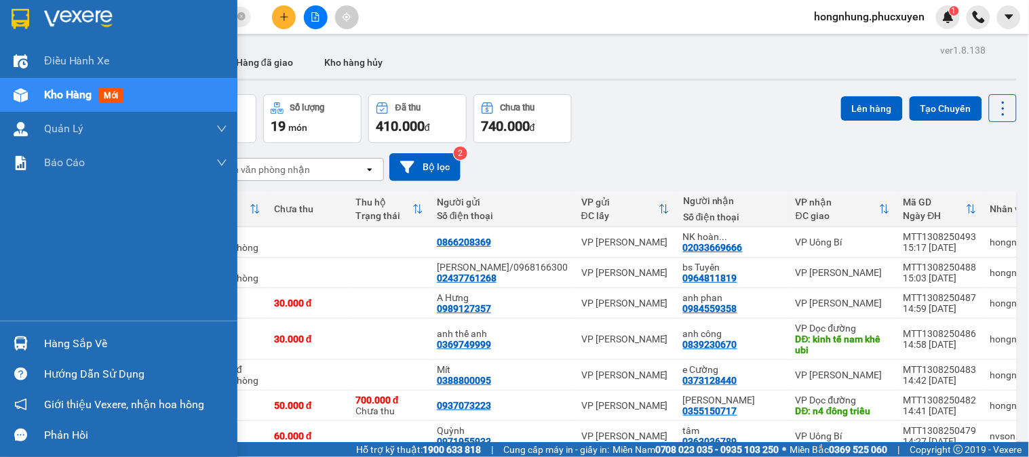
click at [48, 348] on div "Hàng sắp về" at bounding box center [135, 344] width 183 height 20
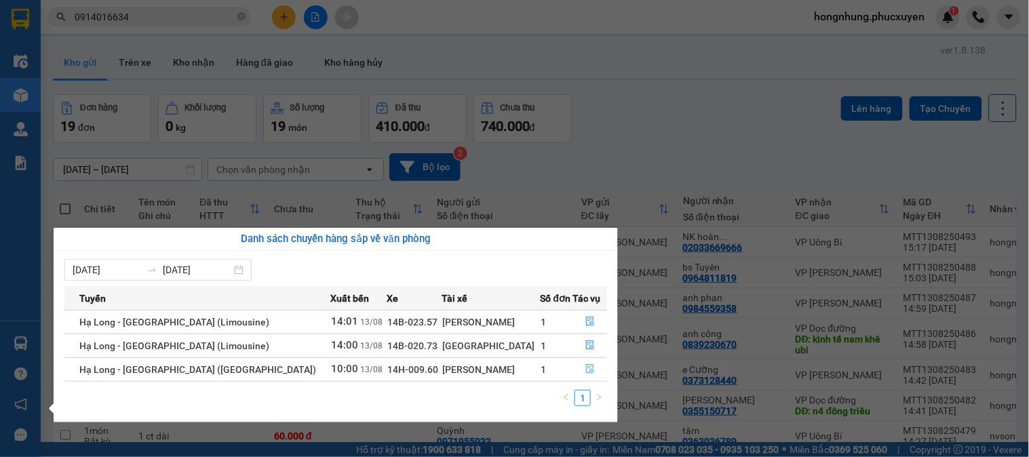
click at [592, 370] on button "button" at bounding box center [590, 370] width 33 height 22
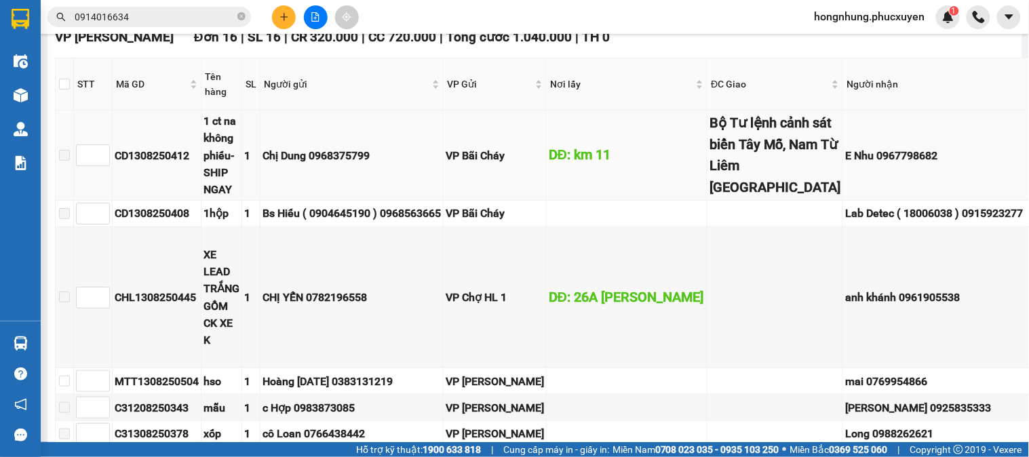
scroll to position [151, 0]
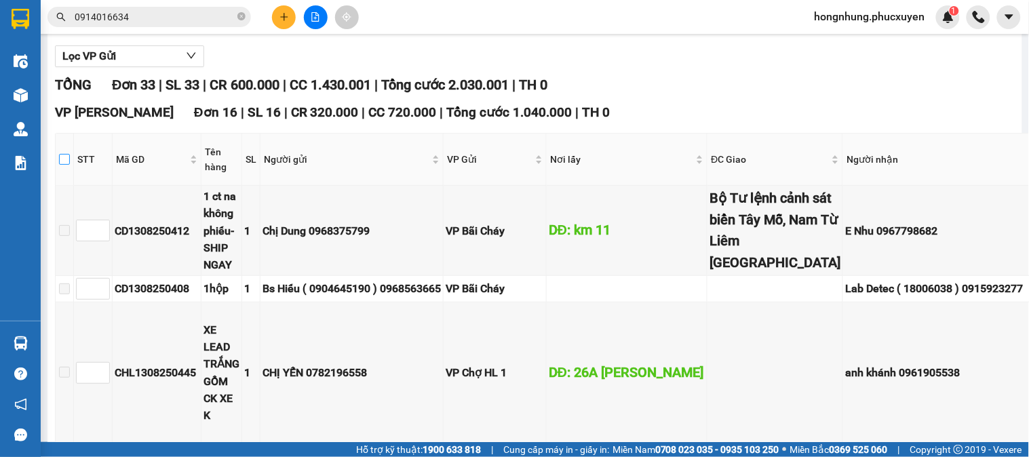
click at [62, 165] on input "checkbox" at bounding box center [64, 159] width 11 height 11
checkbox input "true"
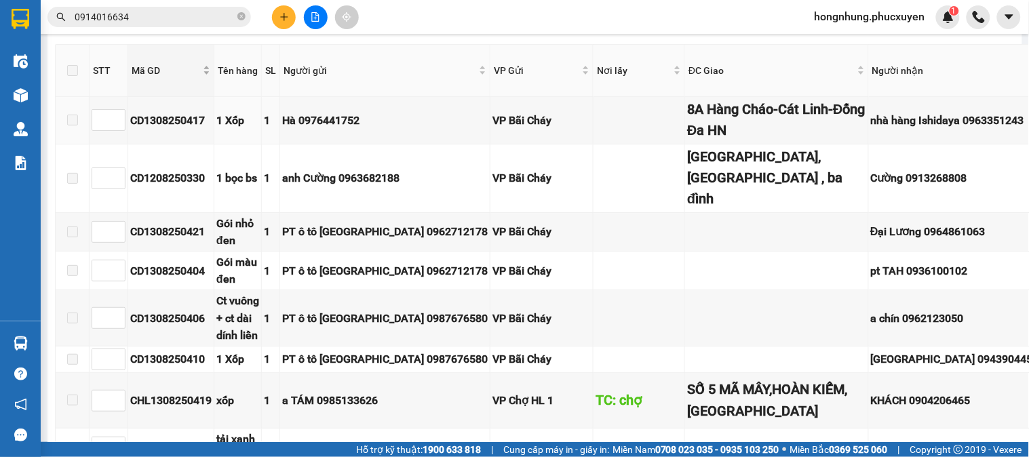
scroll to position [1205, 0]
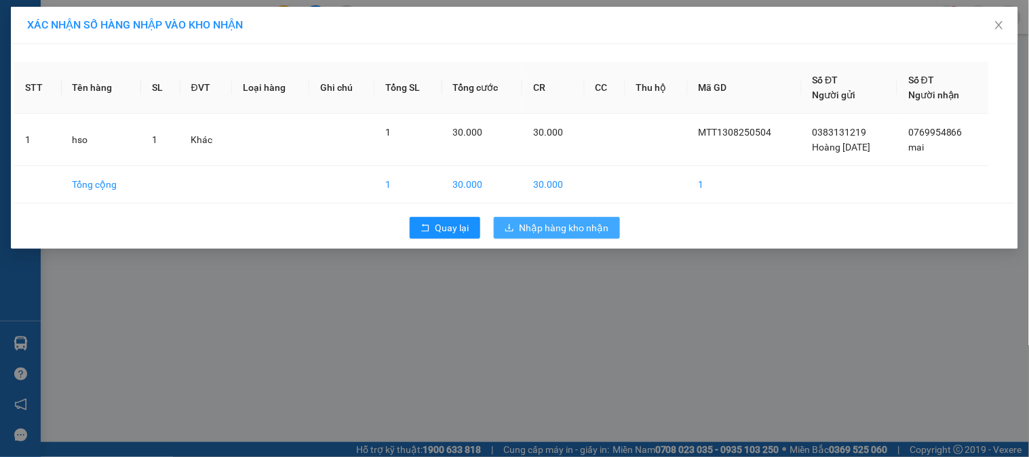
click at [586, 231] on span "Nhập hàng kho nhận" at bounding box center [564, 227] width 90 height 15
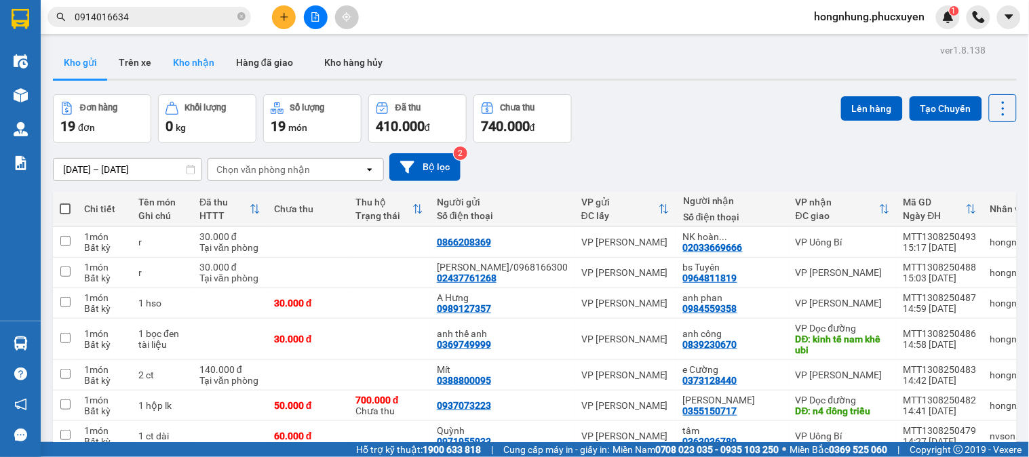
click at [184, 63] on button "Kho nhận" at bounding box center [193, 62] width 63 height 33
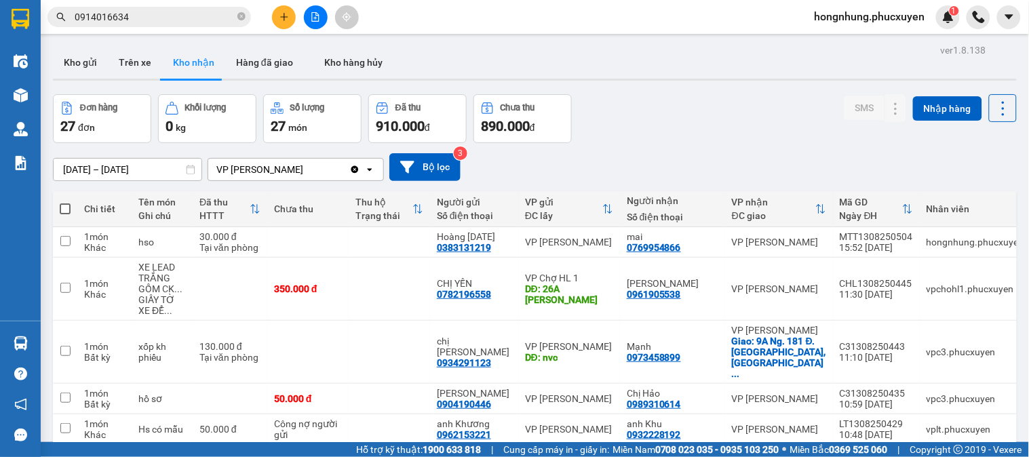
click at [692, 115] on div "Đơn hàng 27 đơn Khối lượng 0 kg Số lượng 27 món Đã thu 910.000 đ Chưa thu 890.0…" at bounding box center [535, 118] width 964 height 49
click at [712, 103] on div "Đơn hàng 27 đơn Khối lượng 0 kg Số lượng 27 món Đã thu 910.000 đ Chưa thu 890.0…" at bounding box center [535, 118] width 964 height 49
click at [85, 66] on button "Kho gửi" at bounding box center [80, 62] width 55 height 33
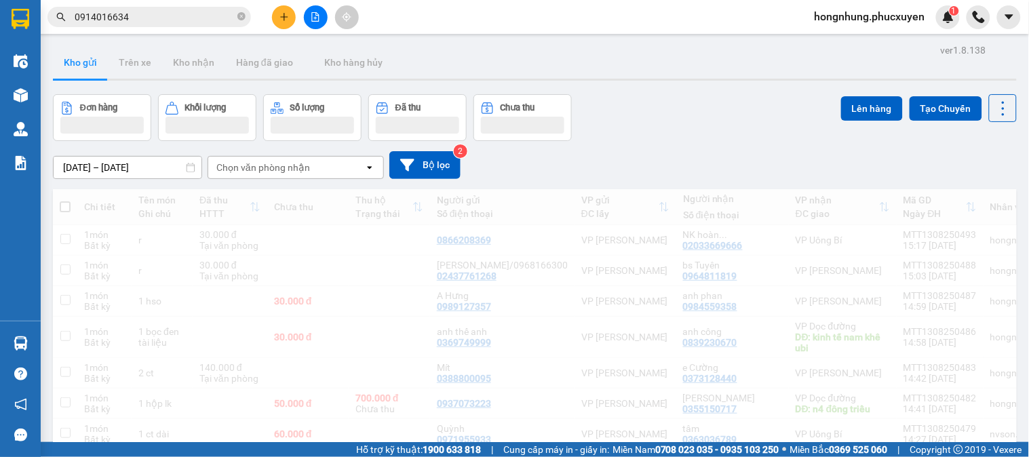
click at [640, 130] on div "Đơn hàng Khối lượng Số lượng Đã thu Chưa thu Lên hàng Tạo Chuyến" at bounding box center [535, 117] width 964 height 47
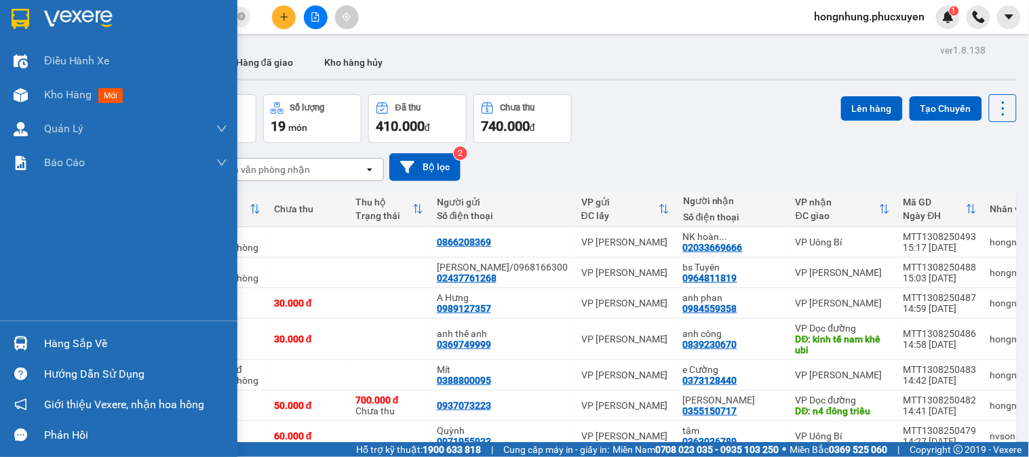
click at [35, 342] on div "Hàng sắp về" at bounding box center [118, 343] width 237 height 31
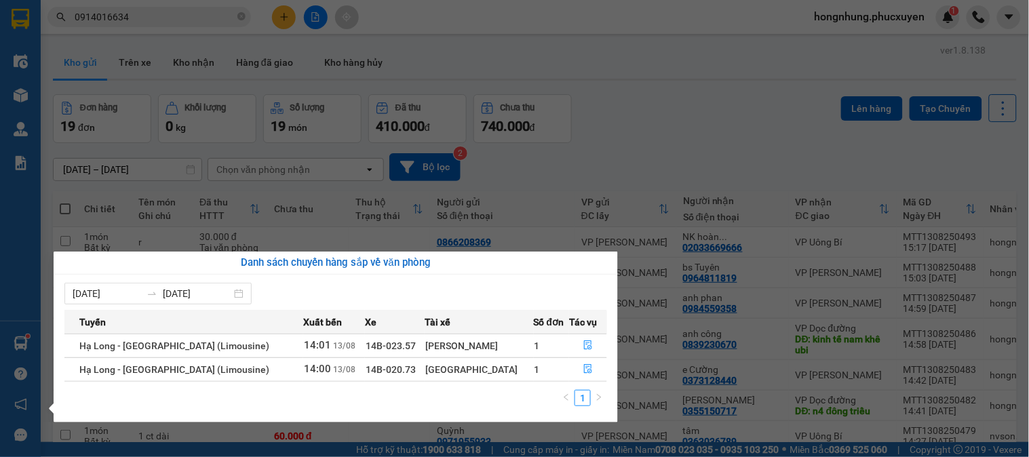
click at [184, 65] on section "Kết quả tìm kiếm ( 1 ) Bộ lọc Mã ĐH Trạng thái Món hàng Thu hộ Tổng cước Chưa c…" at bounding box center [514, 228] width 1029 height 457
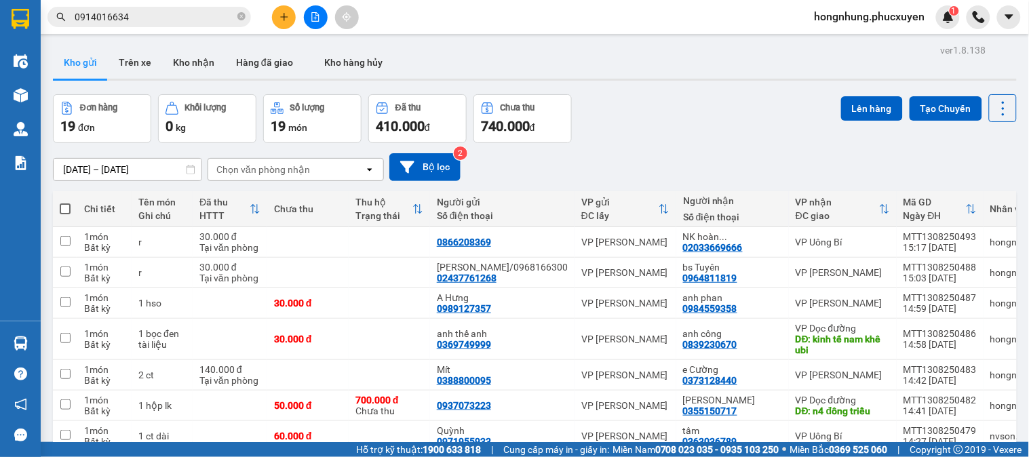
click at [184, 65] on button "Kho nhận" at bounding box center [193, 62] width 63 height 33
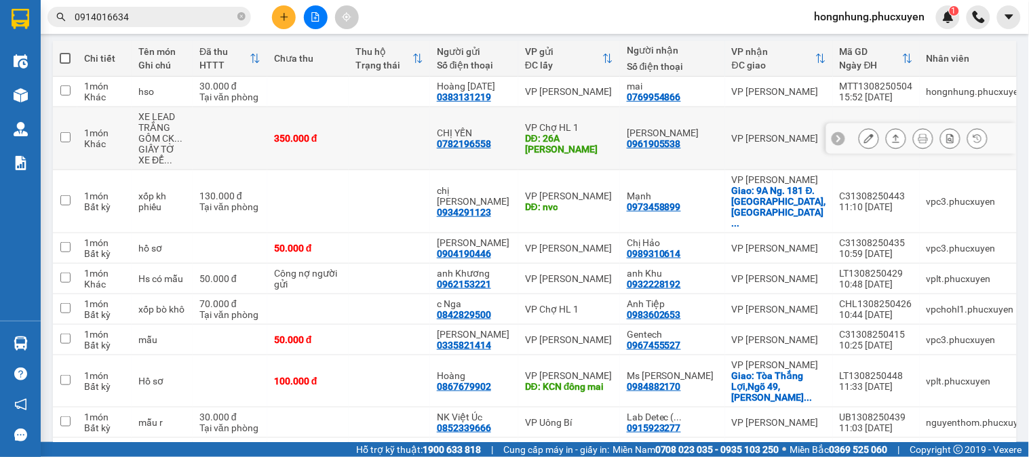
scroll to position [226, 0]
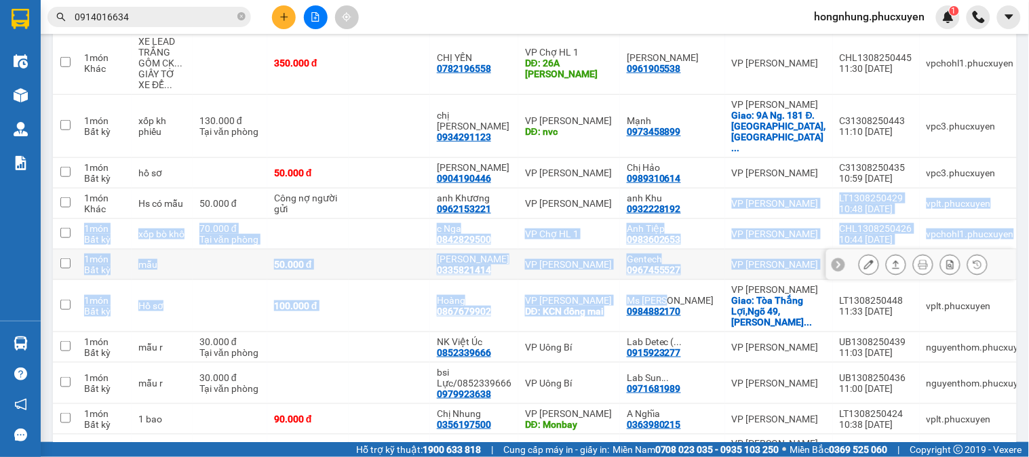
drag, startPoint x: 673, startPoint y: 244, endPoint x: 675, endPoint y: 271, distance: 27.3
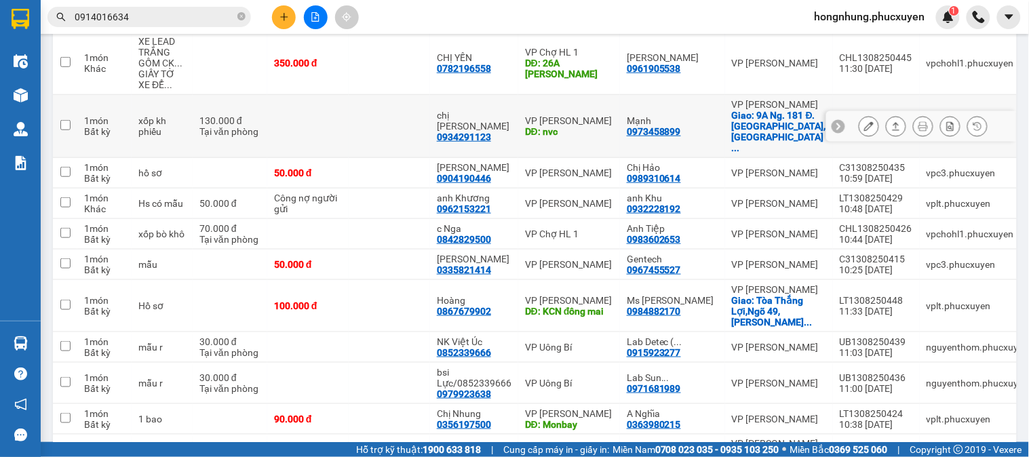
click at [381, 123] on td at bounding box center [389, 126] width 81 height 63
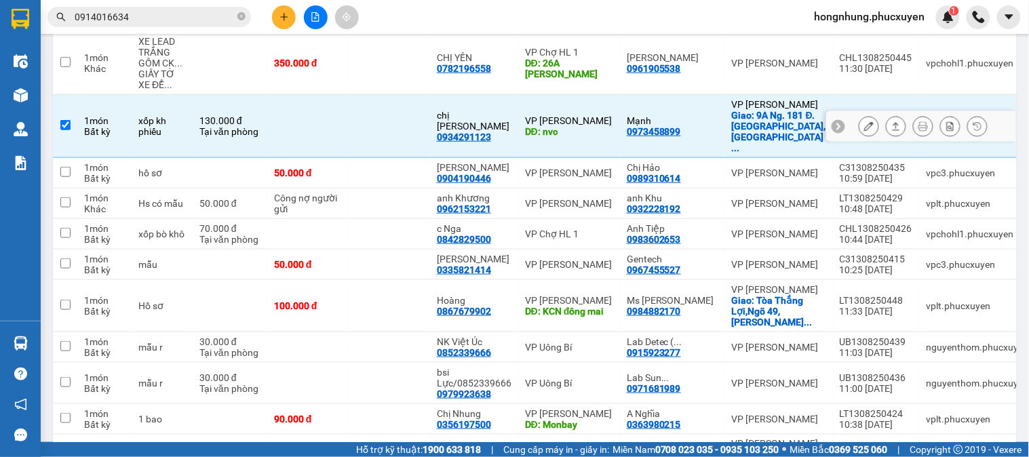
click at [256, 126] on div "Tại văn phòng" at bounding box center [229, 131] width 61 height 11
checkbox input "false"
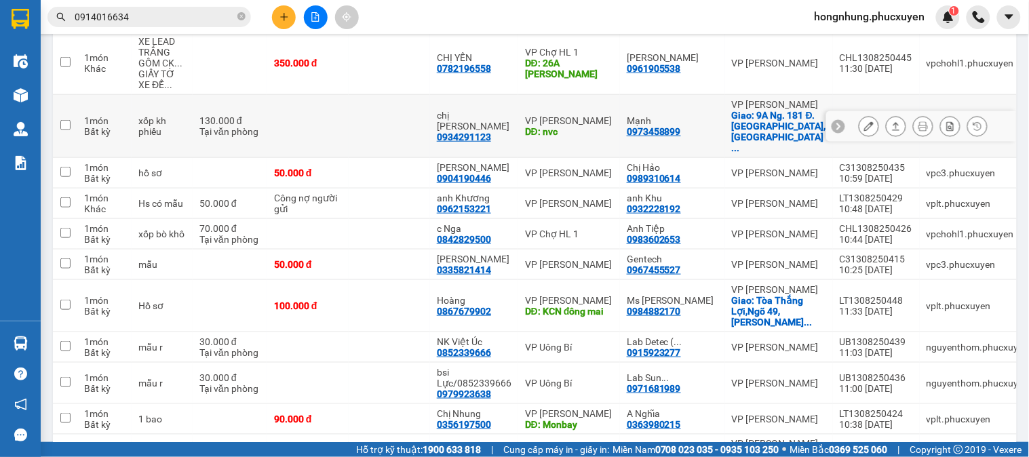
scroll to position [0, 0]
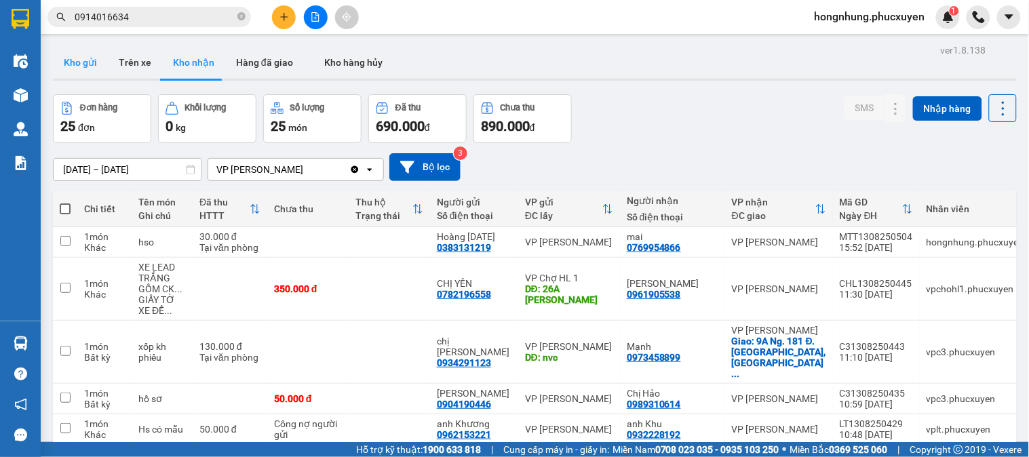
click at [83, 65] on button "Kho gửi" at bounding box center [80, 62] width 55 height 33
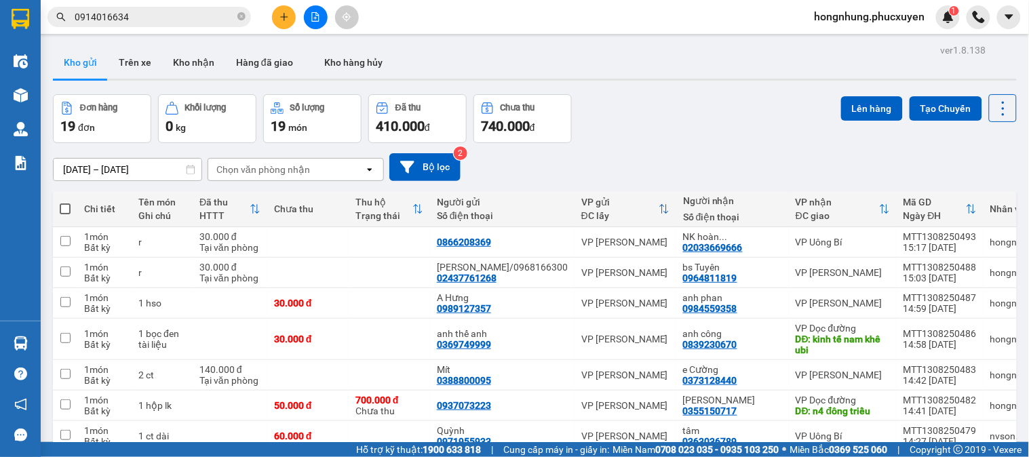
click at [64, 202] on label at bounding box center [65, 209] width 11 height 14
click at [65, 202] on input "checkbox" at bounding box center [65, 202] width 0 height 0
checkbox input "true"
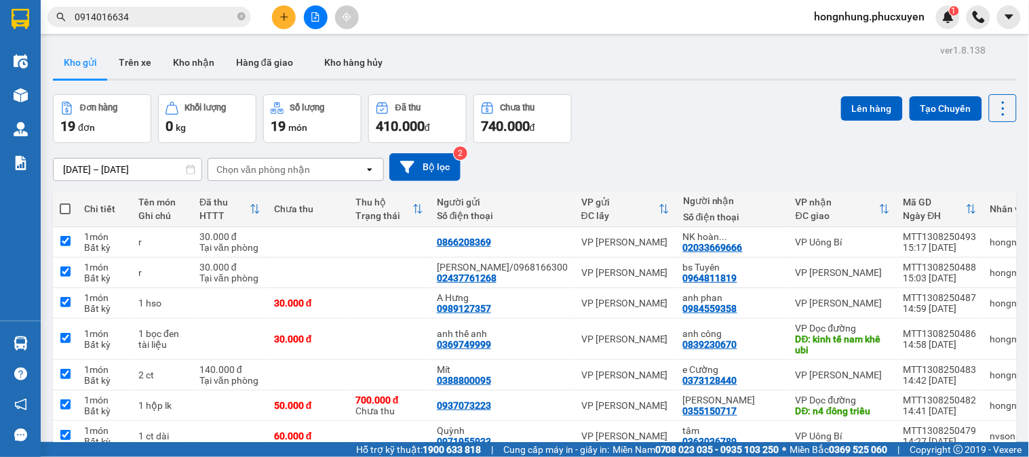
checkbox input "true"
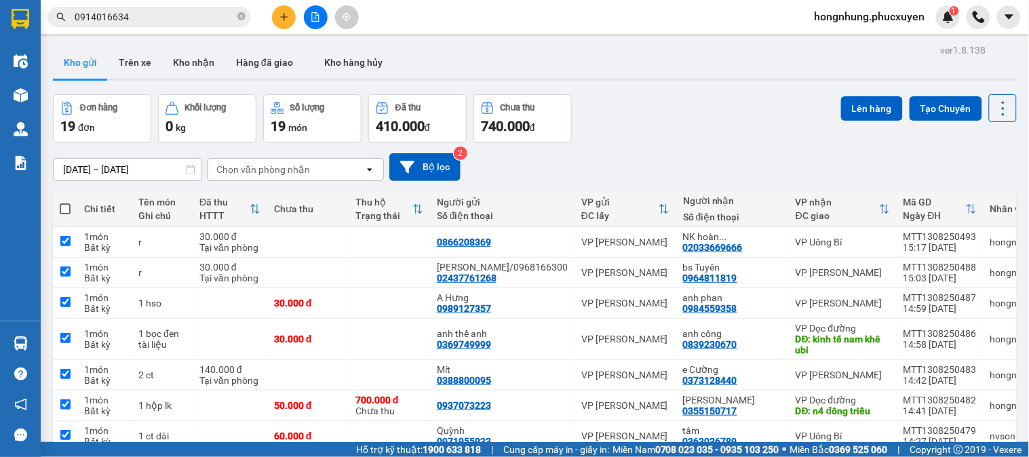
checkbox input "true"
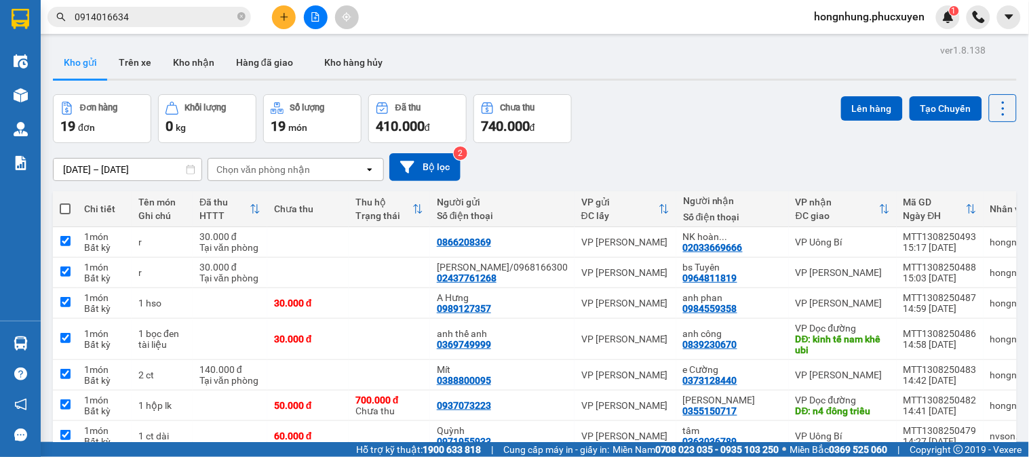
checkbox input "true"
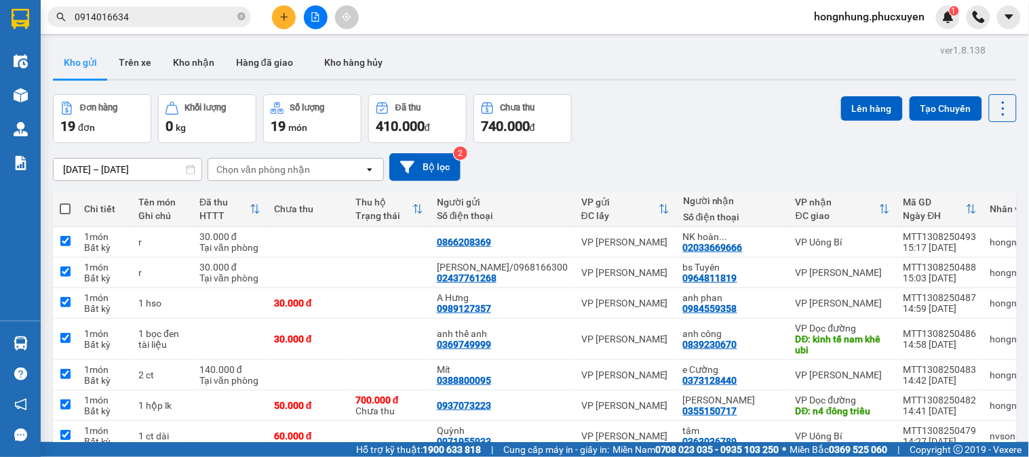
checkbox input "true"
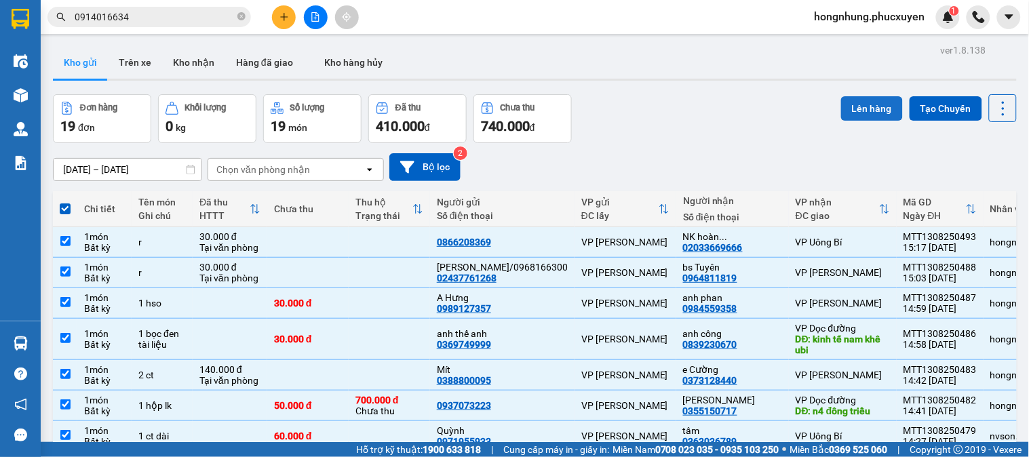
click at [879, 114] on button "Lên hàng" at bounding box center [872, 108] width 62 height 24
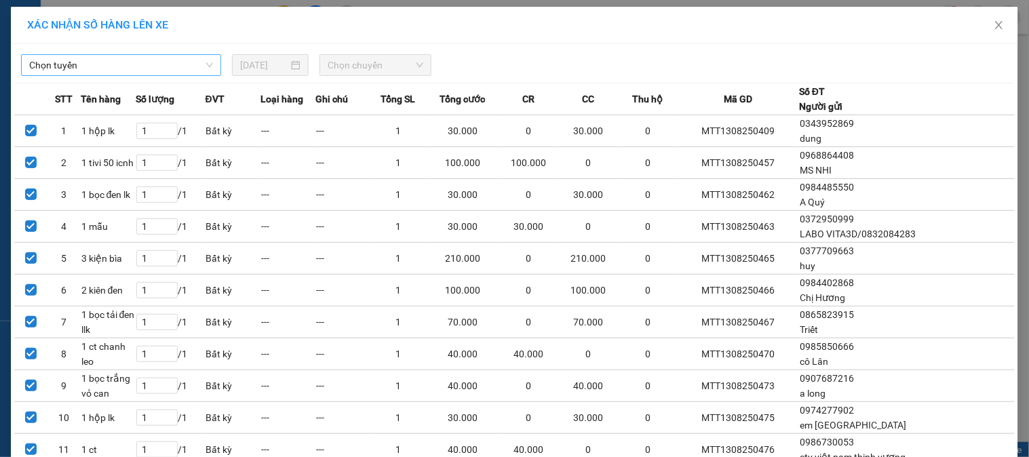
click at [190, 69] on span "Chọn tuyến" at bounding box center [121, 65] width 184 height 20
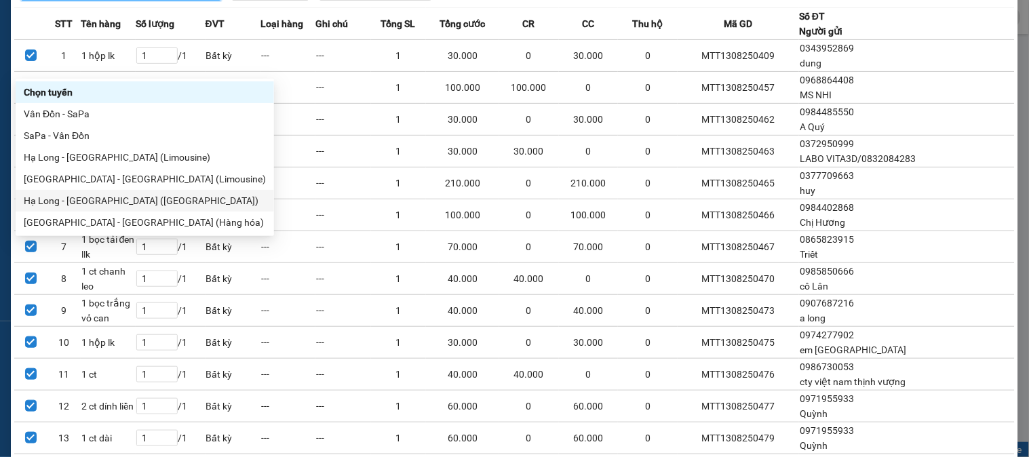
scroll to position [151, 0]
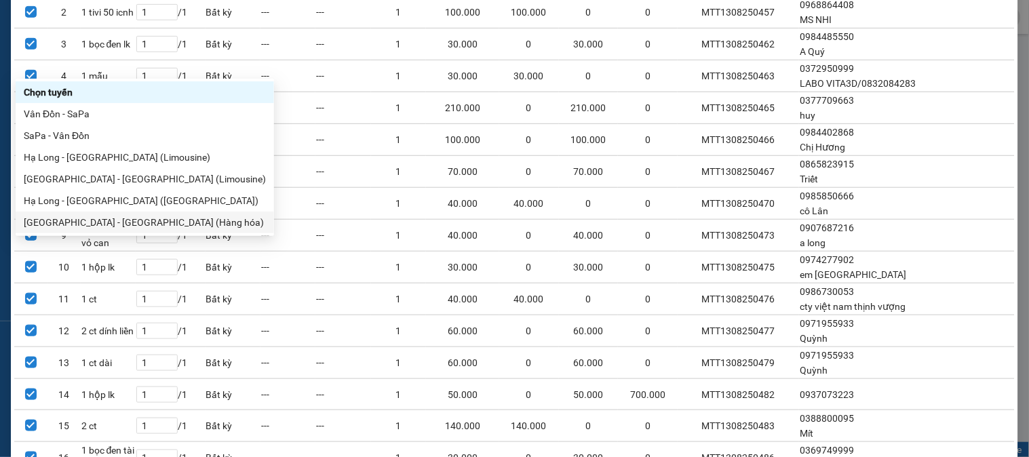
click at [147, 218] on div "Hà Nội - Hạ Long (Hàng hóa)" at bounding box center [145, 222] width 242 height 15
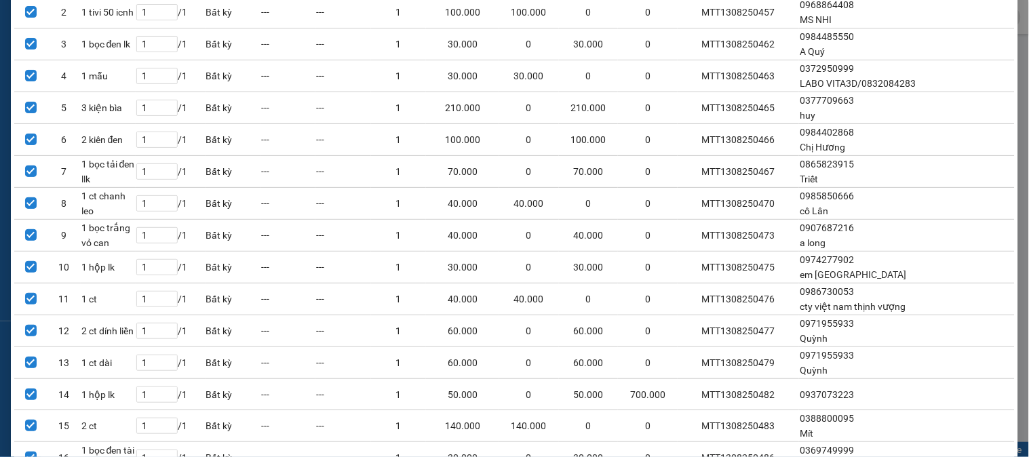
scroll to position [0, 0]
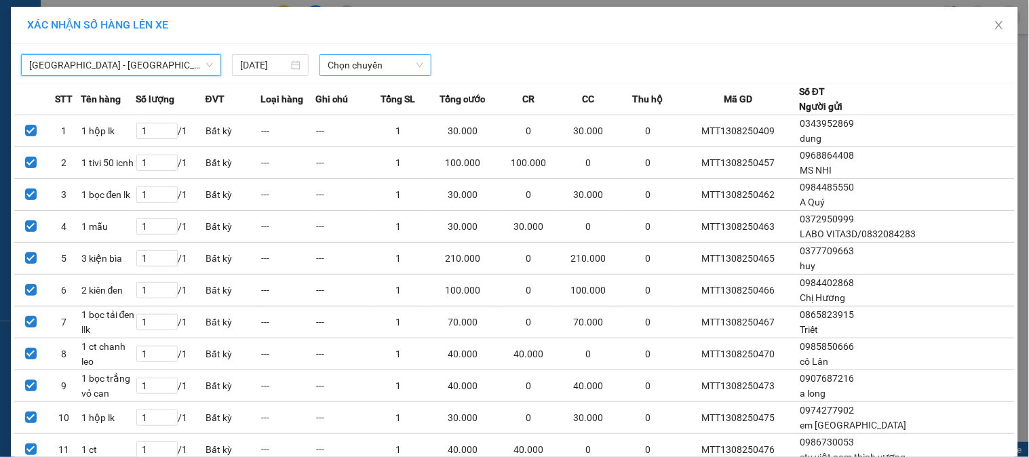
click at [373, 63] on span "Chọn chuyến" at bounding box center [376, 65] width 96 height 20
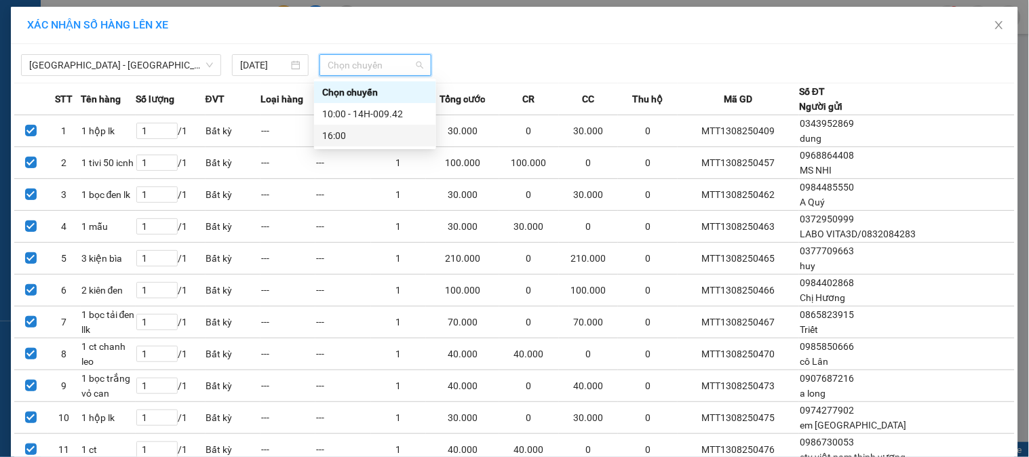
click at [357, 136] on div "16:00" at bounding box center [375, 135] width 106 height 15
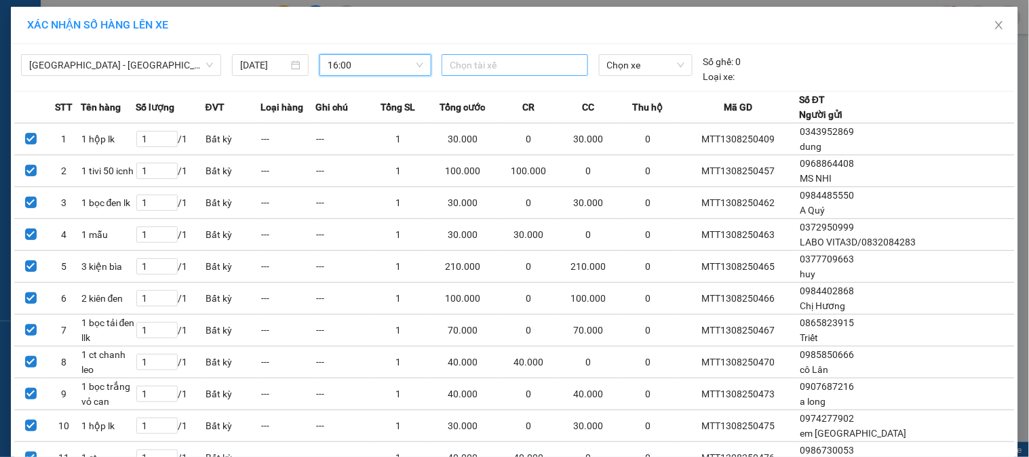
click at [498, 64] on div at bounding box center [514, 65] width 139 height 16
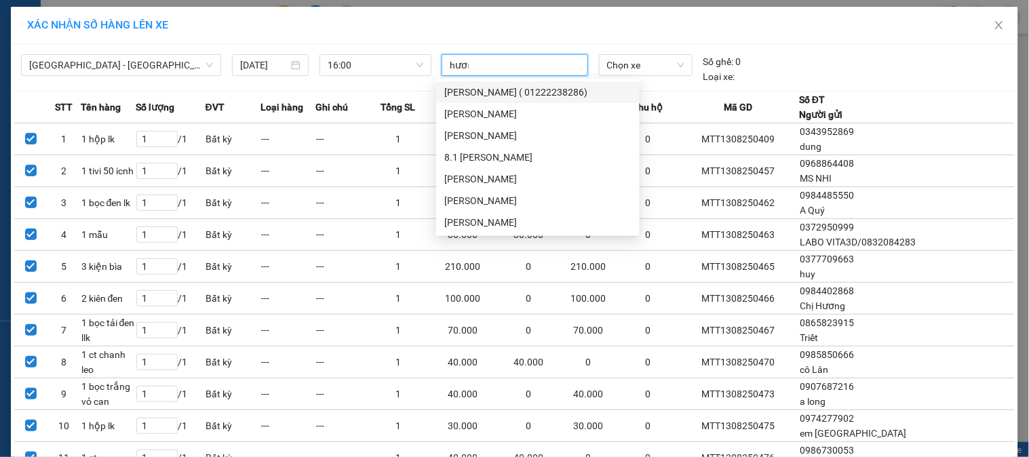
type input "hương"
click at [479, 190] on div "[PERSON_NAME]" at bounding box center [537, 201] width 203 height 22
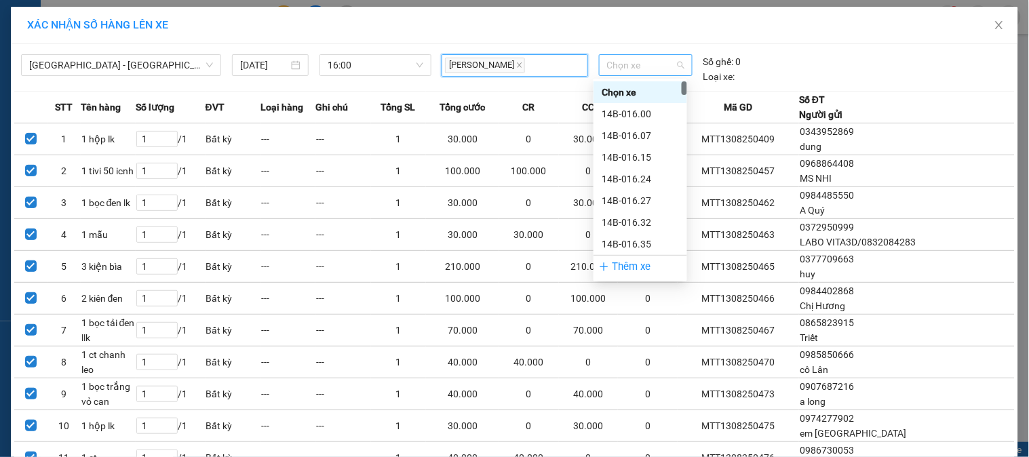
click at [663, 68] on span "Chọn xe" at bounding box center [645, 65] width 77 height 20
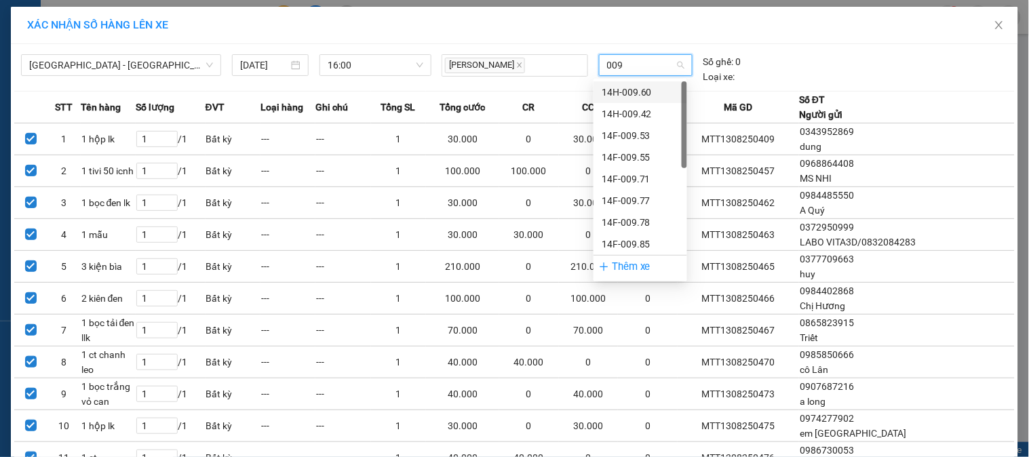
type input "0096"
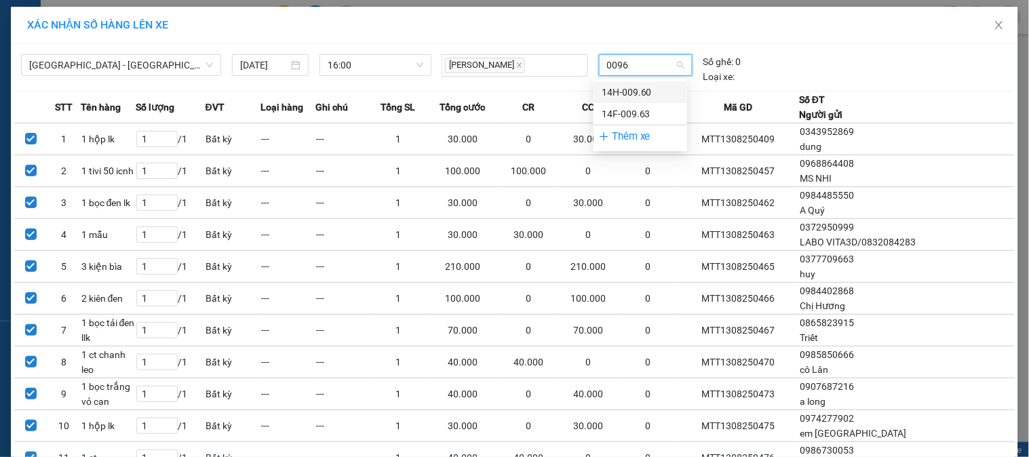
click at [640, 83] on div "14H-009.60" at bounding box center [640, 92] width 94 height 22
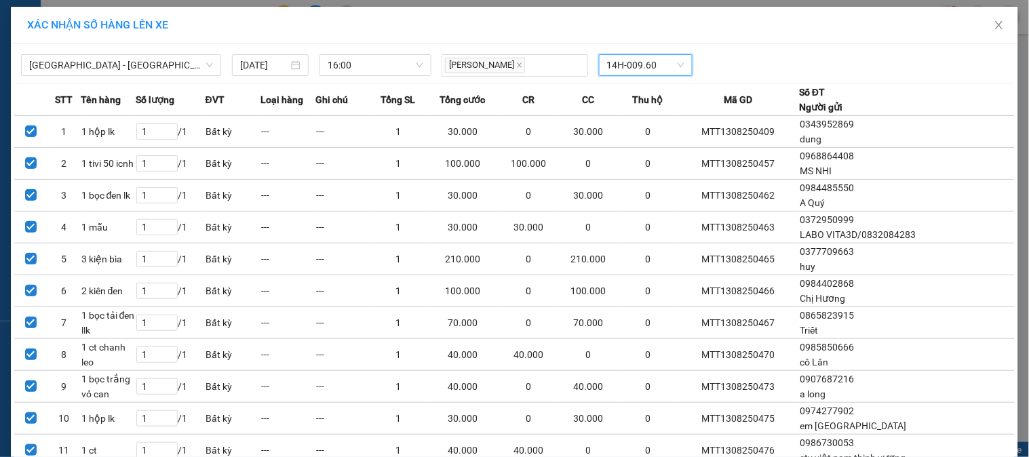
scroll to position [356, 0]
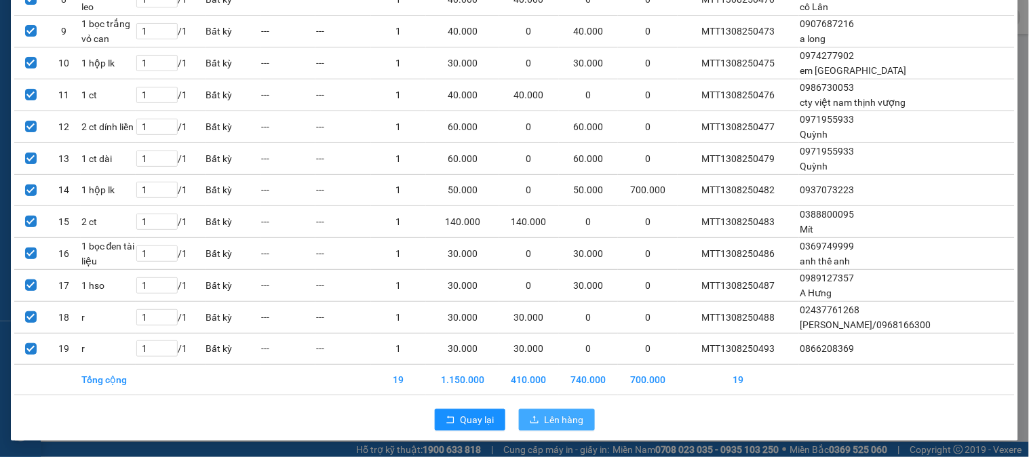
click at [578, 422] on button "Lên hàng" at bounding box center [557, 420] width 76 height 22
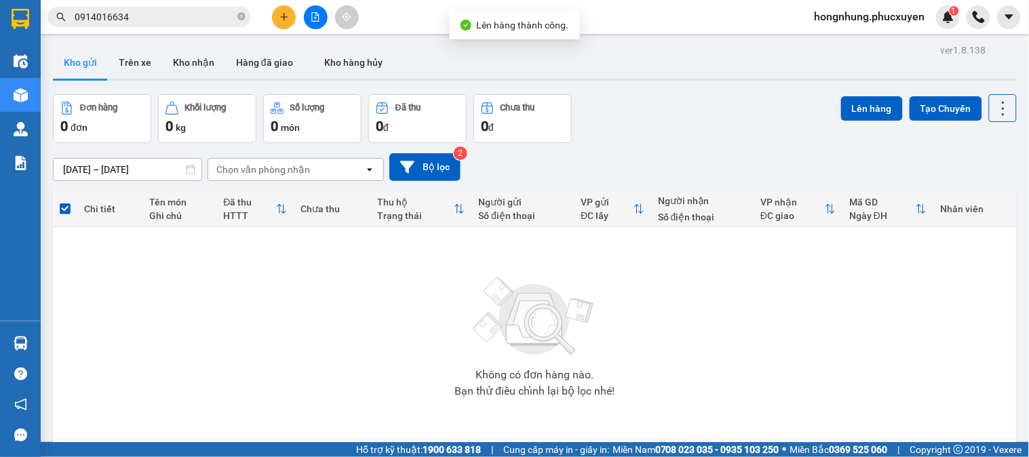
click at [321, 18] on button at bounding box center [316, 17] width 24 height 24
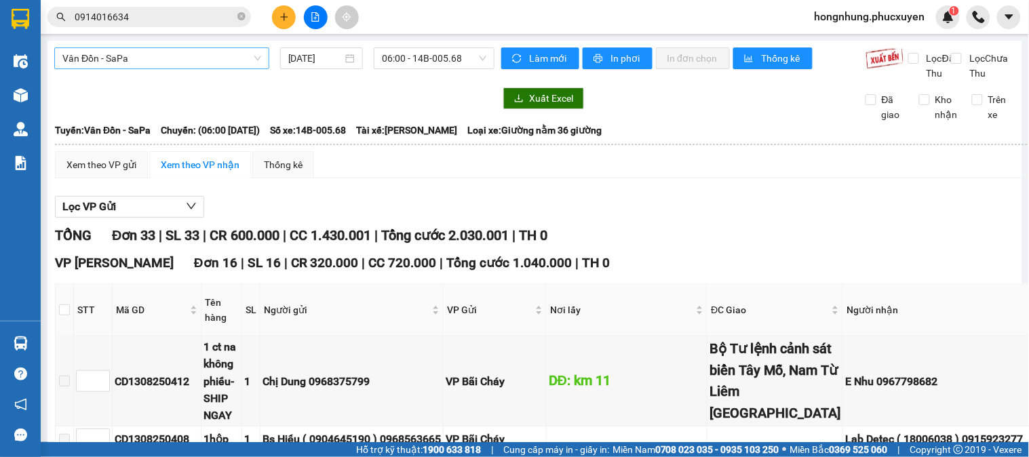
click at [125, 56] on span "Vân Đồn - SaPa" at bounding box center [161, 58] width 199 height 20
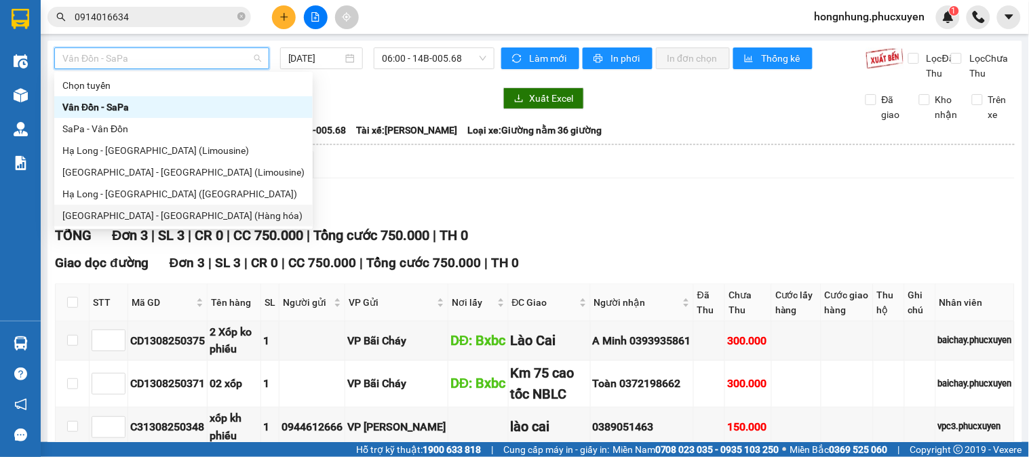
click at [153, 219] on div "Hà Nội - Hạ Long (Hàng hóa)" at bounding box center [183, 215] width 242 height 15
type input "[DATE]"
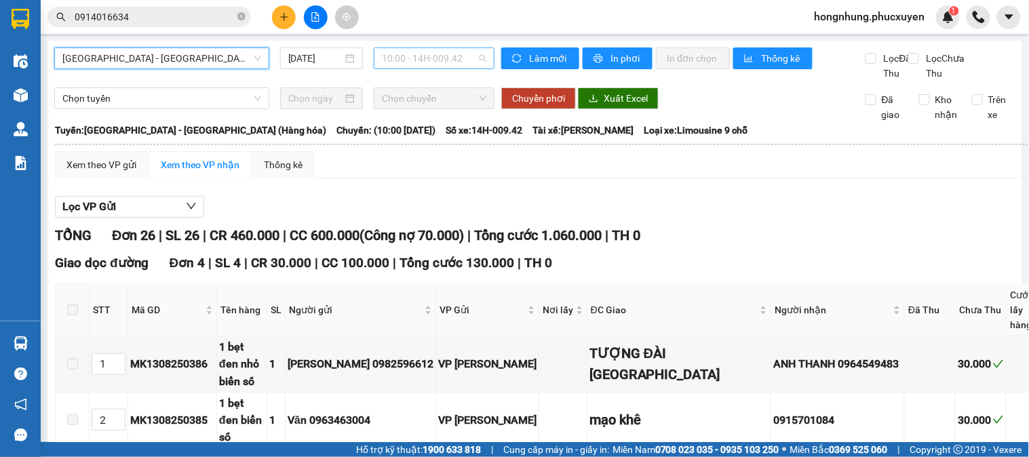
click at [417, 58] on span "10:00 - 14H-009.42" at bounding box center [434, 58] width 104 height 20
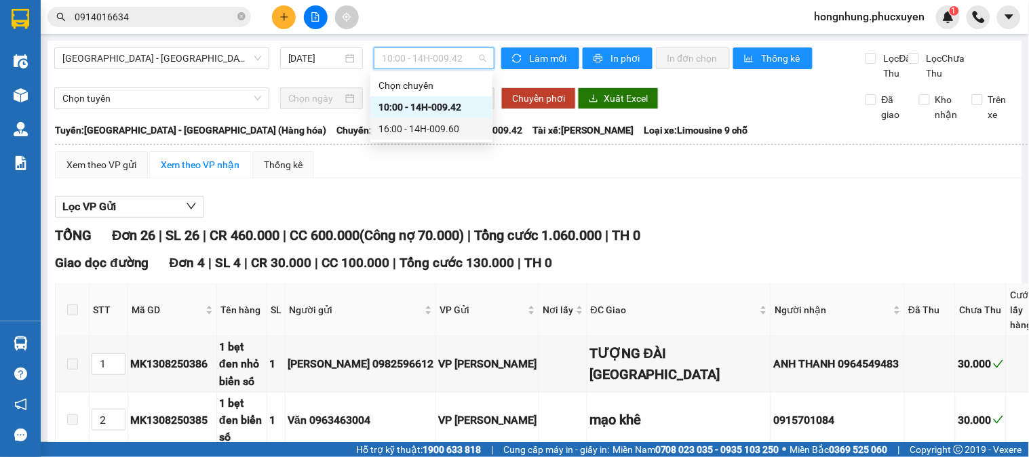
click at [421, 134] on div "16:00 - 14H-009.60" at bounding box center [431, 128] width 106 height 15
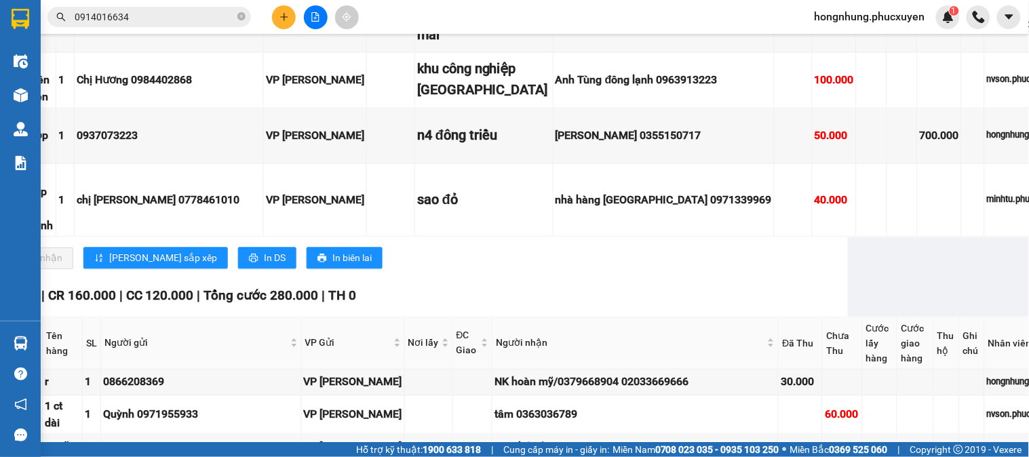
scroll to position [602, 192]
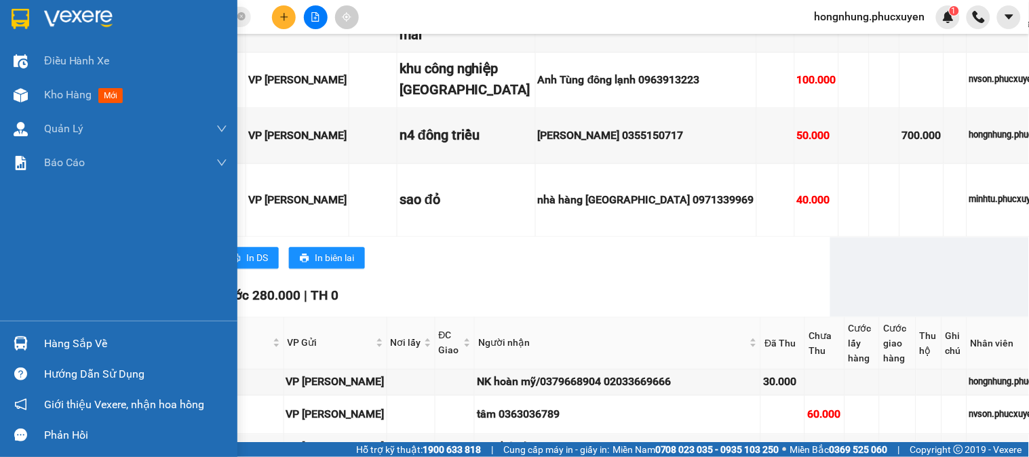
click at [16, 339] on img at bounding box center [21, 343] width 14 height 14
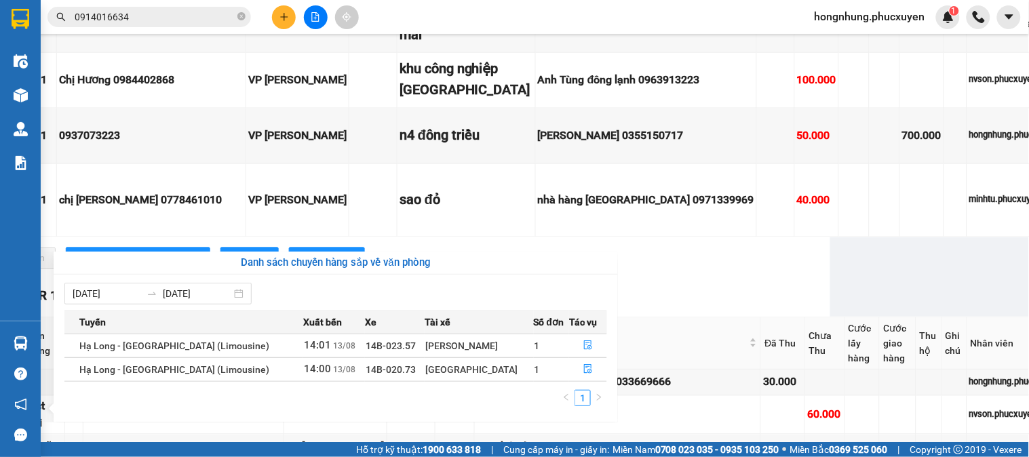
drag, startPoint x: 675, startPoint y: 327, endPoint x: 686, endPoint y: 317, distance: 14.9
click at [675, 327] on section "Kết quả tìm kiếm ( 1 ) Bộ lọc Mã ĐH Trạng thái Món hàng Thu hộ Tổng cước Chưa c…" at bounding box center [514, 228] width 1029 height 457
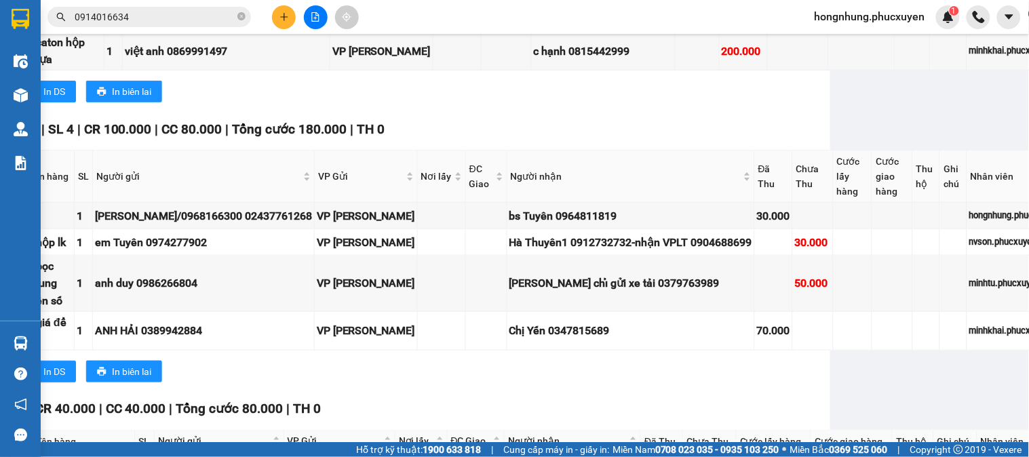
scroll to position [1907, 192]
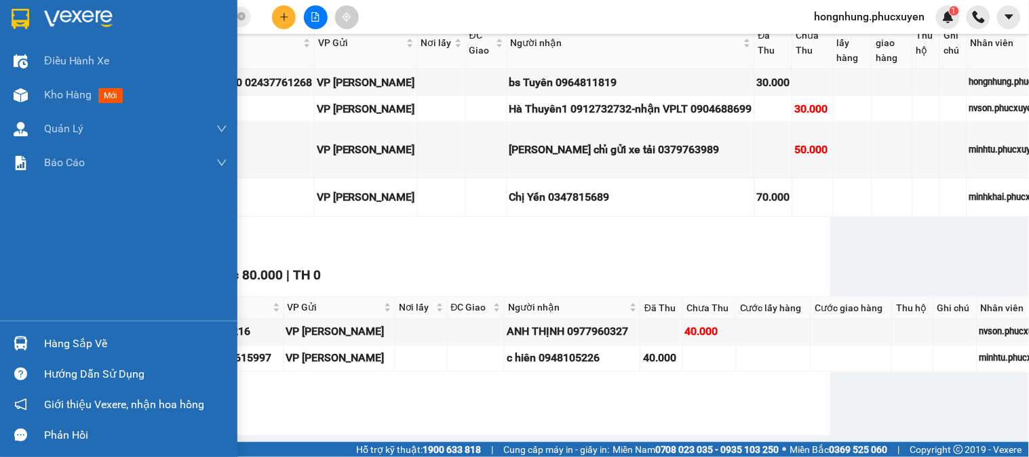
click at [50, 340] on div "Hàng sắp về" at bounding box center [135, 344] width 183 height 20
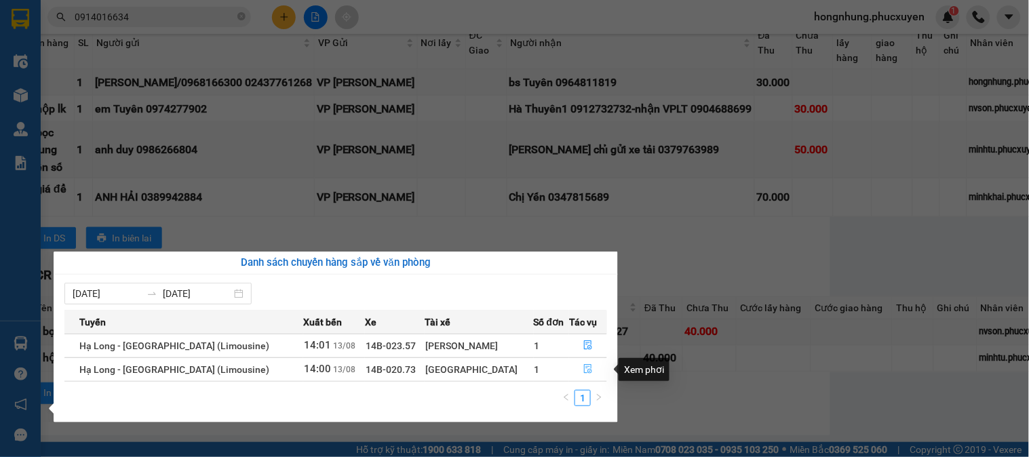
click at [593, 369] on button "button" at bounding box center [588, 370] width 37 height 22
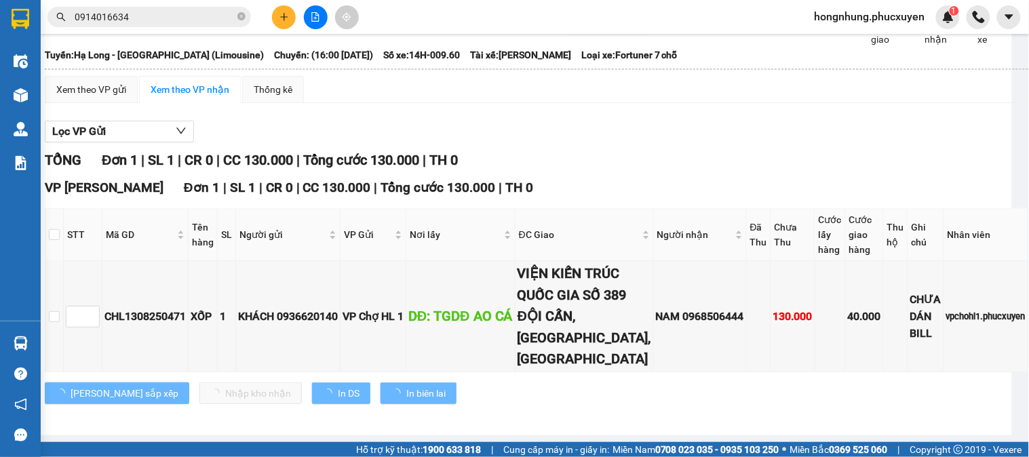
scroll to position [176, 0]
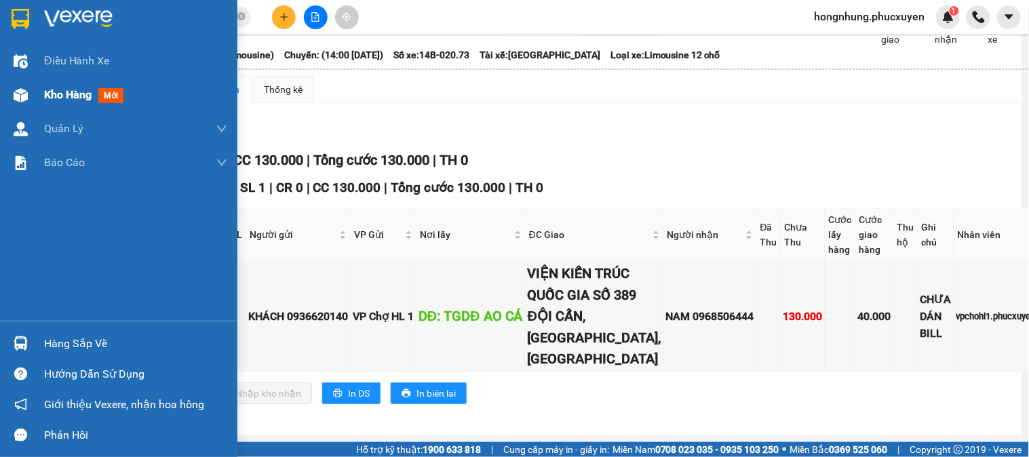
click at [38, 95] on div "Kho hàng mới" at bounding box center [118, 95] width 237 height 34
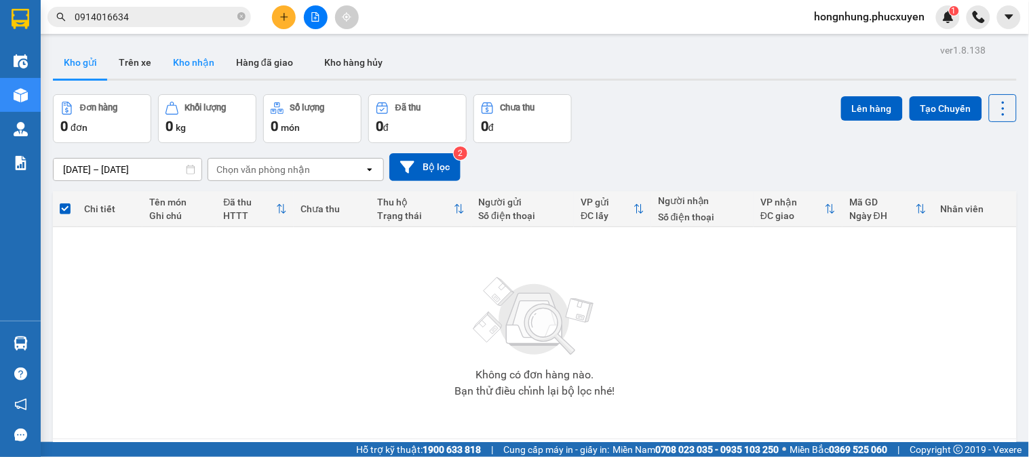
click at [168, 66] on button "Kho nhận" at bounding box center [193, 62] width 63 height 33
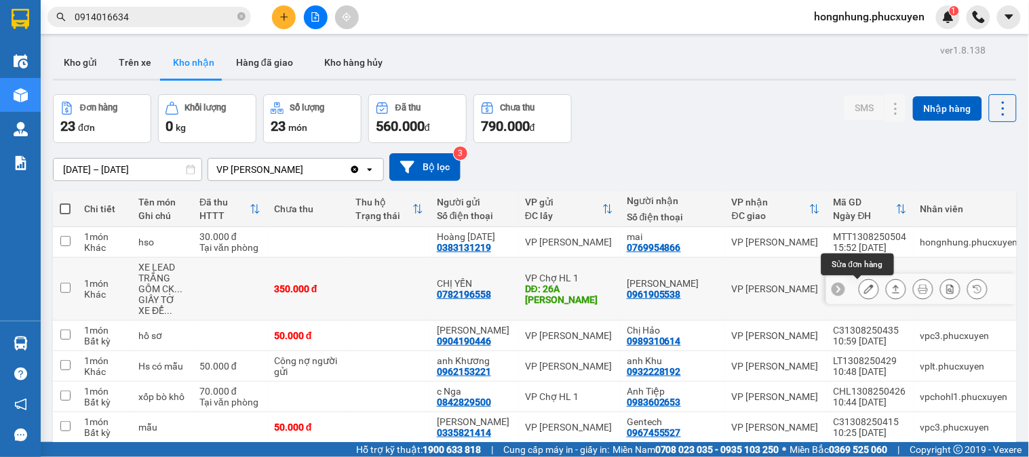
click at [859, 287] on button at bounding box center [868, 289] width 19 height 24
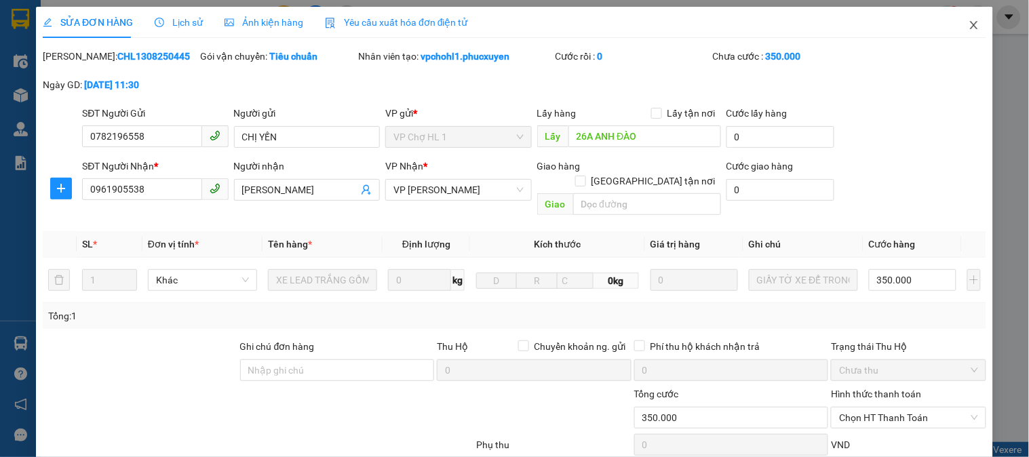
click at [968, 22] on icon "close" at bounding box center [973, 25] width 11 height 11
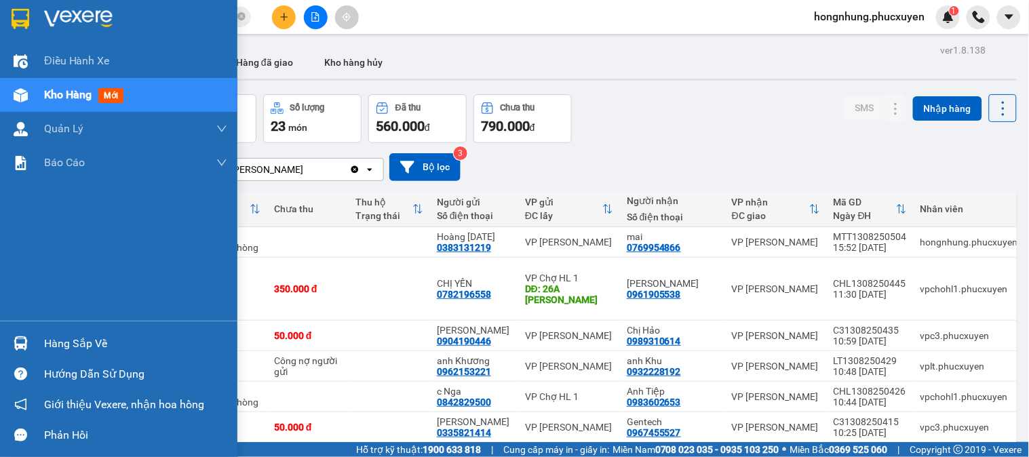
click at [14, 348] on img at bounding box center [21, 343] width 14 height 14
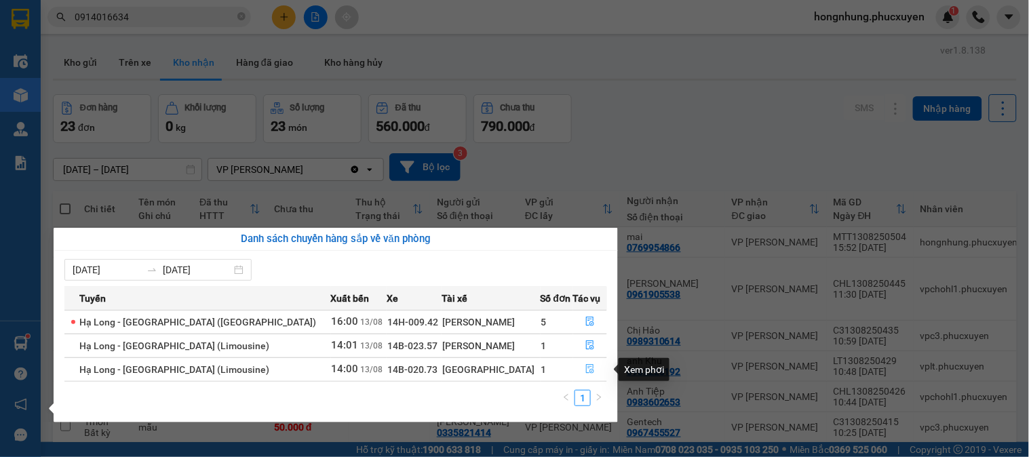
click at [585, 370] on icon "file-done" at bounding box center [589, 368] width 9 height 9
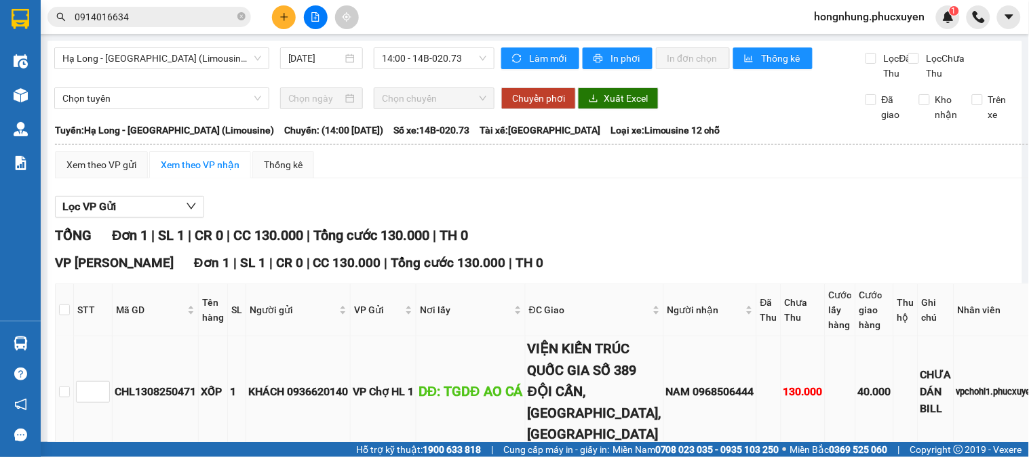
scroll to position [176, 0]
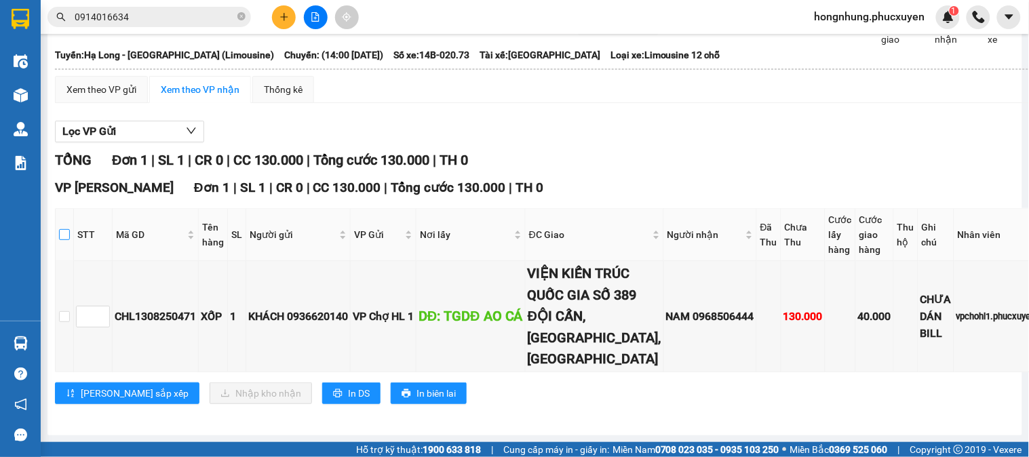
click at [70, 229] on input "checkbox" at bounding box center [64, 234] width 11 height 11
checkbox input "true"
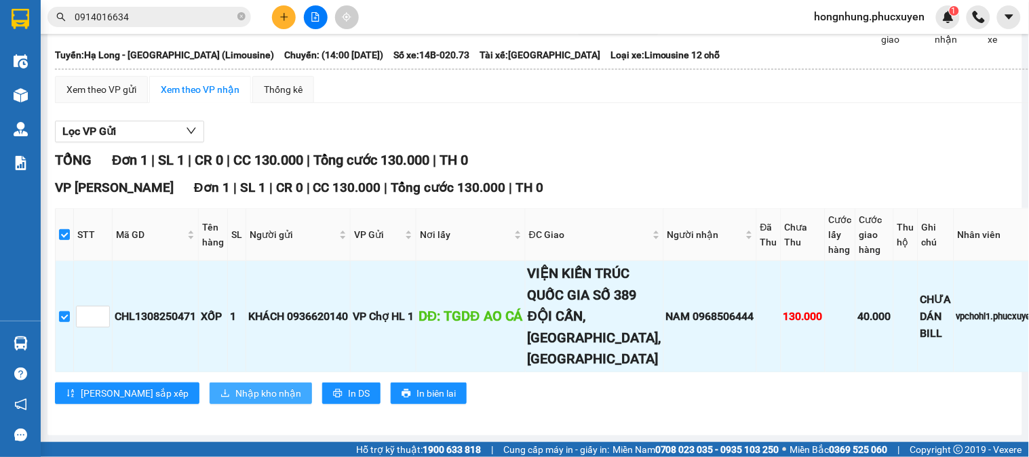
click at [235, 392] on span "Nhập kho nhận" at bounding box center [268, 393] width 66 height 15
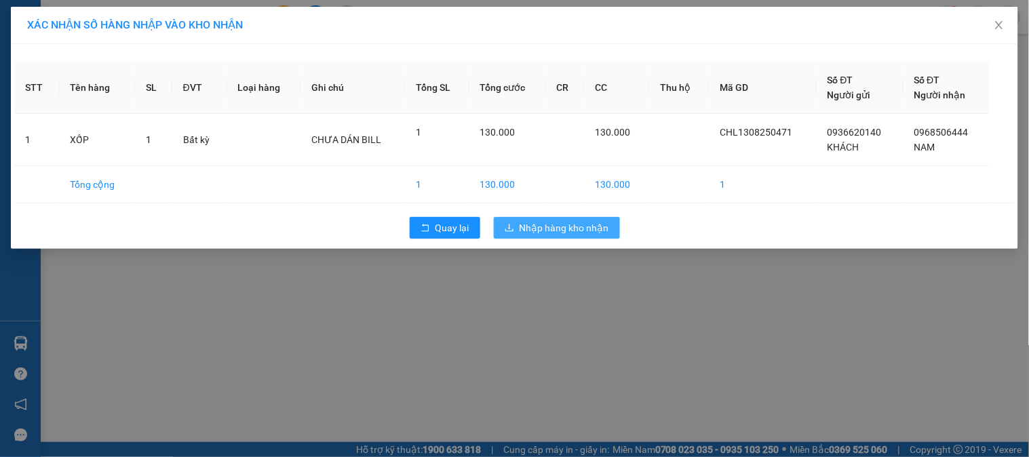
click at [576, 233] on span "Nhập hàng kho nhận" at bounding box center [564, 227] width 90 height 15
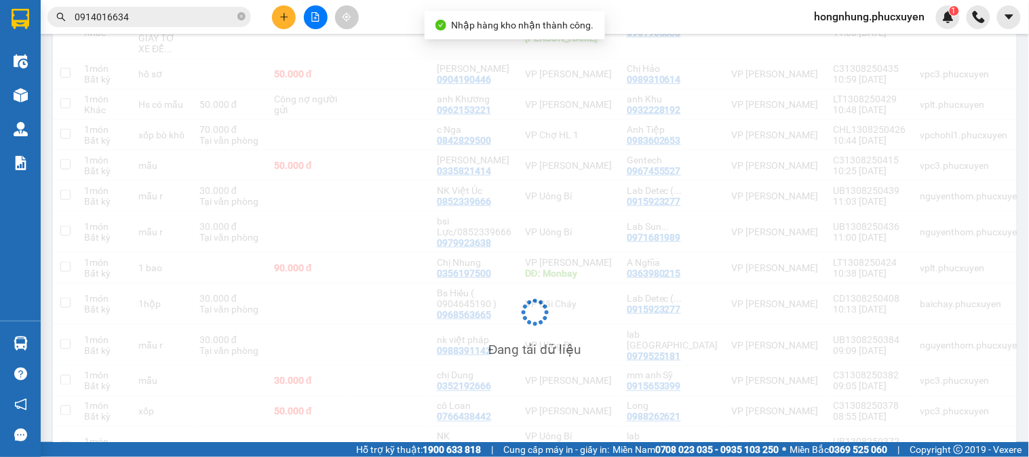
scroll to position [302, 0]
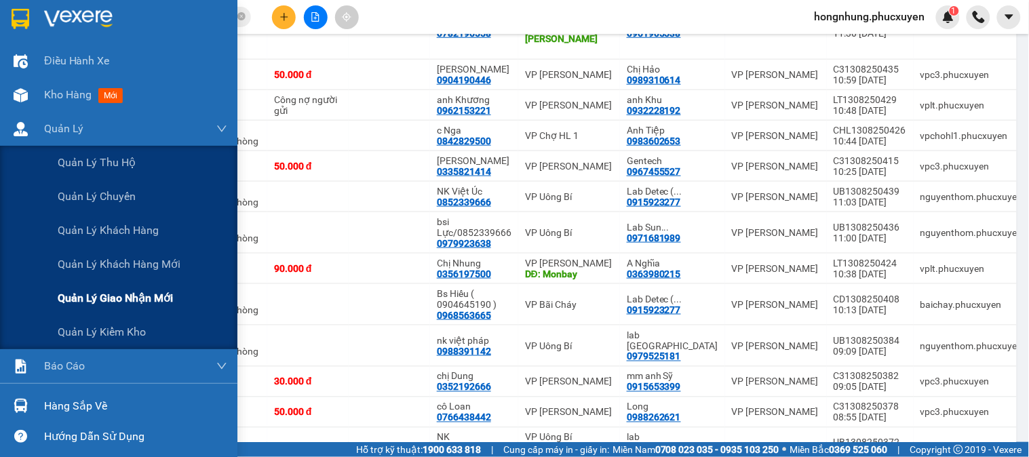
click at [172, 297] on span "Quản lý giao nhận mới" at bounding box center [115, 298] width 115 height 17
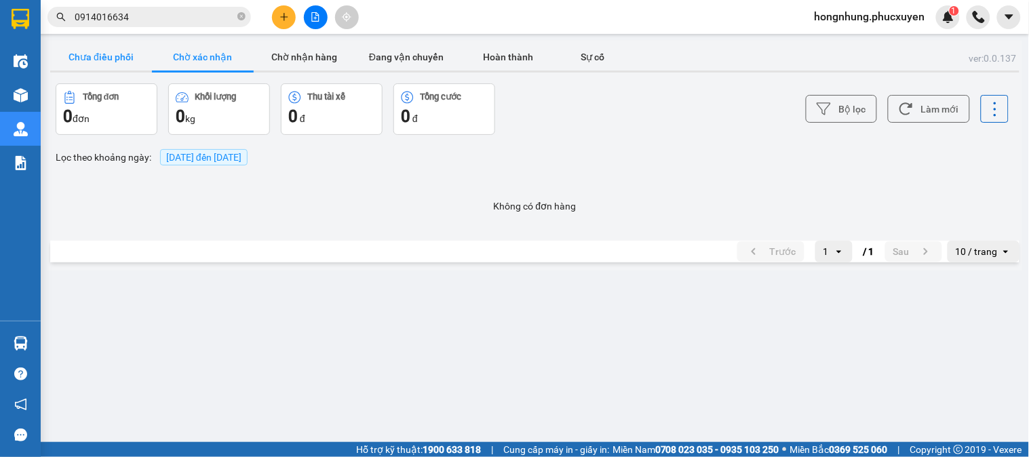
click at [85, 59] on button "Chưa điều phối" at bounding box center [101, 56] width 102 height 27
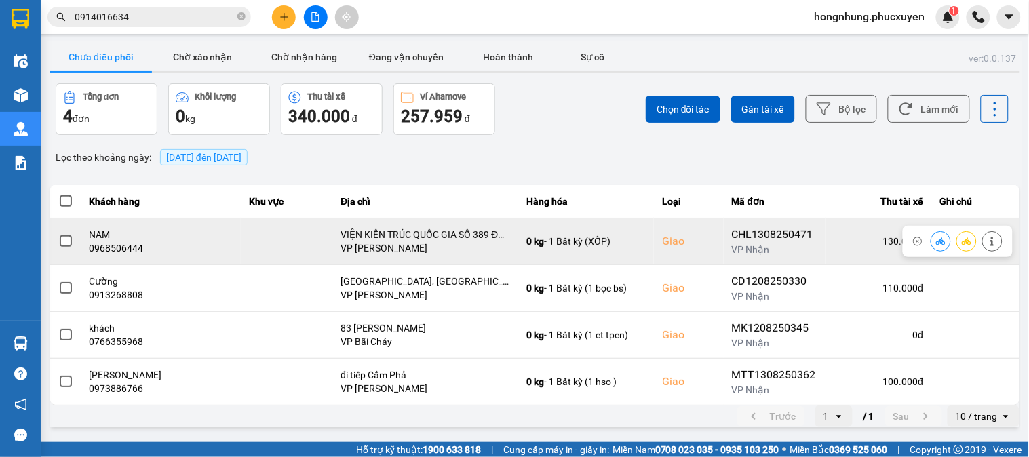
click at [941, 241] on icon at bounding box center [940, 240] width 9 height 7
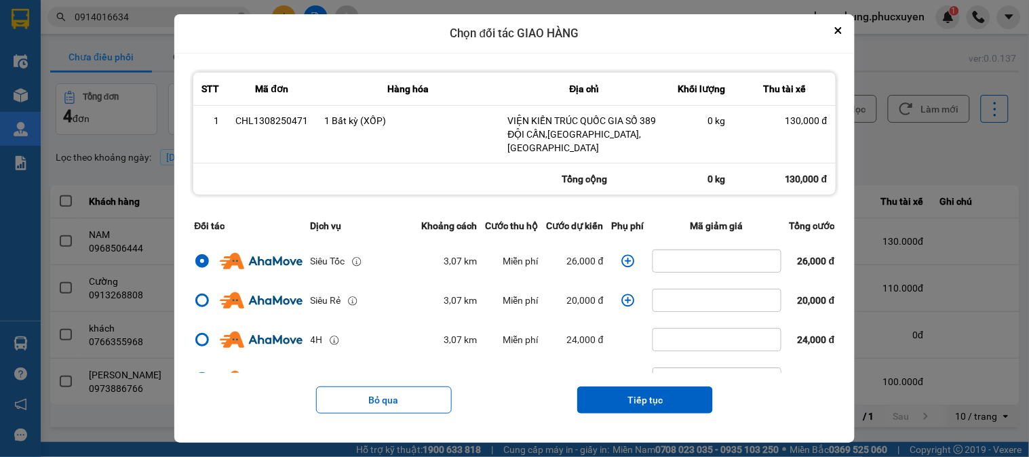
click at [621, 256] on icon "dialog" at bounding box center [628, 261] width 14 height 14
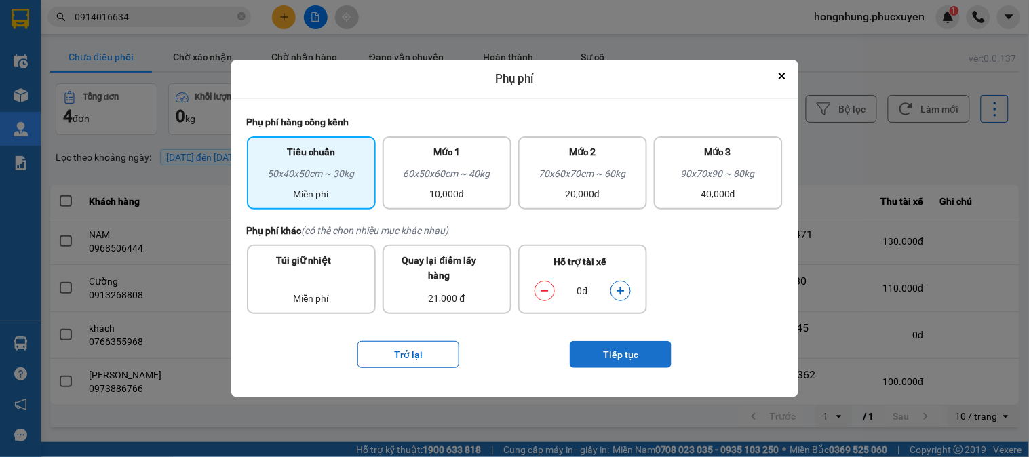
drag, startPoint x: 621, startPoint y: 292, endPoint x: 618, endPoint y: 342, distance: 50.9
click at [621, 292] on icon "dialog" at bounding box center [619, 290] width 7 height 7
click at [616, 355] on button "Tiếp tục" at bounding box center [621, 354] width 102 height 27
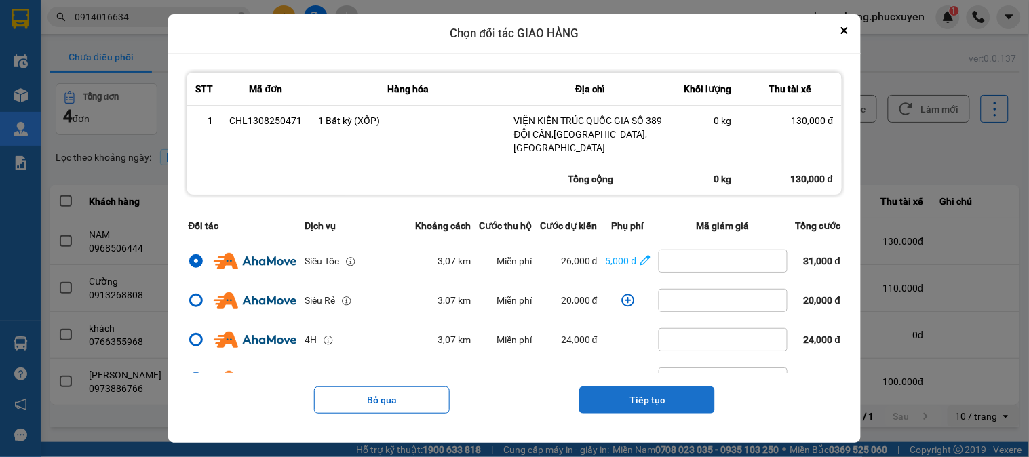
click at [662, 397] on button "Tiếp tục" at bounding box center [647, 400] width 136 height 27
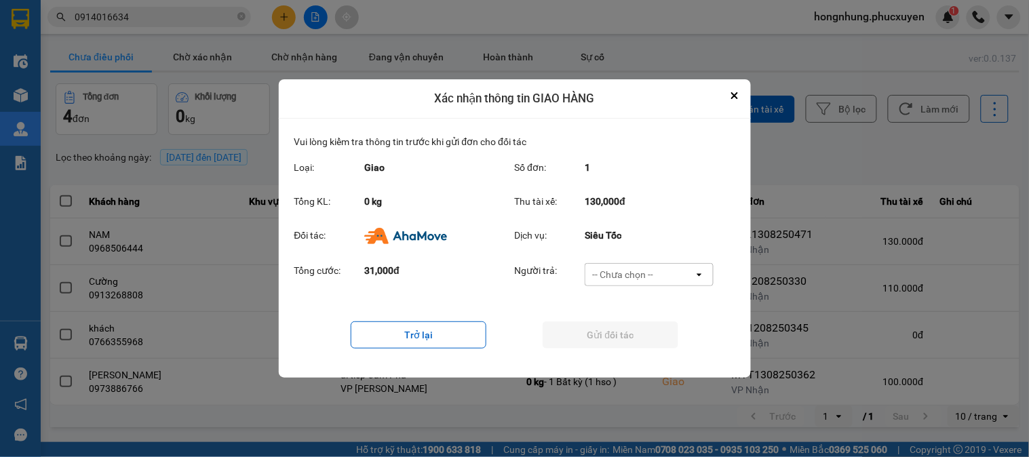
drag, startPoint x: 652, startPoint y: 269, endPoint x: 648, endPoint y: 281, distance: 12.9
click at [652, 270] on div "-- Chưa chọn --" at bounding box center [622, 275] width 61 height 14
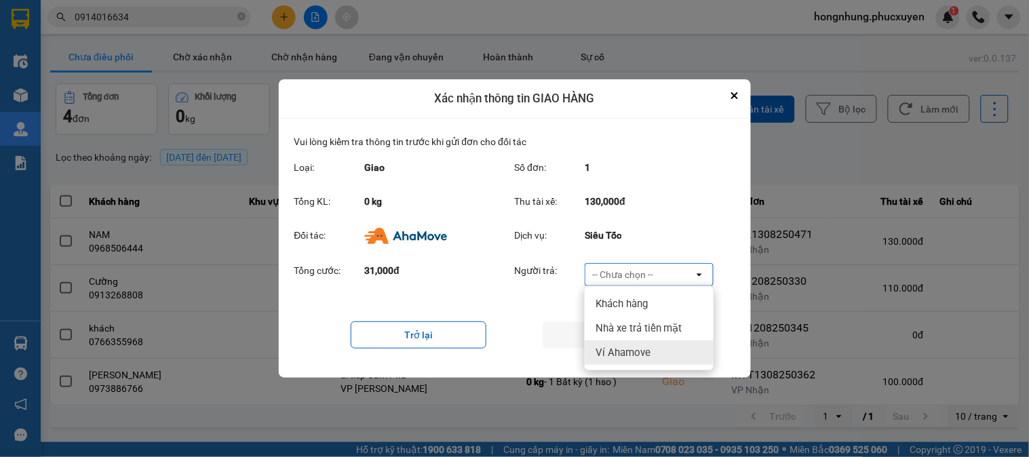
click at [629, 349] on span "Ví Ahamove" at bounding box center [622, 353] width 55 height 14
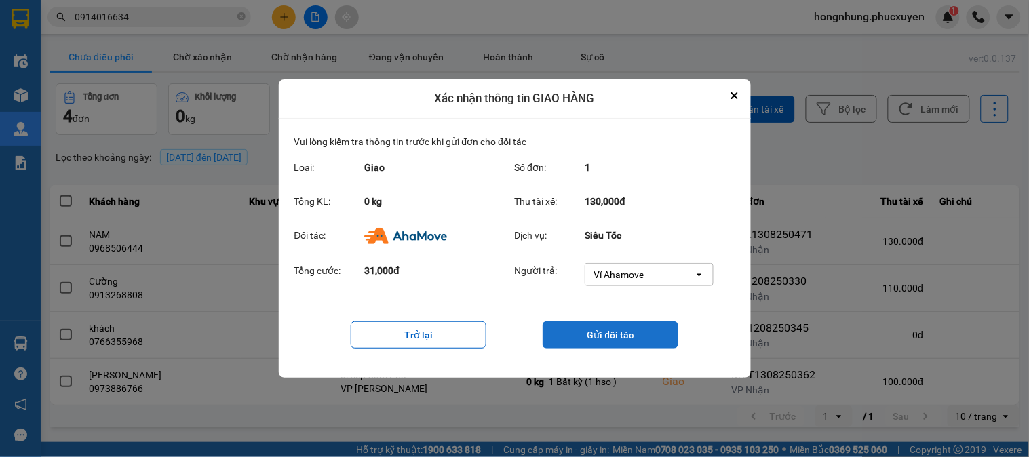
click at [624, 335] on button "Gửi đối tác" at bounding box center [610, 334] width 136 height 27
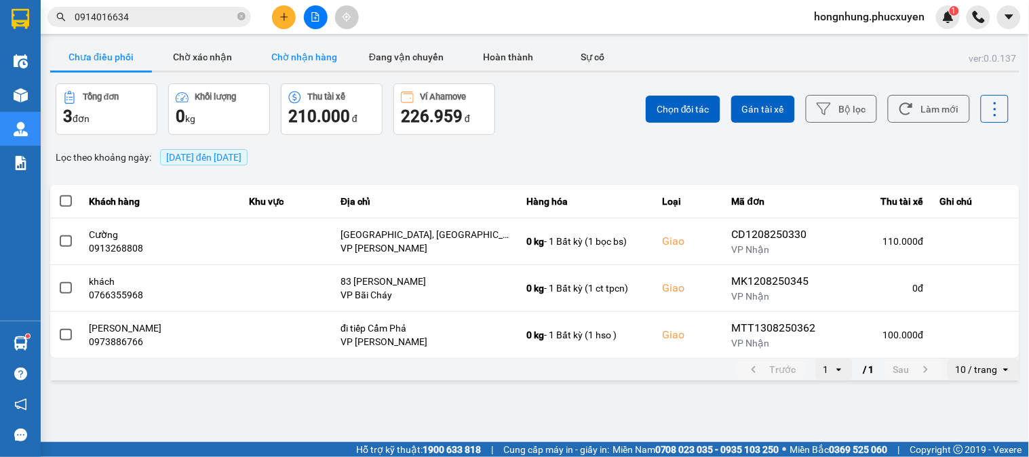
click at [319, 58] on button "Chờ nhận hàng" at bounding box center [305, 56] width 102 height 27
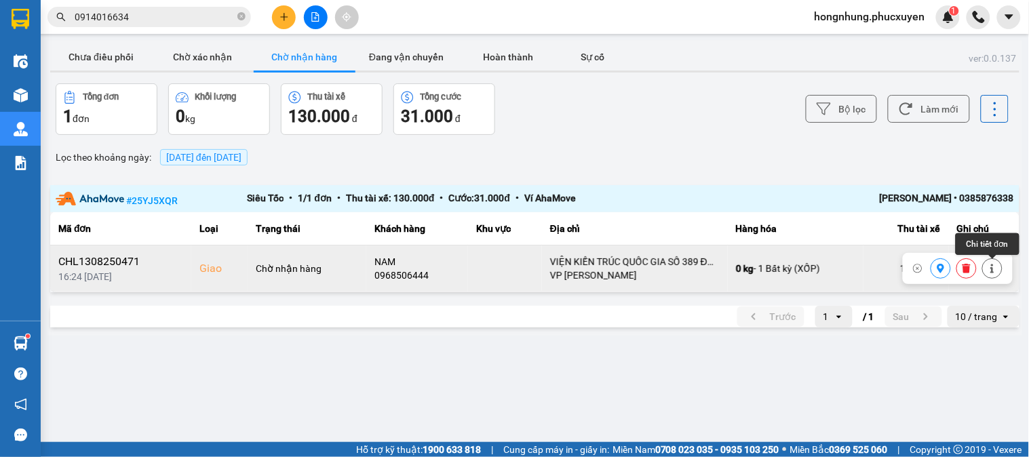
click at [991, 272] on icon at bounding box center [991, 268] width 9 height 9
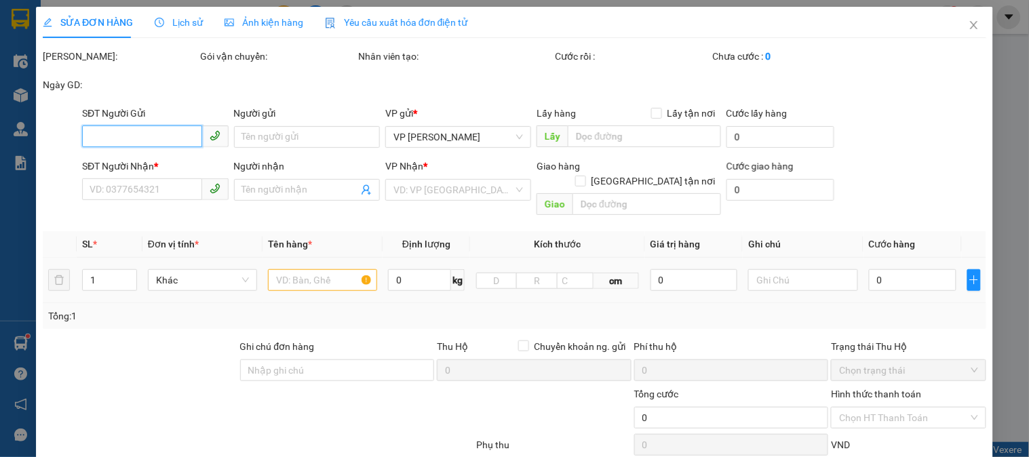
type input "0936620140"
type input "KHÁCH"
type input "TGDĐ AO CÁ"
type input "0968506444"
type input "NAM"
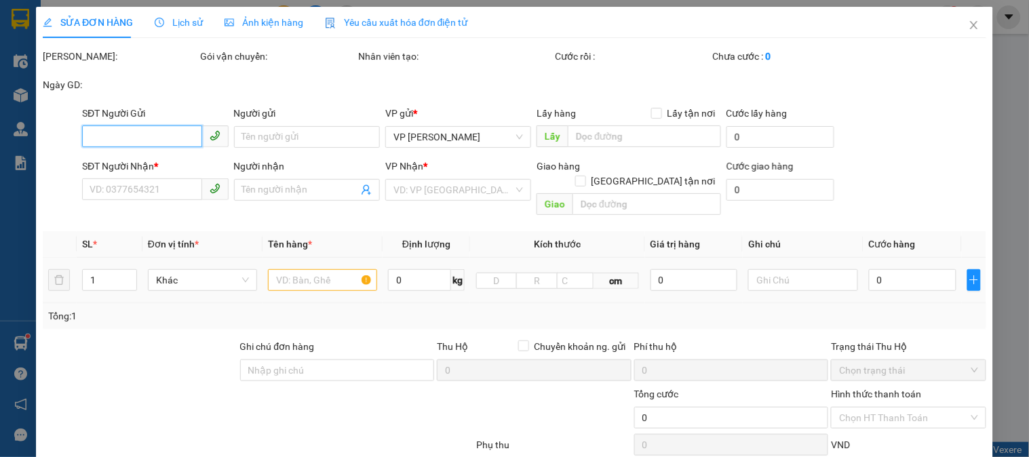
checkbox input "true"
type input "VIỆN KIẾN TRÚC QUỐC GIA SỐ 389 ĐỘI CẤN,BA ĐÌNH,HÀ NỘI"
type input "130.000"
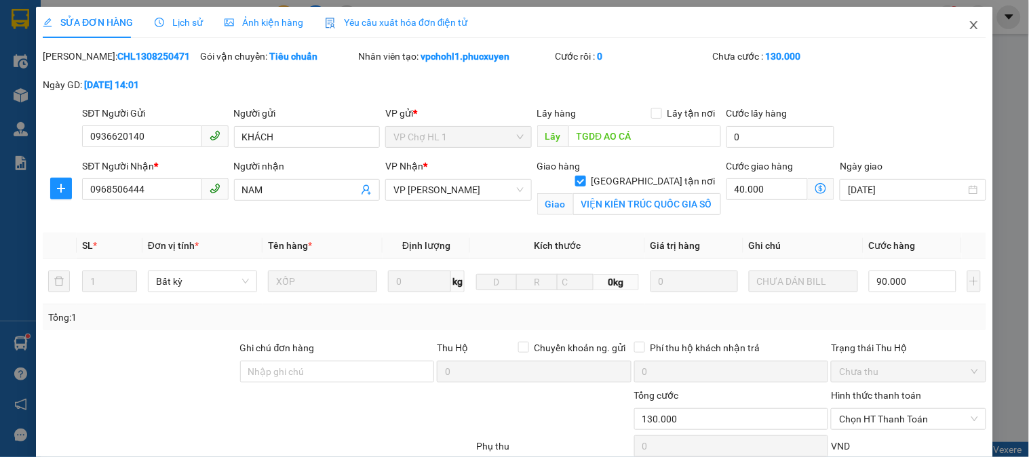
click at [968, 22] on icon "close" at bounding box center [973, 25] width 11 height 11
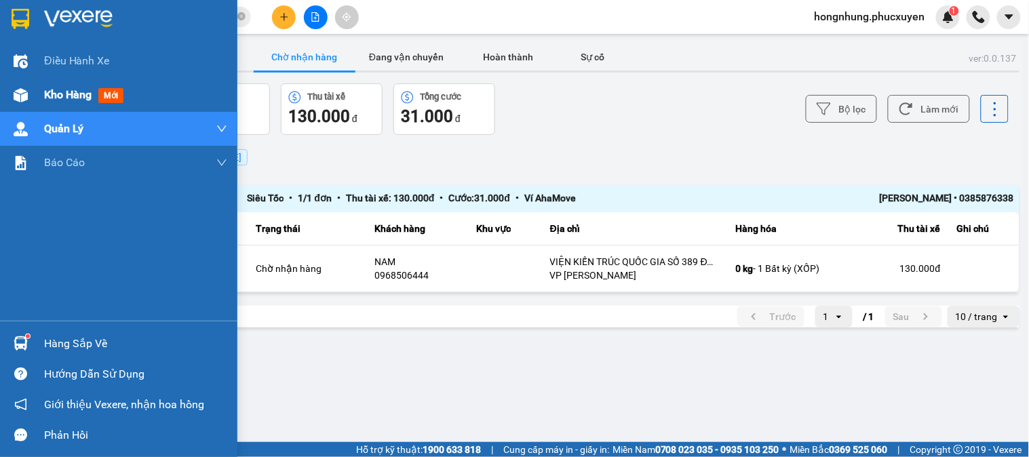
click at [20, 86] on div at bounding box center [21, 95] width 24 height 24
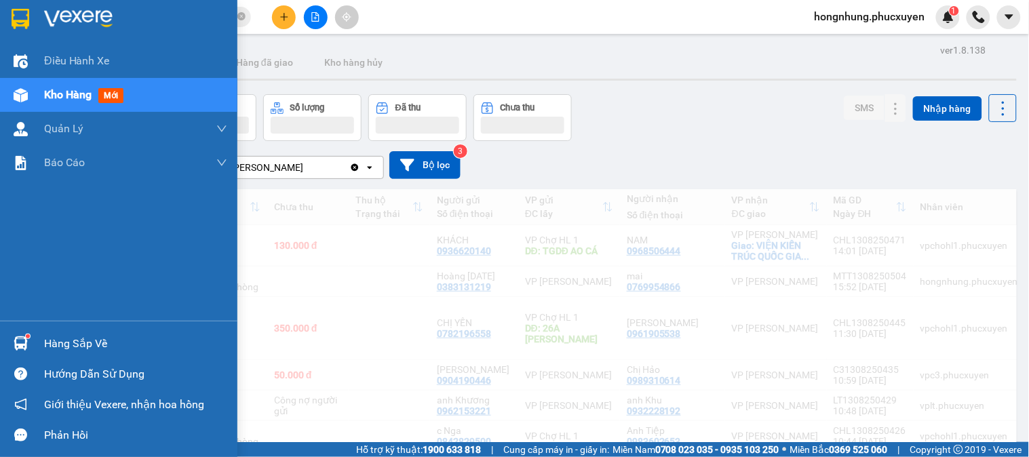
click at [56, 92] on span "Kho hàng" at bounding box center [67, 94] width 47 height 13
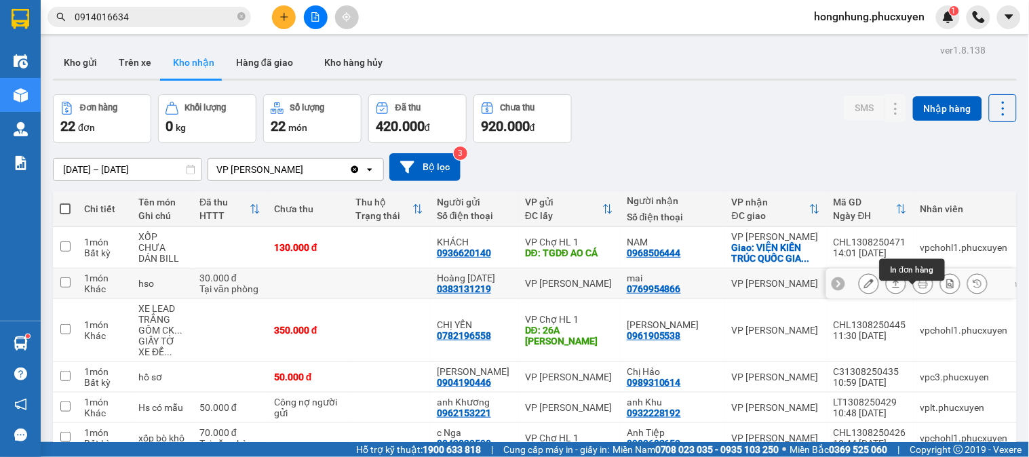
click at [918, 288] on icon at bounding box center [922, 283] width 9 height 9
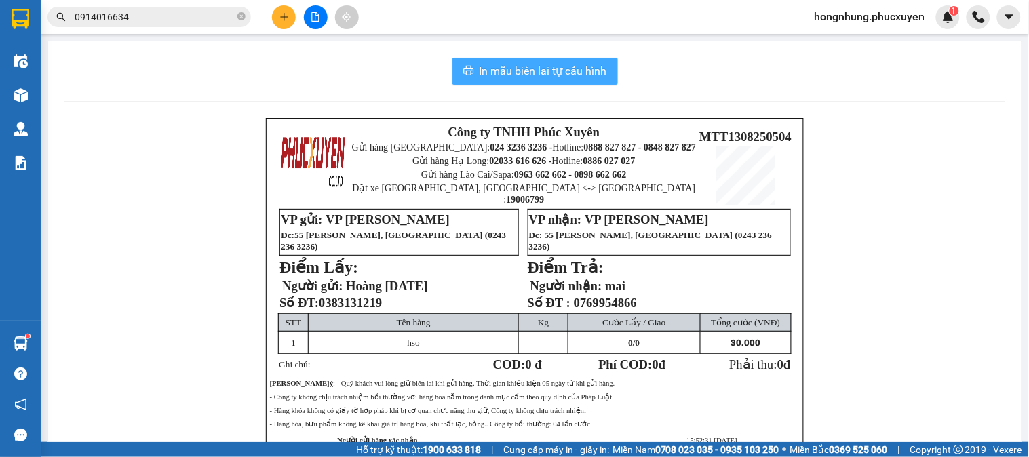
click at [570, 75] on span "In mẫu biên lai tự cấu hình" at bounding box center [542, 70] width 127 height 17
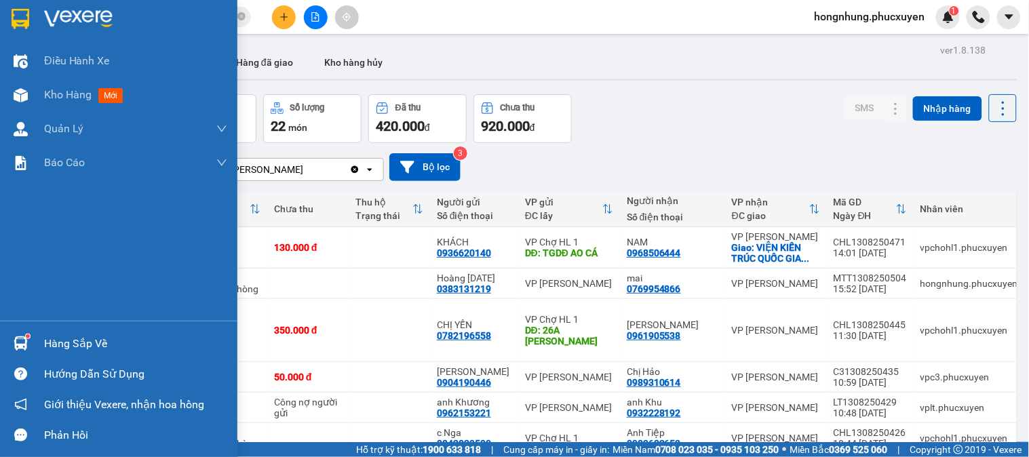
click at [24, 335] on div at bounding box center [21, 344] width 24 height 24
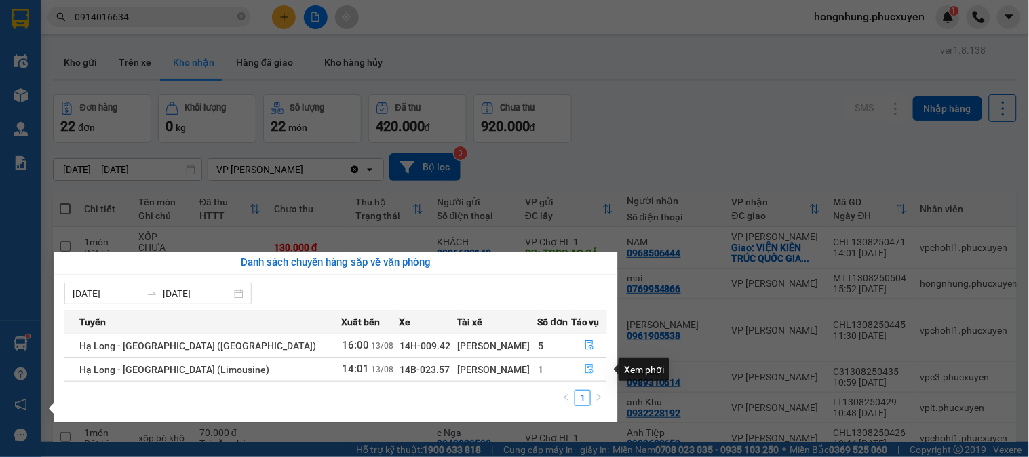
click at [585, 368] on icon "file-done" at bounding box center [589, 368] width 9 height 9
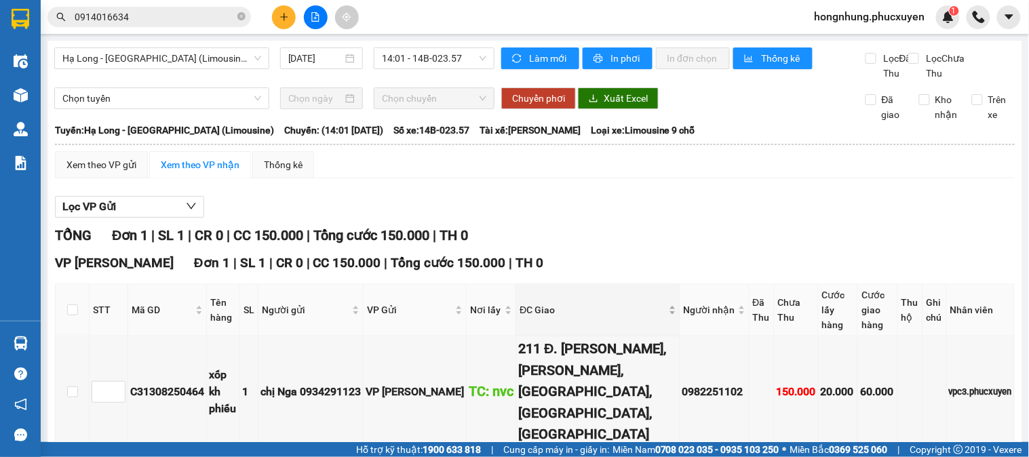
scroll to position [69, 0]
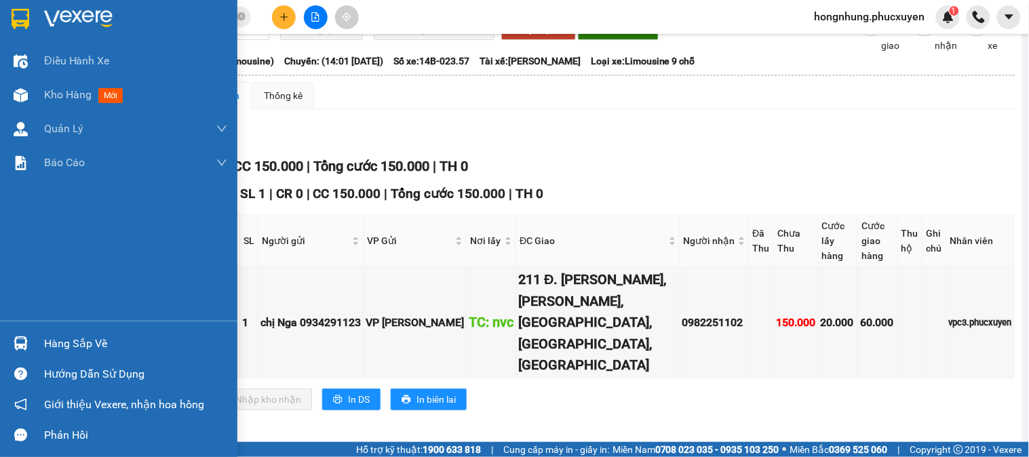
click at [31, 347] on div at bounding box center [21, 344] width 24 height 24
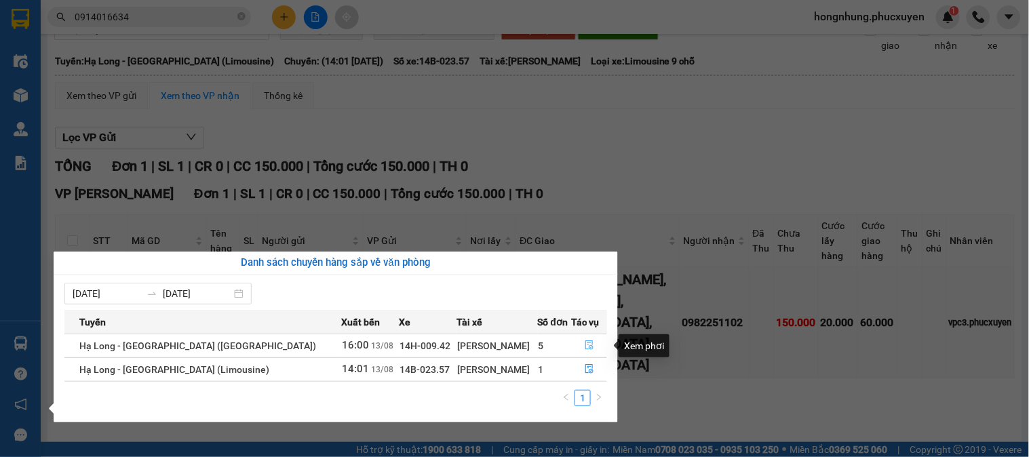
click at [585, 349] on icon "file-done" at bounding box center [589, 344] width 8 height 9
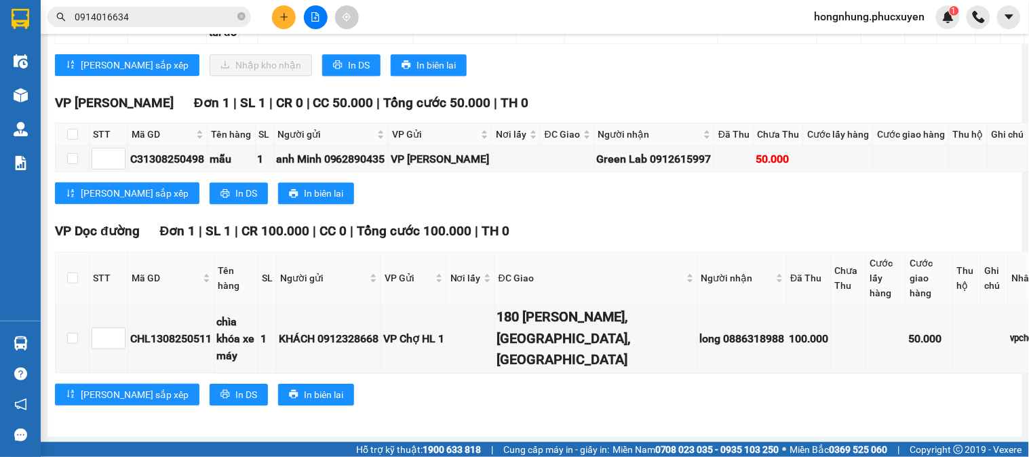
scroll to position [1002, 0]
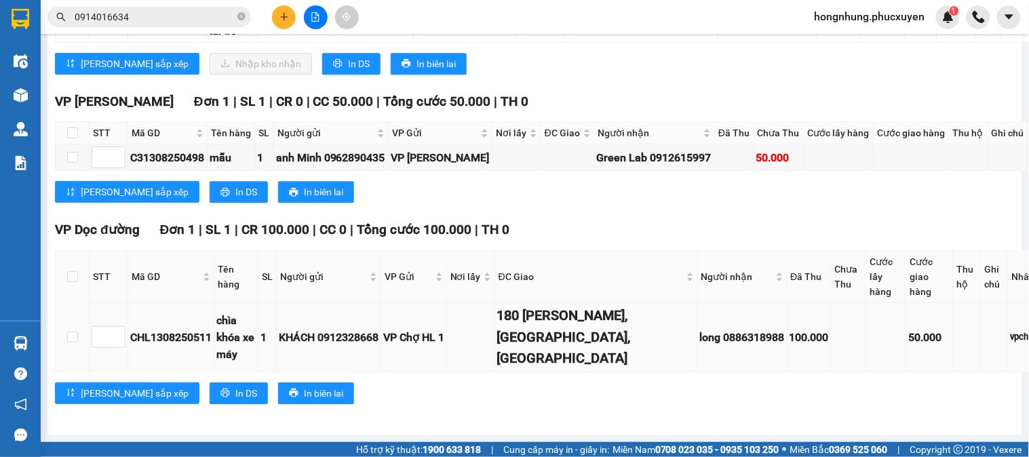
click at [191, 337] on div "CHL1308250511" at bounding box center [170, 337] width 81 height 17
copy div "CHL1308250511"
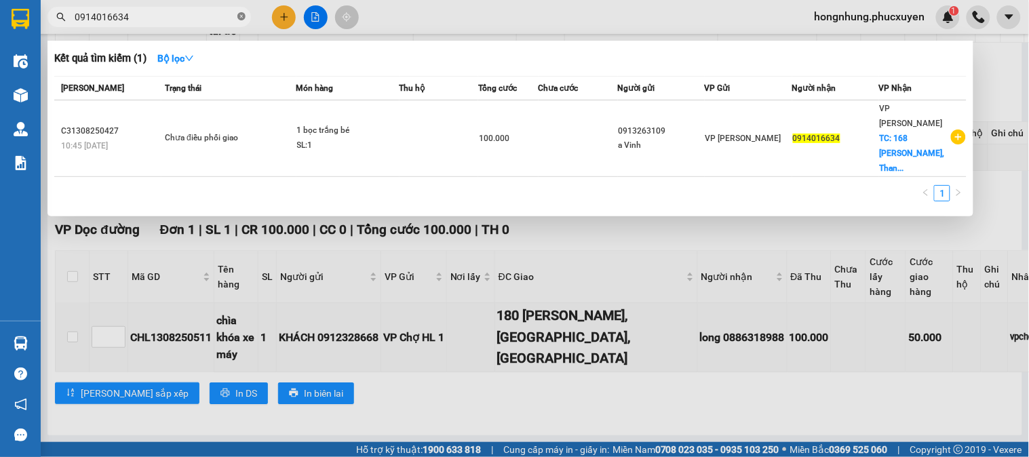
click at [241, 14] on icon "close-circle" at bounding box center [241, 16] width 8 height 8
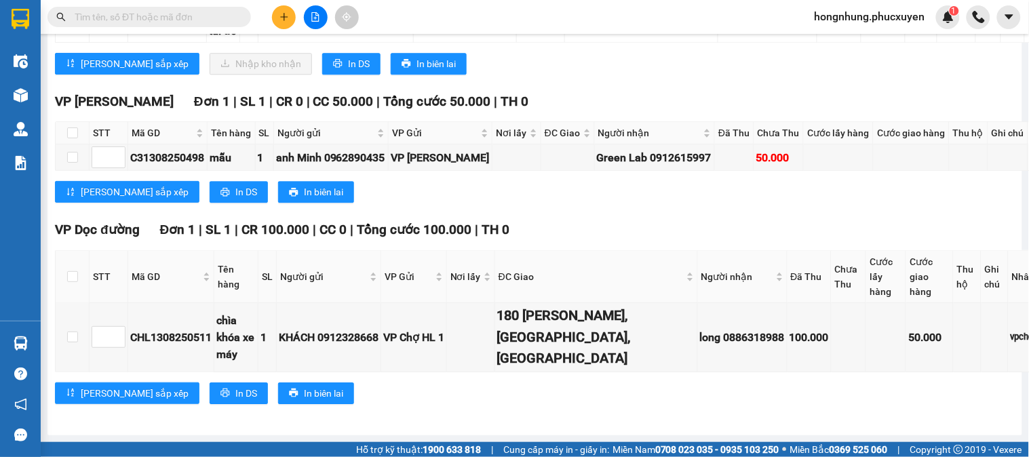
paste input "CHL1308250511"
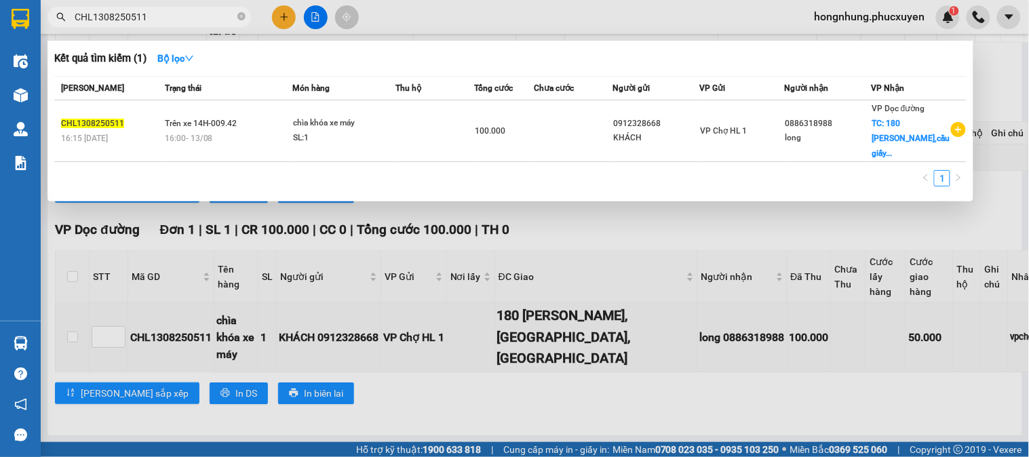
type input "CHL1308250511"
click at [626, 218] on div at bounding box center [514, 228] width 1029 height 457
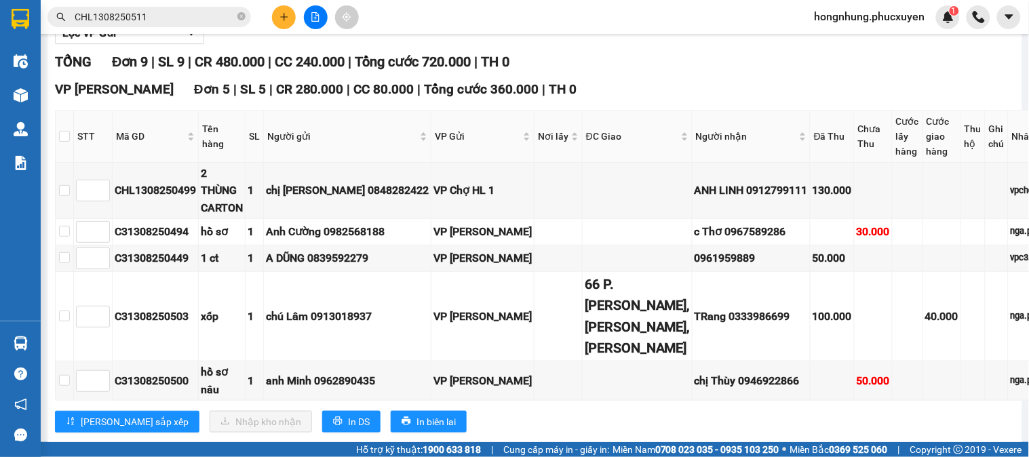
scroll to position [98, 0]
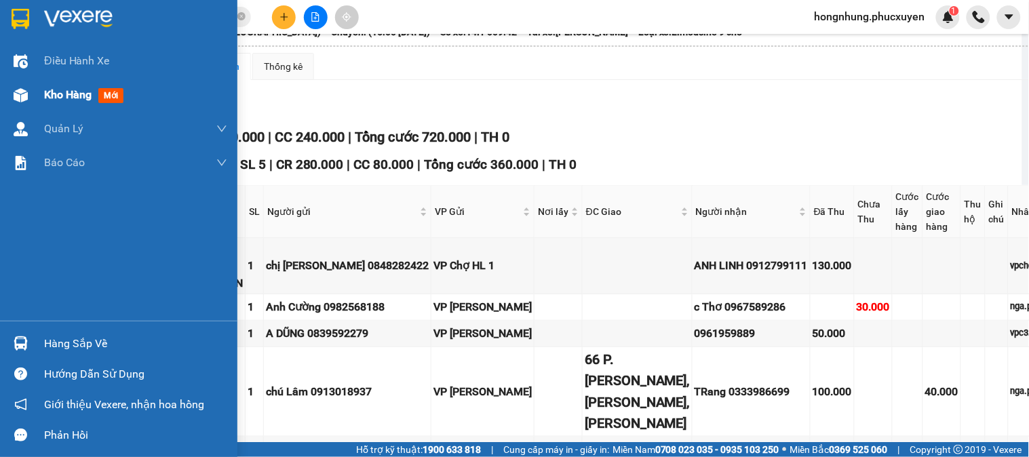
click at [32, 90] on div "Kho hàng mới" at bounding box center [118, 95] width 237 height 34
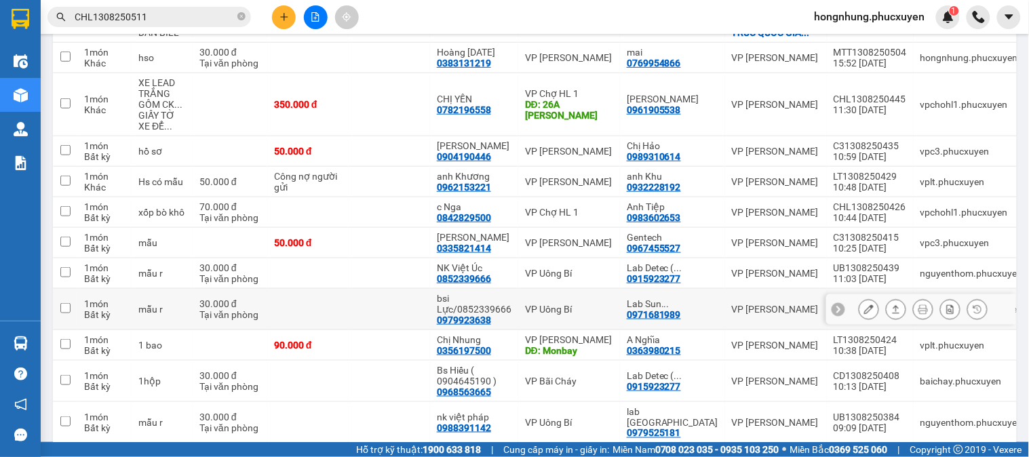
scroll to position [301, 0]
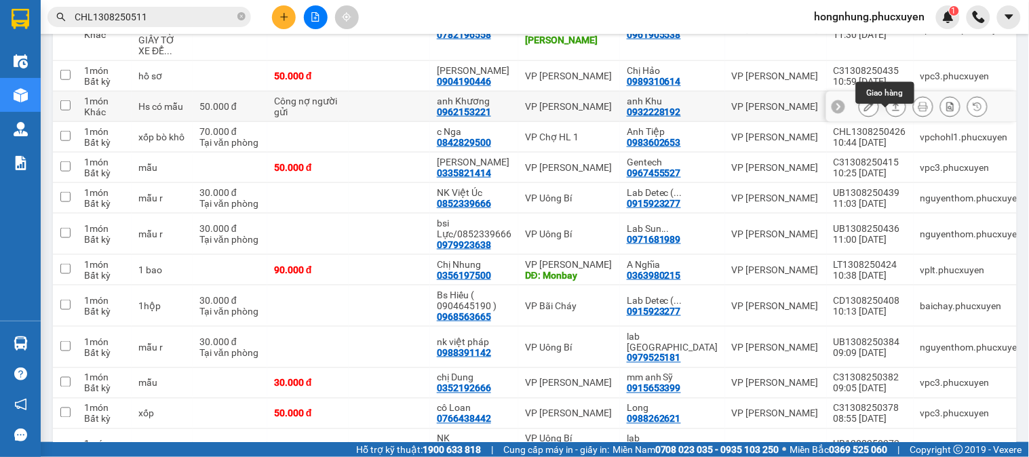
click at [891, 111] on icon at bounding box center [895, 106] width 9 height 9
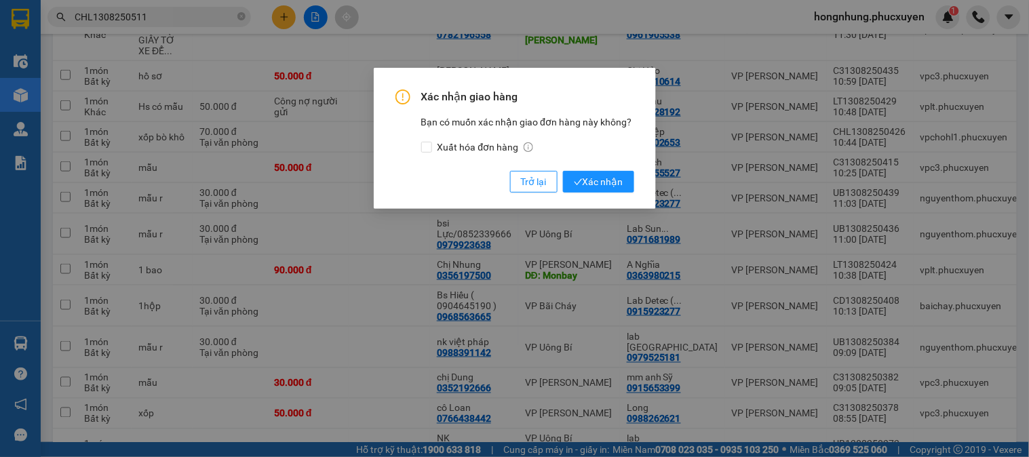
click at [634, 180] on div "Xác nhận giao hàng Bạn có muốn xác nhận giao đơn hàng này không? Xuất hóa đơn h…" at bounding box center [515, 138] width 282 height 141
click at [606, 184] on span "Xác nhận" at bounding box center [599, 181] width 50 height 15
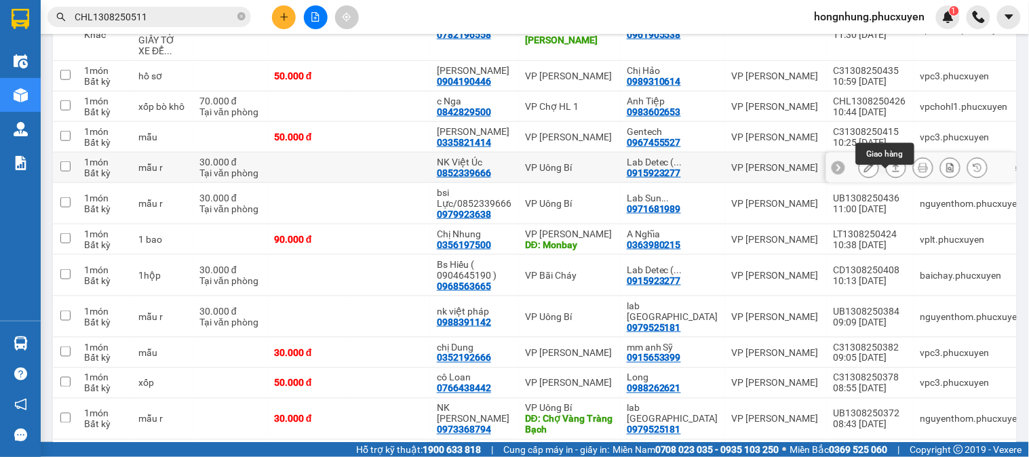
click at [891, 172] on icon at bounding box center [895, 167] width 9 height 9
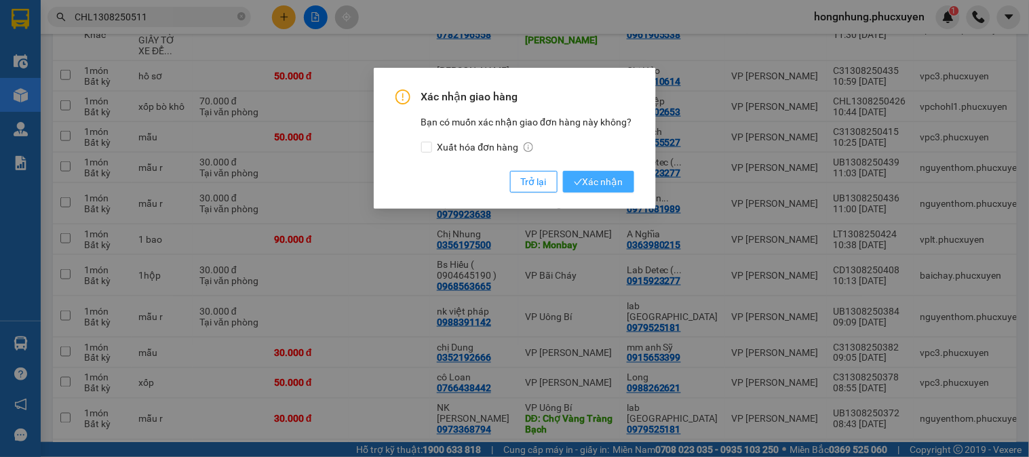
click at [592, 190] on button "Xác nhận" at bounding box center [598, 182] width 71 height 22
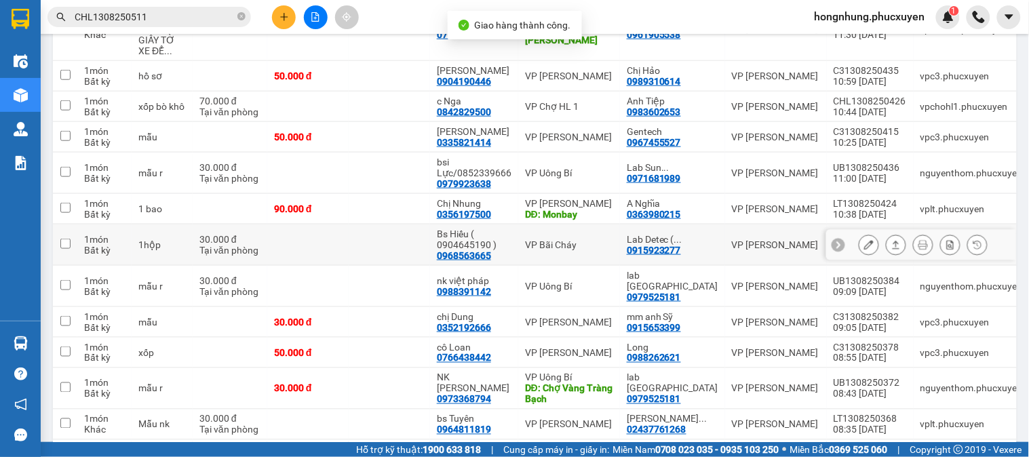
click at [890, 256] on button at bounding box center [895, 245] width 19 height 24
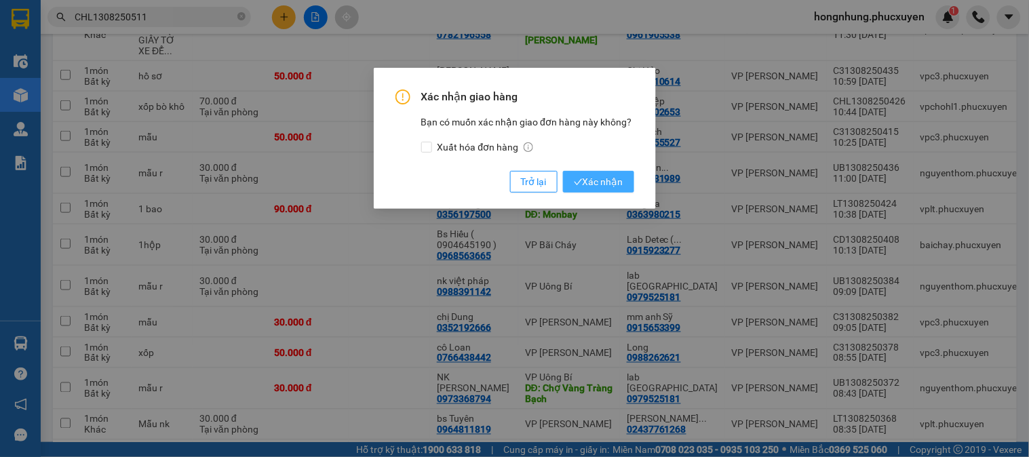
click at [594, 180] on span "Xác nhận" at bounding box center [599, 181] width 50 height 15
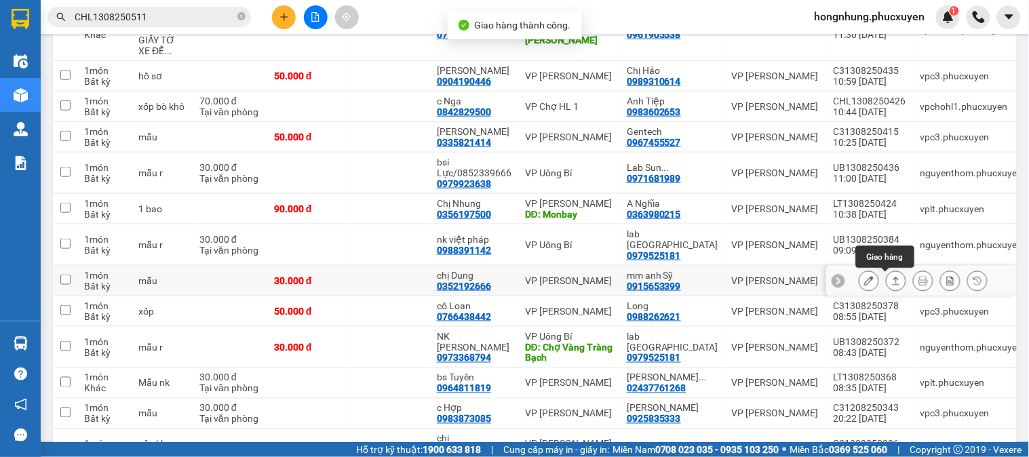
click at [886, 282] on button at bounding box center [895, 281] width 19 height 24
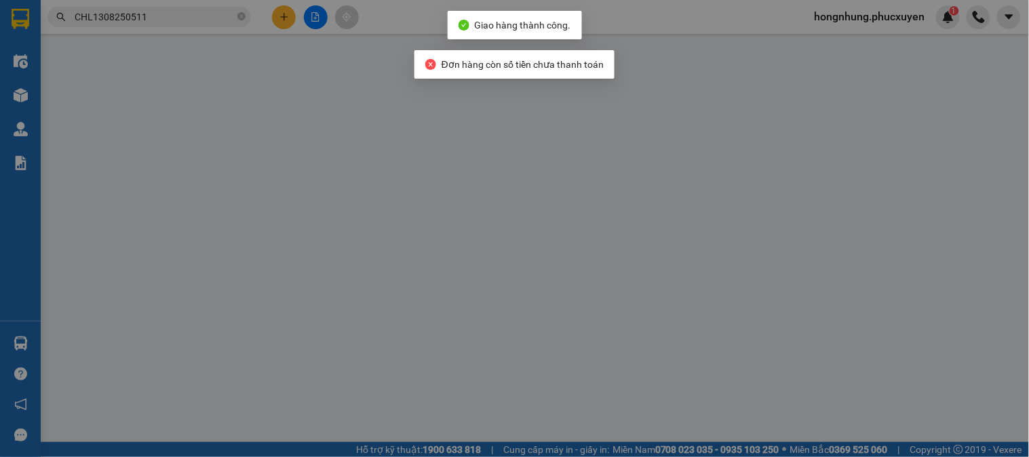
type input "0352192666"
type input "chị Dung"
type input "0915653399"
type input "mm anh Sỹ"
type input "30.000"
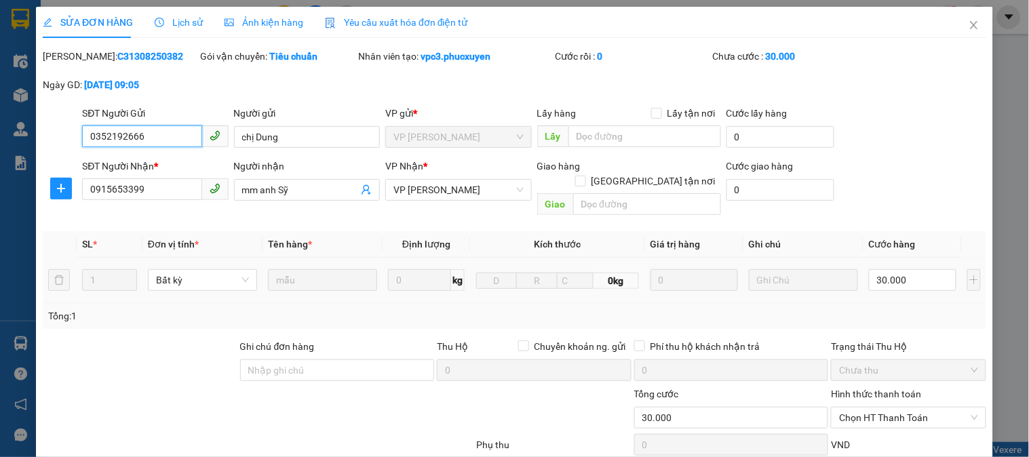
scroll to position [117, 0]
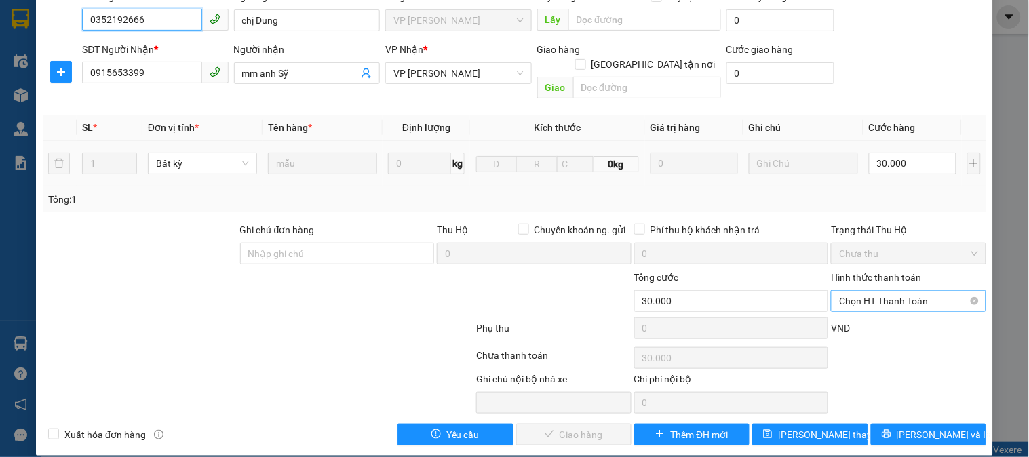
drag, startPoint x: 879, startPoint y: 283, endPoint x: 876, endPoint y: 297, distance: 13.8
click at [878, 291] on span "Chọn HT Thanh Toán" at bounding box center [908, 301] width 138 height 20
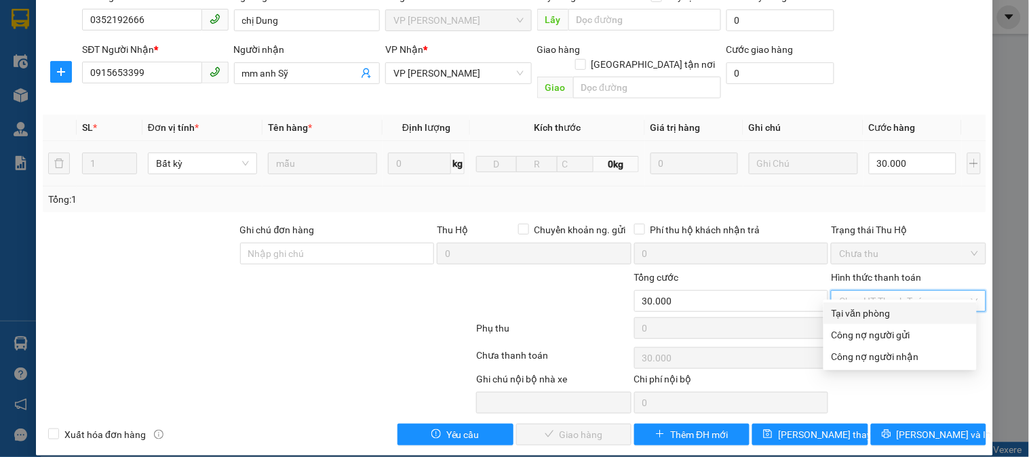
click at [871, 308] on div "Tại văn phòng" at bounding box center [899, 313] width 137 height 15
type input "0"
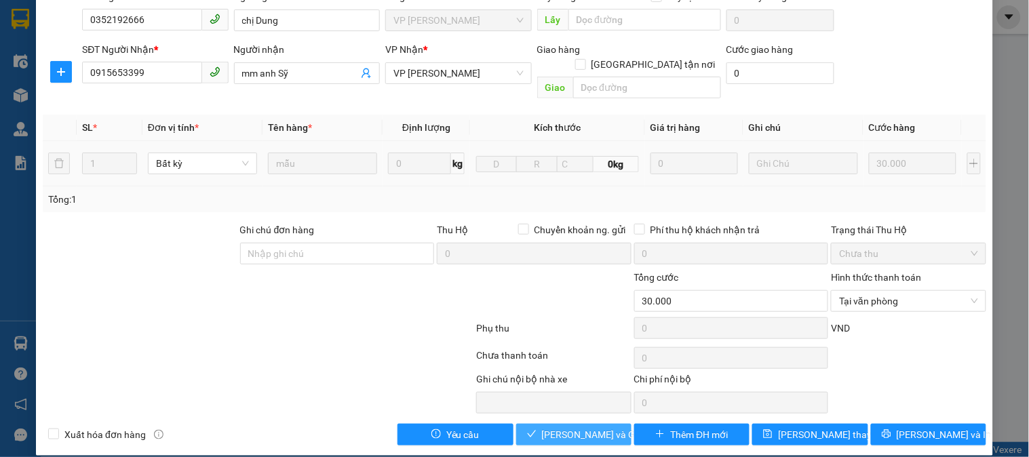
click at [577, 427] on span "Lưu và Giao hàng" at bounding box center [607, 434] width 130 height 15
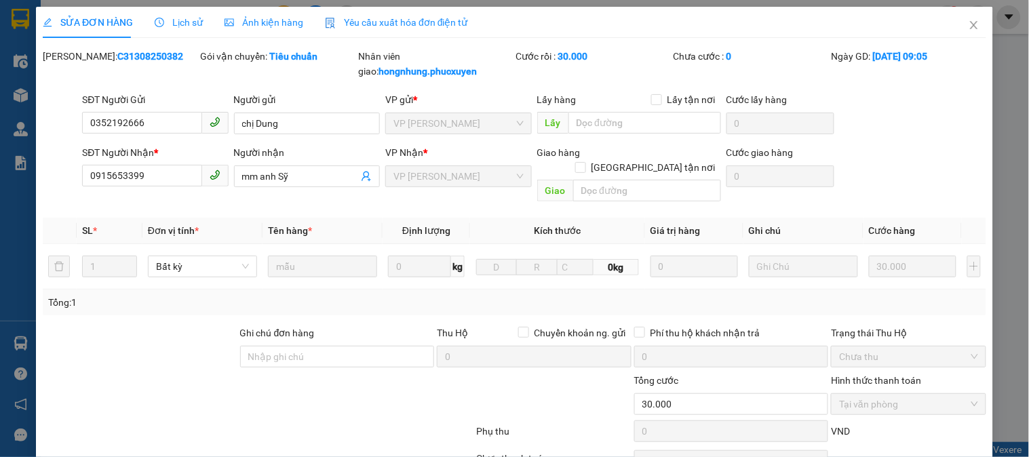
scroll to position [0, 0]
click at [968, 24] on icon "close" at bounding box center [973, 25] width 11 height 11
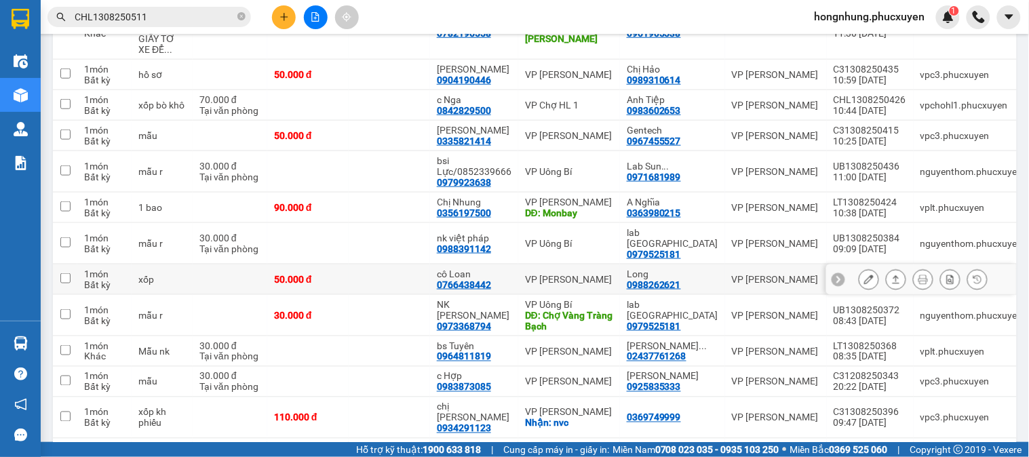
scroll to position [378, 0]
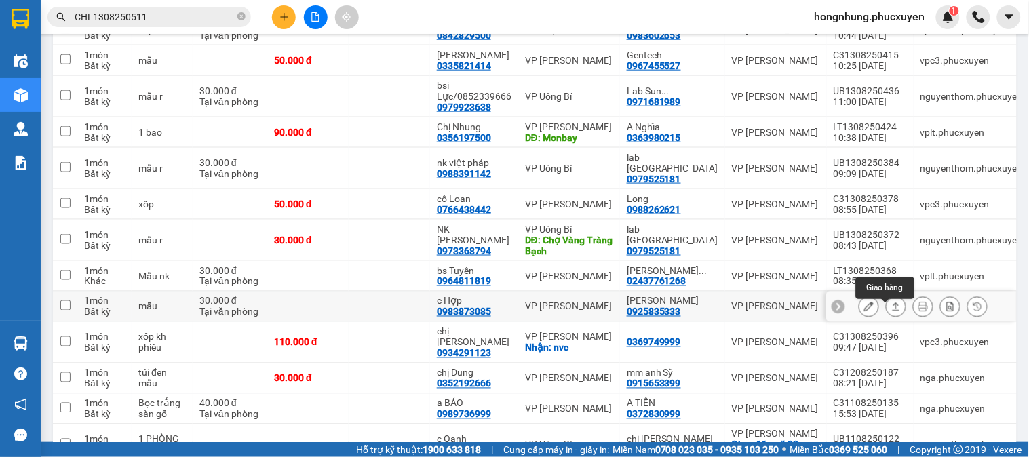
click at [891, 311] on icon at bounding box center [895, 306] width 9 height 9
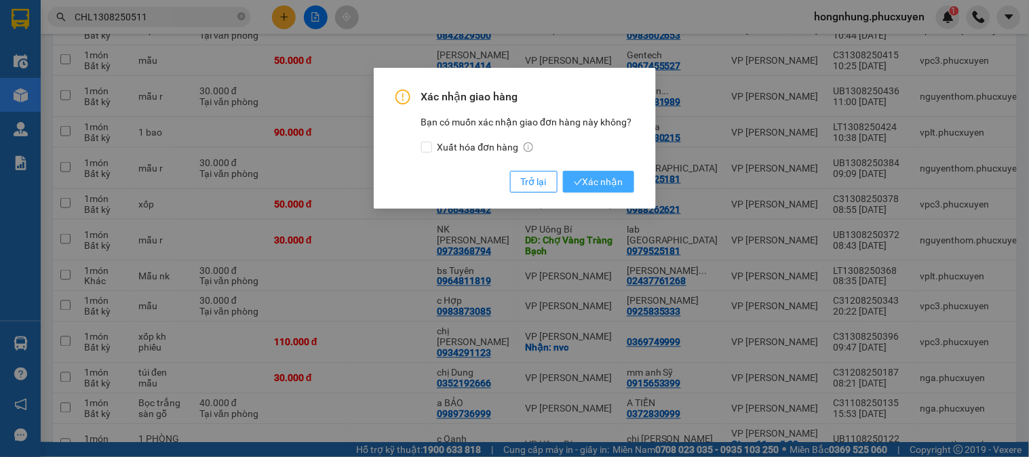
click at [601, 179] on span "Xác nhận" at bounding box center [599, 181] width 50 height 15
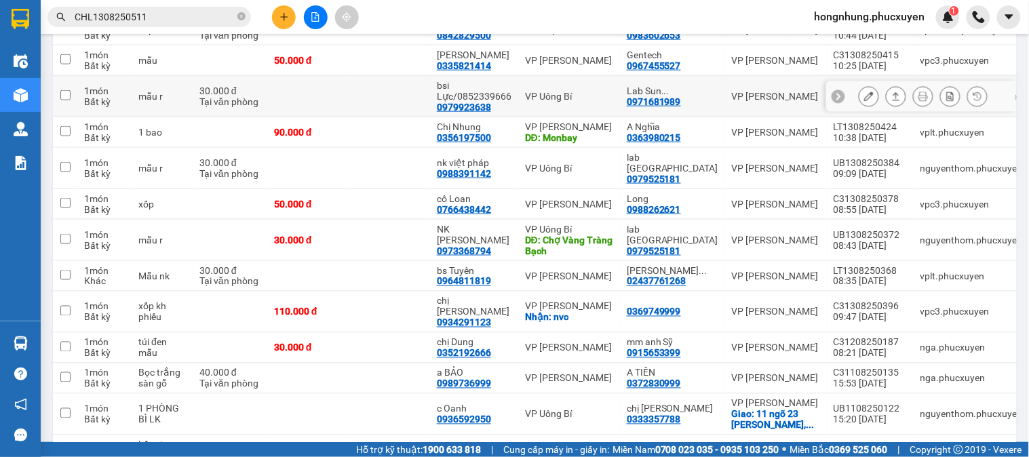
click at [891, 101] on icon at bounding box center [895, 96] width 9 height 9
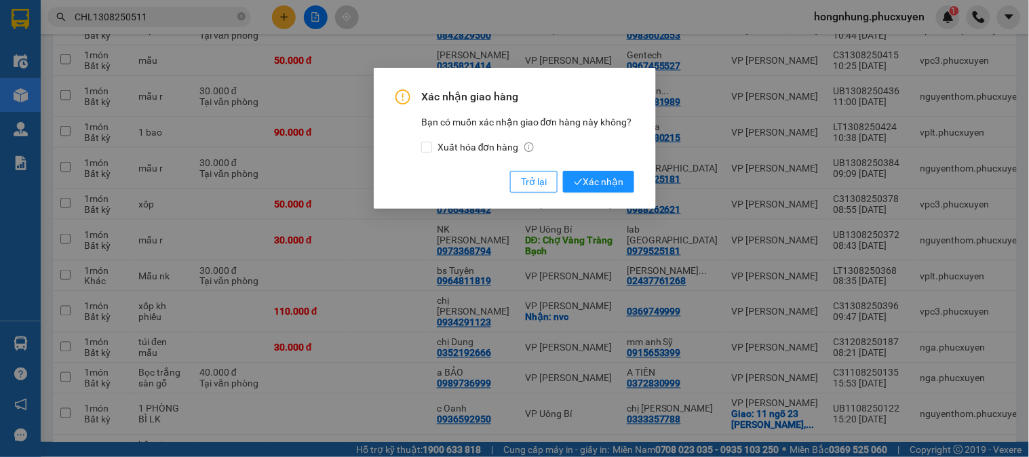
scroll to position [453, 0]
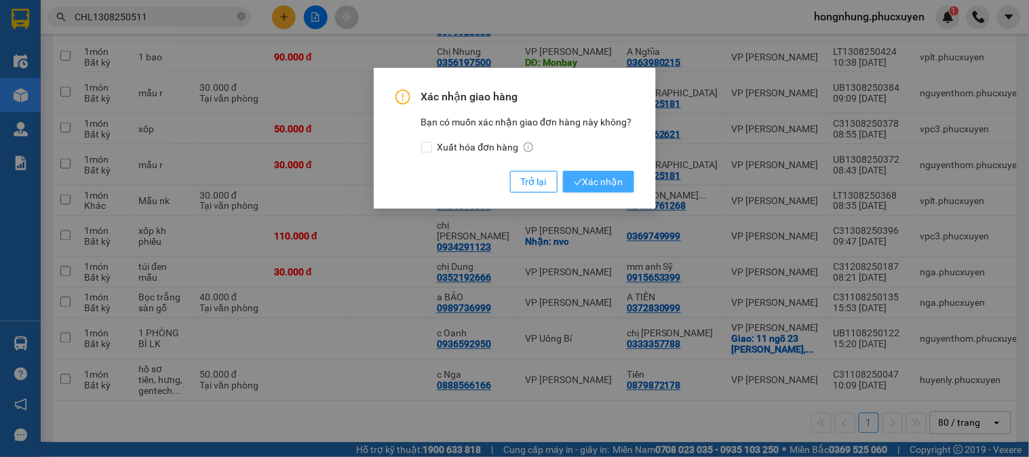
click at [622, 178] on button "Xác nhận" at bounding box center [598, 182] width 71 height 22
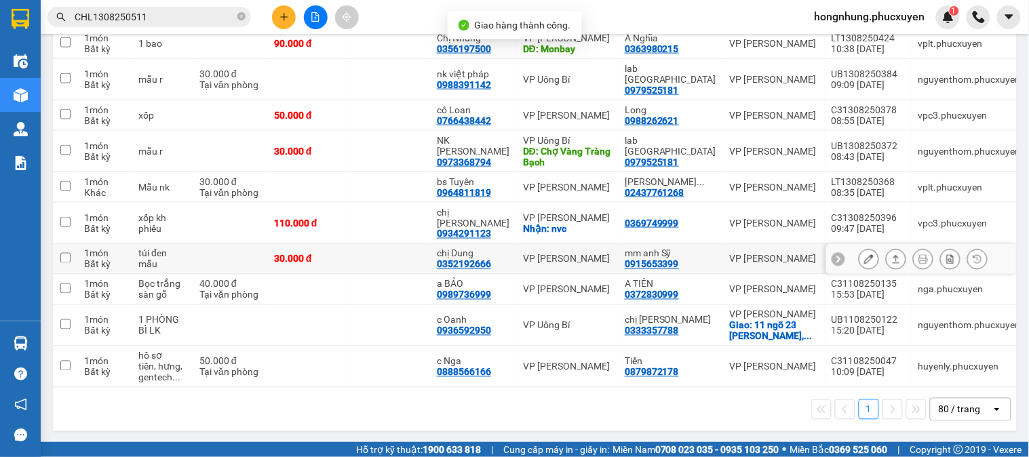
scroll to position [428, 0]
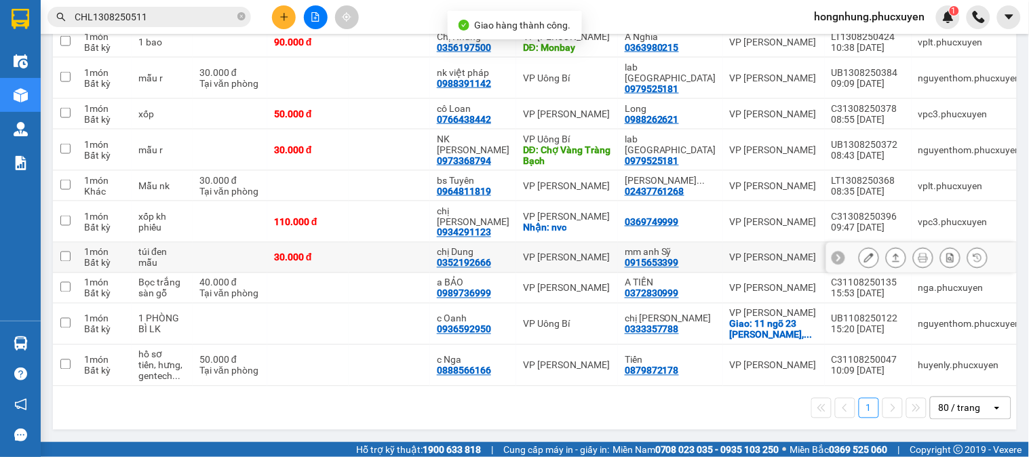
click at [886, 246] on button at bounding box center [895, 258] width 19 height 24
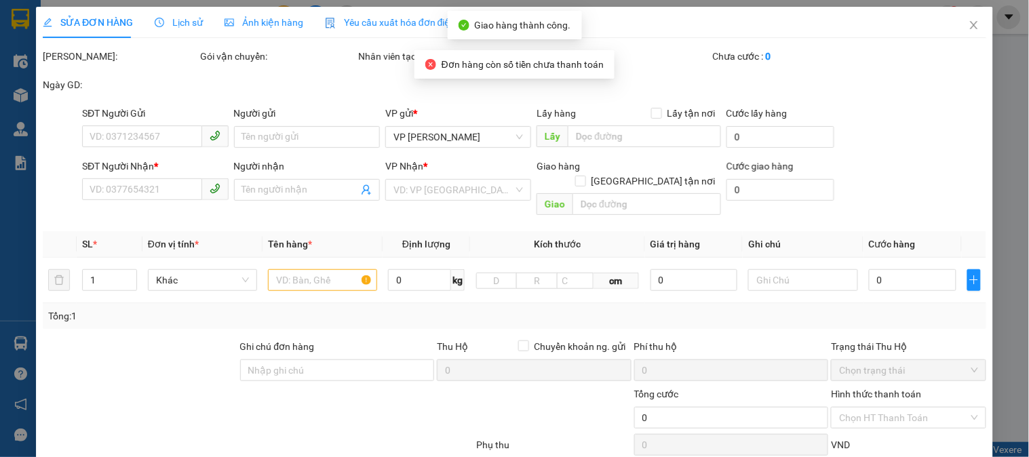
type input "0352192666"
type input "chị Dung"
type input "0915653399"
type input "mm anh Sỹ"
type input "30.000"
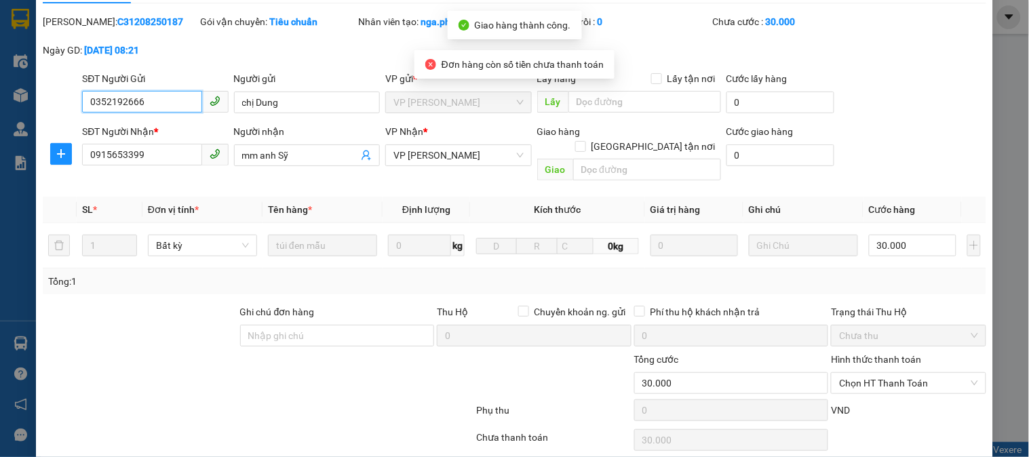
scroll to position [117, 0]
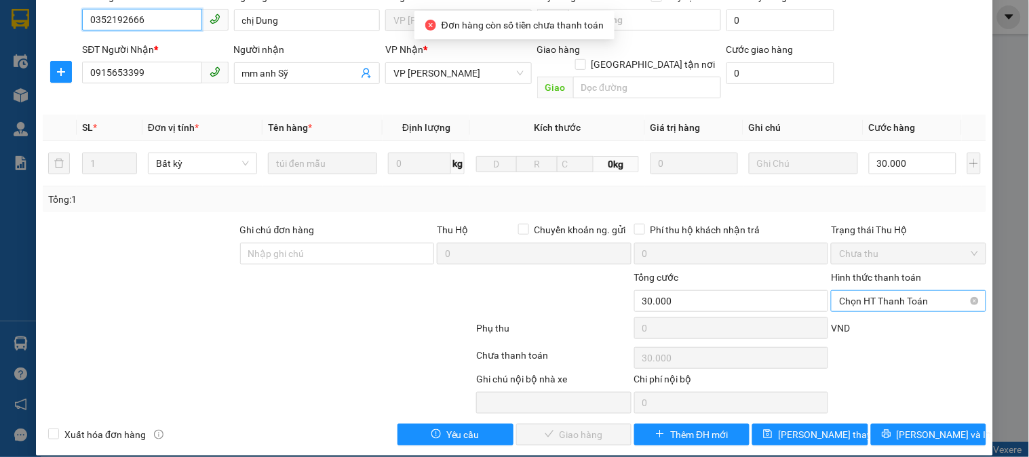
click at [875, 291] on span "Chọn HT Thanh Toán" at bounding box center [908, 301] width 138 height 20
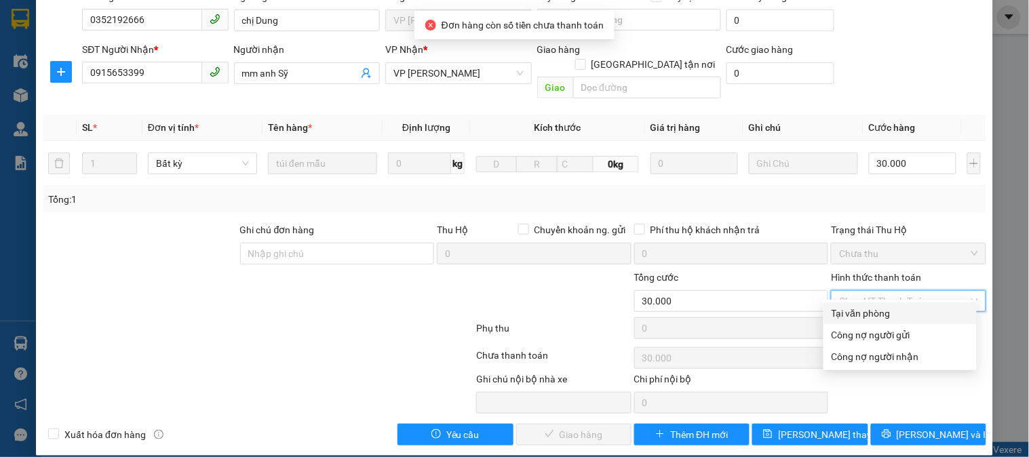
click at [873, 306] on div "Tại văn phòng" at bounding box center [899, 313] width 137 height 15
type input "0"
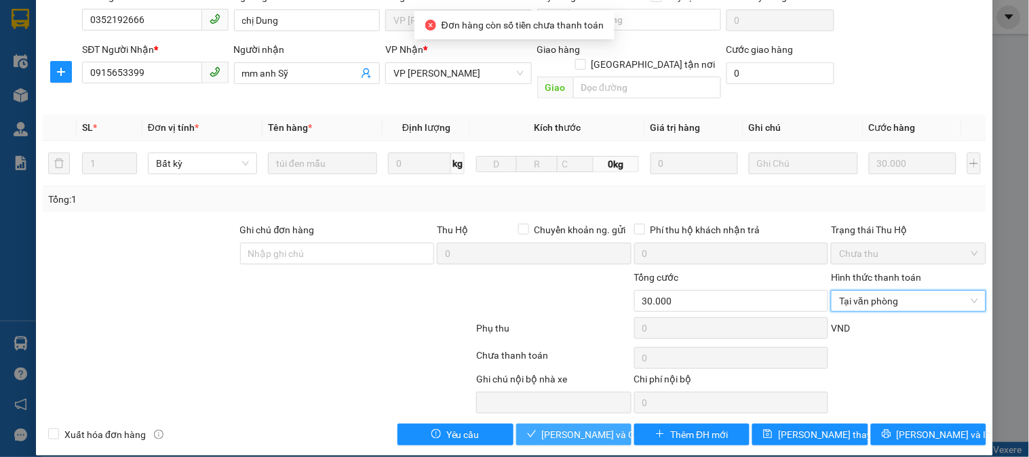
click at [577, 427] on span "Lưu và Giao hàng" at bounding box center [607, 434] width 130 height 15
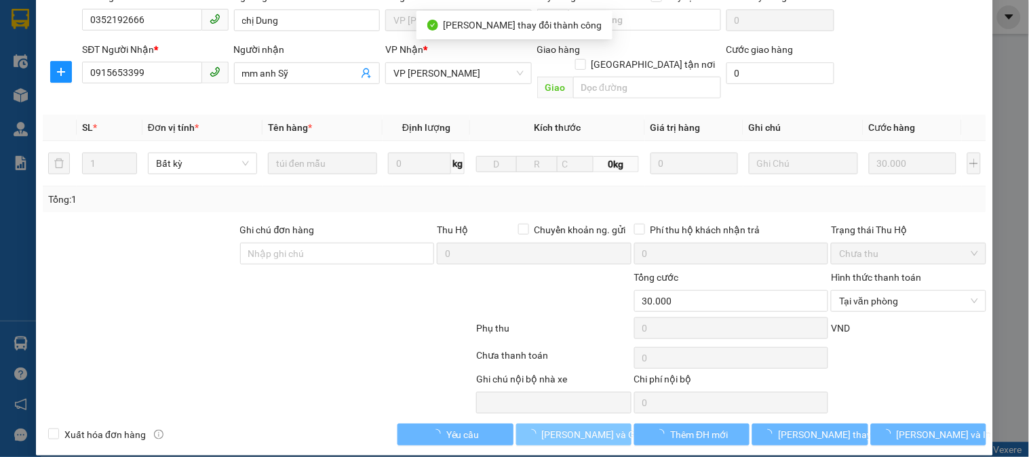
scroll to position [0, 0]
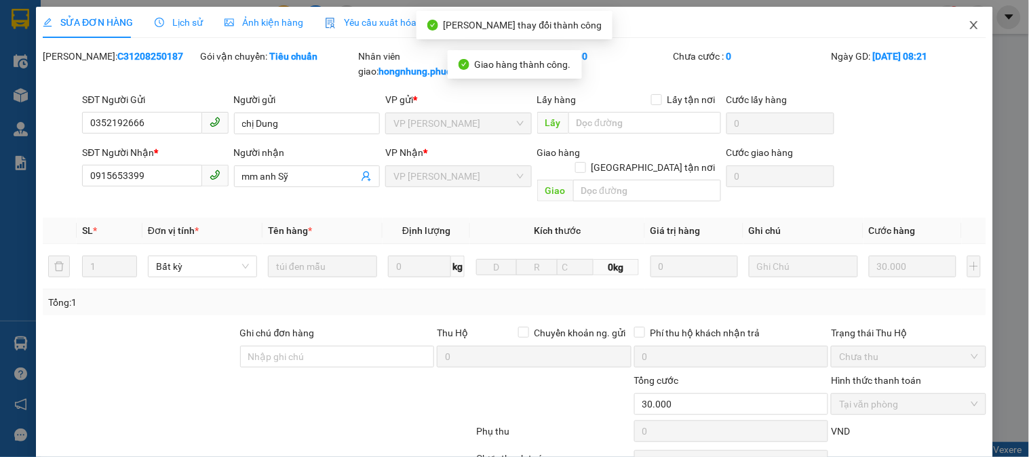
click at [968, 22] on icon "close" at bounding box center [973, 25] width 11 height 11
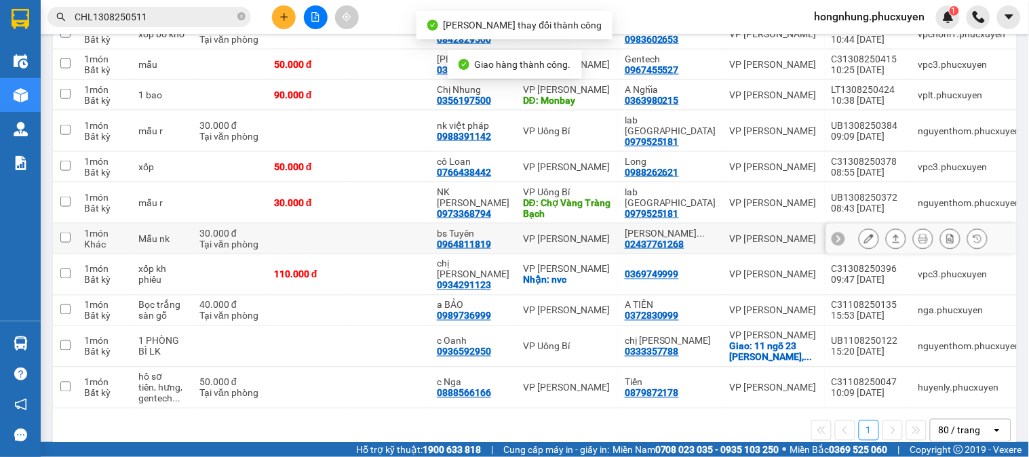
scroll to position [397, 0]
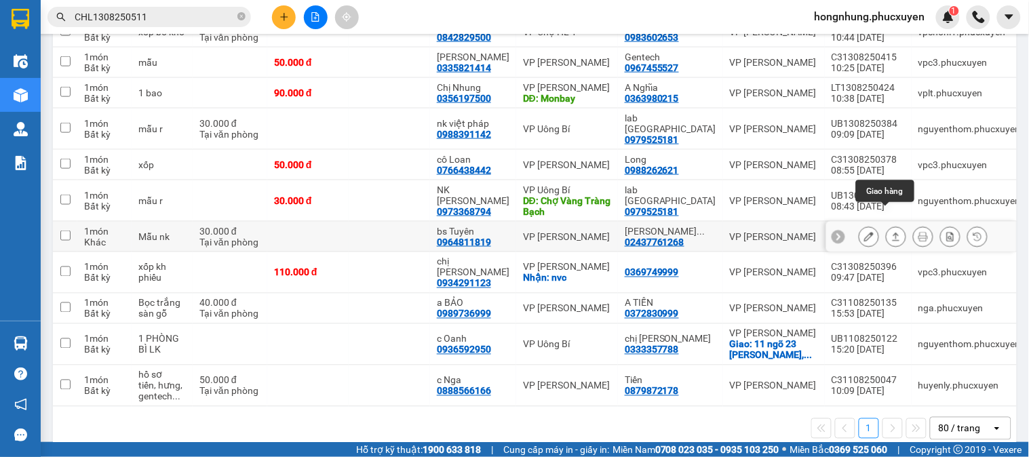
click at [891, 225] on button at bounding box center [895, 237] width 19 height 24
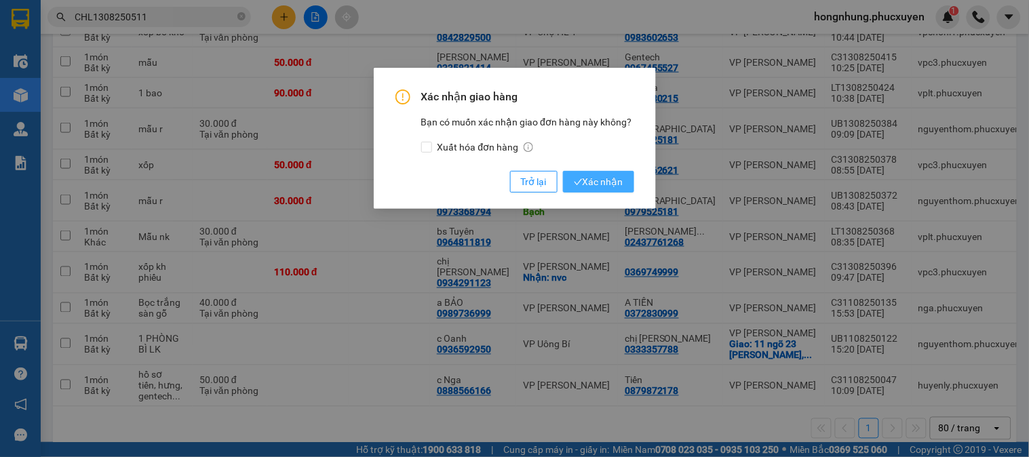
click at [599, 180] on span "Xác nhận" at bounding box center [599, 181] width 50 height 15
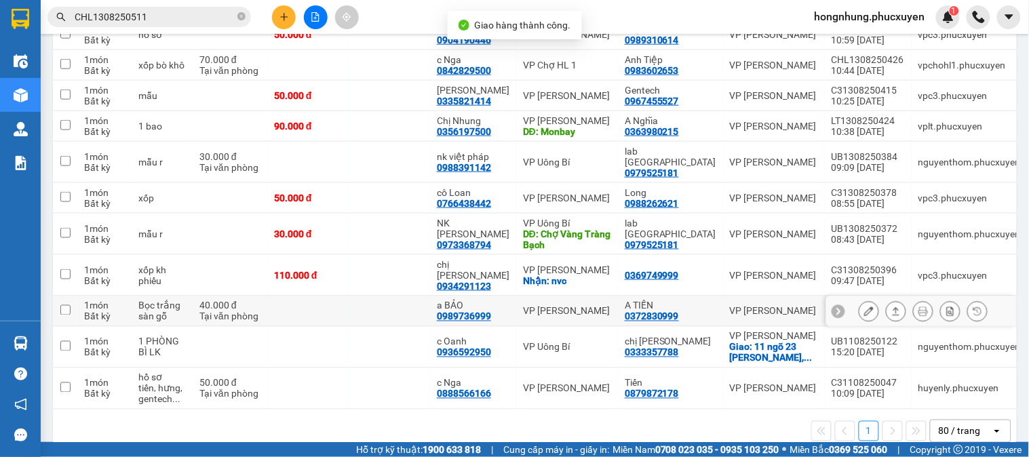
scroll to position [367, 0]
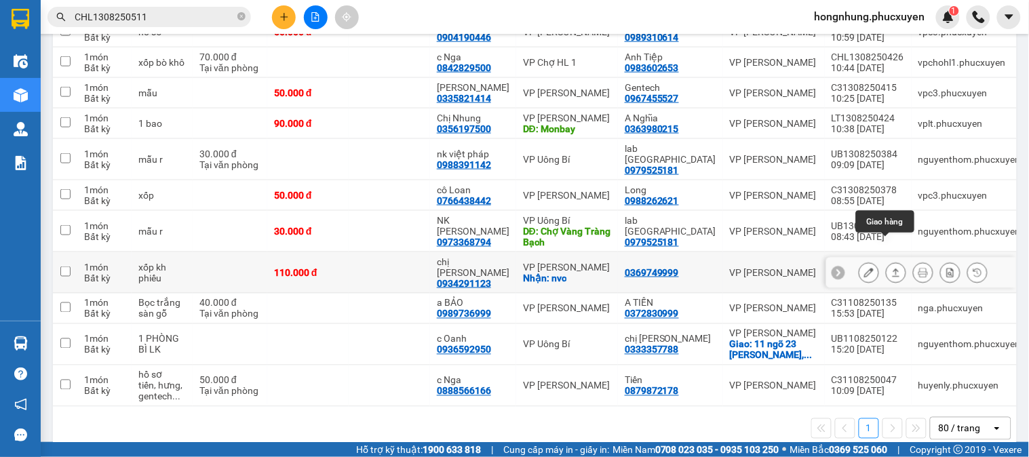
click at [863, 261] on button at bounding box center [868, 273] width 19 height 24
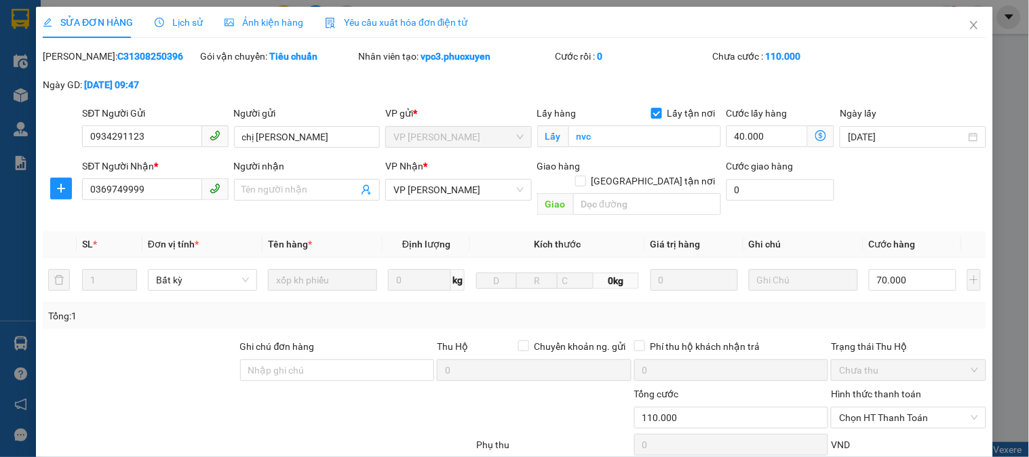
type input "0934291123"
type input "chị [PERSON_NAME]"
checkbox input "true"
type input "nvc"
type input "0369749999"
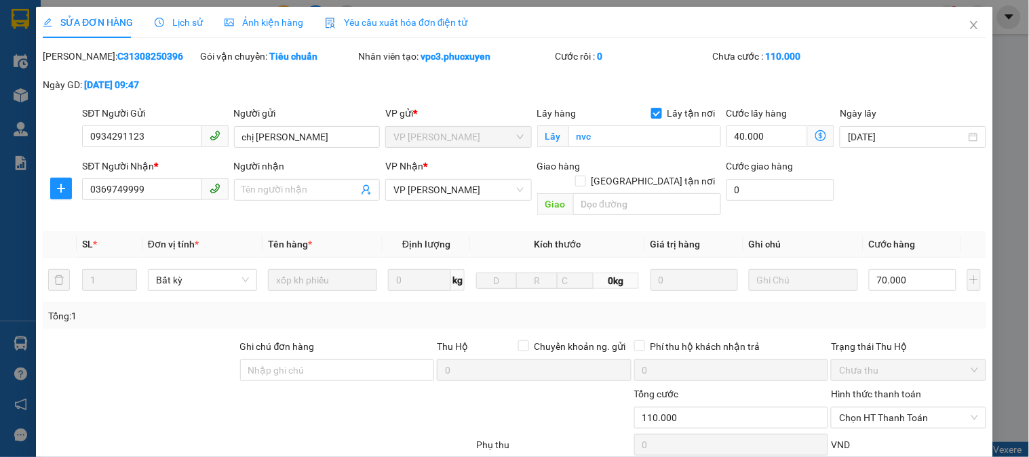
type input "110.000"
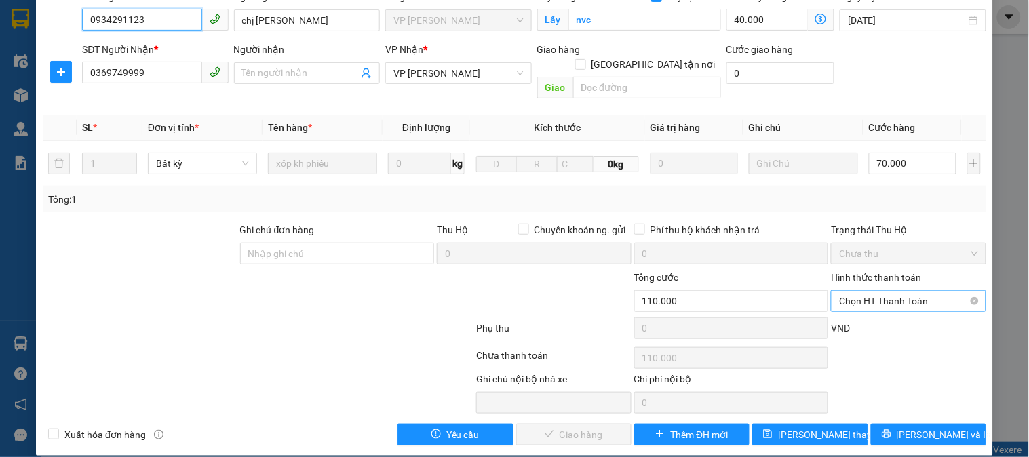
click at [915, 291] on span "Chọn HT Thanh Toán" at bounding box center [908, 301] width 138 height 20
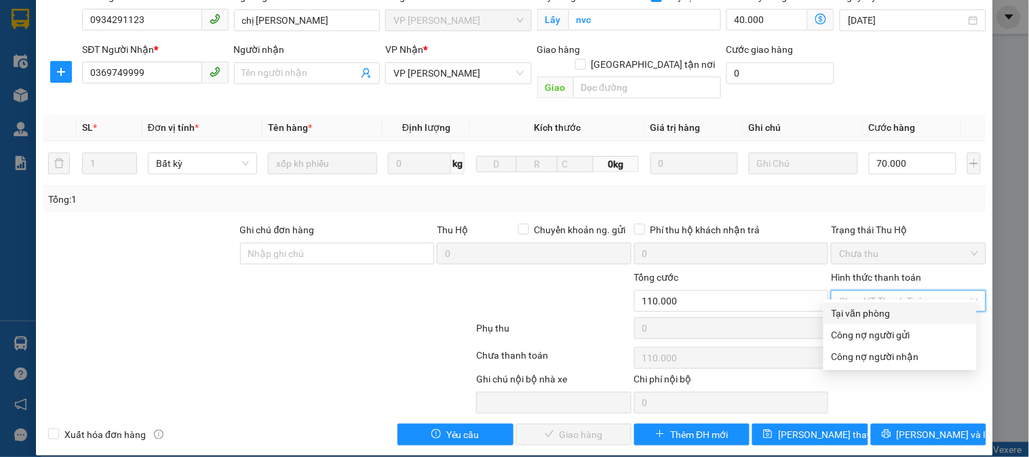
click at [884, 312] on div "Tại văn phòng" at bounding box center [899, 313] width 137 height 15
type input "0"
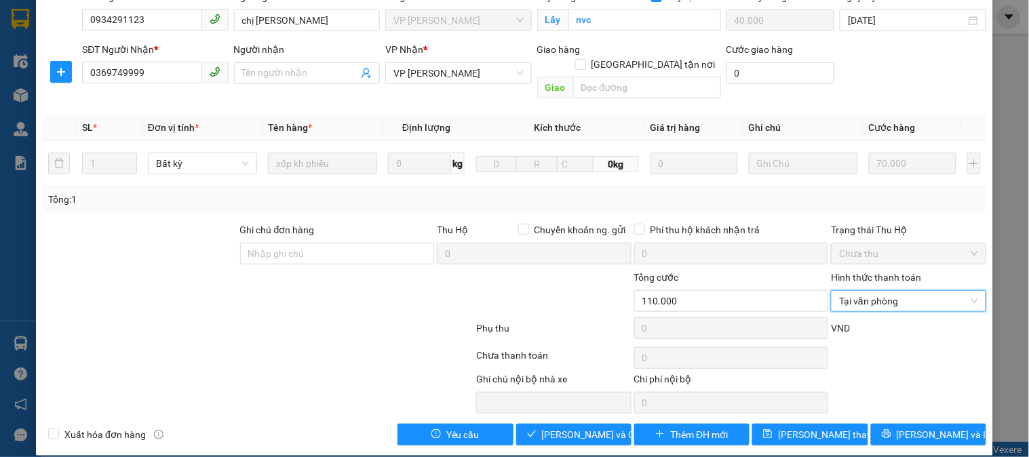
scroll to position [0, 0]
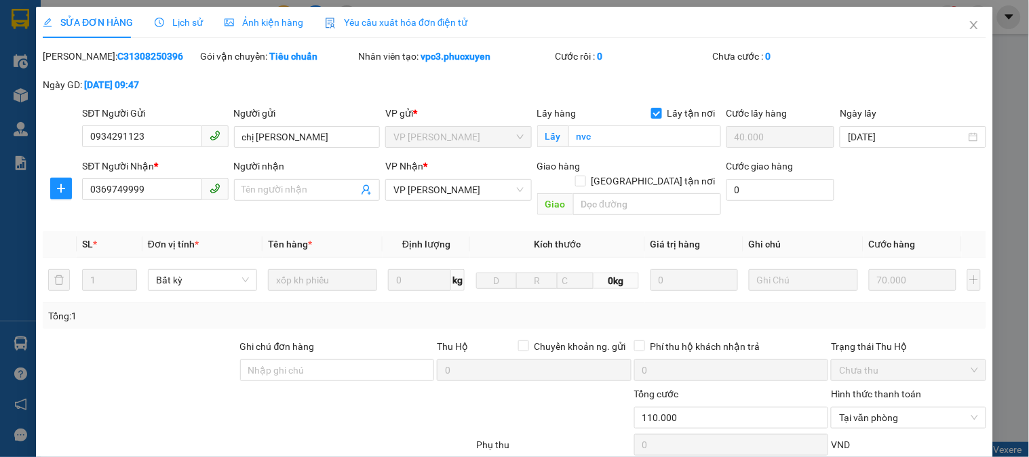
click at [121, 56] on b "C31308250396" at bounding box center [150, 56] width 66 height 11
copy b "C31308250396"
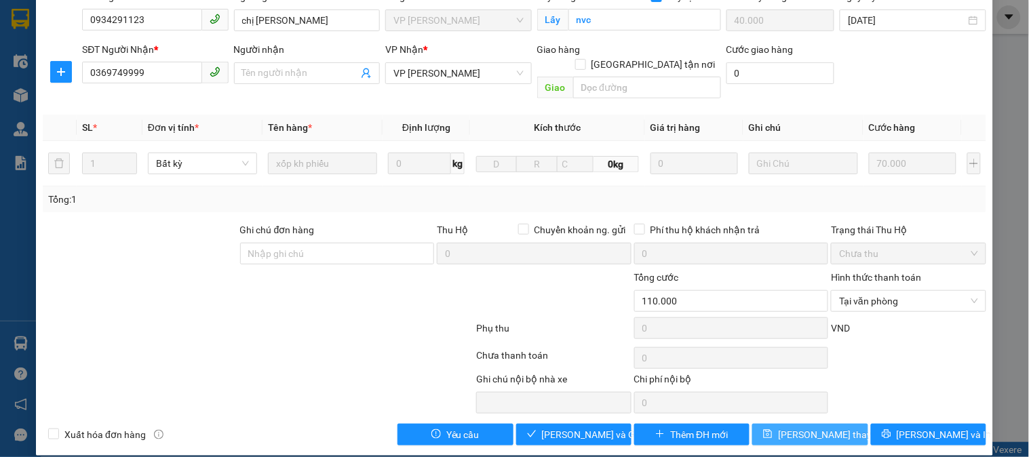
click at [808, 427] on span "Lưu thay đổi" at bounding box center [832, 434] width 108 height 15
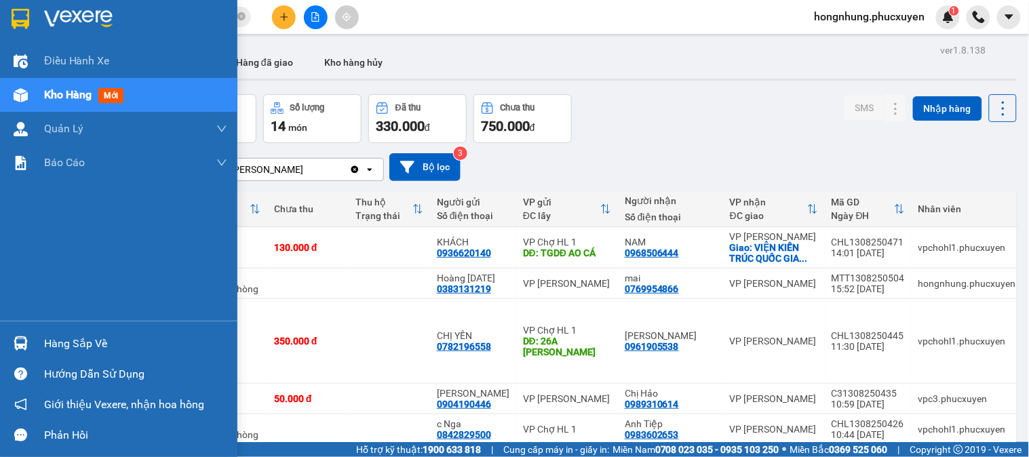
click at [19, 346] on img at bounding box center [21, 343] width 14 height 14
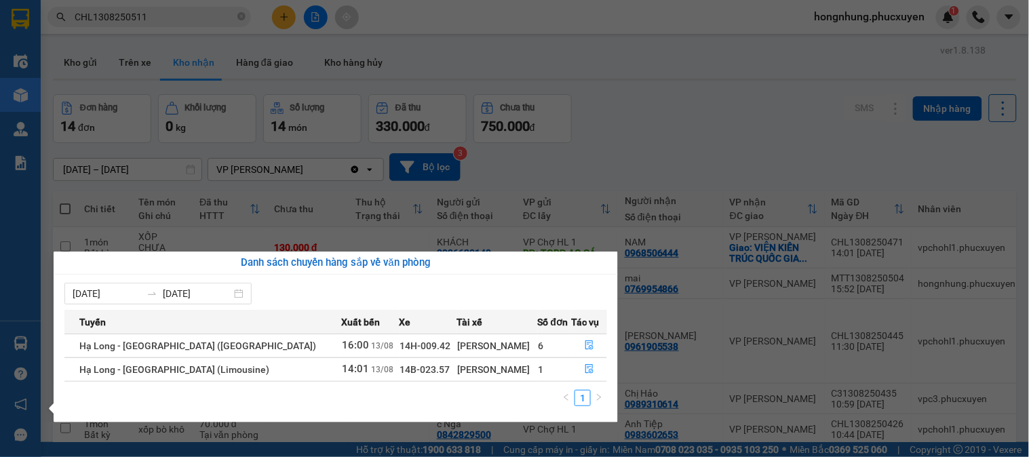
click at [686, 114] on section "Kết quả tìm kiếm ( 1 ) Bộ lọc Mã ĐH Trạng thái Món hàng Thu hộ Tổng cước Chưa c…" at bounding box center [514, 228] width 1029 height 457
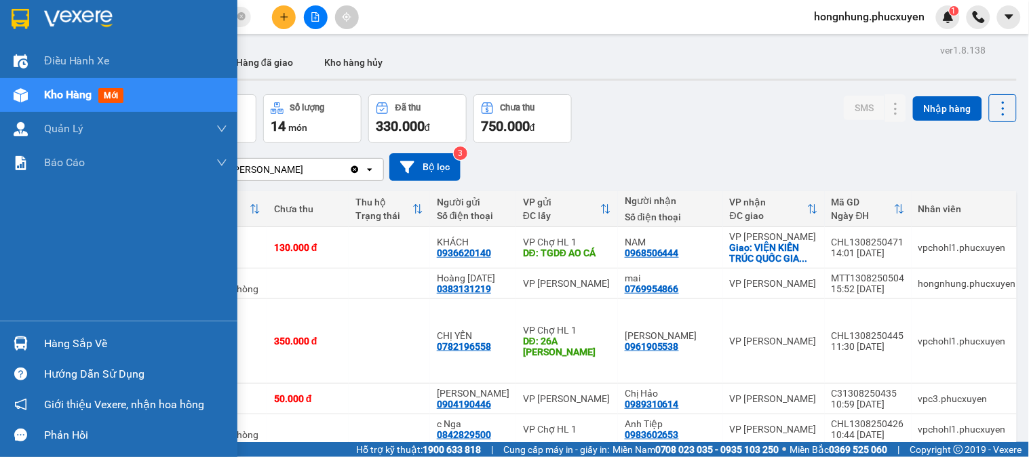
click at [0, 341] on div "Hàng sắp về" at bounding box center [118, 343] width 237 height 31
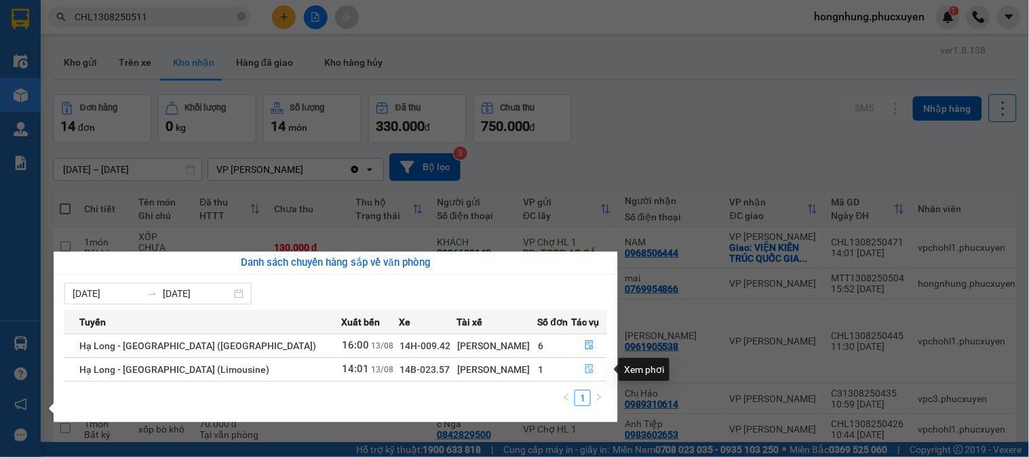
click at [585, 374] on icon "file-done" at bounding box center [589, 368] width 9 height 9
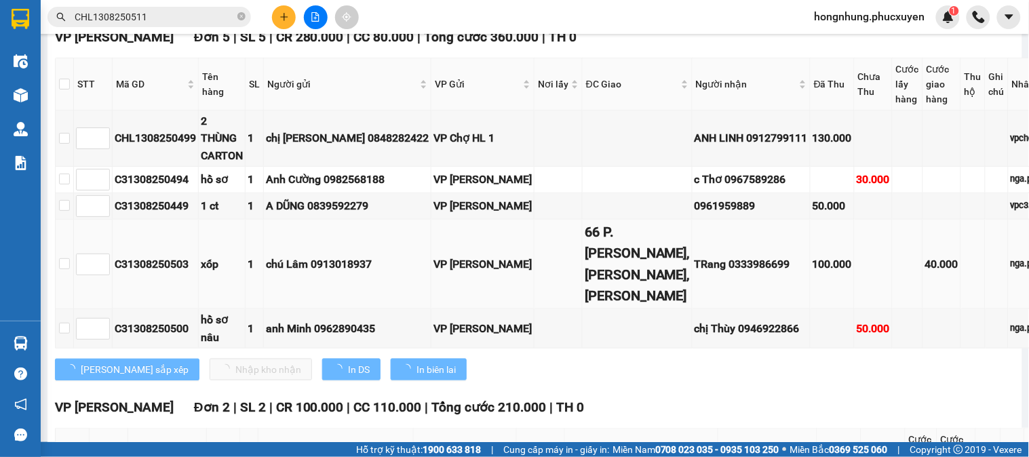
scroll to position [69, 0]
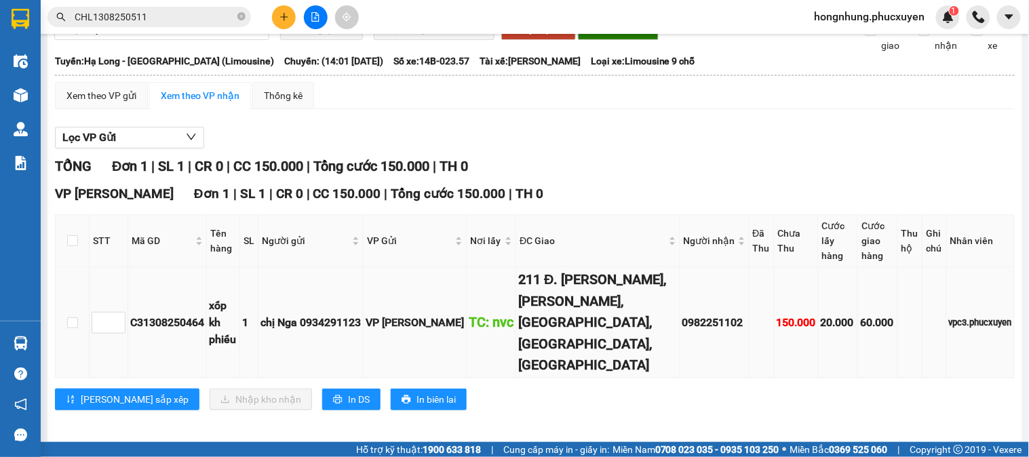
click at [158, 331] on div "C31308250464" at bounding box center [167, 322] width 74 height 17
copy div "C31308250464"
drag, startPoint x: 70, startPoint y: 254, endPoint x: 245, endPoint y: 375, distance: 213.1
click at [71, 246] on input "checkbox" at bounding box center [72, 240] width 11 height 11
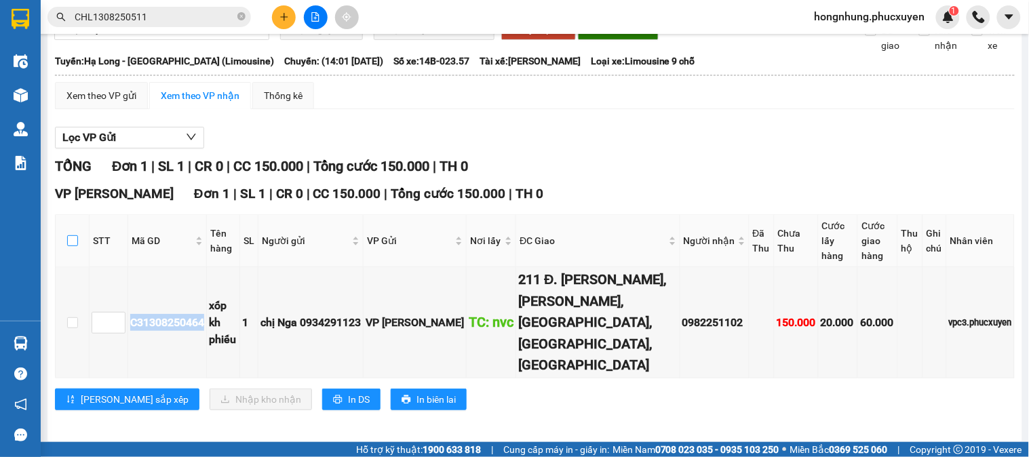
checkbox input "true"
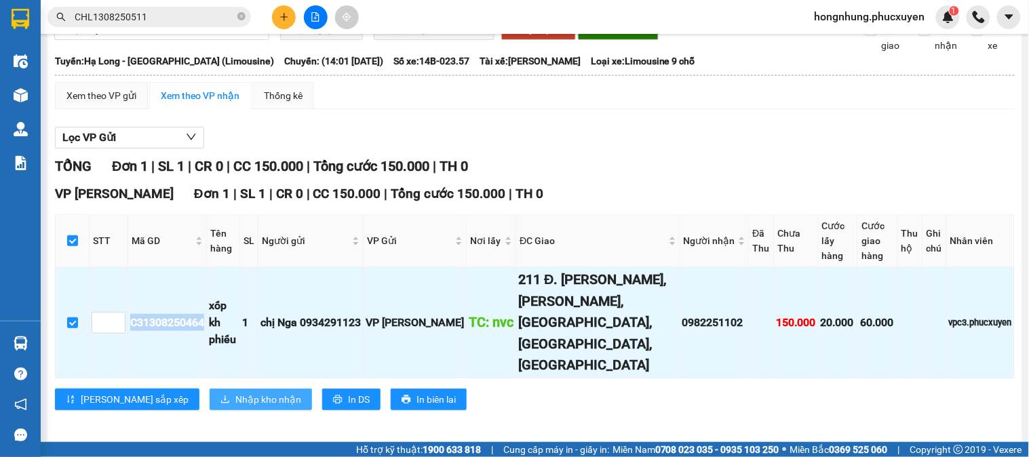
click at [235, 392] on span "Nhập kho nhận" at bounding box center [268, 399] width 66 height 15
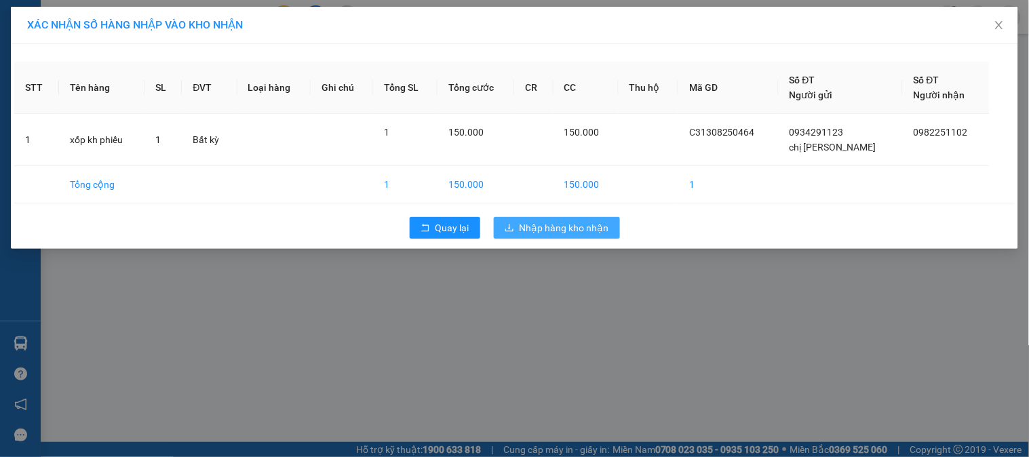
click at [584, 220] on span "Nhập hàng kho nhận" at bounding box center [564, 227] width 90 height 15
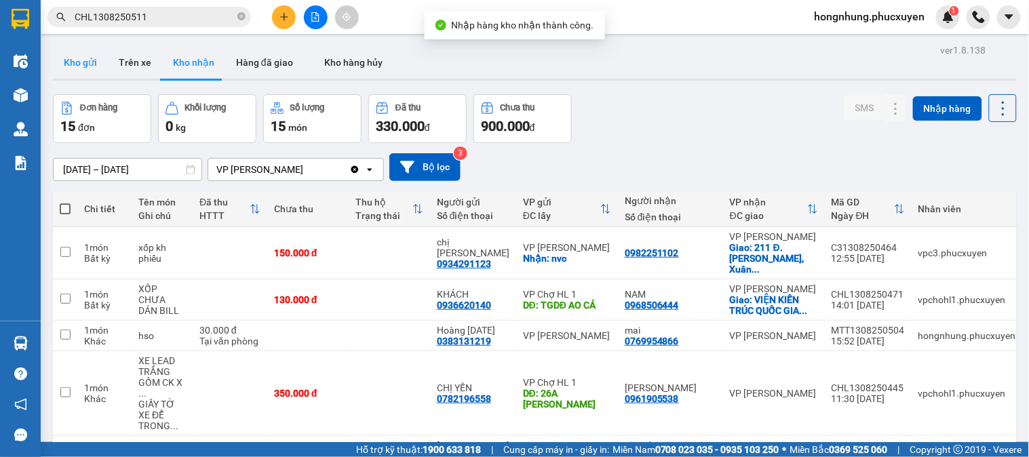
click at [81, 66] on button "Kho gửi" at bounding box center [80, 62] width 55 height 33
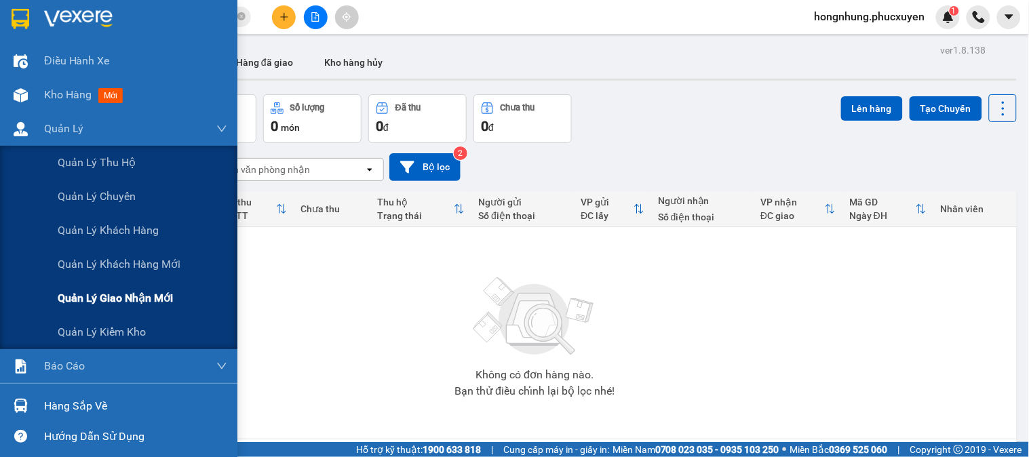
click at [107, 302] on span "Quản lý giao nhận mới" at bounding box center [115, 298] width 115 height 17
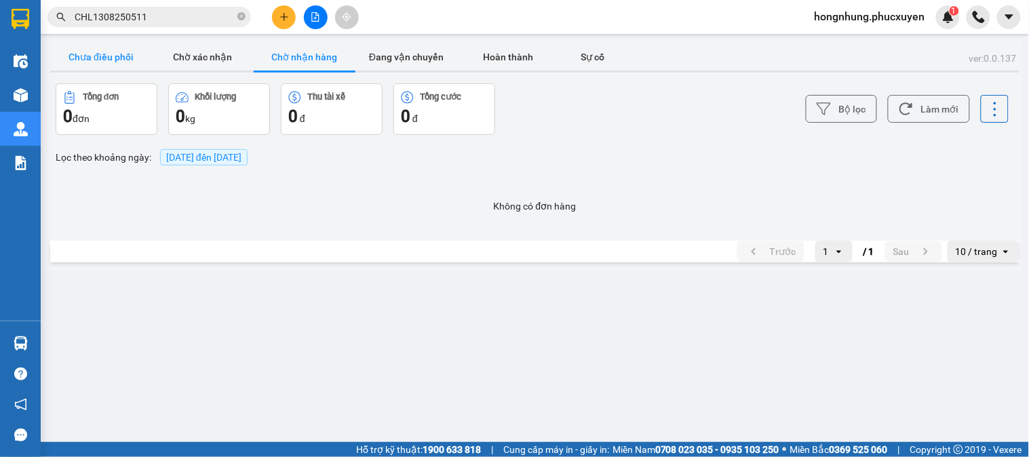
click at [106, 66] on button "Chưa điều phối" at bounding box center [101, 56] width 102 height 27
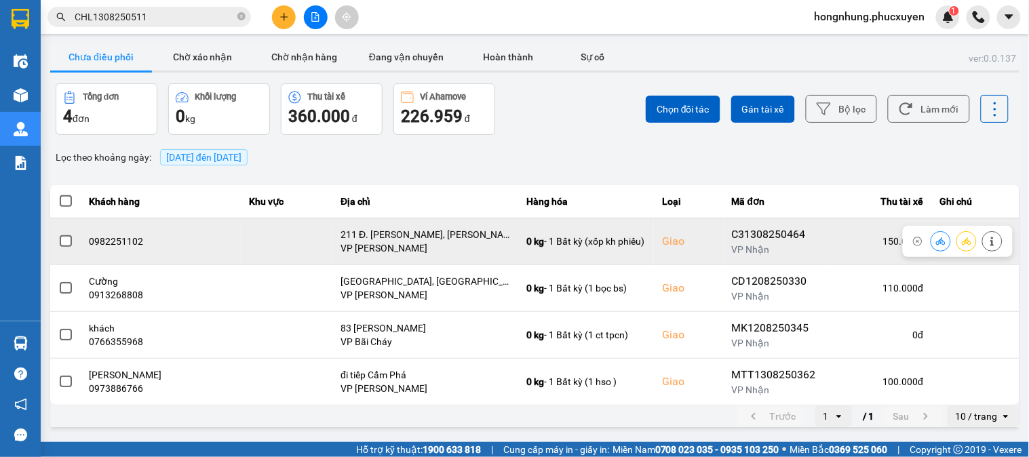
click at [939, 242] on icon at bounding box center [940, 240] width 9 height 7
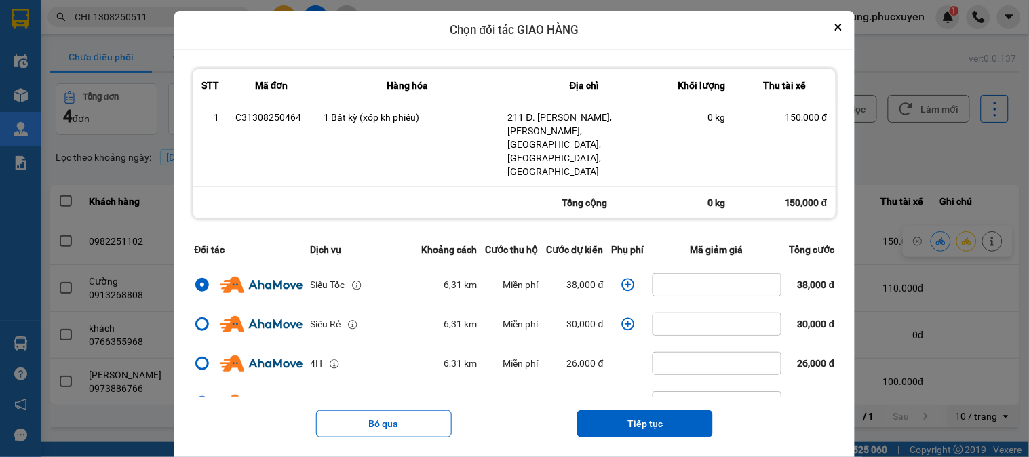
click at [621, 278] on icon "dialog" at bounding box center [628, 285] width 14 height 14
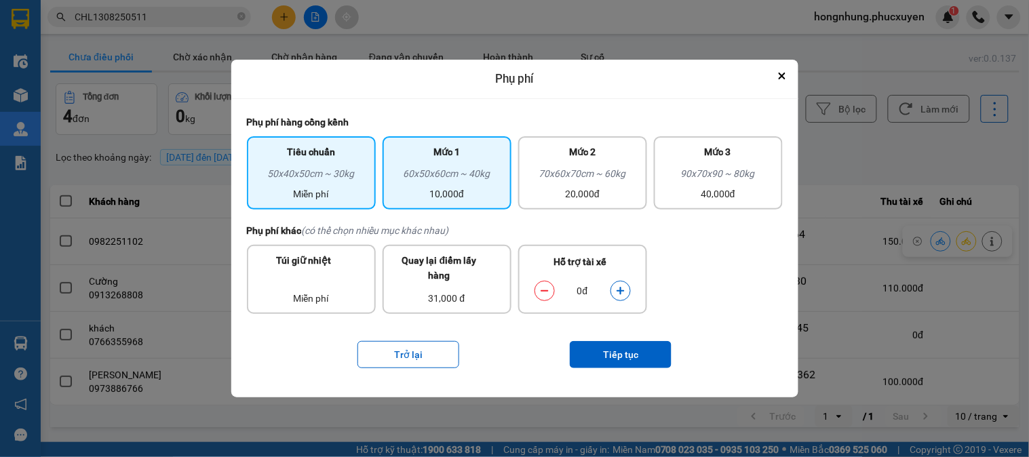
drag, startPoint x: 458, startPoint y: 176, endPoint x: 539, endPoint y: 279, distance: 130.4
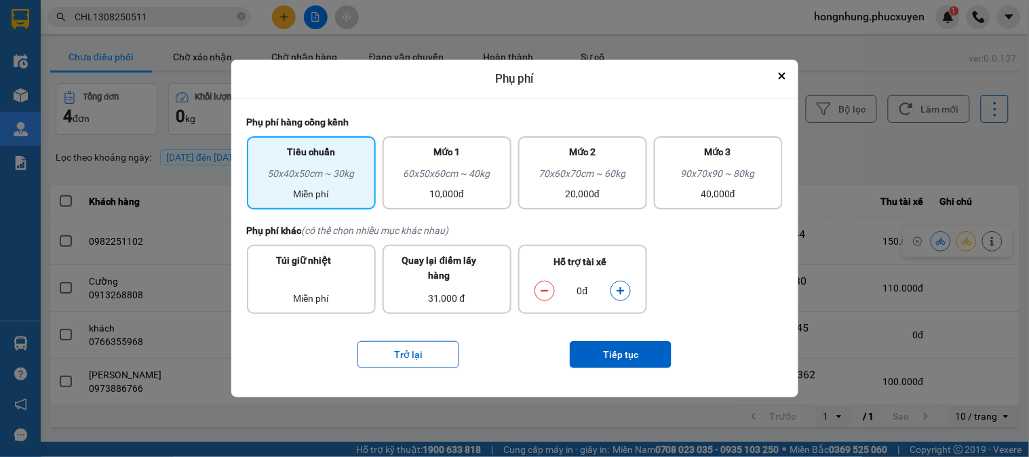
click at [458, 177] on div "60x50x60cm ~ 40kg" at bounding box center [447, 176] width 113 height 20
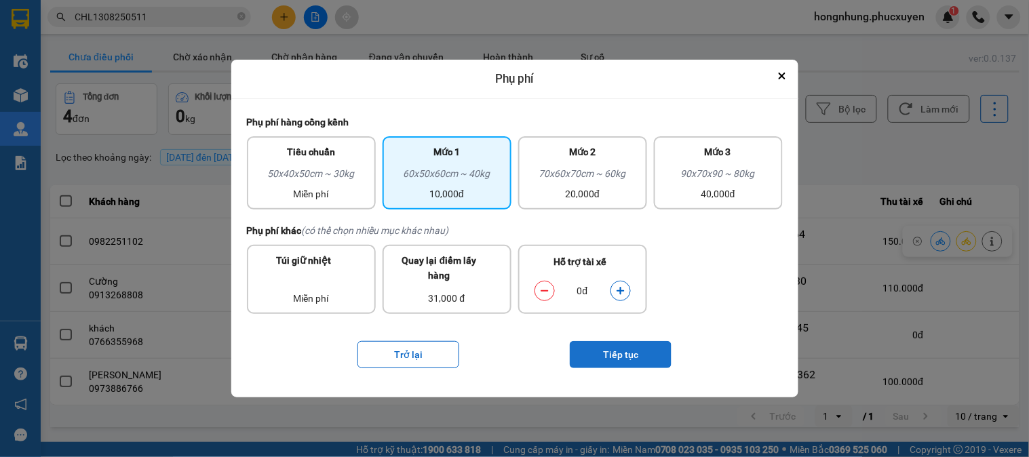
click at [632, 350] on button "Tiếp tục" at bounding box center [621, 354] width 102 height 27
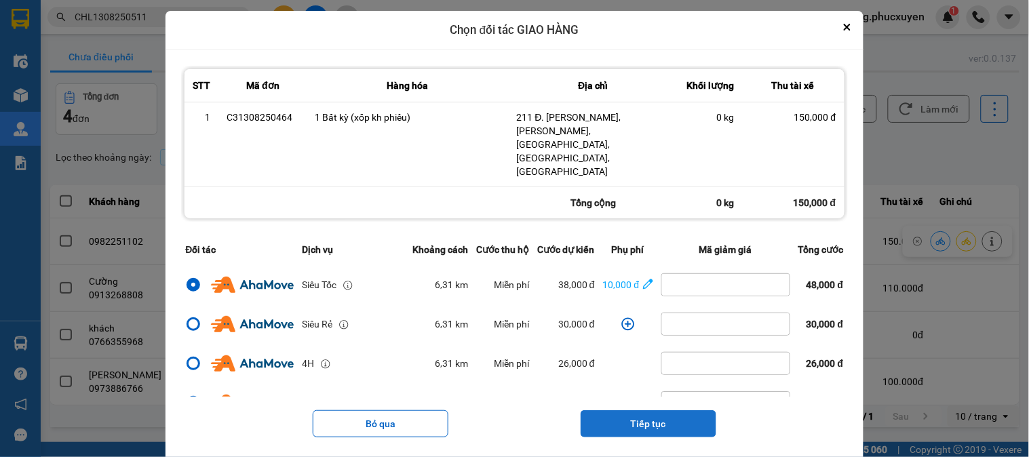
click at [689, 410] on button "Tiếp tục" at bounding box center [648, 423] width 136 height 27
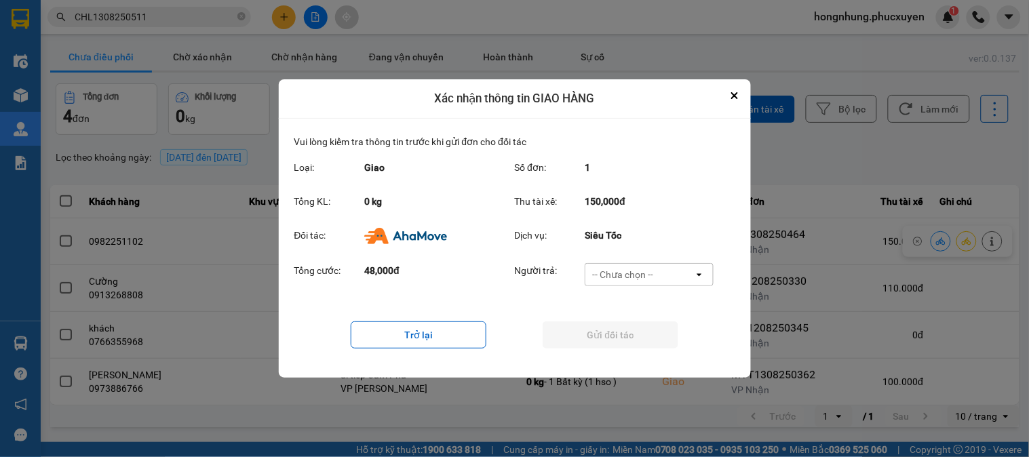
click at [669, 273] on div "-- Chưa chọn --" at bounding box center [639, 275] width 108 height 22
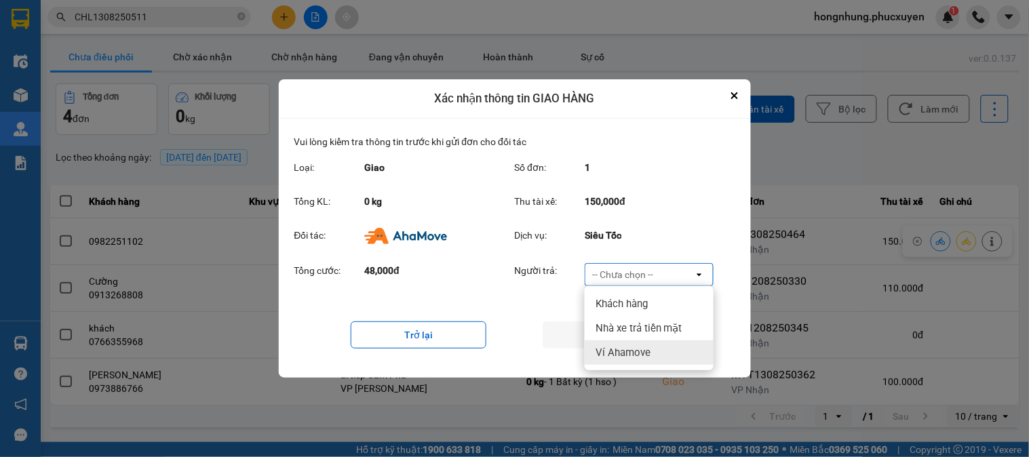
click at [645, 351] on span "Ví Ahamove" at bounding box center [622, 353] width 55 height 14
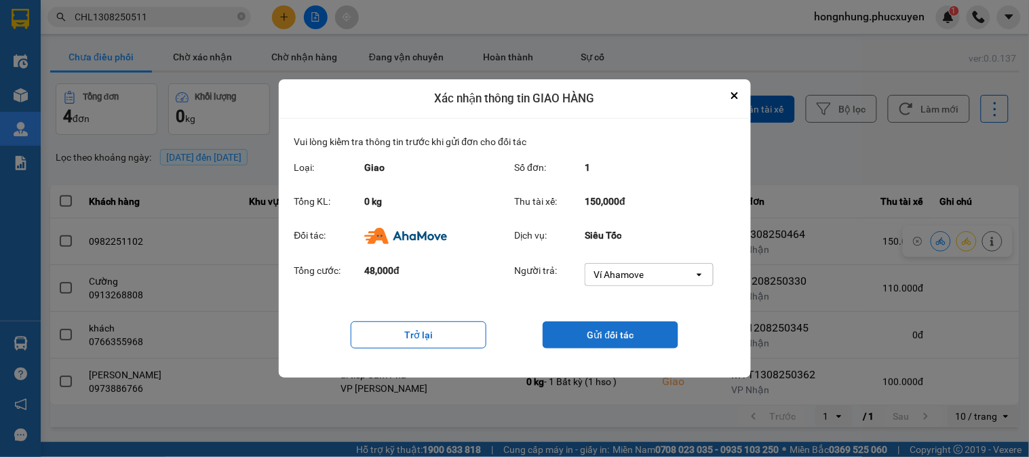
click at [646, 339] on button "Gửi đối tác" at bounding box center [610, 334] width 136 height 27
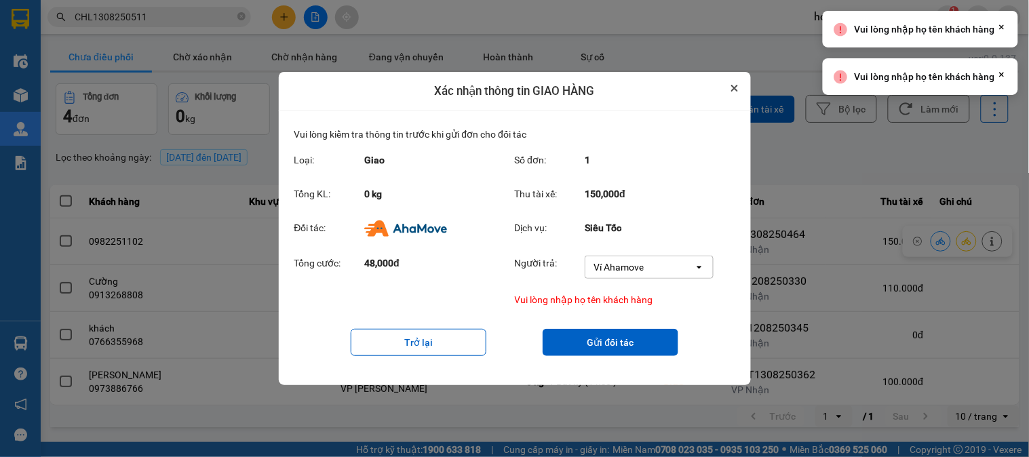
click at [730, 89] on button "Close" at bounding box center [734, 88] width 16 height 16
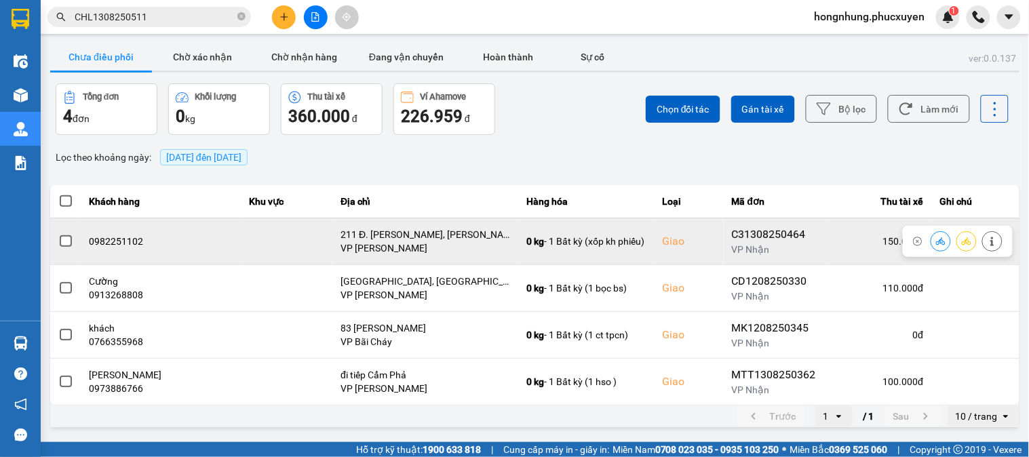
click at [123, 239] on div "0982251102" at bounding box center [162, 242] width 144 height 14
copy div "0982251102"
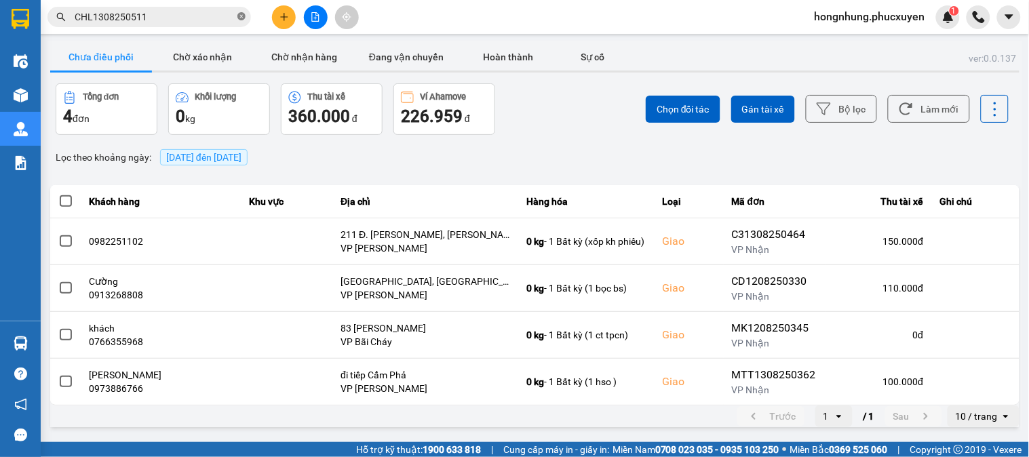
click at [239, 16] on icon "close-circle" at bounding box center [241, 16] width 8 height 8
paste input "0982251102"
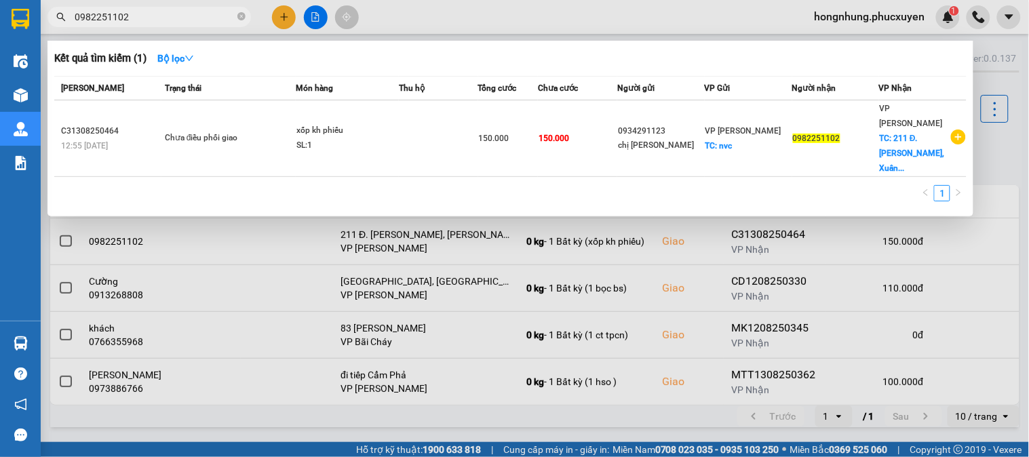
type input "0982251102"
click at [221, 120] on td "Chưa điều phối giao" at bounding box center [228, 138] width 134 height 77
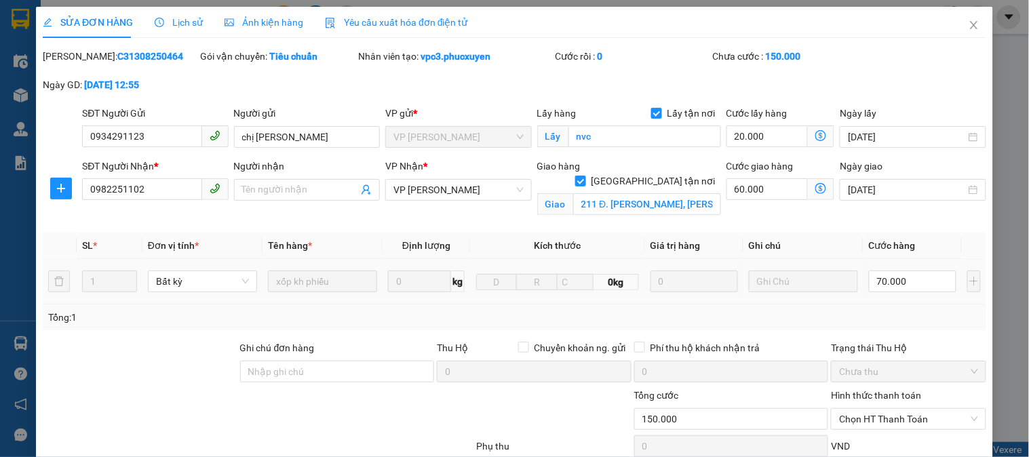
type input "0934291123"
type input "chị [PERSON_NAME]"
checkbox input "true"
type input "nvc"
type input "0982251102"
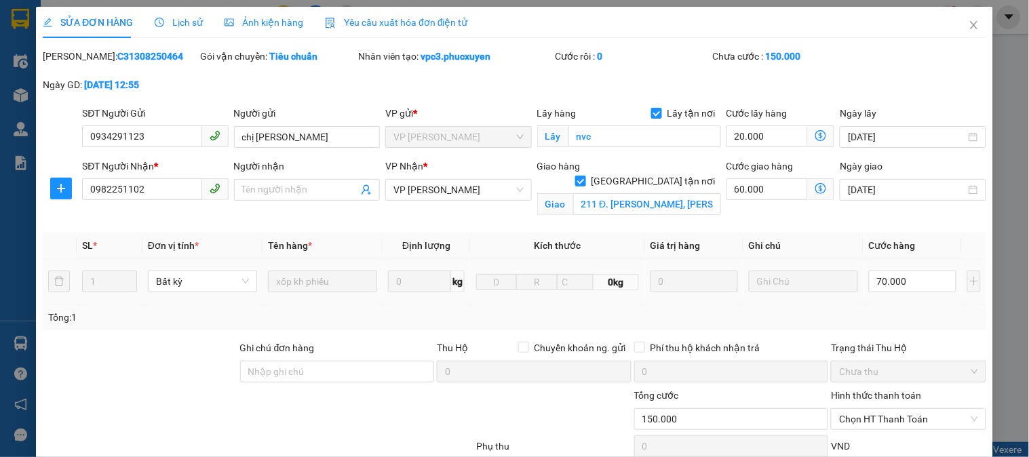
checkbox input "true"
type input "211 Đ. Phạm Văn Đồng, Xuân Đỉnh, Bắc Từ Liêm, Hà Nội, Việt Nam"
type input "150.000"
drag, startPoint x: 282, startPoint y: 190, endPoint x: 289, endPoint y: 188, distance: 7.1
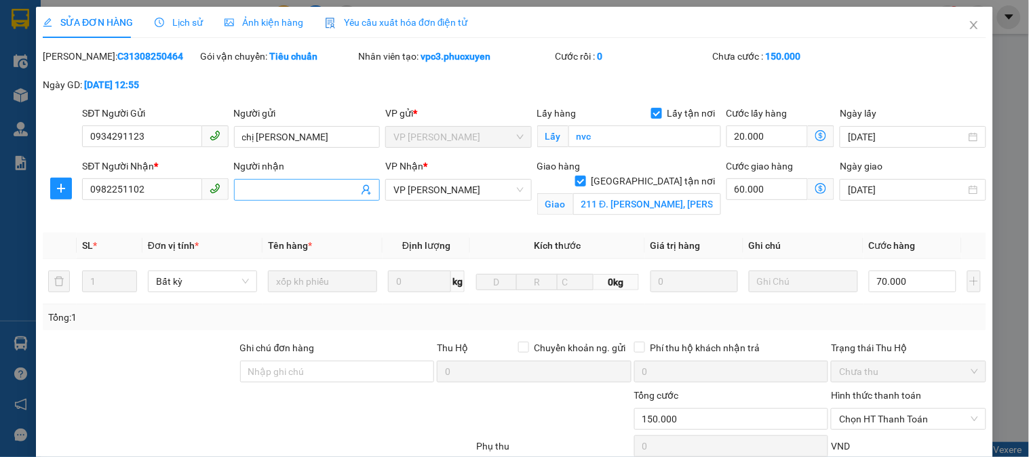
click at [285, 190] on input "Người nhận" at bounding box center [300, 189] width 116 height 15
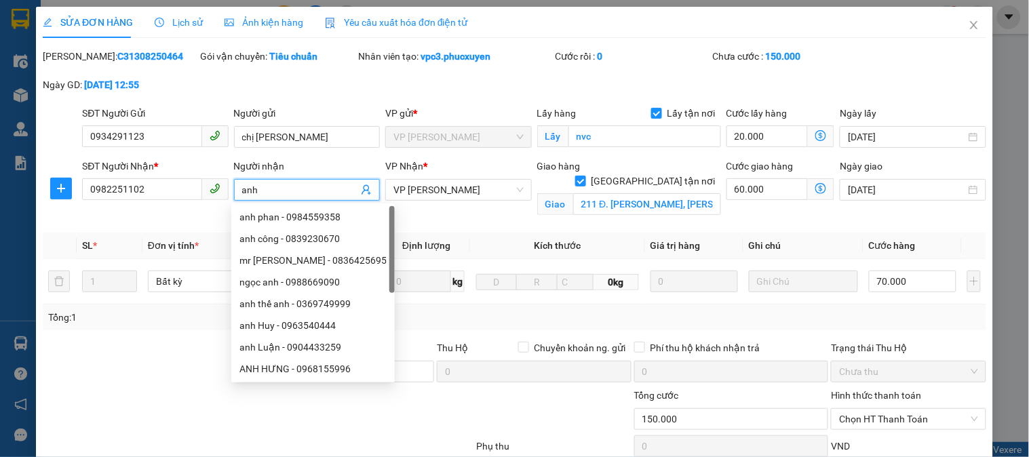
scroll to position [132, 0]
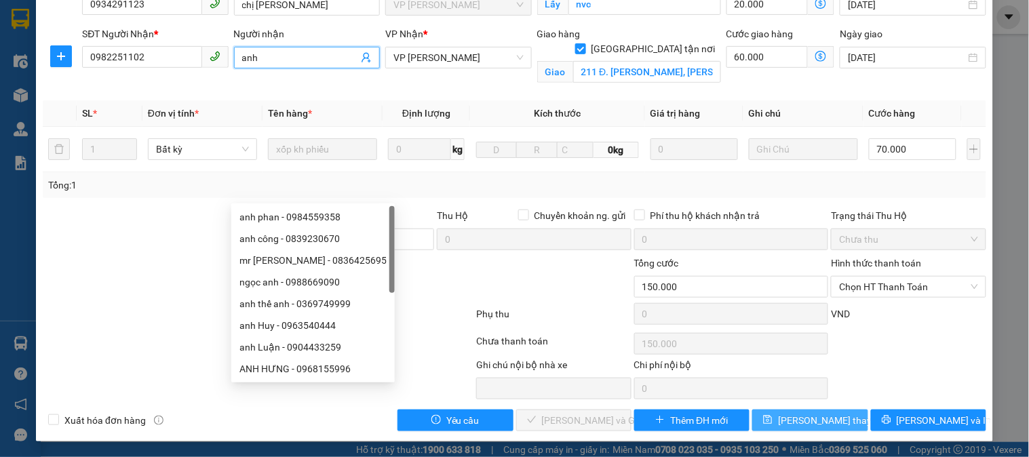
type input "anh"
click at [798, 411] on button "Lưu thay đổi" at bounding box center [809, 421] width 115 height 22
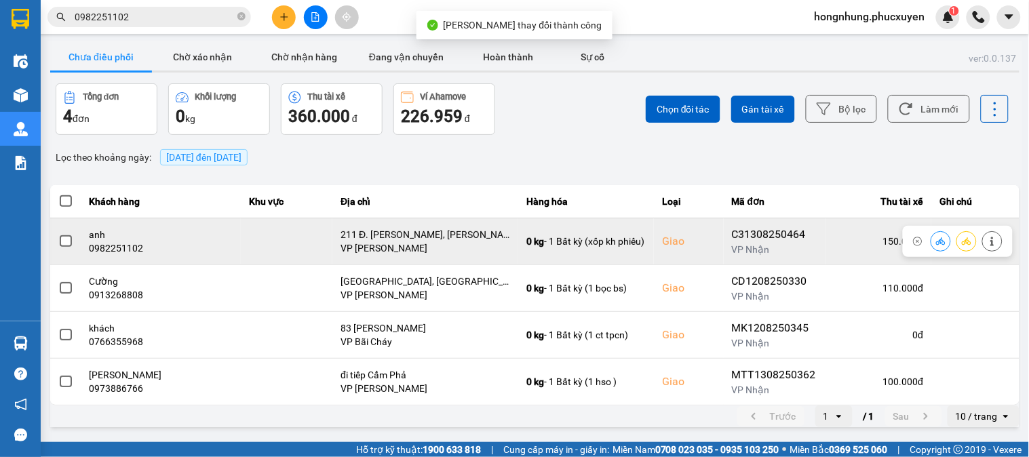
click at [939, 241] on icon at bounding box center [940, 241] width 9 height 9
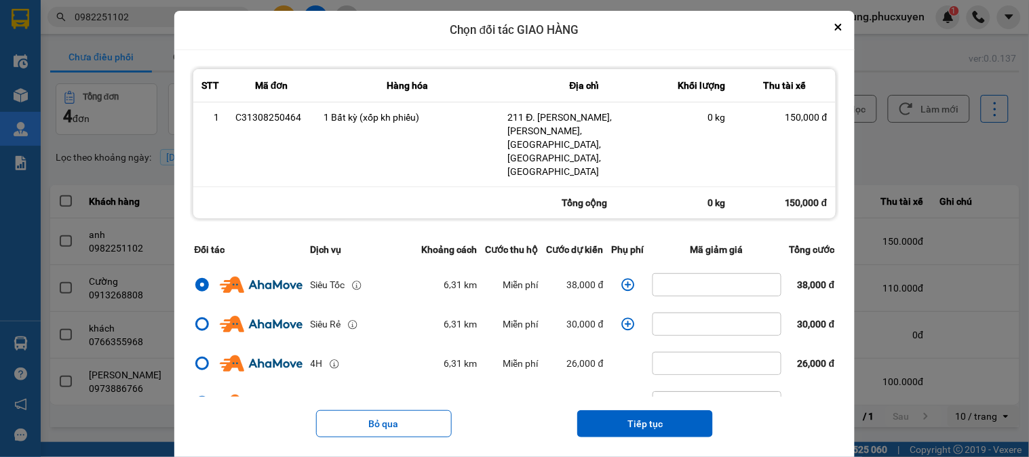
click at [627, 278] on icon "dialog" at bounding box center [628, 285] width 14 height 14
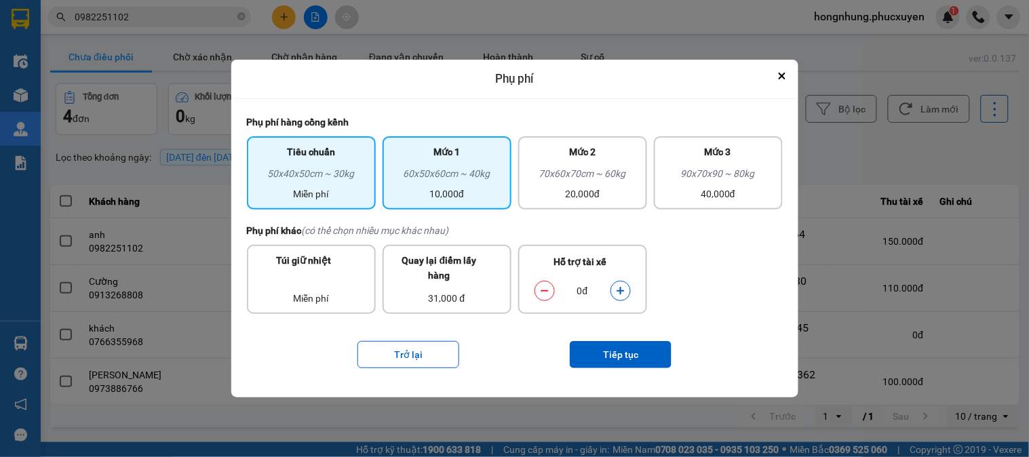
click at [423, 164] on div "Mức 1" at bounding box center [447, 155] width 113 height 22
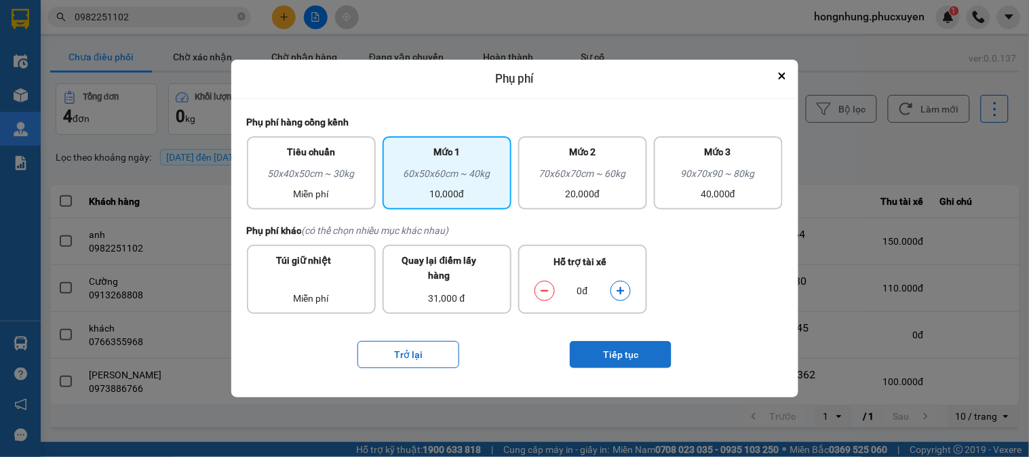
click at [639, 351] on button "Tiếp tục" at bounding box center [621, 354] width 102 height 27
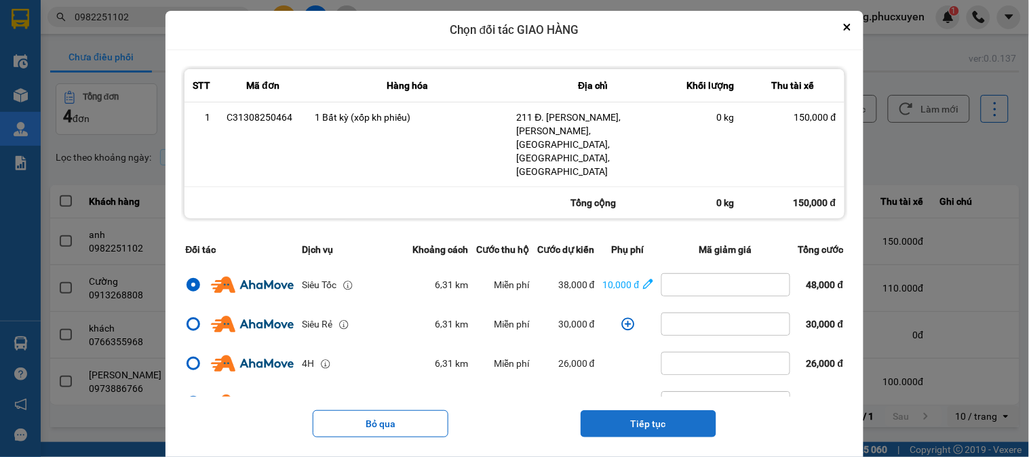
click at [634, 410] on button "Tiếp tục" at bounding box center [648, 423] width 136 height 27
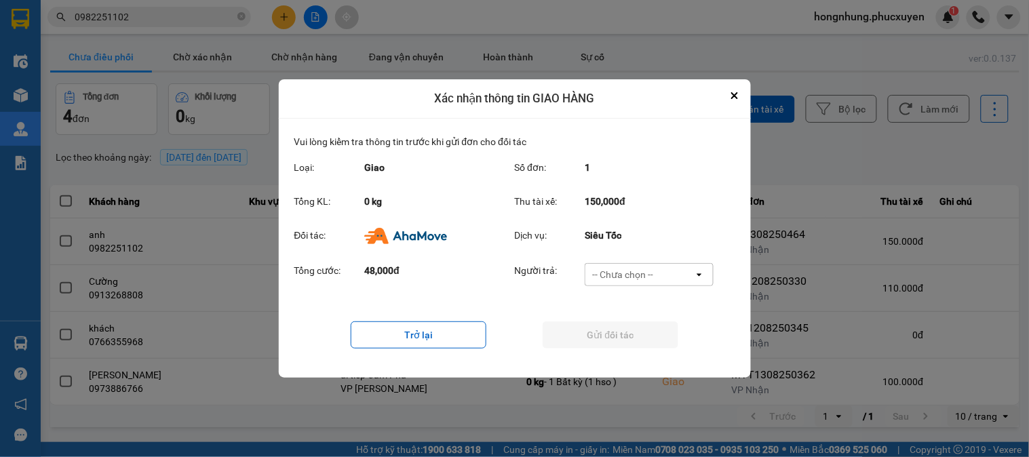
click at [618, 277] on div "-- Chưa chọn --" at bounding box center [622, 275] width 61 height 14
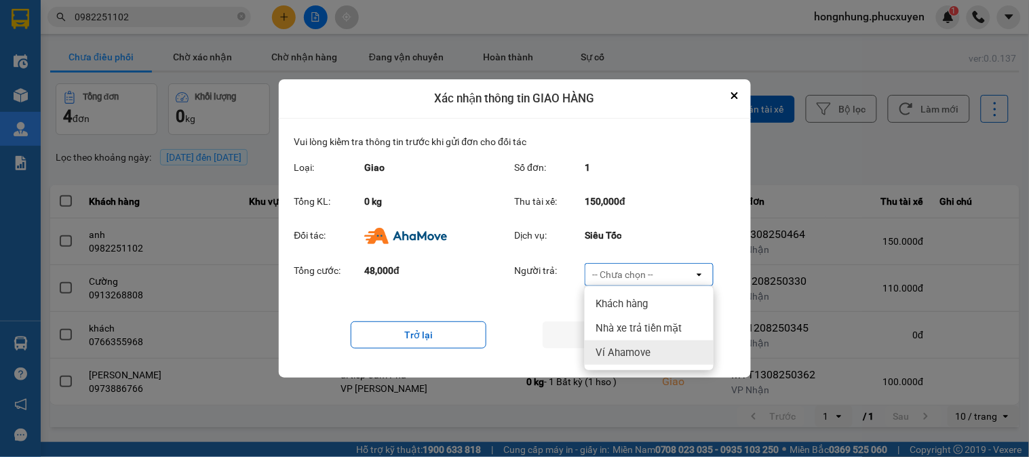
click at [633, 349] on span "Ví Ahamove" at bounding box center [622, 353] width 55 height 14
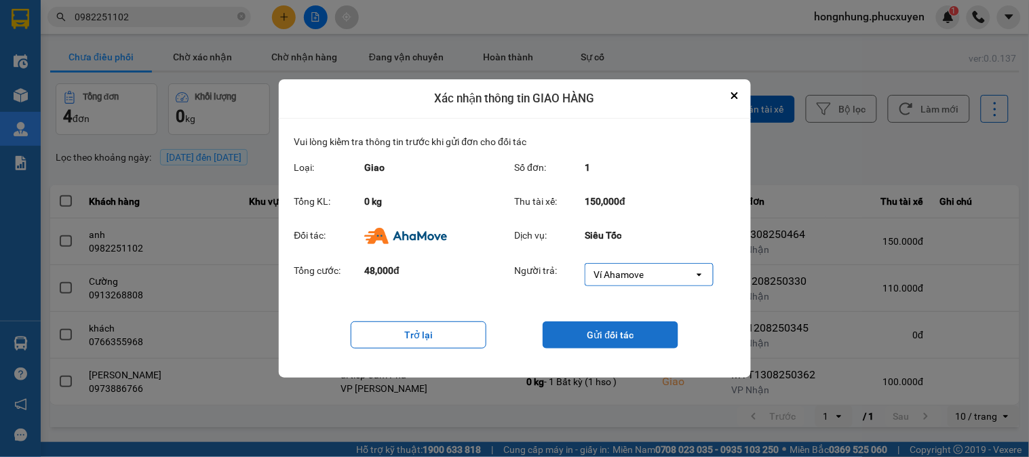
click at [620, 336] on button "Gửi đối tác" at bounding box center [610, 334] width 136 height 27
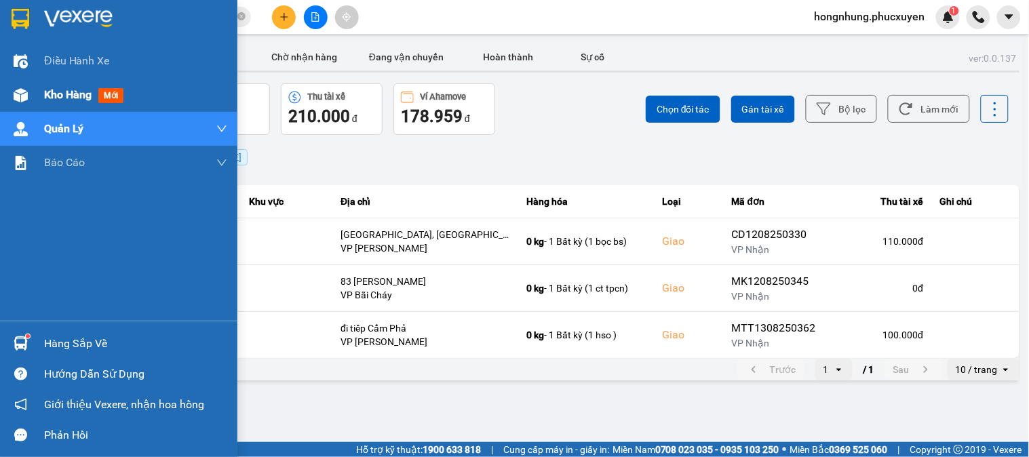
click at [43, 94] on div "Kho hàng mới" at bounding box center [118, 95] width 237 height 34
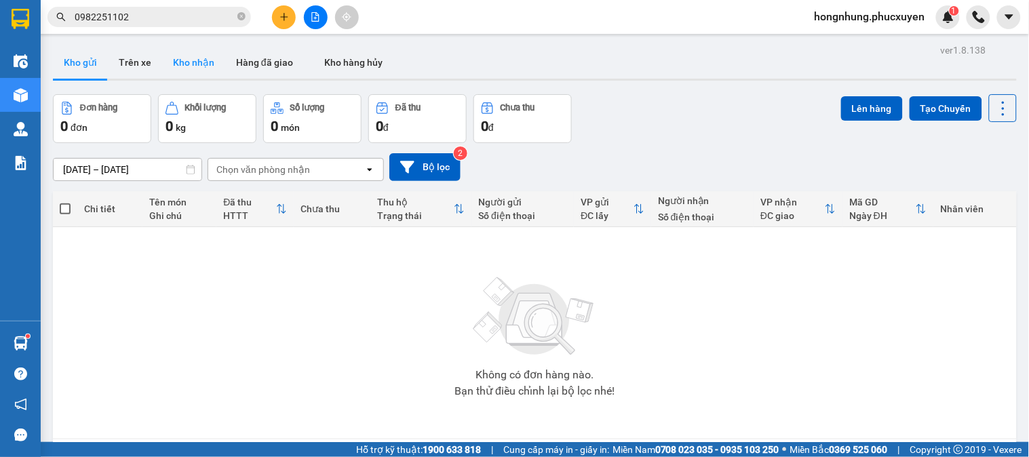
click at [185, 64] on button "Kho nhận" at bounding box center [193, 62] width 63 height 33
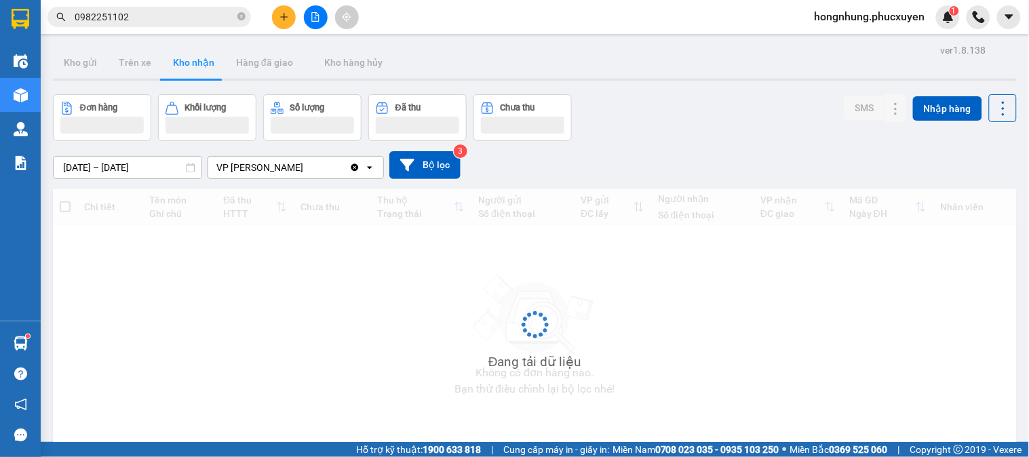
click at [186, 64] on button "Kho nhận" at bounding box center [193, 62] width 63 height 33
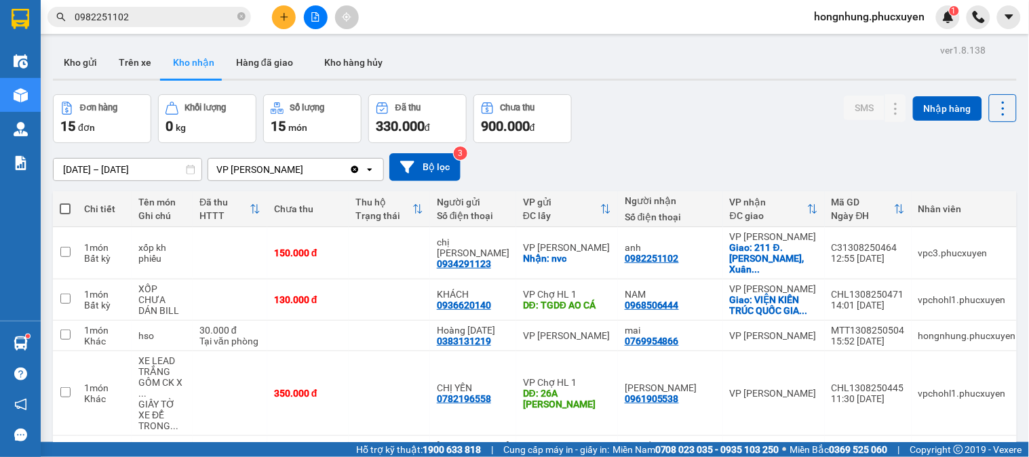
click at [282, 23] on button at bounding box center [284, 17] width 24 height 24
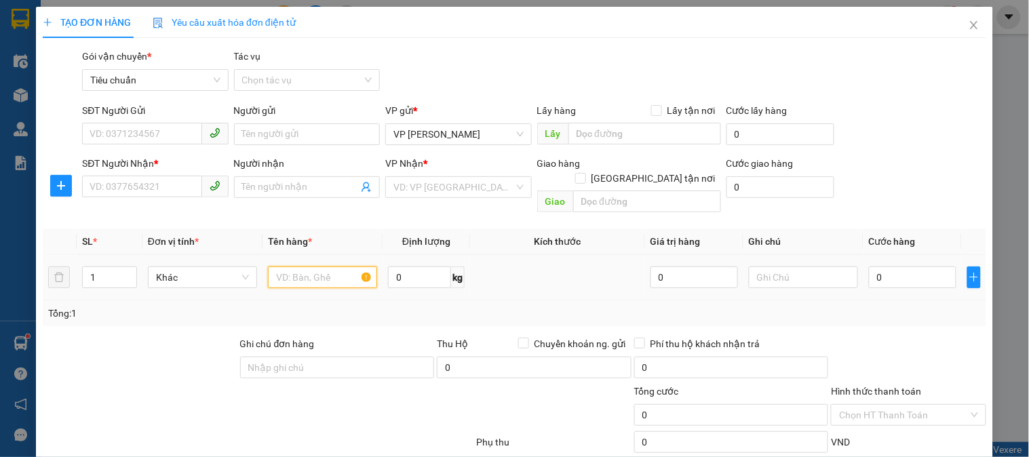
click at [321, 266] on input "text" at bounding box center [322, 277] width 109 height 22
type input "hso"
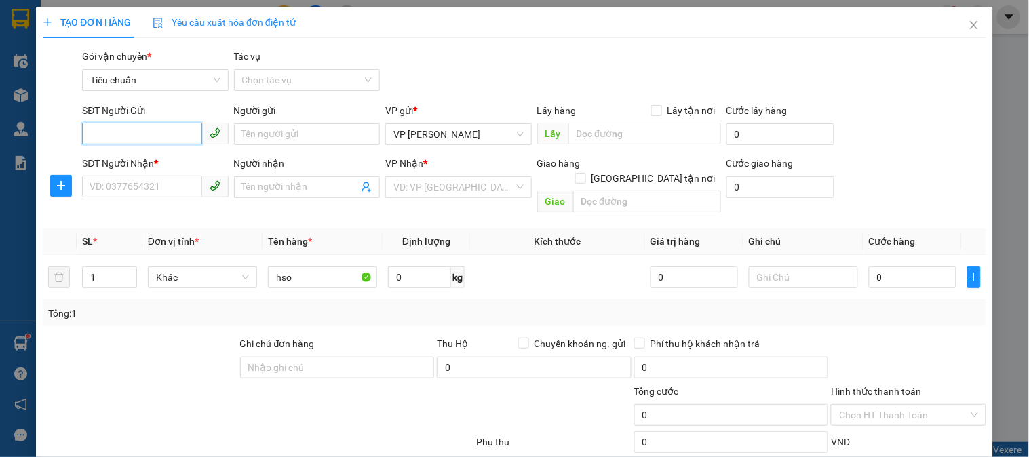
click at [153, 139] on input "SĐT Người Gửi" at bounding box center [141, 134] width 119 height 22
type input "0989310614"
click at [161, 164] on div "0989310614 - Chị Hảo" at bounding box center [154, 161] width 128 height 15
type input "Chị Hảo"
type input "0989310614"
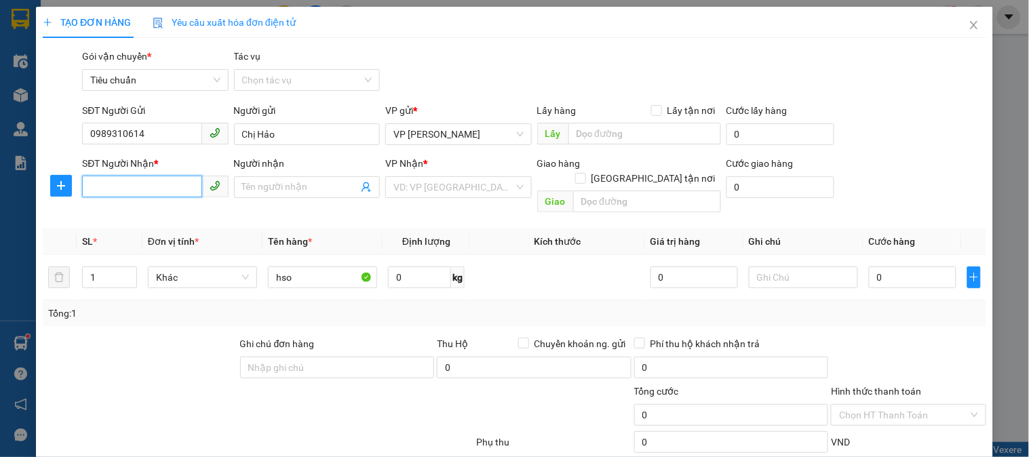
click at [158, 184] on input "SĐT Người Nhận *" at bounding box center [141, 187] width 119 height 22
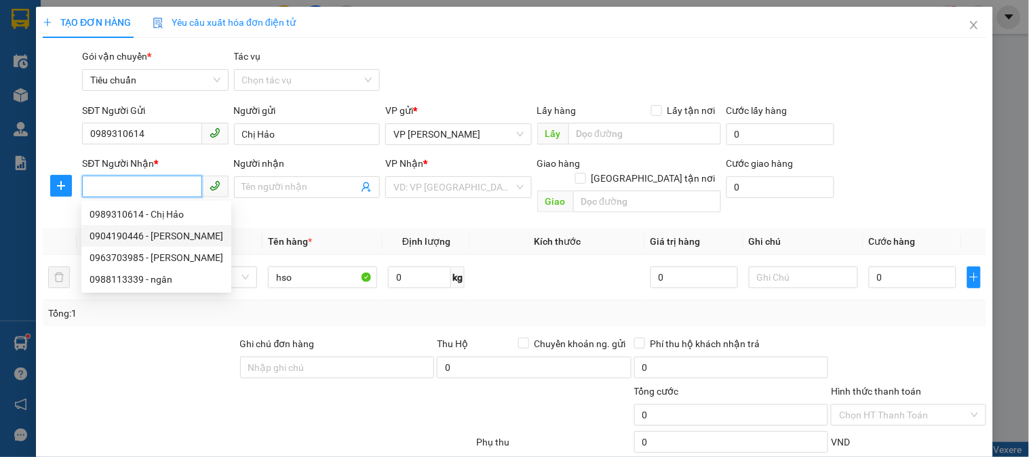
click at [163, 232] on div "0904190446 - Anh Huấn" at bounding box center [157, 236] width 134 height 15
type input "0904190446"
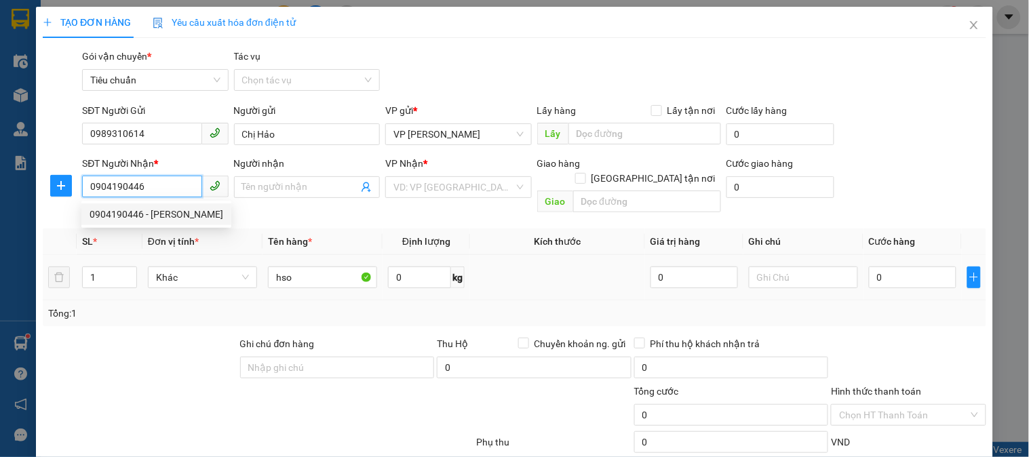
type input "Anh Huấn"
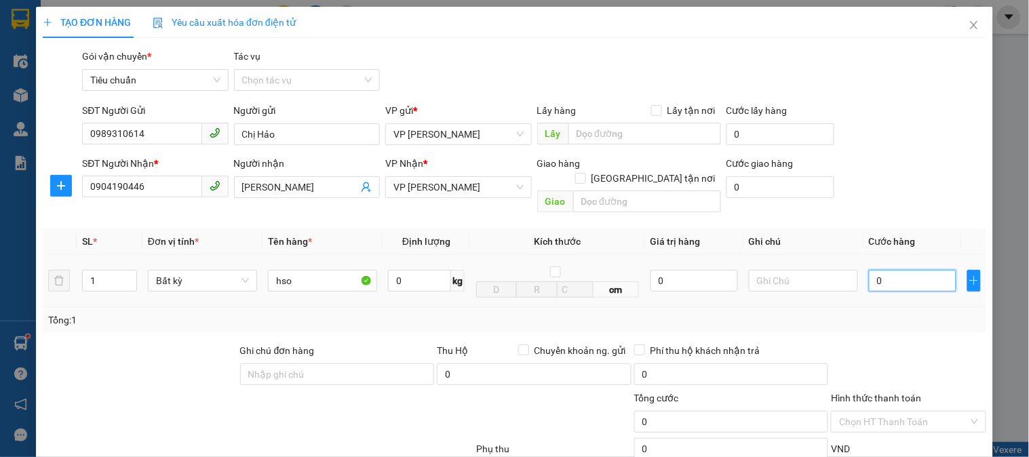
click at [884, 270] on input "0" at bounding box center [912, 281] width 87 height 22
type input "3"
type input "30"
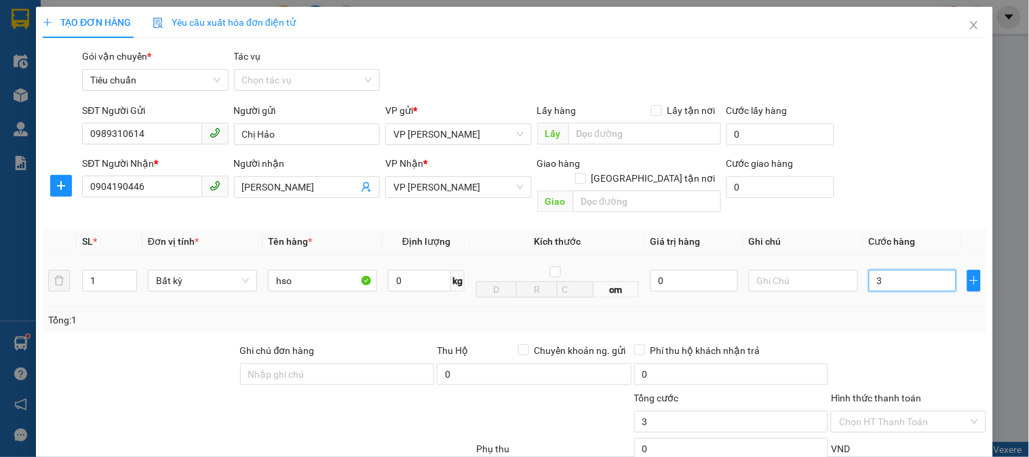
type input "30"
click at [884, 313] on div "Tổng: 1" at bounding box center [514, 320] width 943 height 26
type input "30.000"
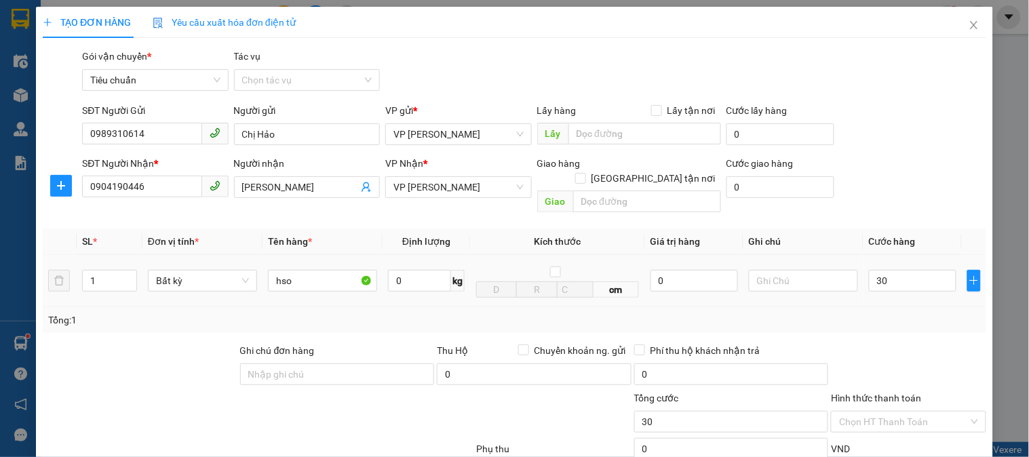
type input "30.000"
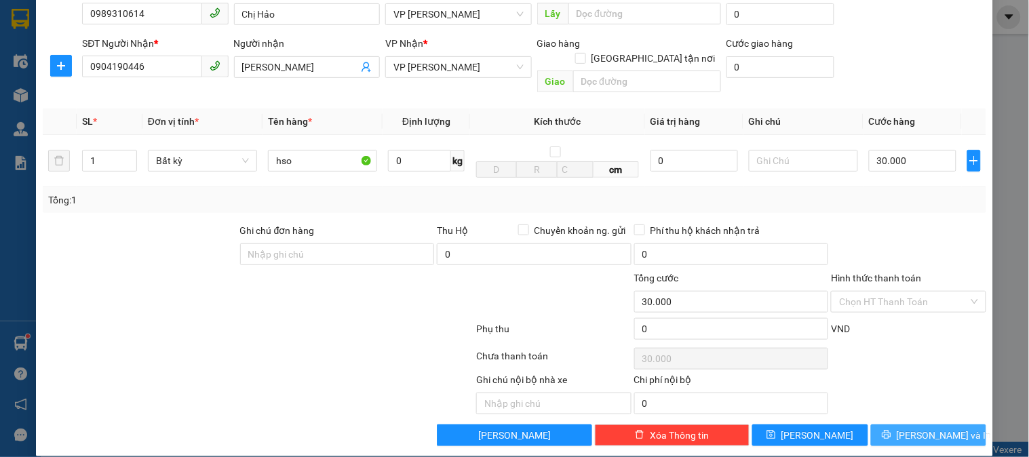
click at [919, 428] on span "Lưu và In" at bounding box center [943, 435] width 95 height 15
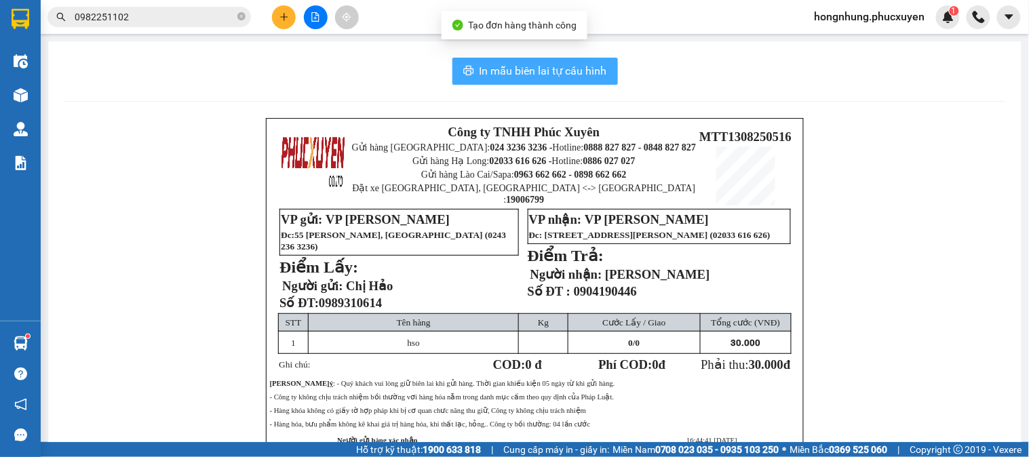
click at [528, 77] on span "In mẫu biên lai tự cấu hình" at bounding box center [542, 70] width 127 height 17
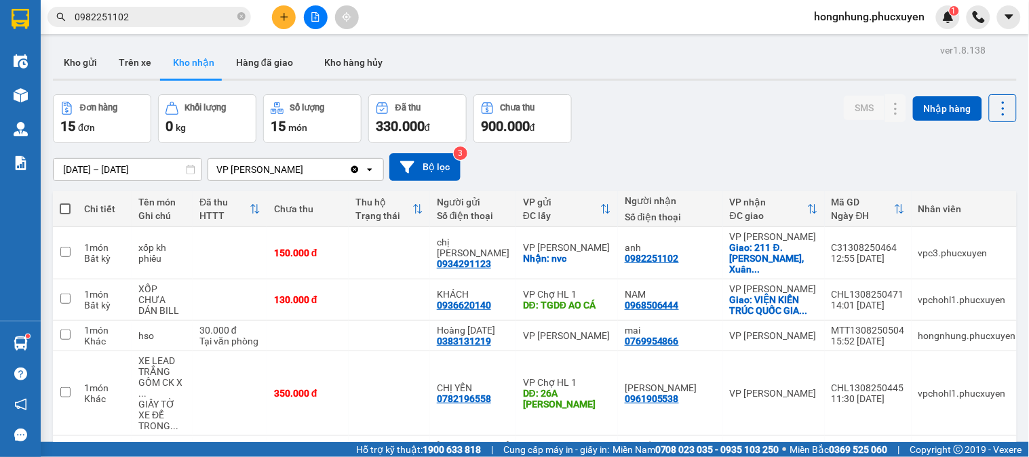
click at [764, 119] on div "Đơn hàng 15 đơn Khối lượng 0 kg Số lượng 15 món Đã thu 330.000 đ Chưa thu 900.0…" at bounding box center [535, 118] width 964 height 49
click at [75, 52] on button "Kho gửi" at bounding box center [80, 62] width 55 height 33
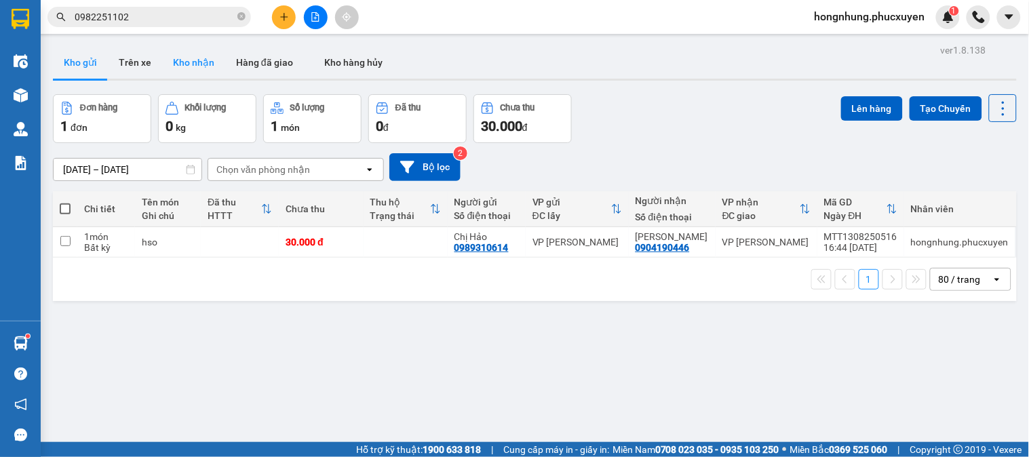
click at [193, 66] on button "Kho nhận" at bounding box center [193, 62] width 63 height 33
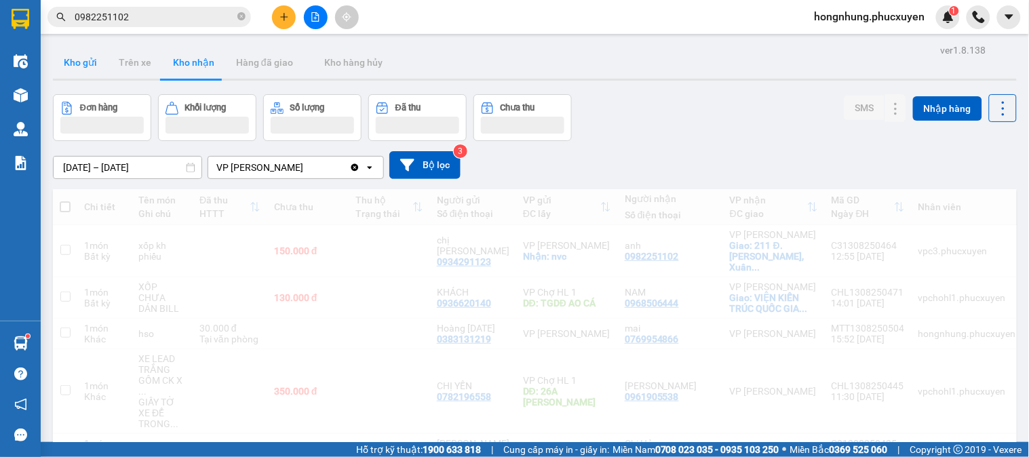
click at [79, 71] on button "Kho gửi" at bounding box center [80, 62] width 55 height 33
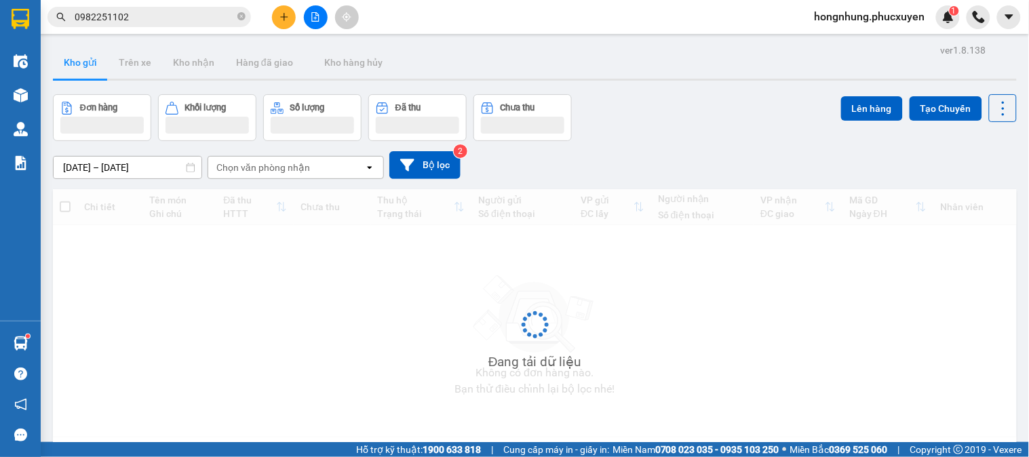
click at [79, 71] on button "Kho gửi" at bounding box center [80, 62] width 55 height 33
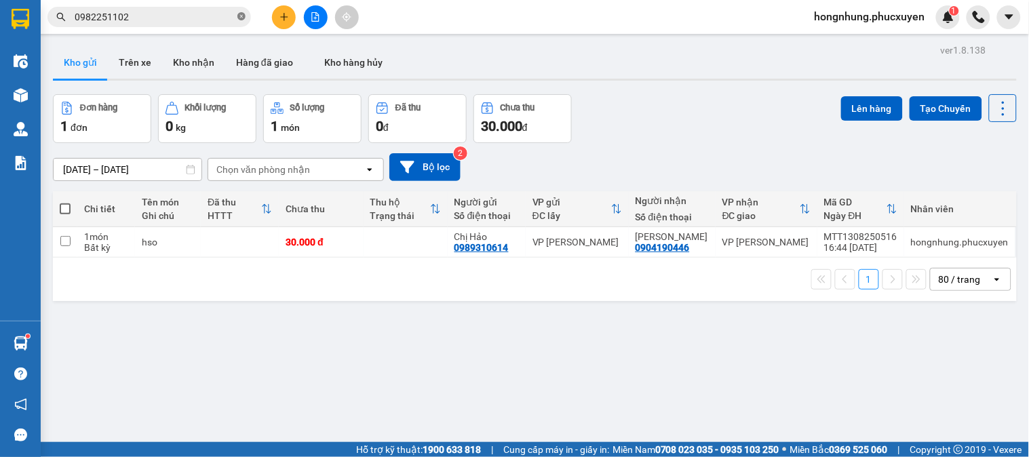
click at [242, 18] on icon "close-circle" at bounding box center [241, 16] width 8 height 8
click at [203, 22] on input "text" at bounding box center [155, 16] width 160 height 15
click at [216, 16] on input "text" at bounding box center [155, 16] width 160 height 15
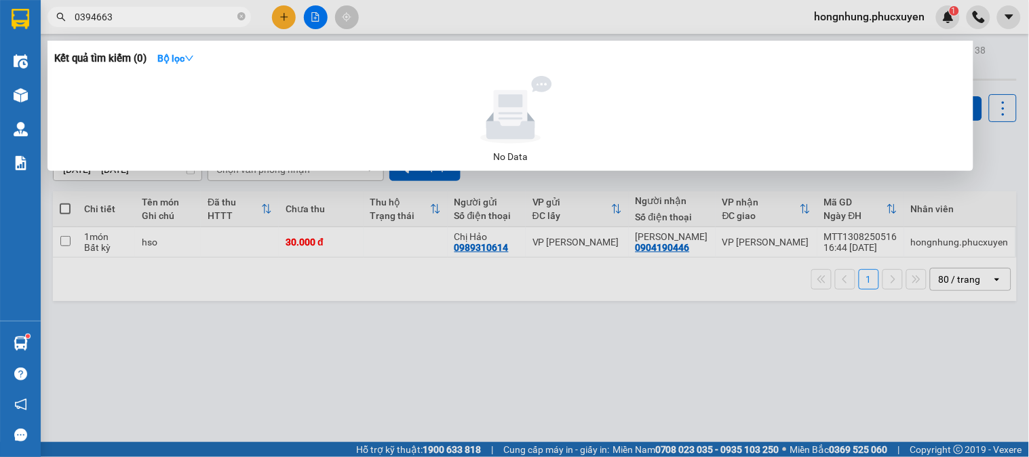
click at [176, 18] on input "0394663" at bounding box center [155, 16] width 160 height 15
type input "0"
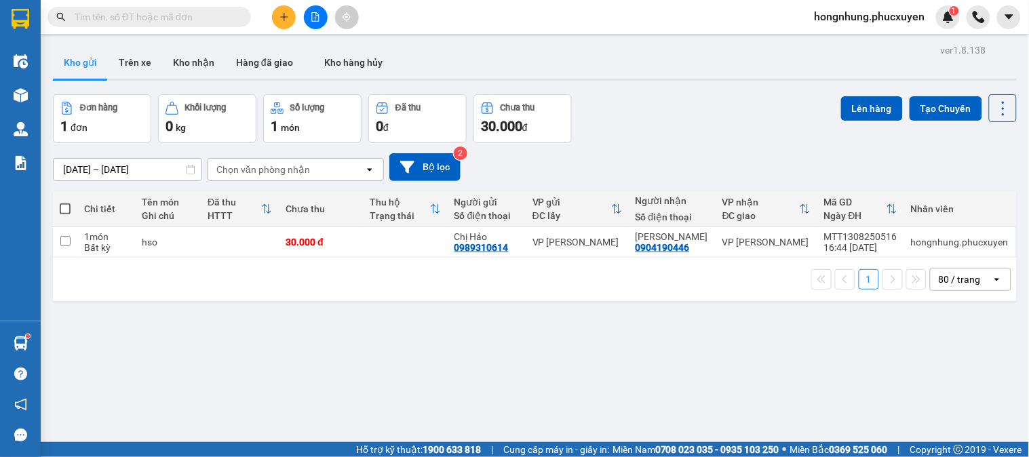
click at [186, 14] on input "text" at bounding box center [155, 16] width 160 height 15
click at [187, 59] on button "Kho nhận" at bounding box center [193, 62] width 63 height 33
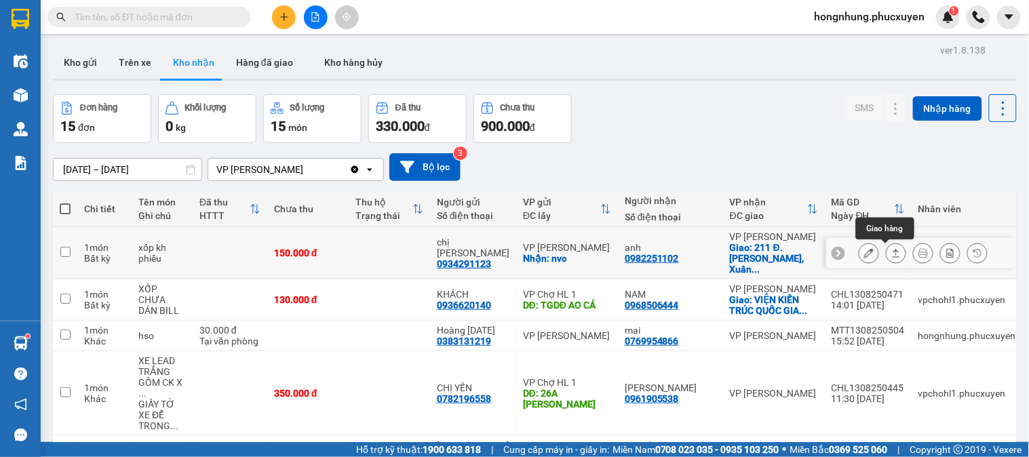
click at [864, 250] on icon at bounding box center [868, 252] width 9 height 9
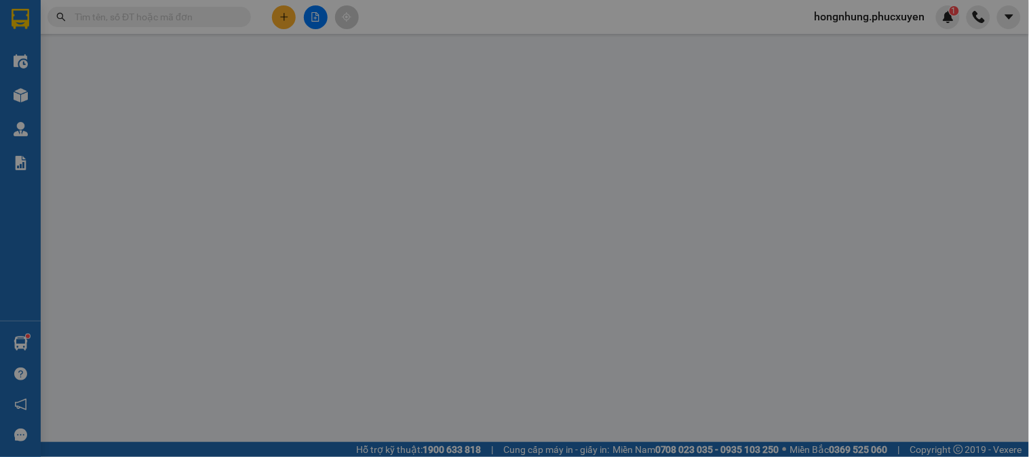
type input "0934291123"
type input "chị [PERSON_NAME]"
checkbox input "true"
type input "nvc"
type input "0982251102"
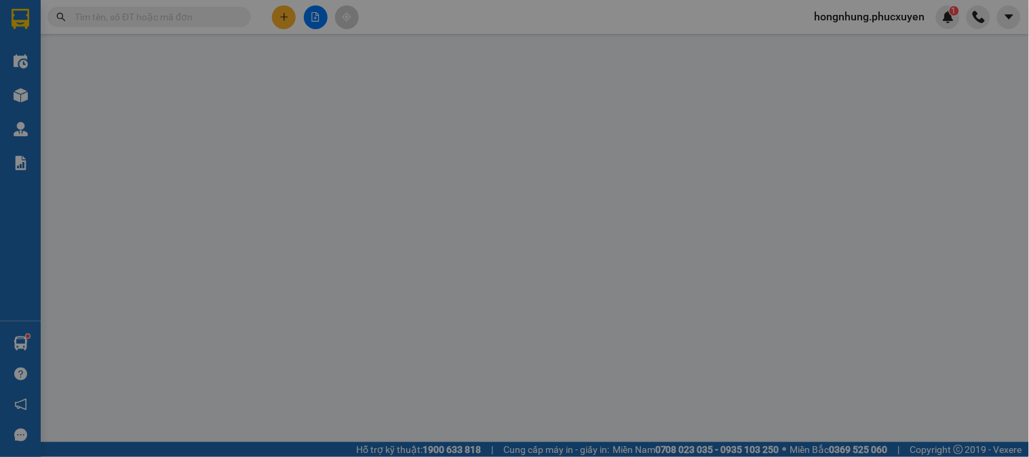
type input "anh"
checkbox input "true"
type input "211 Đ. Phạm Văn Đồng, Xuân Đỉnh, Bắc Từ Liêm, Hà Nội, Việt Nam"
type input "150.000"
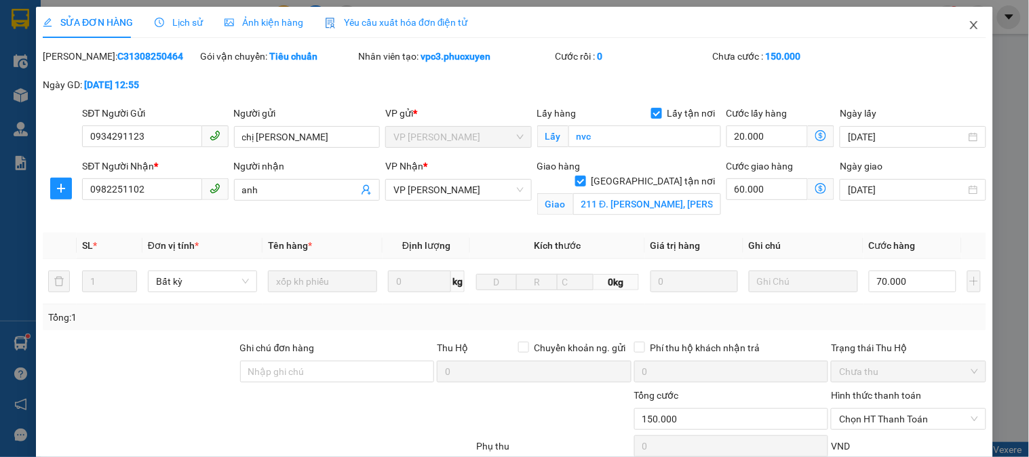
click at [968, 20] on icon "close" at bounding box center [973, 25] width 11 height 11
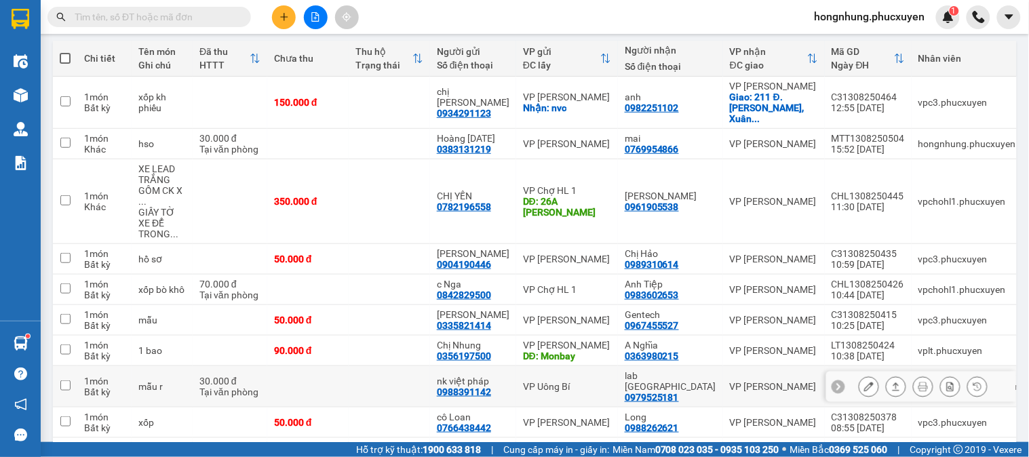
scroll to position [226, 0]
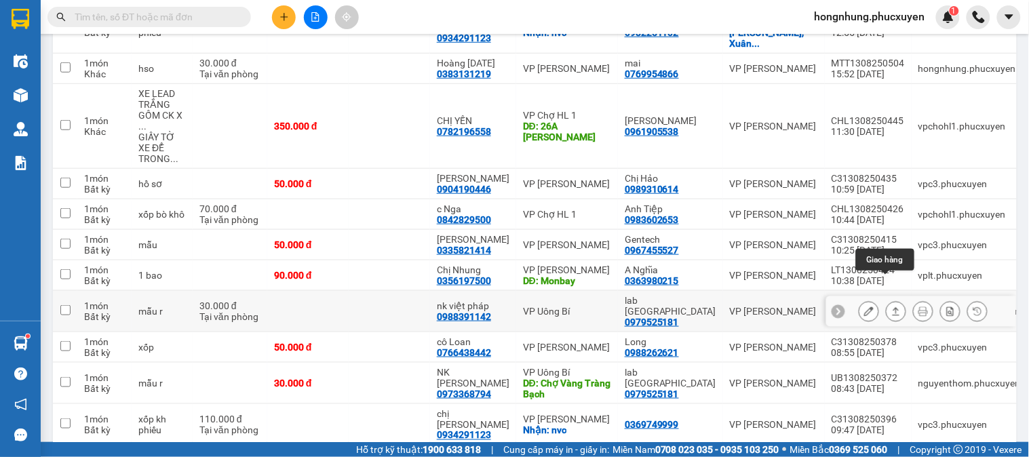
click at [891, 306] on icon at bounding box center [895, 310] width 9 height 9
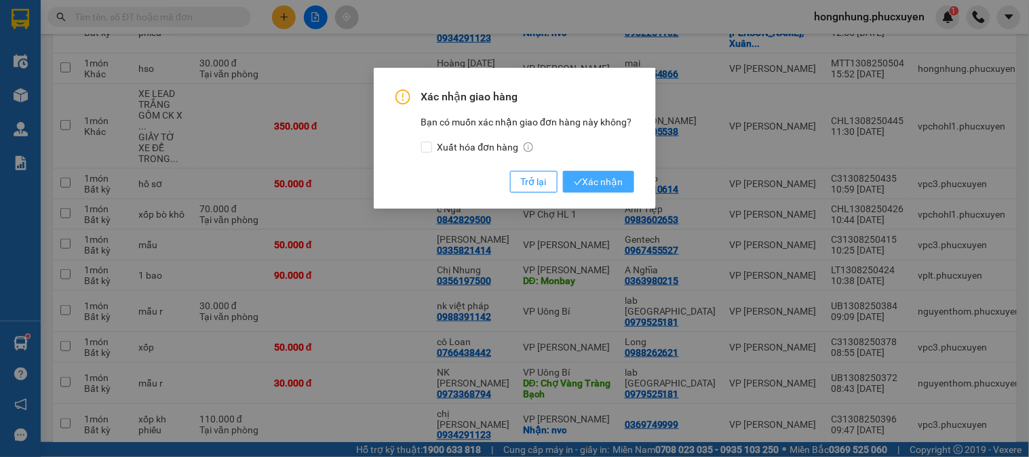
click at [620, 178] on span "Xác nhận" at bounding box center [599, 181] width 50 height 15
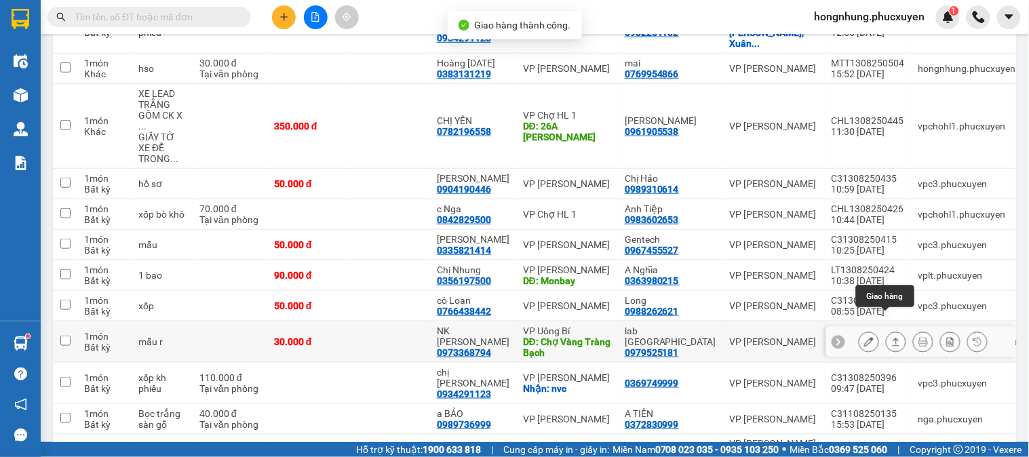
click at [891, 337] on icon at bounding box center [895, 341] width 9 height 9
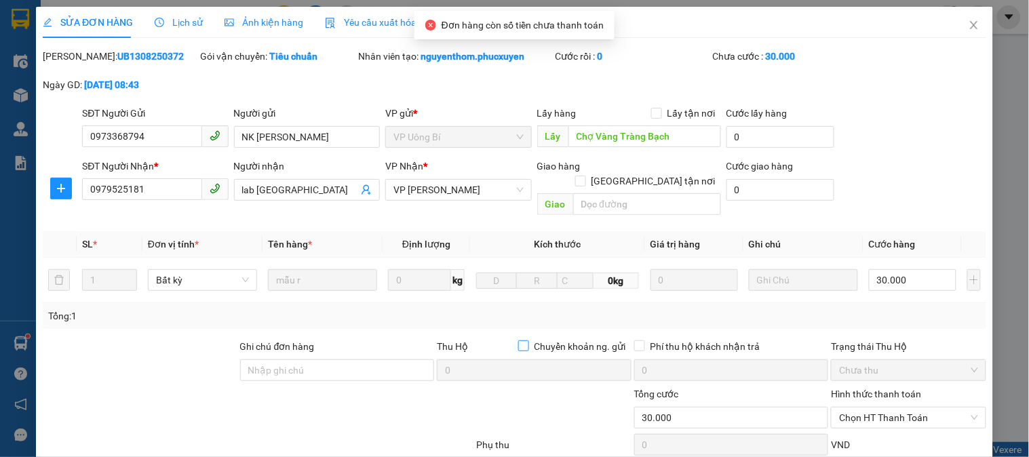
type input "0973368794"
type input "NK Gia Đình Cổ Lễ"
type input "Chợ Vàng Tràng Bạch"
type input "0979525181"
type input "lab Phú Thành"
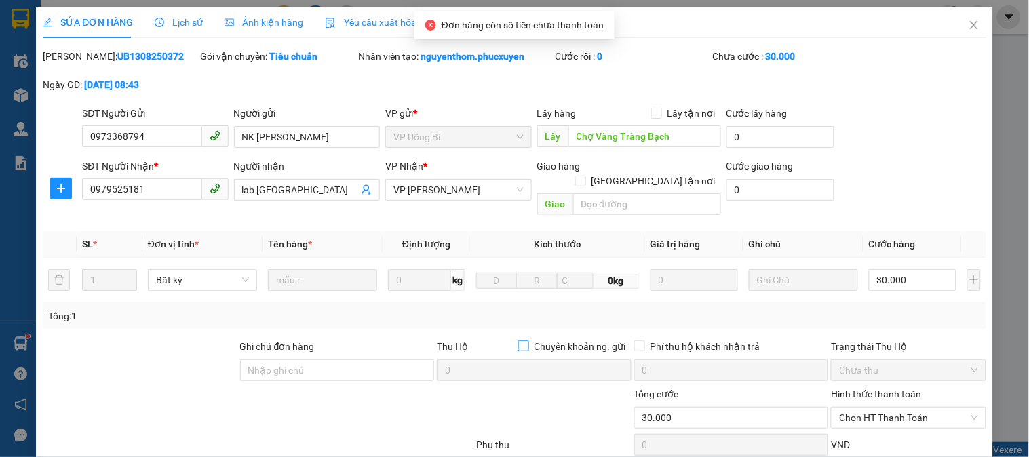
type input "30.000"
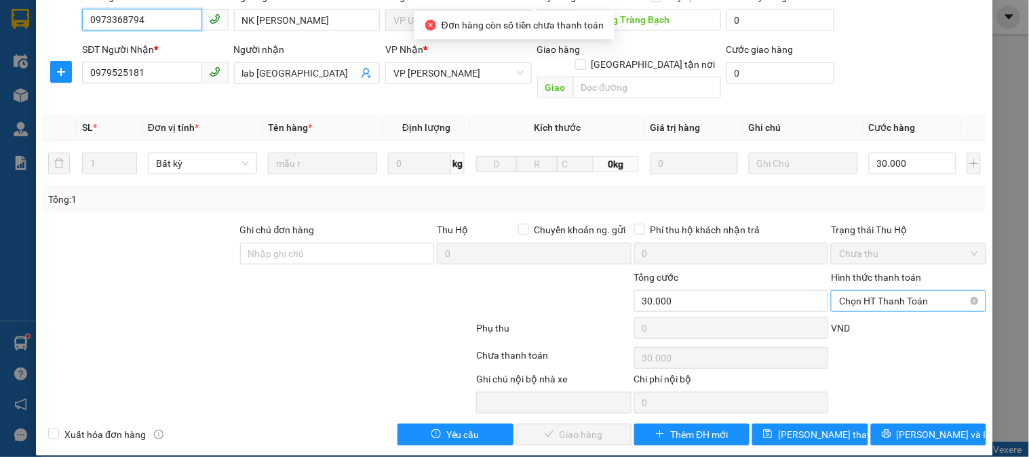
click at [898, 291] on span "Chọn HT Thanh Toán" at bounding box center [908, 301] width 138 height 20
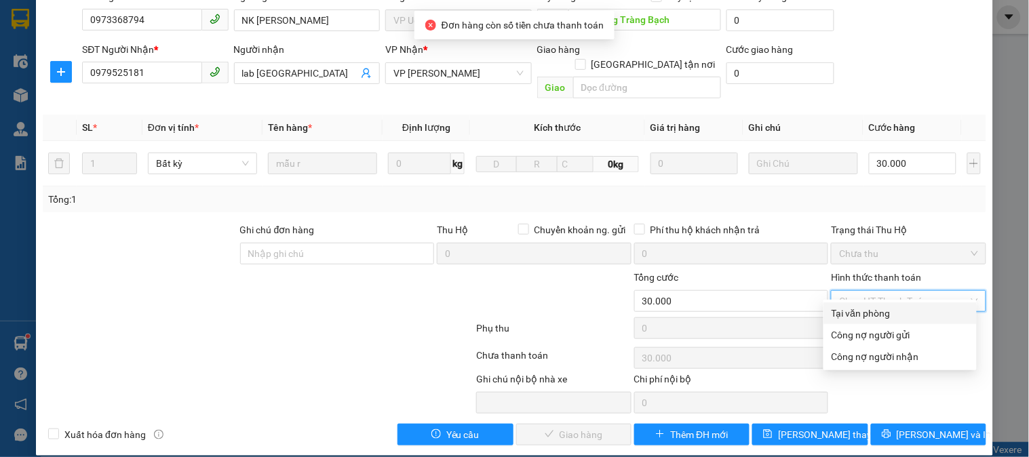
click at [885, 309] on div "Tại văn phòng" at bounding box center [899, 313] width 137 height 15
type input "0"
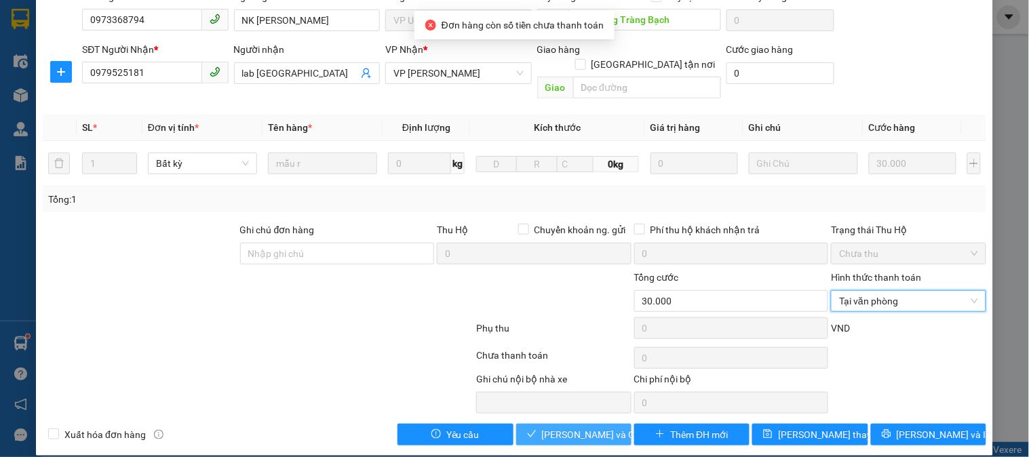
click at [555, 427] on span "Lưu và Giao hàng" at bounding box center [607, 434] width 130 height 15
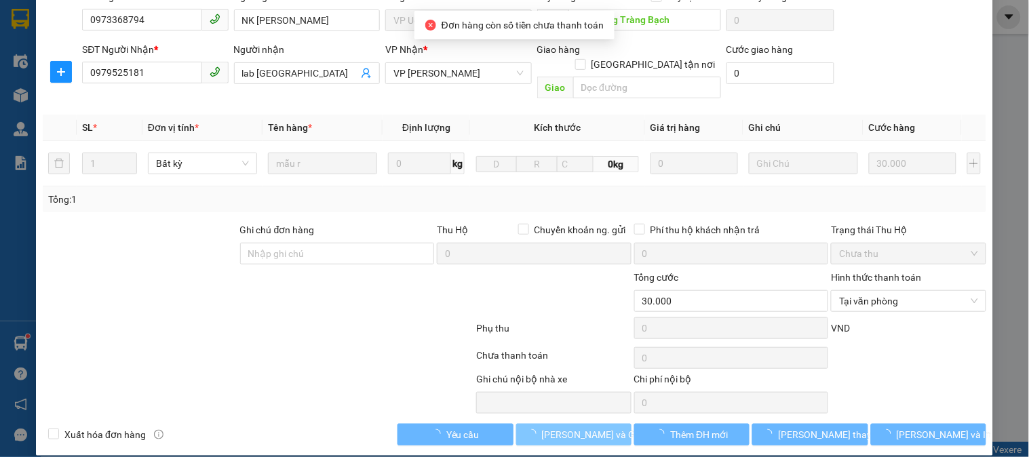
scroll to position [0, 0]
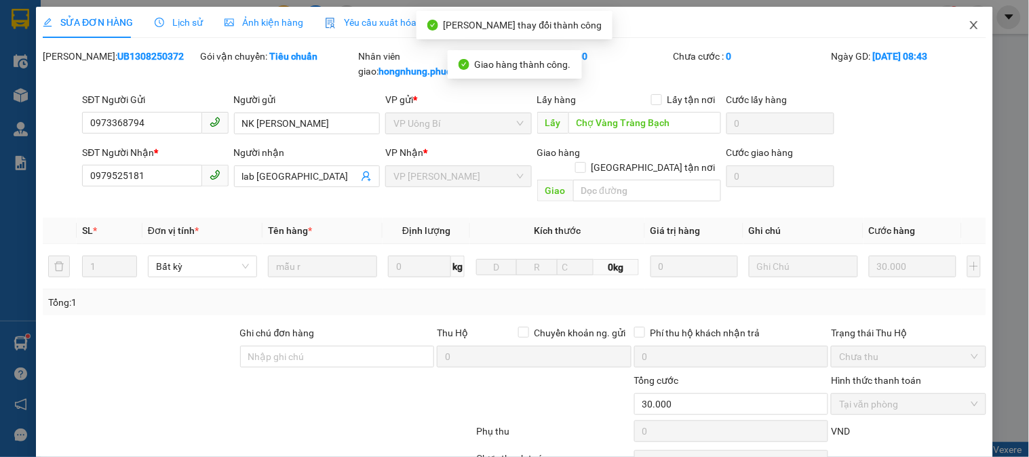
click at [970, 24] on icon "close" at bounding box center [973, 25] width 7 height 8
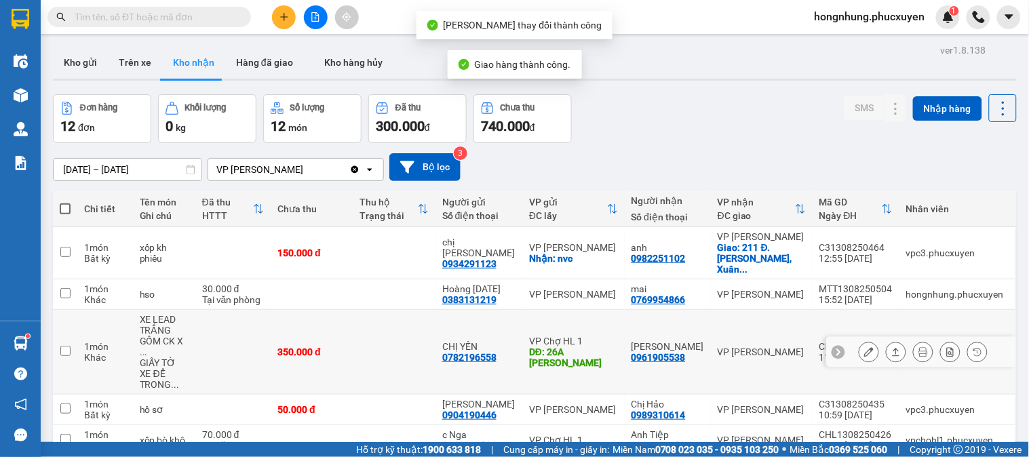
scroll to position [294, 0]
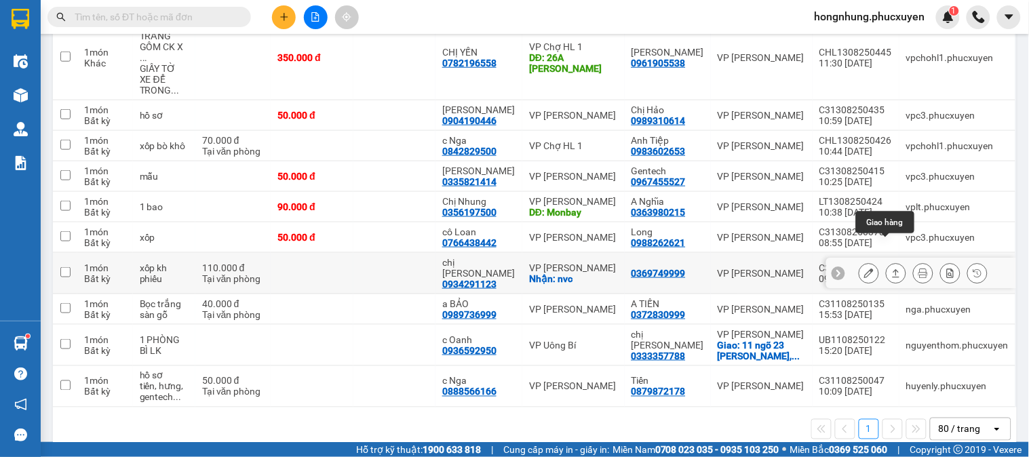
click at [891, 269] on icon at bounding box center [895, 273] width 9 height 9
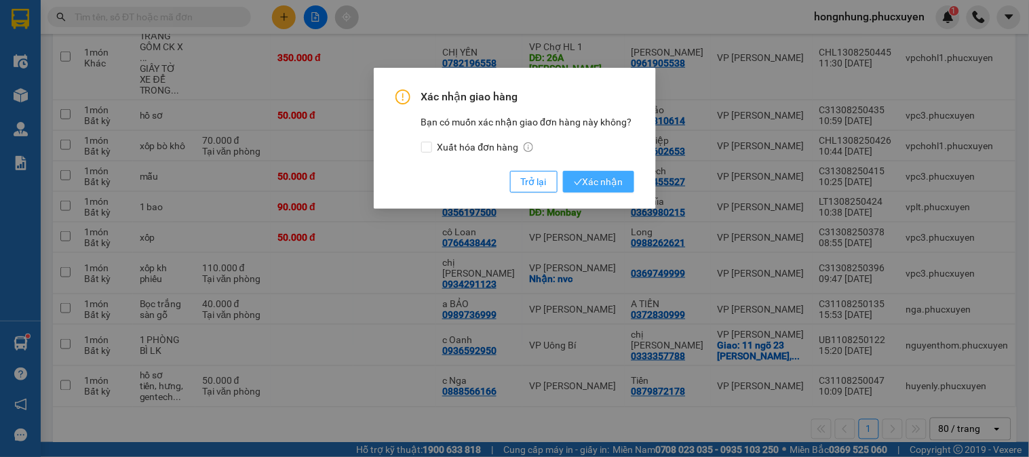
click at [615, 184] on span "Xác nhận" at bounding box center [599, 181] width 50 height 15
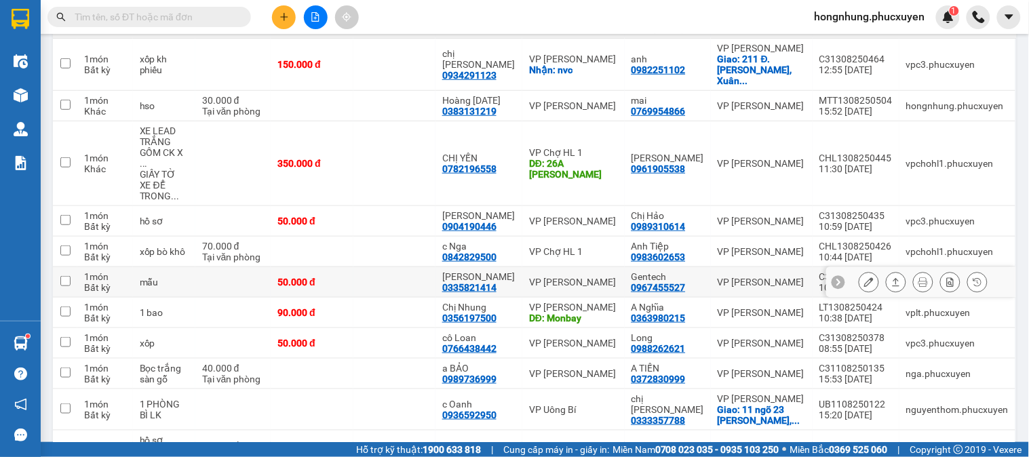
scroll to position [38, 0]
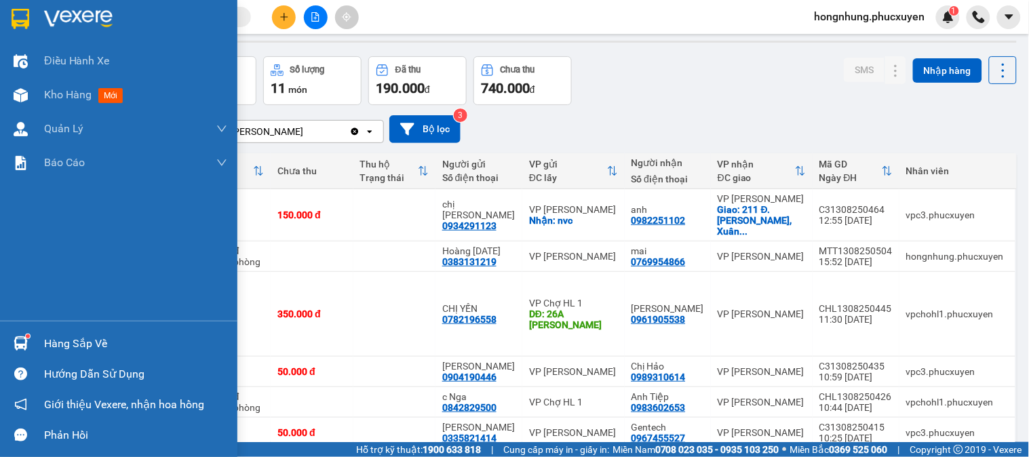
click at [14, 337] on img at bounding box center [21, 343] width 14 height 14
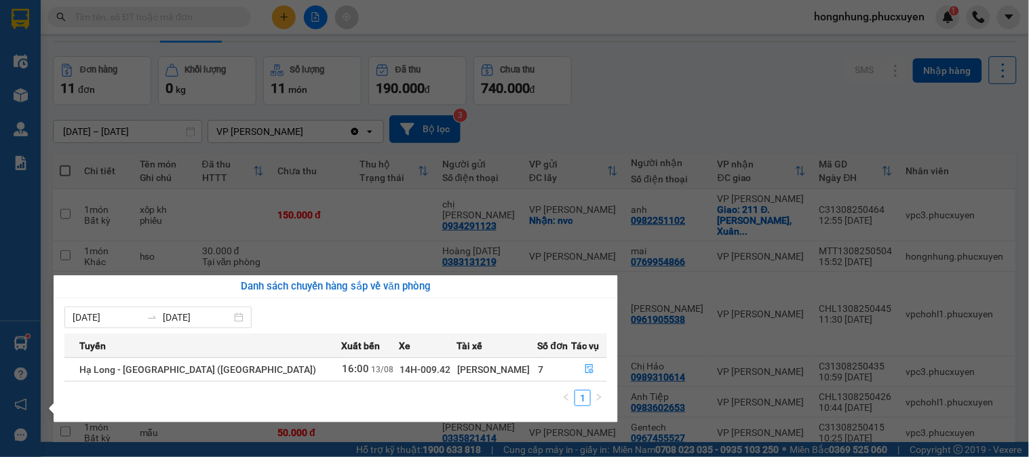
click at [626, 73] on section "Kết quả tìm kiếm ( 0 ) Bộ lọc No Data hongnhung.phucxuyen 1 Điều hành xe Kho hà…" at bounding box center [514, 228] width 1029 height 457
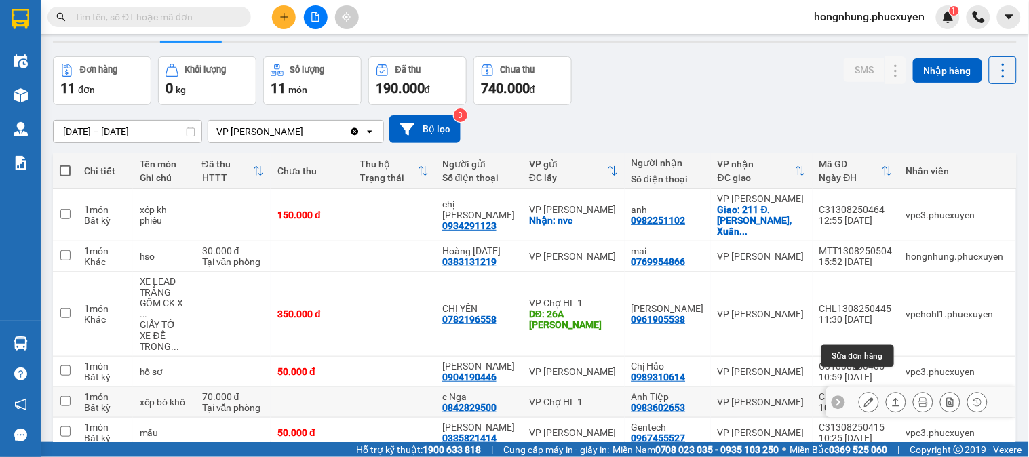
click at [864, 397] on icon at bounding box center [868, 401] width 9 height 9
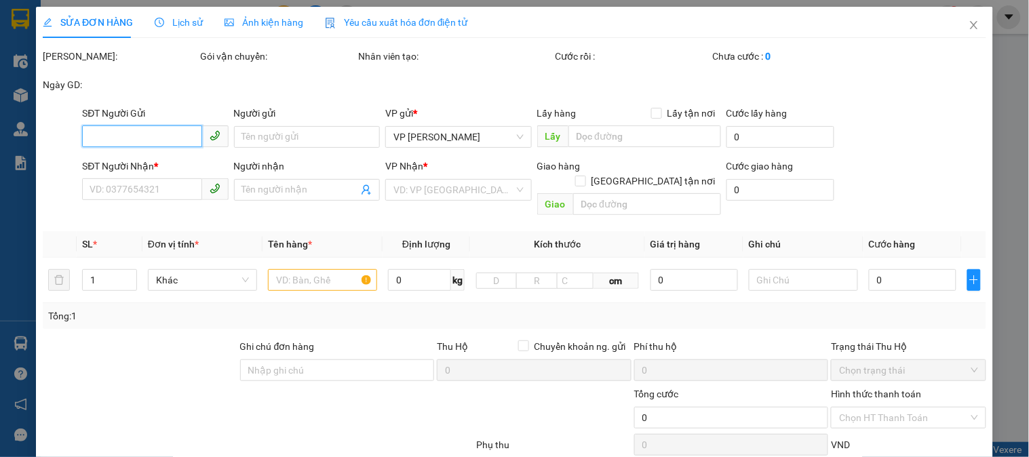
type input "0842829500"
type input "c Nga"
type input "0983602653"
type input "Anh Tiệp"
type input "70.000"
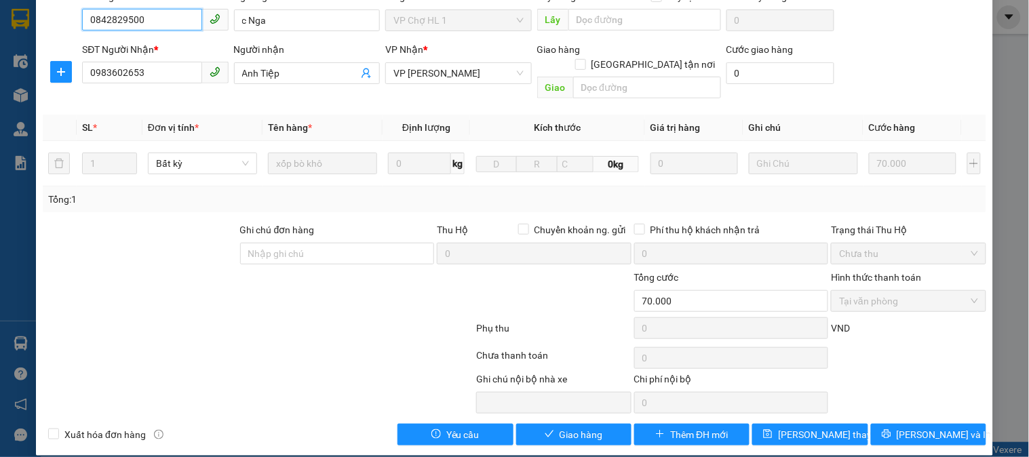
scroll to position [117, 0]
click at [586, 427] on span "Giao hàng" at bounding box center [580, 434] width 43 height 15
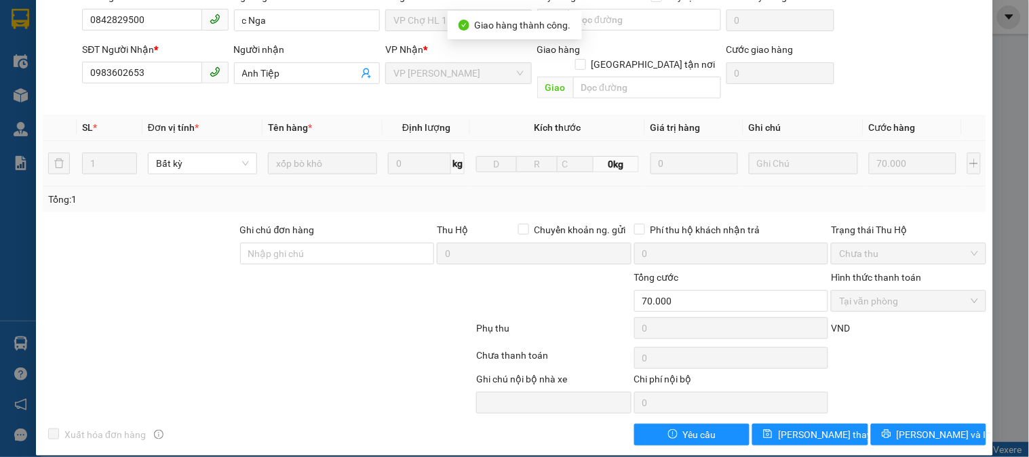
scroll to position [0, 0]
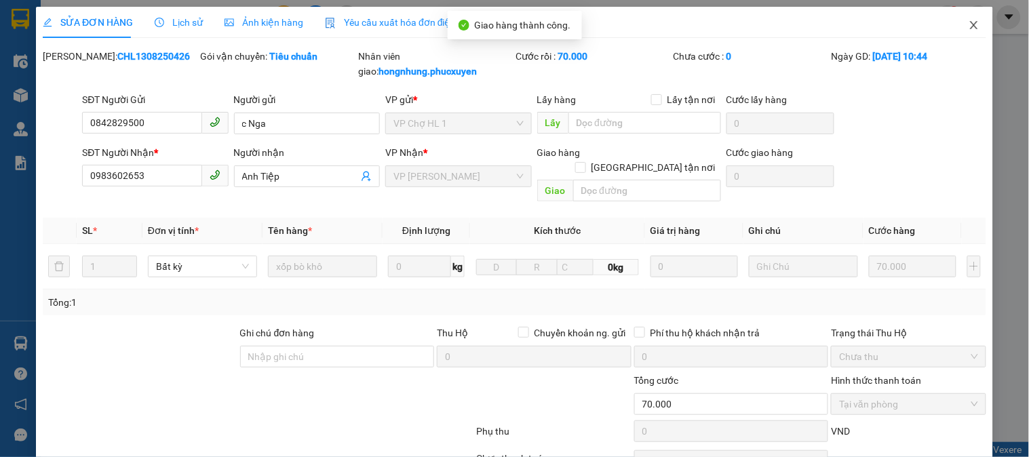
click at [968, 27] on icon "close" at bounding box center [973, 25] width 11 height 11
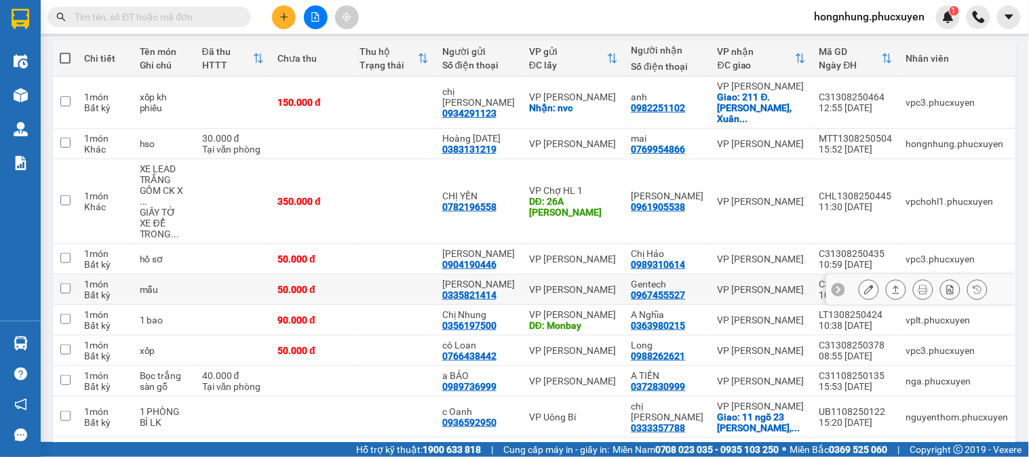
scroll to position [233, 0]
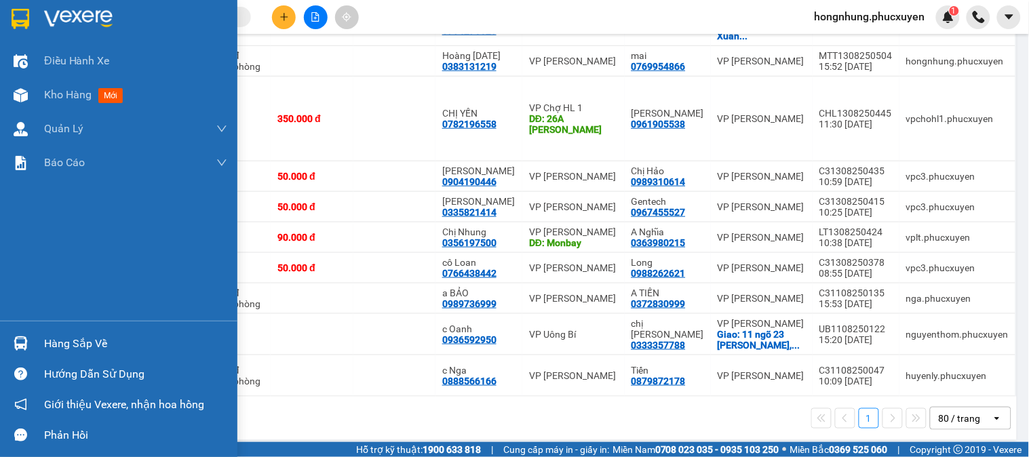
click at [14, 337] on img at bounding box center [21, 343] width 14 height 14
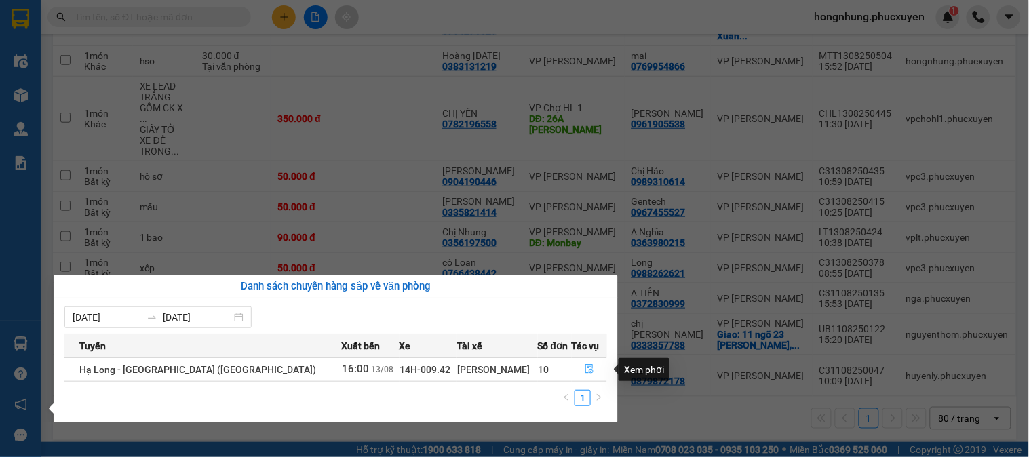
click at [587, 372] on icon "file-done" at bounding box center [589, 368] width 8 height 9
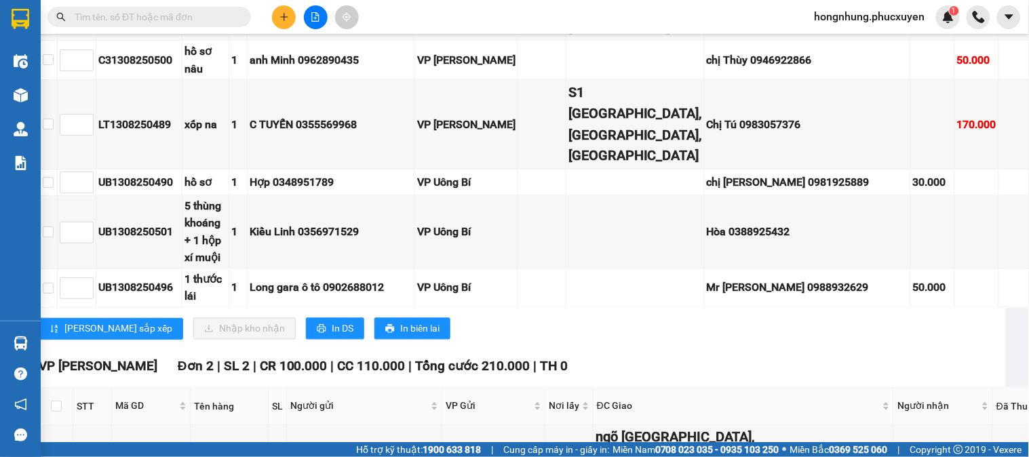
scroll to position [521, 0]
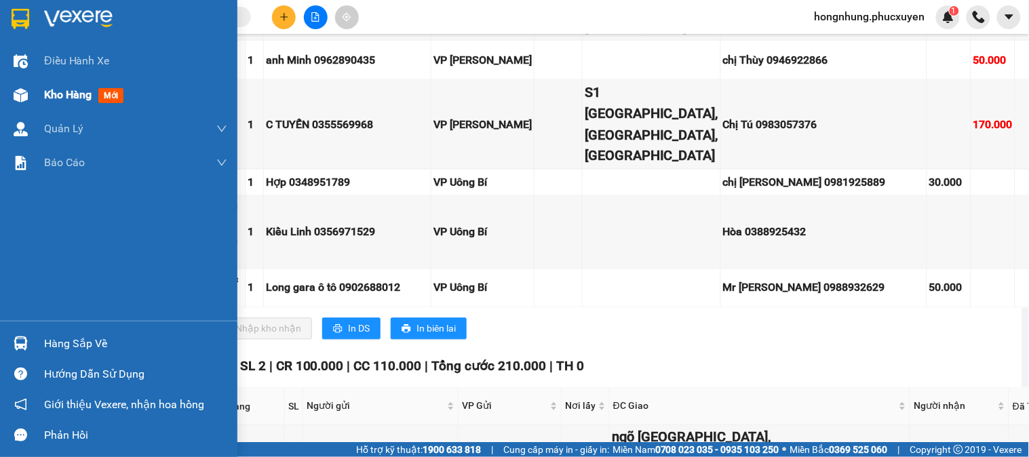
click at [23, 96] on img at bounding box center [21, 95] width 14 height 14
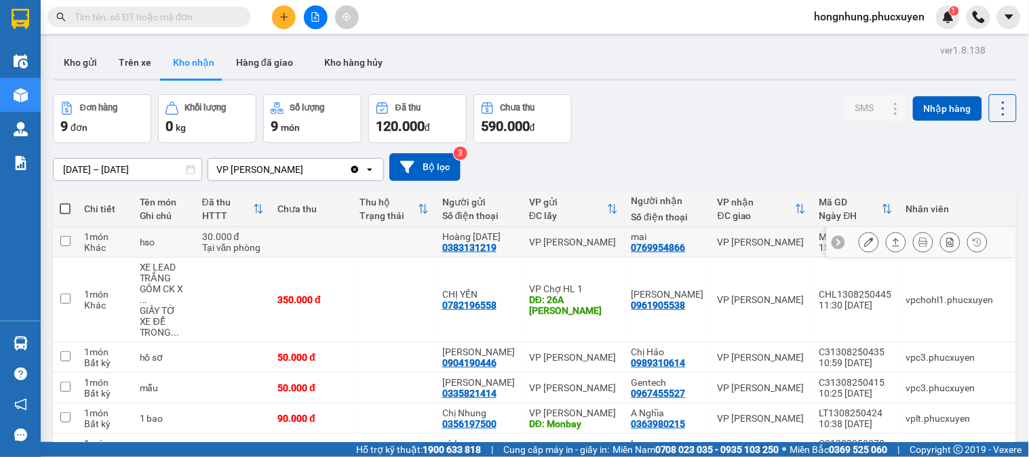
scroll to position [151, 0]
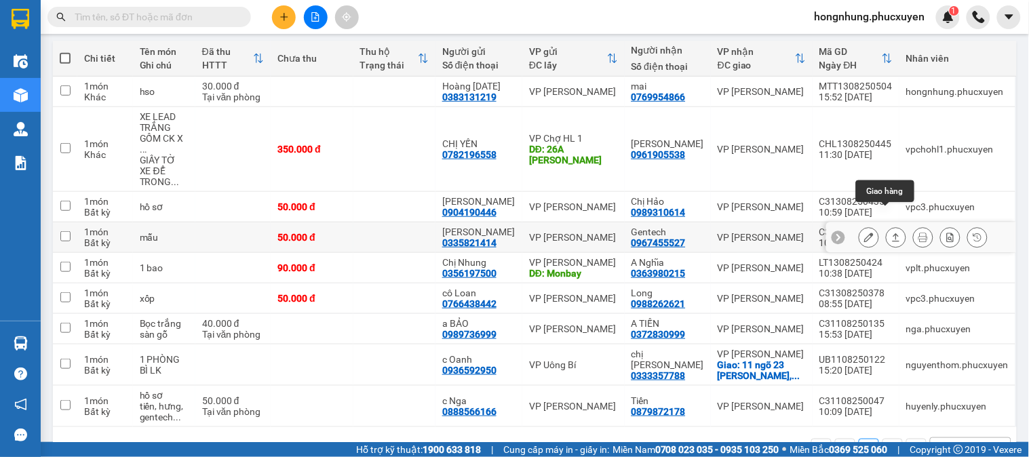
click at [869, 227] on div at bounding box center [922, 237] width 129 height 20
click at [864, 233] on icon at bounding box center [868, 237] width 9 height 9
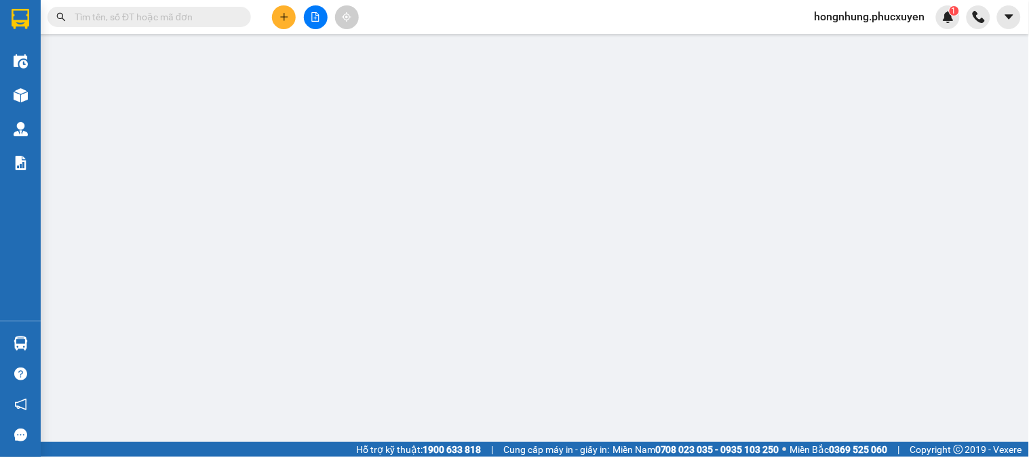
type input "0335821414"
type input "Vân"
type input "0967455527"
type input "Gentech"
type input "50.000"
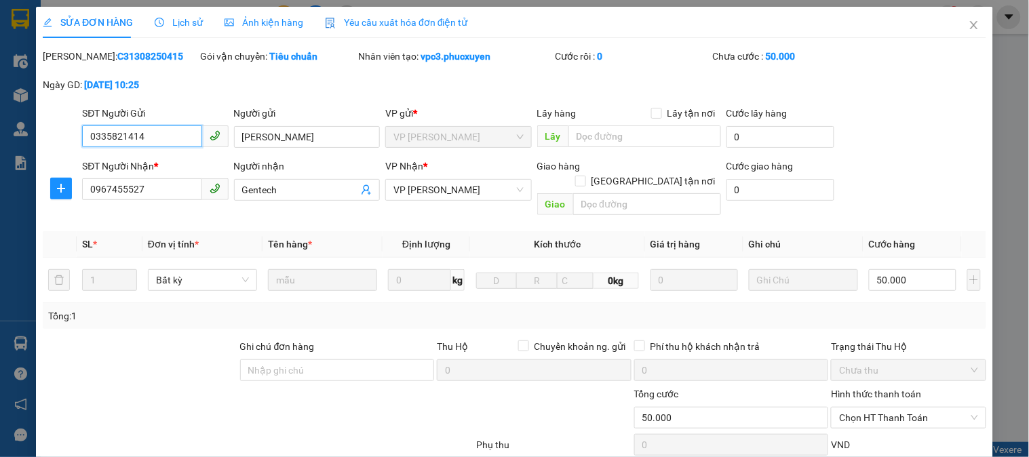
scroll to position [117, 0]
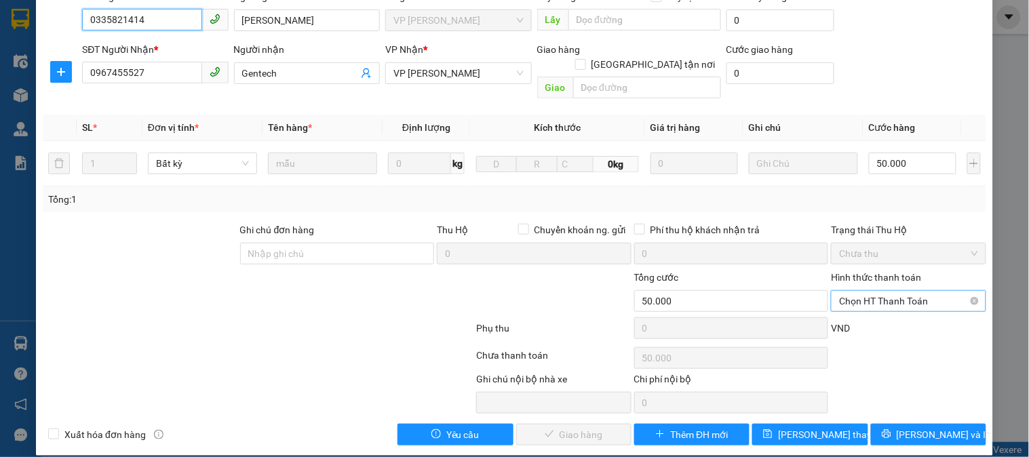
click at [888, 291] on span "Chọn HT Thanh Toán" at bounding box center [908, 301] width 138 height 20
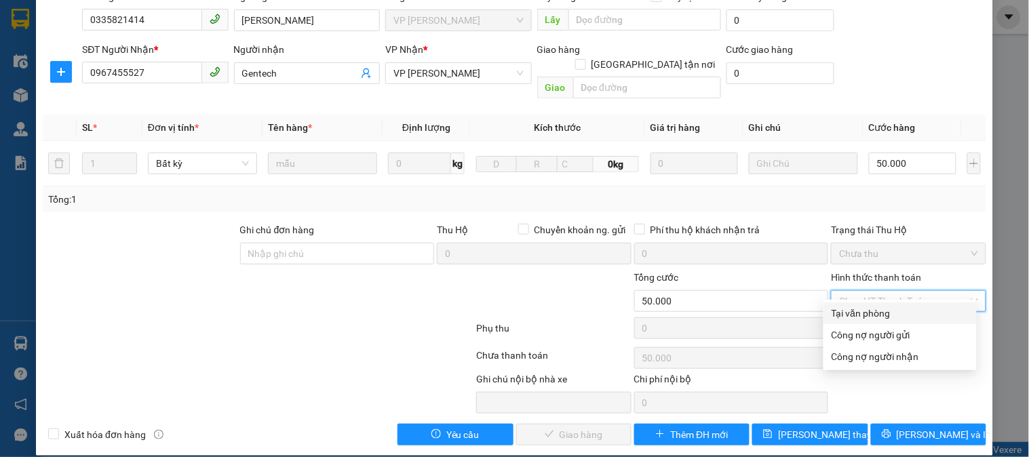
click at [876, 306] on div "Tại văn phòng" at bounding box center [899, 313] width 137 height 15
type input "0"
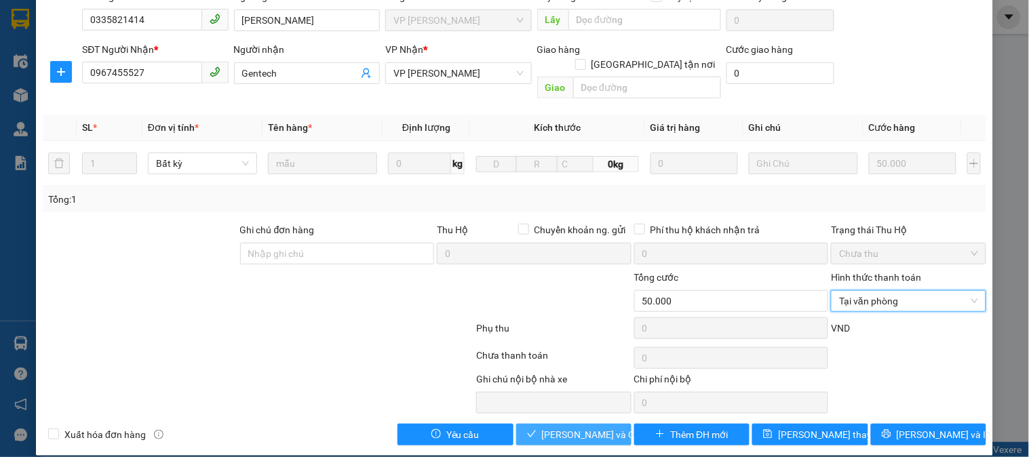
click at [549, 427] on span "Lưu và Giao hàng" at bounding box center [607, 434] width 130 height 15
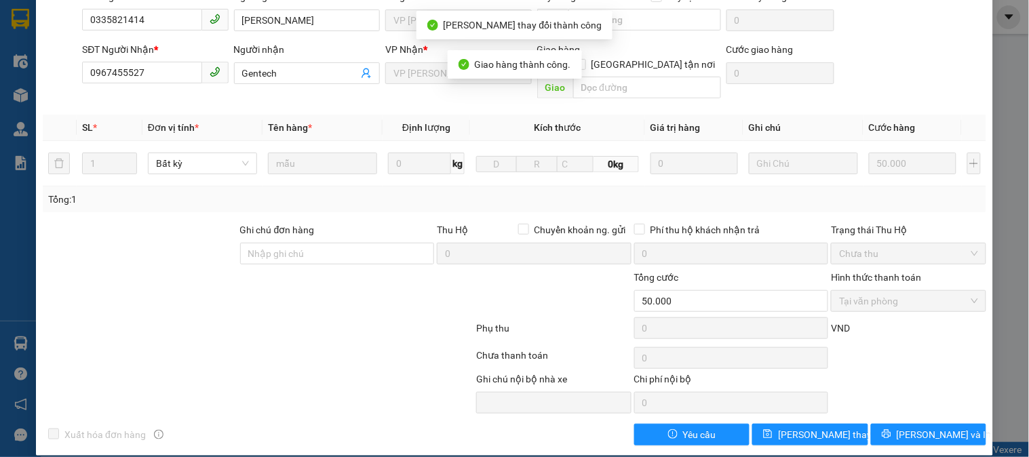
scroll to position [0, 0]
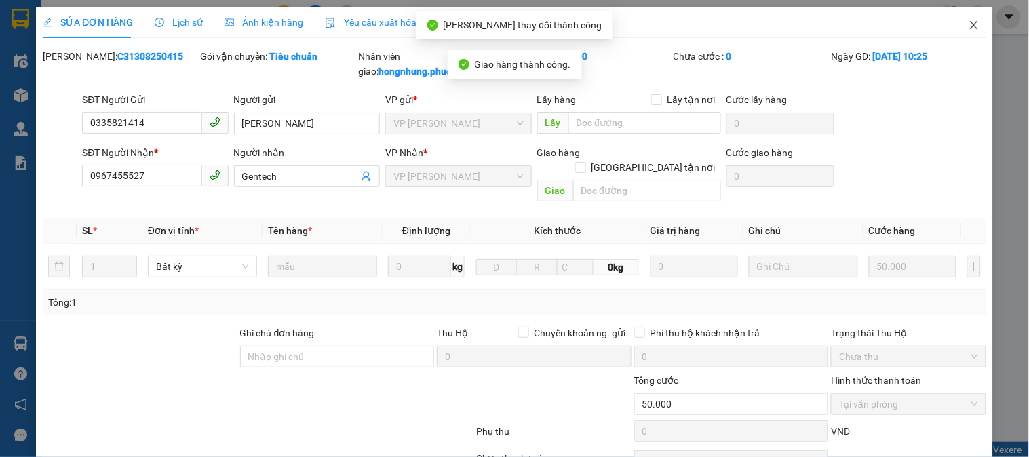
click at [968, 24] on icon "close" at bounding box center [973, 25] width 11 height 11
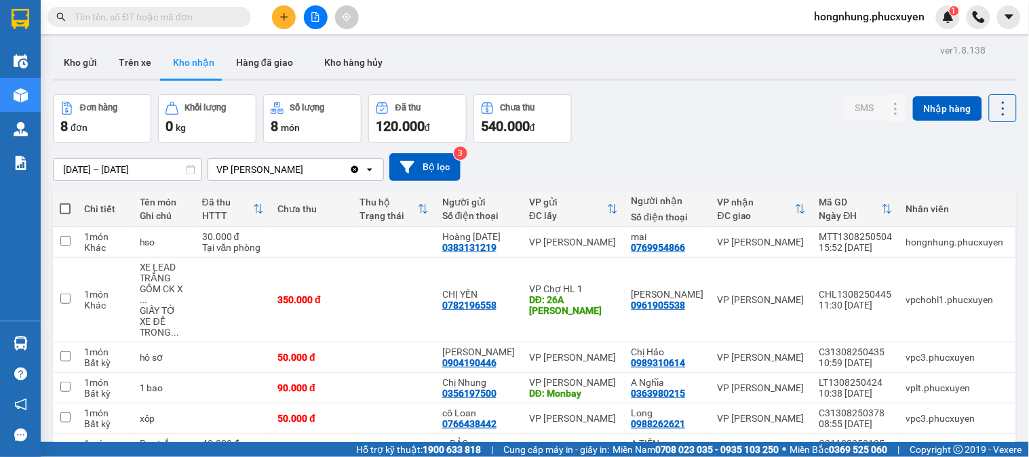
click at [654, 134] on div "Đơn hàng 8 đơn Khối lượng 0 kg Số lượng 8 món Đã thu 120.000 đ Chưa thu 540.000…" at bounding box center [535, 118] width 964 height 49
